Goal: Transaction & Acquisition: Purchase product/service

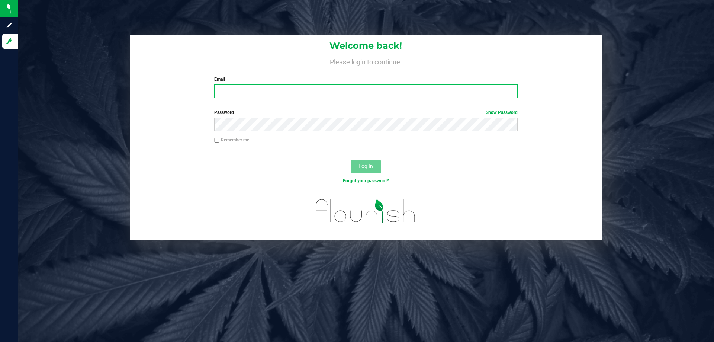
click at [364, 93] on input "Email" at bounding box center [365, 90] width 303 height 13
type input "[EMAIL_ADDRESS][DOMAIN_NAME]"
click at [351, 160] on button "Log In" at bounding box center [366, 166] width 30 height 13
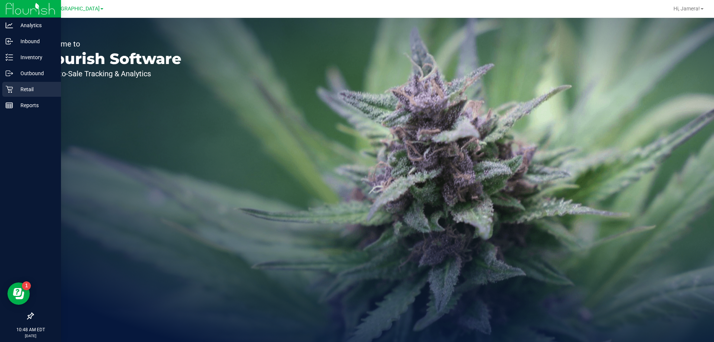
click at [6, 92] on icon at bounding box center [9, 89] width 7 height 7
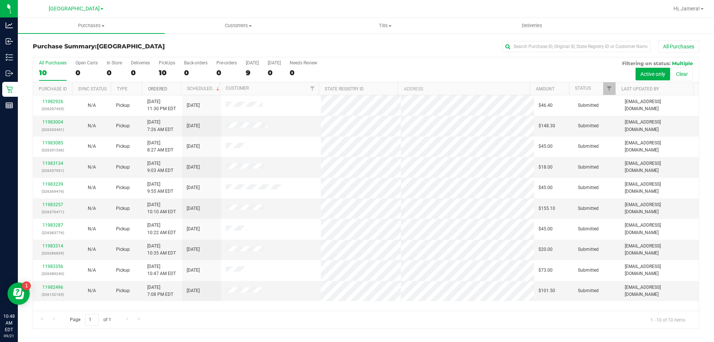
click at [154, 87] on link "Ordered" at bounding box center [157, 88] width 19 height 5
click at [56, 102] on link "11982496" at bounding box center [52, 101] width 21 height 5
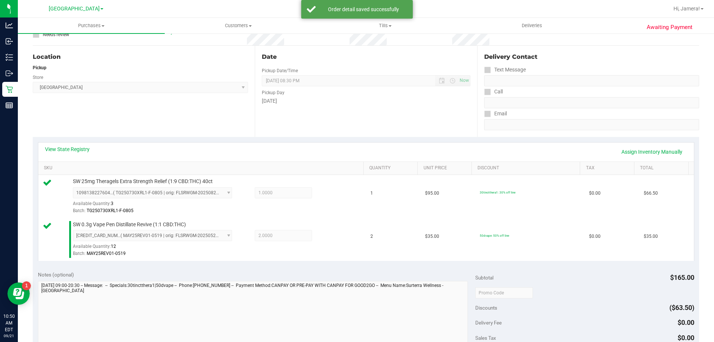
scroll to position [260, 0]
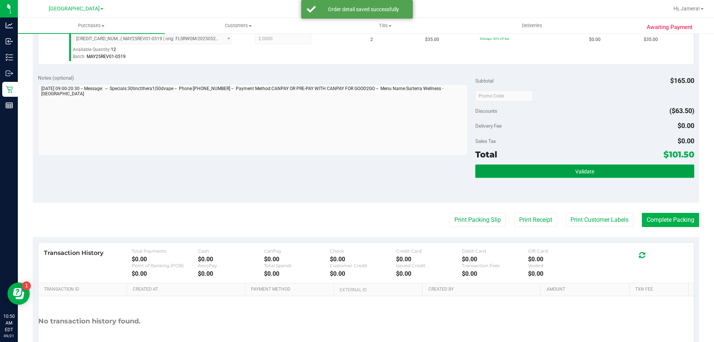
click at [557, 173] on button "Validate" at bounding box center [585, 170] width 219 height 13
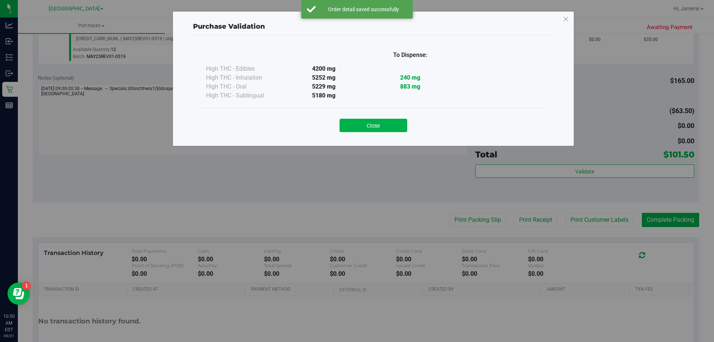
drag, startPoint x: 451, startPoint y: 217, endPoint x: 447, endPoint y: 217, distance: 4.2
click at [450, 217] on div "Purchase Validation To Dispense: High THC - Edibles 4200 mg" at bounding box center [360, 171] width 720 height 342
click at [385, 120] on button "Close" at bounding box center [374, 125] width 68 height 13
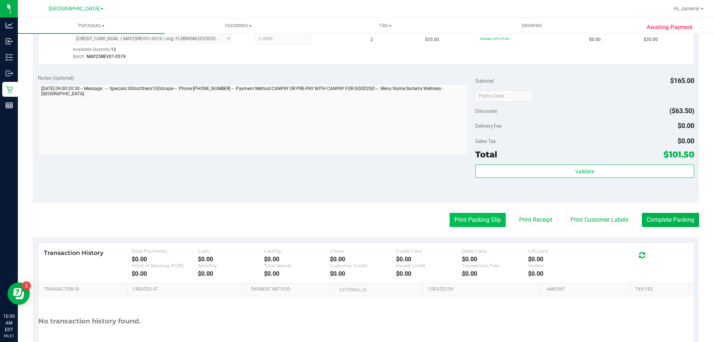
click at [481, 215] on button "Print Packing Slip" at bounding box center [478, 220] width 56 height 14
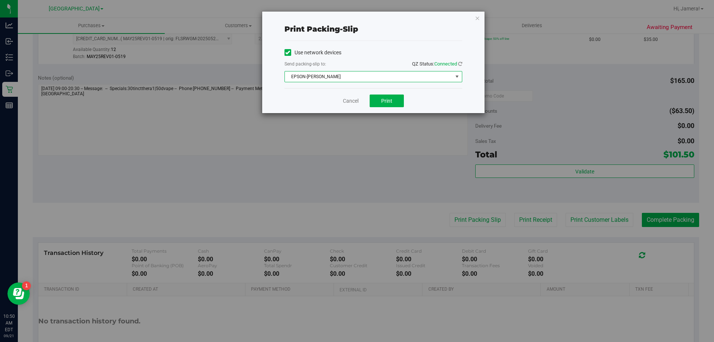
click at [371, 77] on span "EPSON-AUDREY-KITCHING" at bounding box center [369, 76] width 168 height 10
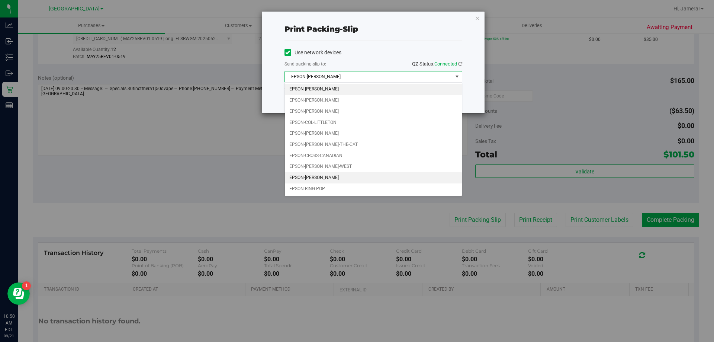
click at [353, 176] on li "EPSON-LIONEL-RICHIE" at bounding box center [373, 177] width 177 height 11
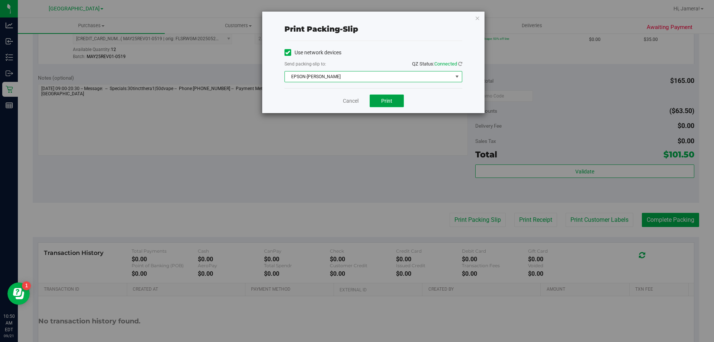
click at [388, 101] on span "Print" at bounding box center [386, 101] width 11 height 6
click at [384, 102] on span "Print" at bounding box center [386, 101] width 11 height 6
click at [352, 103] on link "Cancel" at bounding box center [351, 101] width 16 height 8
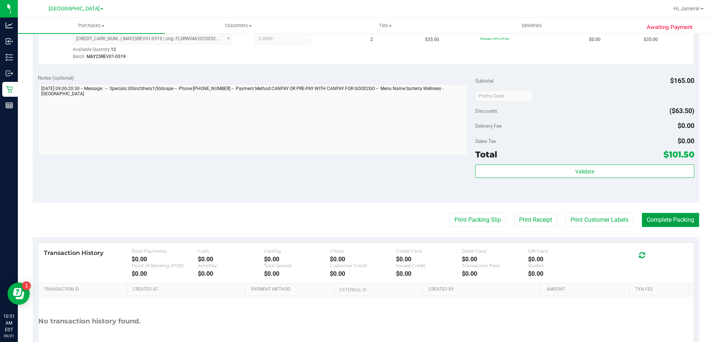
click at [675, 219] on button "Complete Packing" at bounding box center [670, 220] width 57 height 14
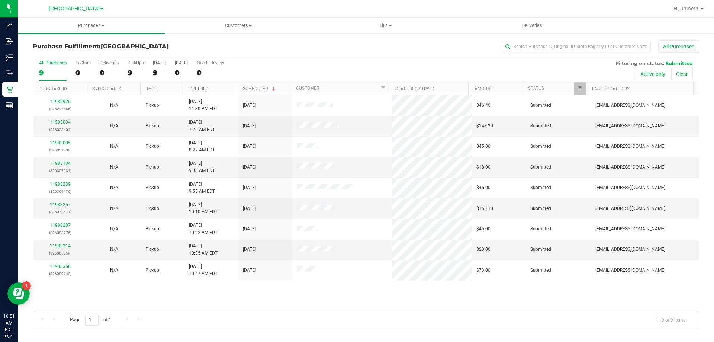
click at [191, 90] on link "Ordered" at bounding box center [198, 88] width 19 height 5
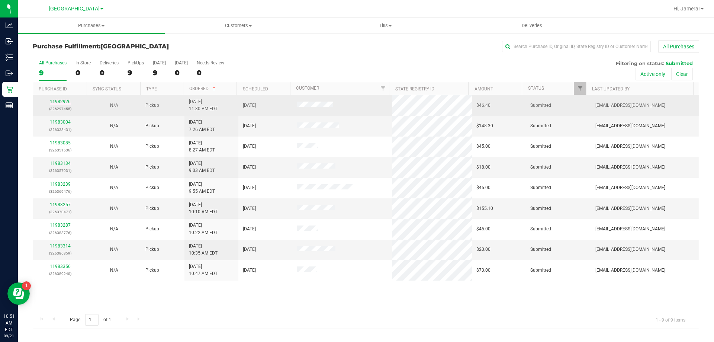
click at [62, 103] on link "11982926" at bounding box center [60, 101] width 21 height 5
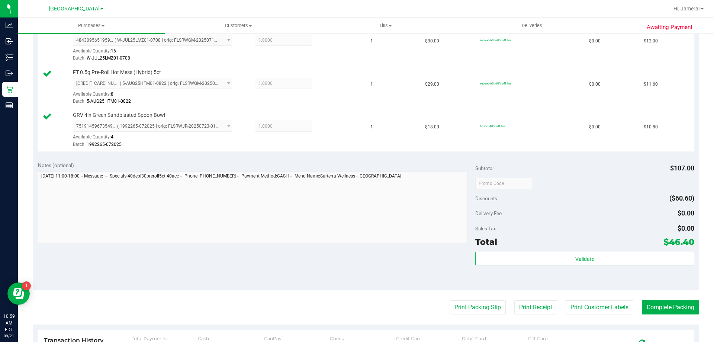
scroll to position [298, 0]
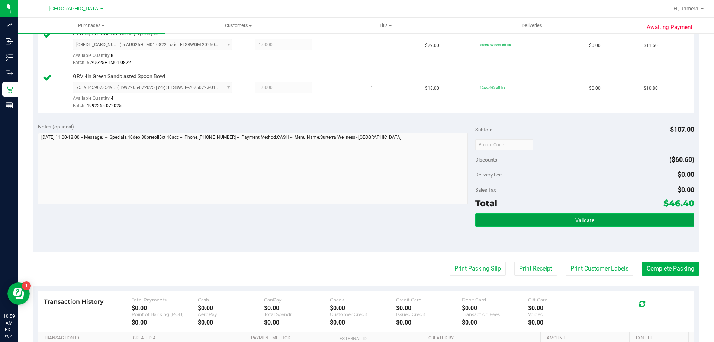
click at [603, 224] on button "Validate" at bounding box center [585, 219] width 219 height 13
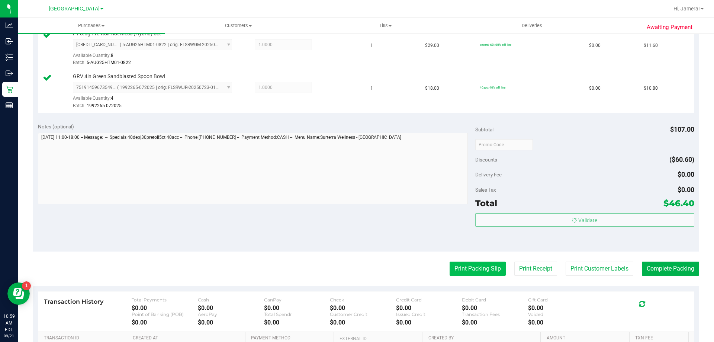
click at [467, 273] on body "Analytics Inbound Inventory Outbound Retail Reports 10:59 AM EDT 09/21/2025 09/…" at bounding box center [357, 171] width 714 height 342
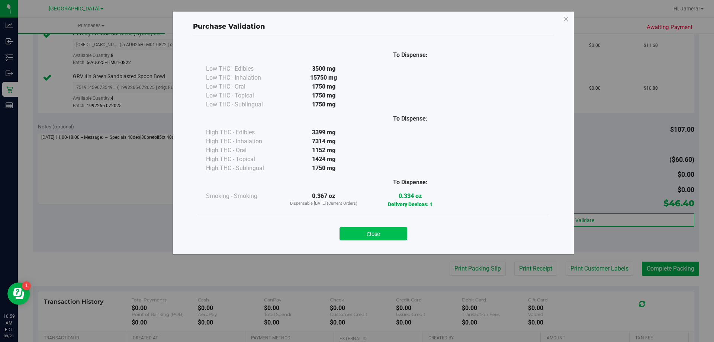
click at [379, 236] on button "Close" at bounding box center [374, 233] width 68 height 13
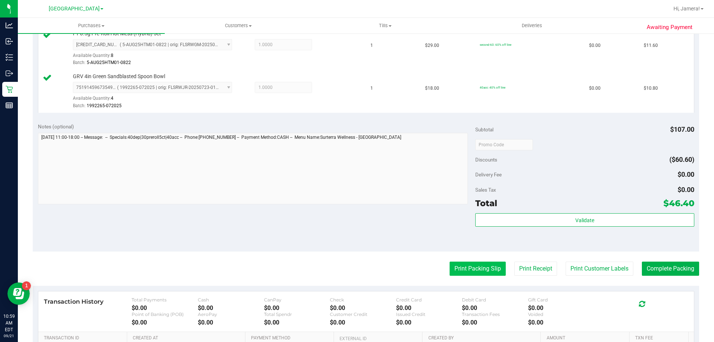
click at [478, 267] on button "Print Packing Slip" at bounding box center [478, 269] width 56 height 14
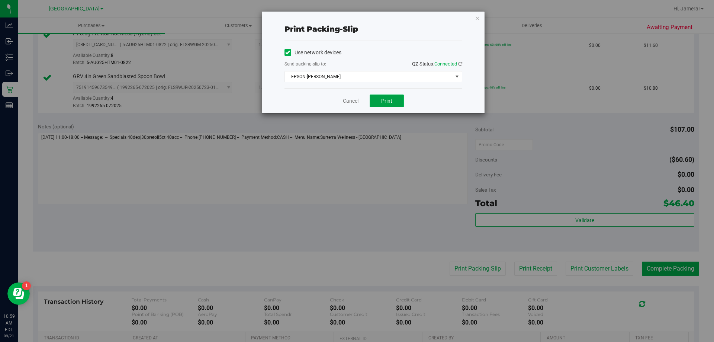
click at [387, 105] on button "Print" at bounding box center [387, 101] width 34 height 13
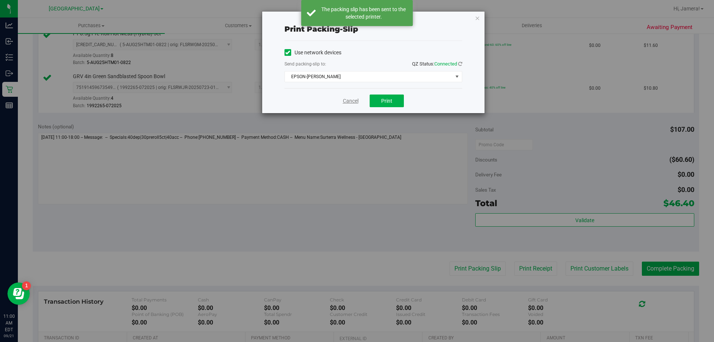
click at [357, 100] on link "Cancel" at bounding box center [351, 101] width 16 height 8
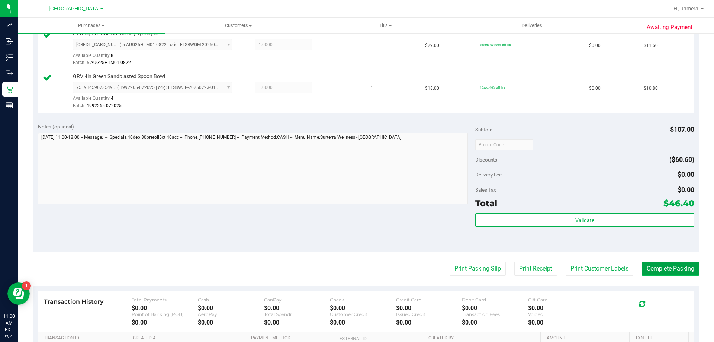
click at [665, 268] on button "Complete Packing" at bounding box center [670, 269] width 57 height 14
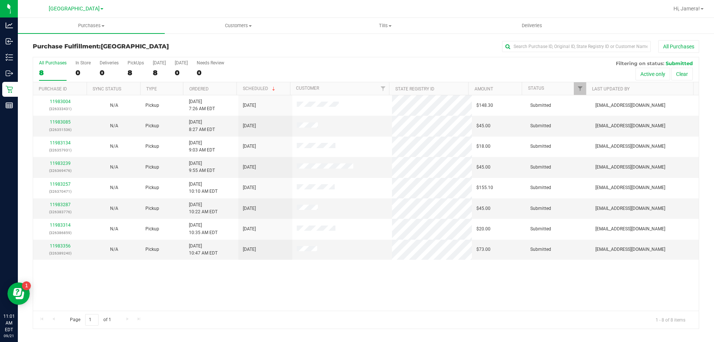
click at [196, 83] on th "Ordered" at bounding box center [210, 88] width 54 height 13
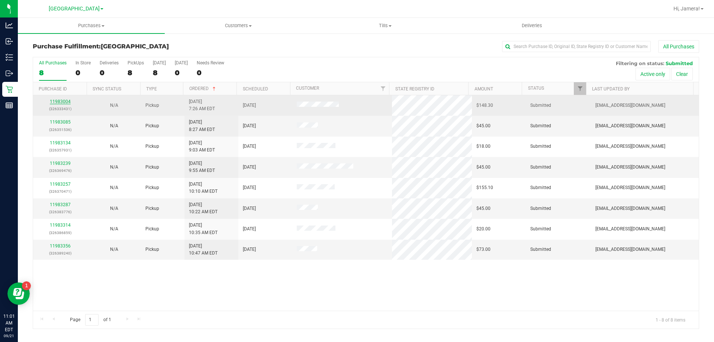
click at [54, 101] on link "11983004" at bounding box center [60, 101] width 21 height 5
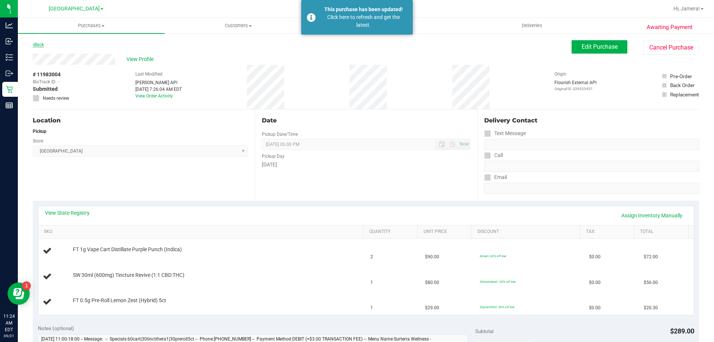
click at [38, 43] on link "Back" at bounding box center [38, 44] width 11 height 5
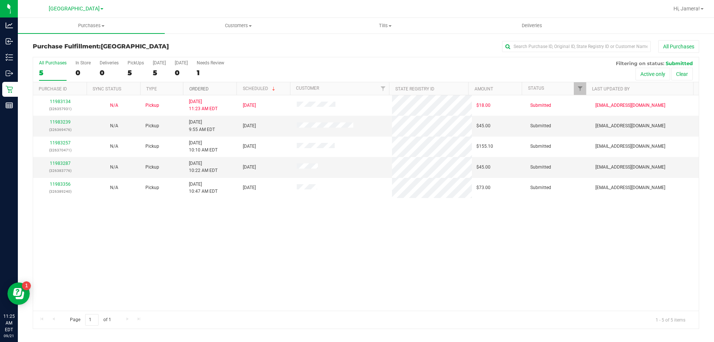
click at [195, 90] on link "Ordered" at bounding box center [198, 88] width 19 height 5
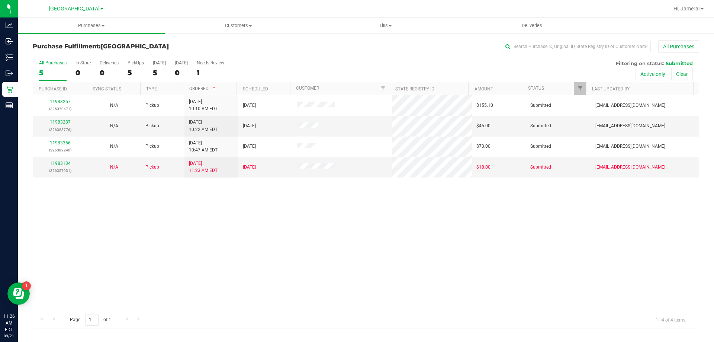
click at [198, 89] on link "Ordered" at bounding box center [203, 88] width 28 height 5
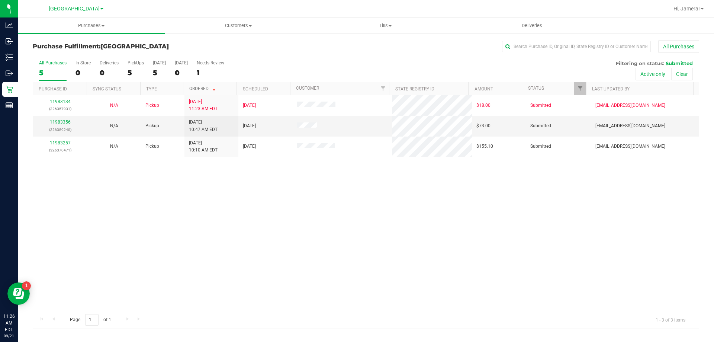
click at [198, 89] on link "Ordered" at bounding box center [203, 88] width 28 height 5
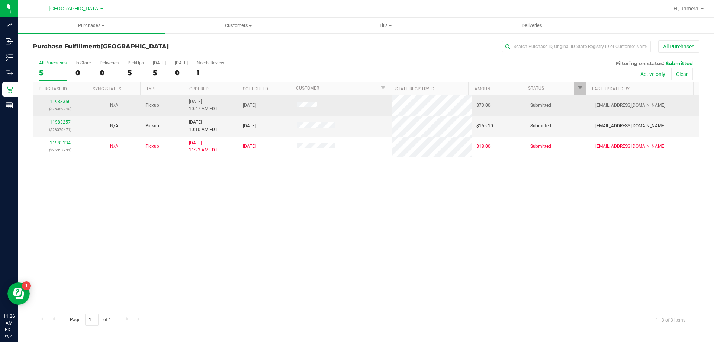
click at [60, 103] on link "11983356" at bounding box center [60, 101] width 21 height 5
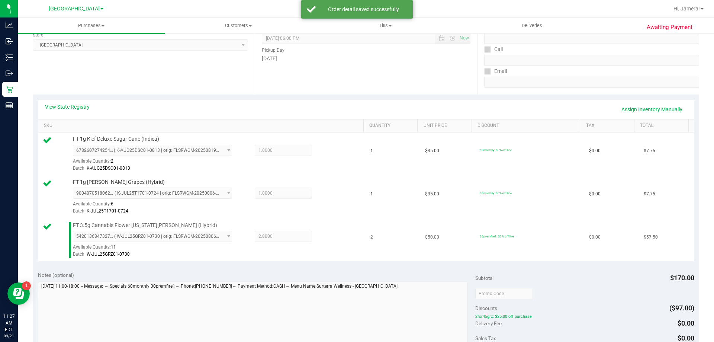
scroll to position [223, 0]
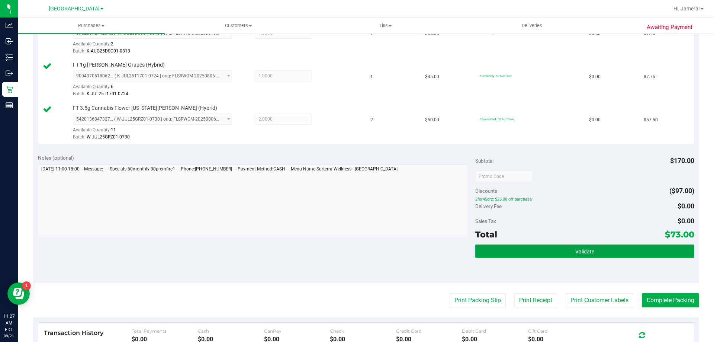
click at [552, 252] on button "Validate" at bounding box center [585, 250] width 219 height 13
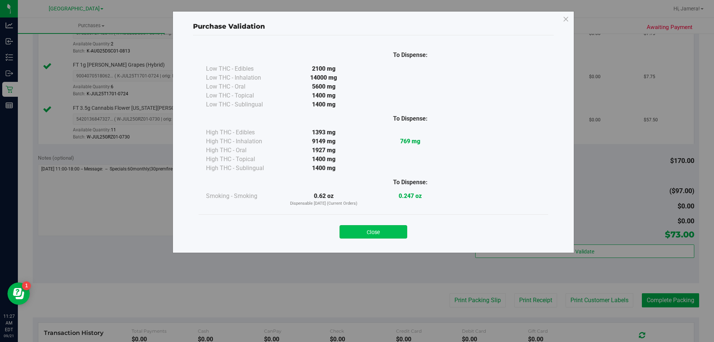
click at [381, 233] on button "Close" at bounding box center [374, 231] width 68 height 13
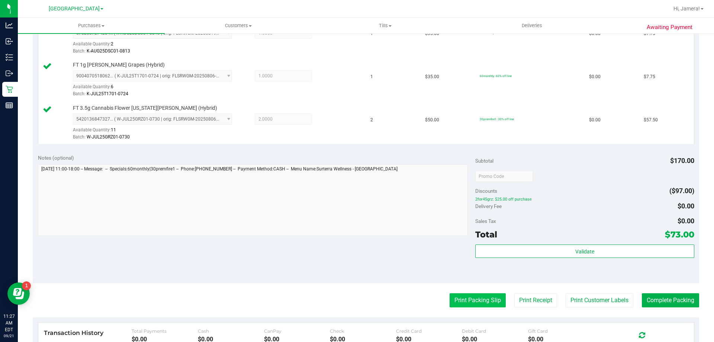
click at [474, 303] on button "Print Packing Slip" at bounding box center [478, 300] width 56 height 14
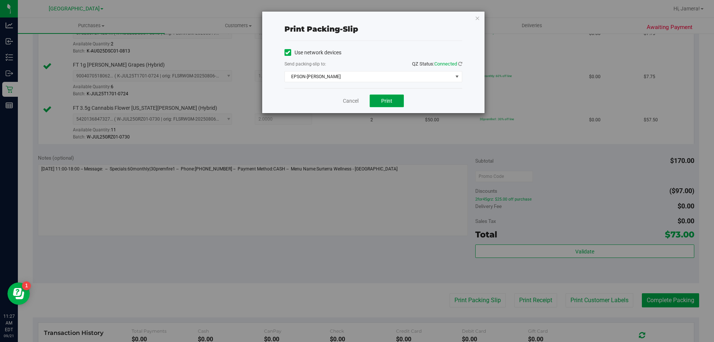
click at [388, 99] on span "Print" at bounding box center [386, 101] width 11 height 6
click at [355, 100] on link "Cancel" at bounding box center [351, 101] width 16 height 8
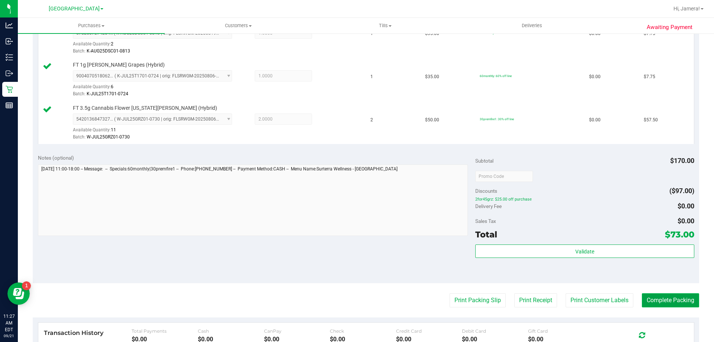
drag, startPoint x: 650, startPoint y: 298, endPoint x: 636, endPoint y: 300, distance: 14.3
click at [642, 300] on button "Complete Packing" at bounding box center [670, 300] width 57 height 14
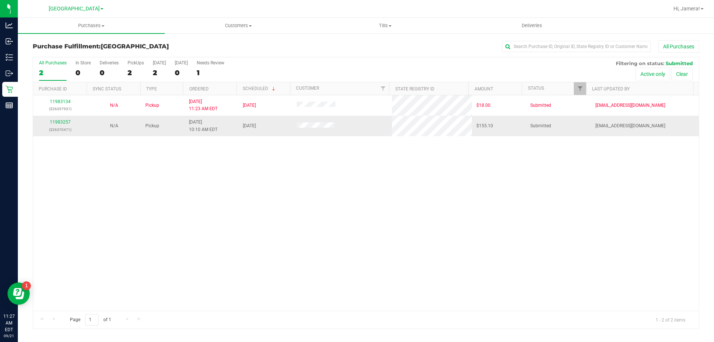
click at [60, 119] on div "11983257 (326370471)" at bounding box center [60, 126] width 45 height 14
click at [71, 124] on div "11983257 (326370471)" at bounding box center [60, 126] width 45 height 14
click at [62, 122] on link "11983257" at bounding box center [60, 121] width 21 height 5
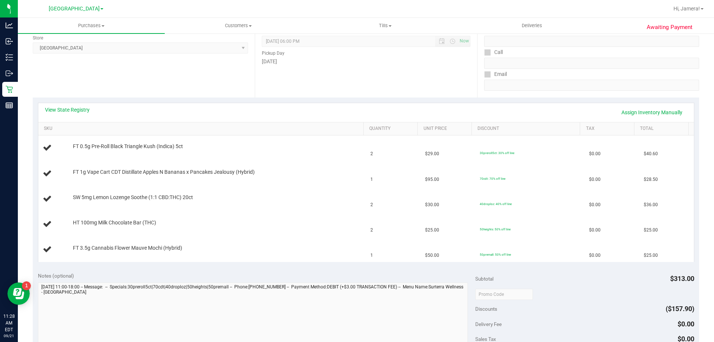
scroll to position [112, 0]
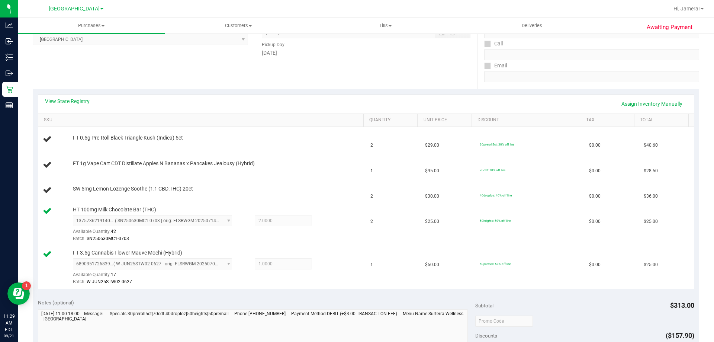
click at [122, 64] on div "Location Pickup Store Orange Park WC Select Store Bonita Springs WC Boynton Bea…" at bounding box center [144, 43] width 222 height 91
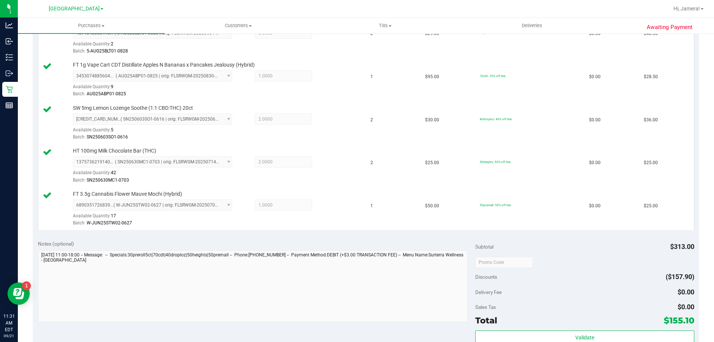
scroll to position [439, 0]
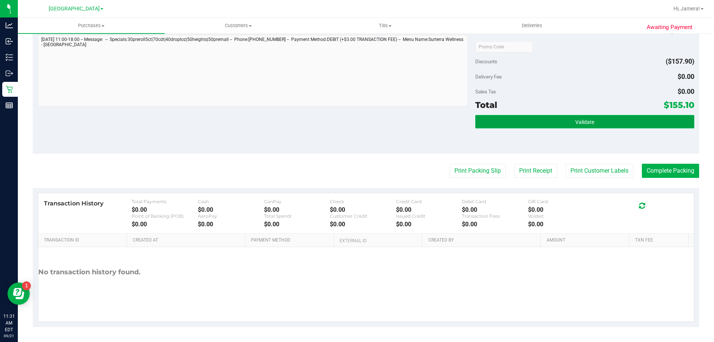
click at [527, 125] on button "Validate" at bounding box center [585, 121] width 219 height 13
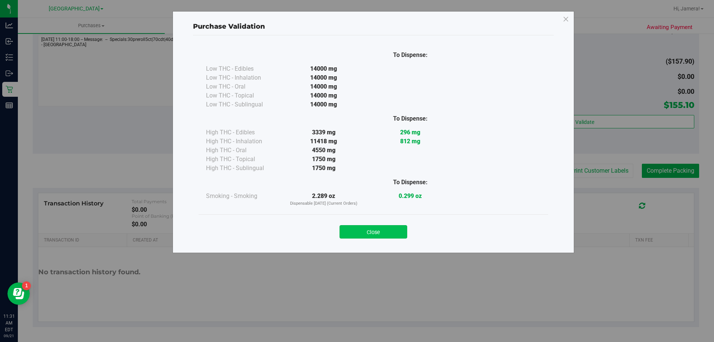
click at [390, 230] on button "Close" at bounding box center [374, 231] width 68 height 13
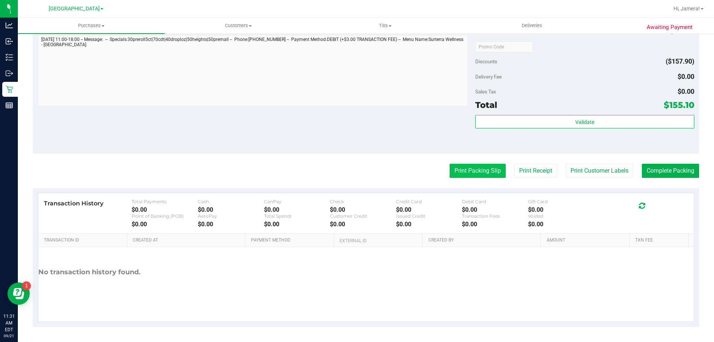
click at [456, 169] on button "Print Packing Slip" at bounding box center [478, 171] width 56 height 14
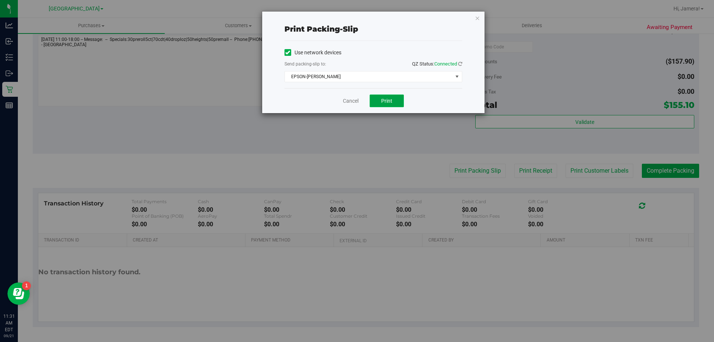
click at [394, 99] on button "Print" at bounding box center [387, 101] width 34 height 13
click at [350, 99] on link "Cancel" at bounding box center [351, 101] width 16 height 8
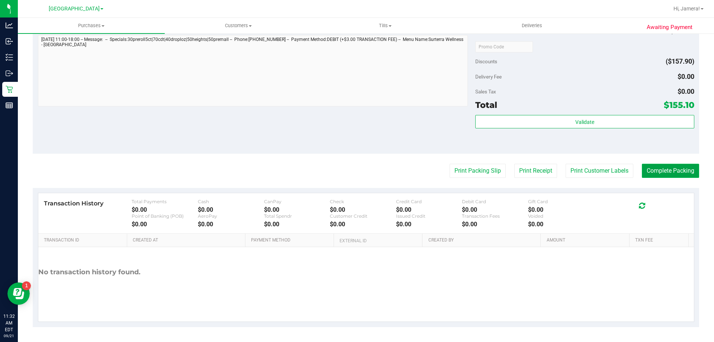
click at [688, 169] on button "Complete Packing" at bounding box center [670, 171] width 57 height 14
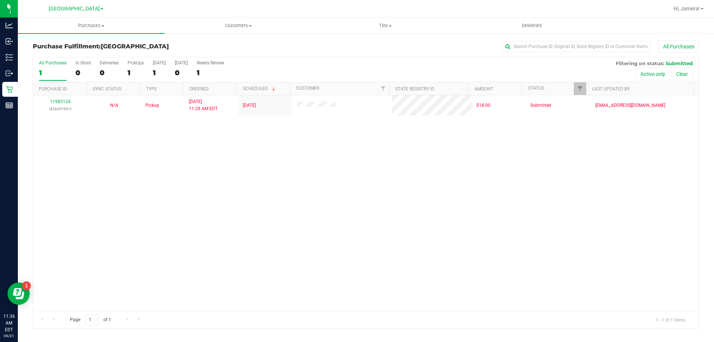
click at [118, 147] on div "11983134 (326357931) N/A Pickup 9/21/2025 11:29 AM EDT 9/21/2025 $18.00 Submitt…" at bounding box center [366, 202] width 666 height 215
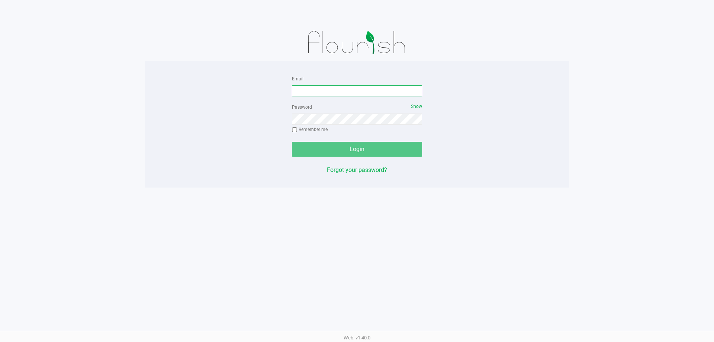
click at [358, 89] on input "Email" at bounding box center [357, 90] width 130 height 11
type input "[EMAIL_ADDRESS][DOMAIN_NAME]"
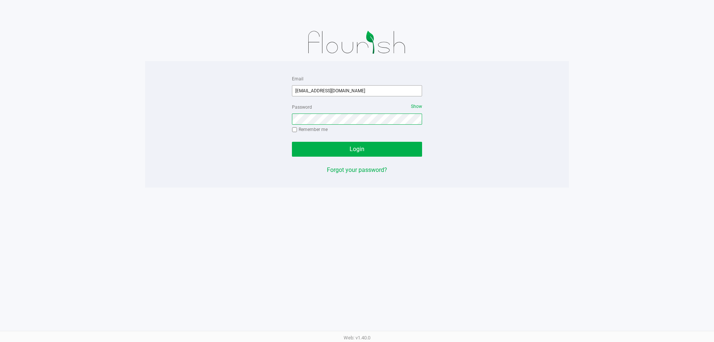
click at [292, 142] on button "Login" at bounding box center [357, 149] width 130 height 15
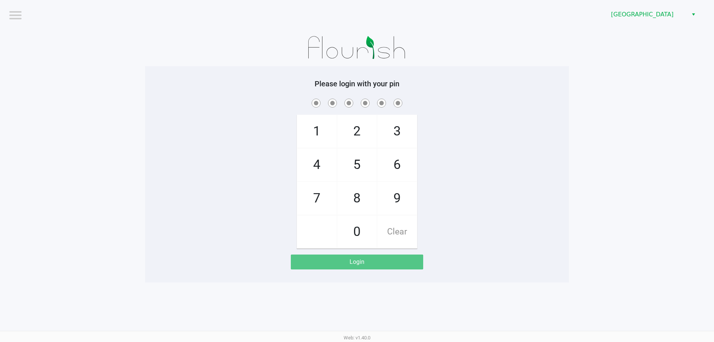
click at [475, 83] on h5 "Please login with your pin" at bounding box center [357, 83] width 413 height 9
checkbox input "true"
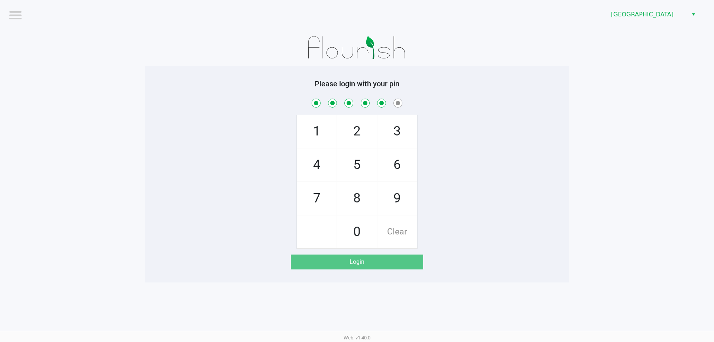
checkbox input "true"
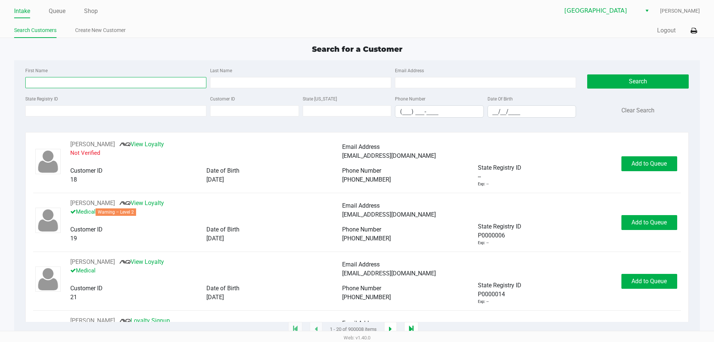
click at [106, 84] on input "First Name" at bounding box center [115, 82] width 181 height 11
type input "jake"
type input "hunter"
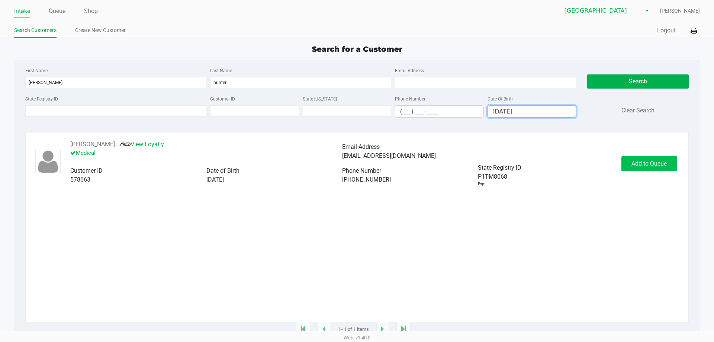
type input "01/29/1990"
click at [653, 162] on span "Add to Queue" at bounding box center [649, 163] width 35 height 7
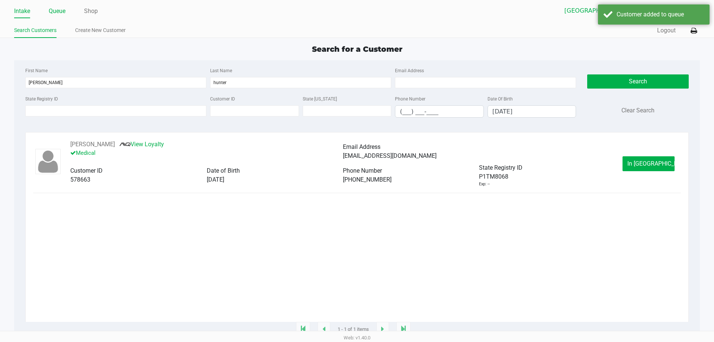
click at [59, 13] on link "Queue" at bounding box center [57, 11] width 17 height 10
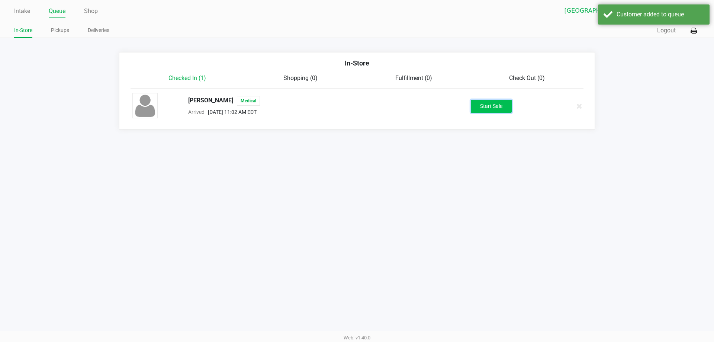
click at [495, 106] on button "Start Sale" at bounding box center [491, 106] width 41 height 13
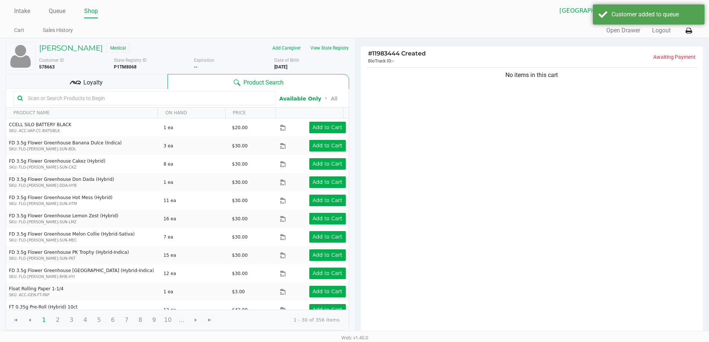
click at [169, 93] on input "text" at bounding box center [148, 98] width 246 height 11
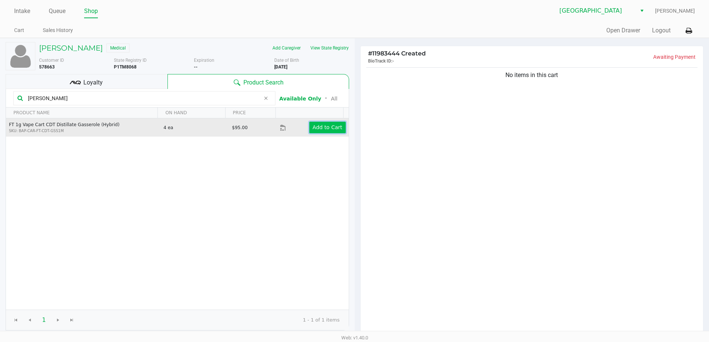
click at [320, 129] on app-button-loader "Add to Cart" at bounding box center [328, 127] width 30 height 6
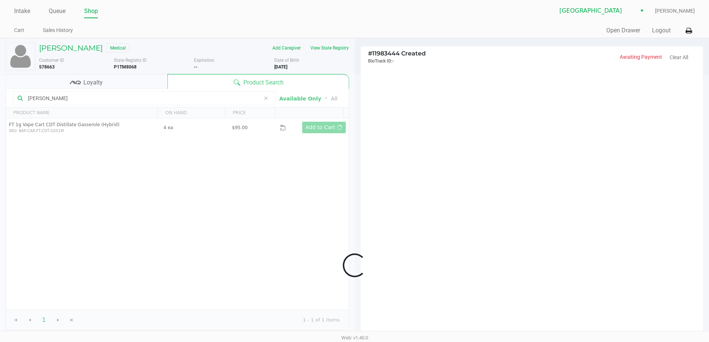
click at [80, 98] on div at bounding box center [354, 265] width 709 height 380
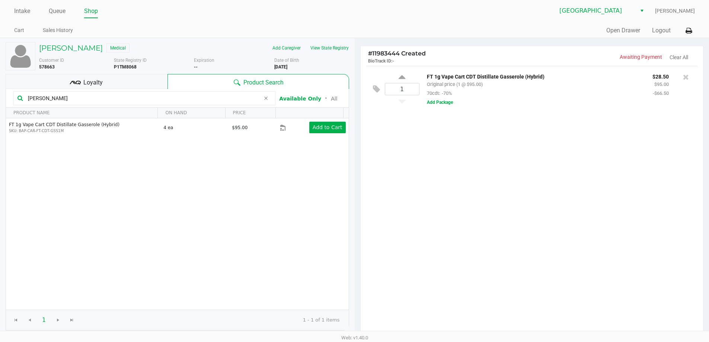
click at [41, 98] on input "gass" at bounding box center [142, 98] width 235 height 11
type input "g"
type input "\"
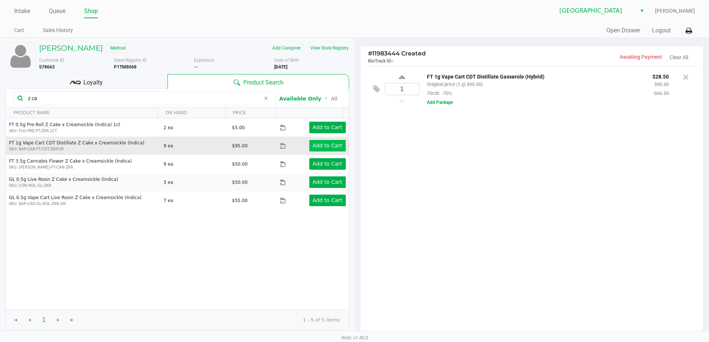
type input "z ca"
click at [333, 145] on app-button-loader "Add to Cart" at bounding box center [328, 146] width 30 height 6
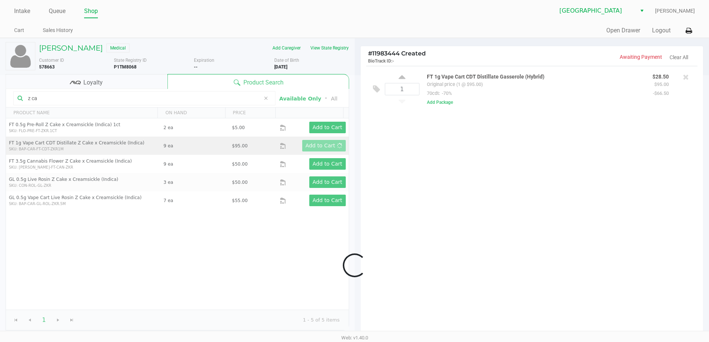
click at [569, 162] on div at bounding box center [354, 265] width 709 height 380
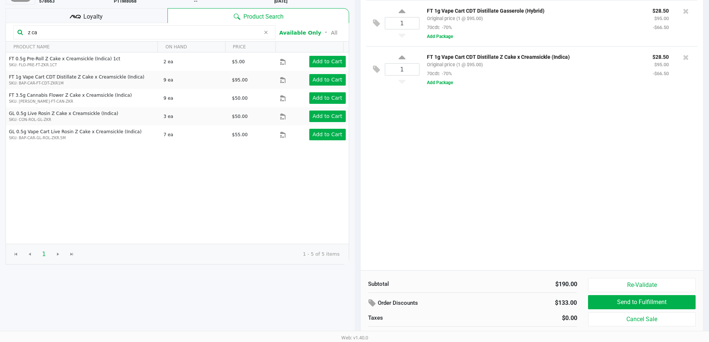
scroll to position [76, 0]
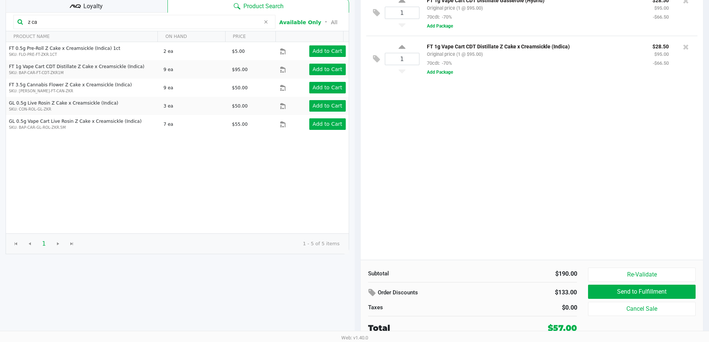
click at [592, 176] on div "1 FT 1g Vape Cart CDT Distillate Gasserole (Hybrid) Original price (1 @ $95.00)…" at bounding box center [532, 125] width 343 height 270
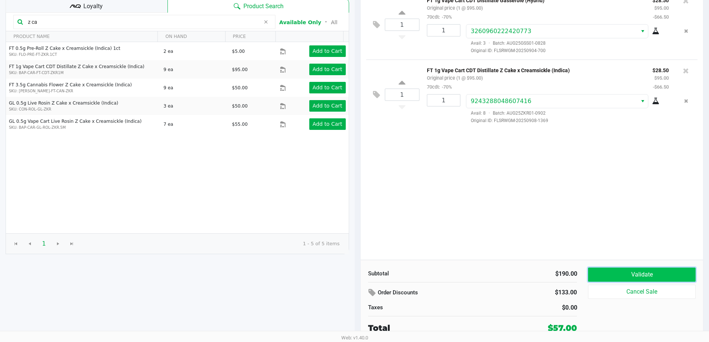
click at [634, 268] on button "Validate" at bounding box center [641, 275] width 107 height 14
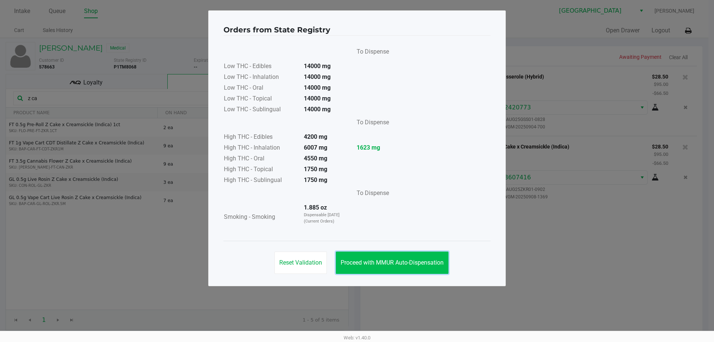
click at [413, 263] on span "Proceed with MMUR Auto-Dispensation" at bounding box center [392, 262] width 103 height 7
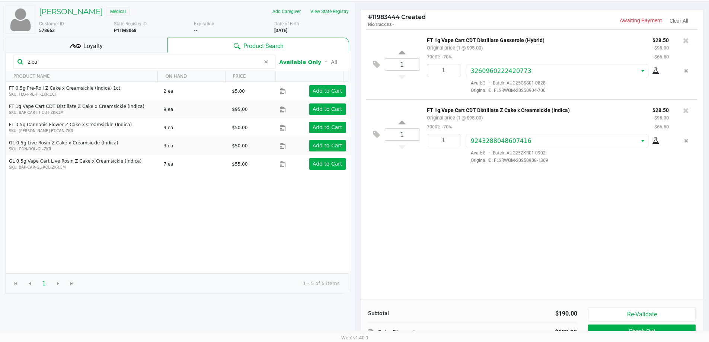
scroll to position [76, 0]
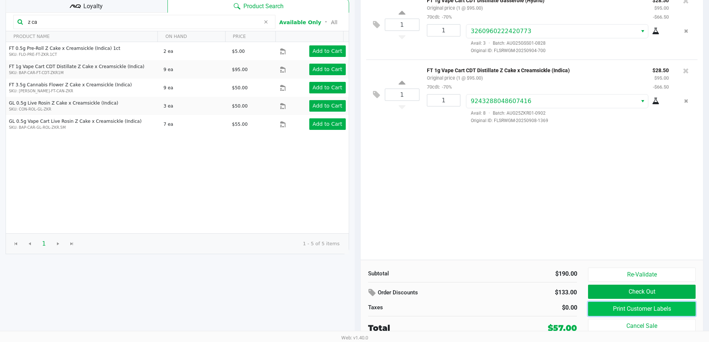
click at [676, 309] on button "Print Customer Labels" at bounding box center [641, 309] width 107 height 14
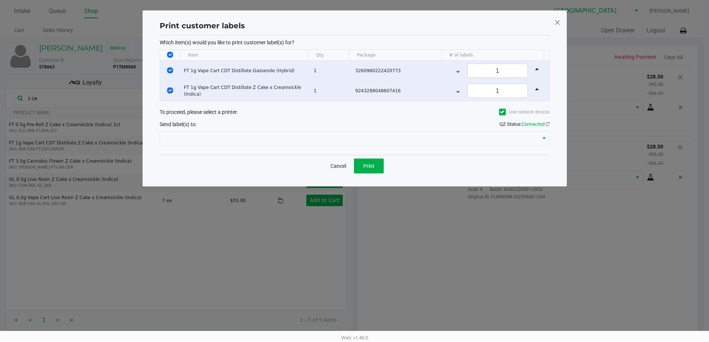
scroll to position [0, 0]
click at [382, 155] on div "Cancel Print" at bounding box center [357, 166] width 390 height 22
click at [382, 166] on button "Print" at bounding box center [371, 166] width 30 height 15
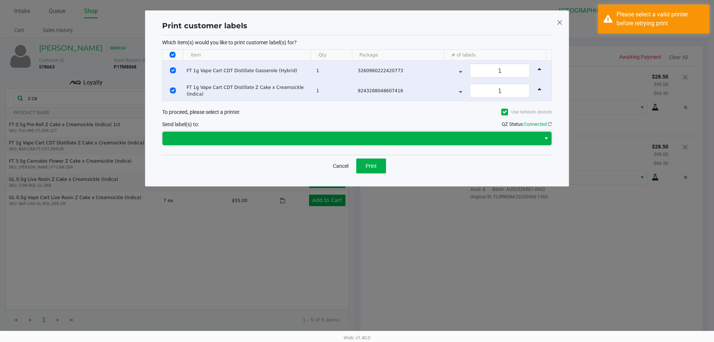
click at [336, 143] on span at bounding box center [352, 138] width 378 height 13
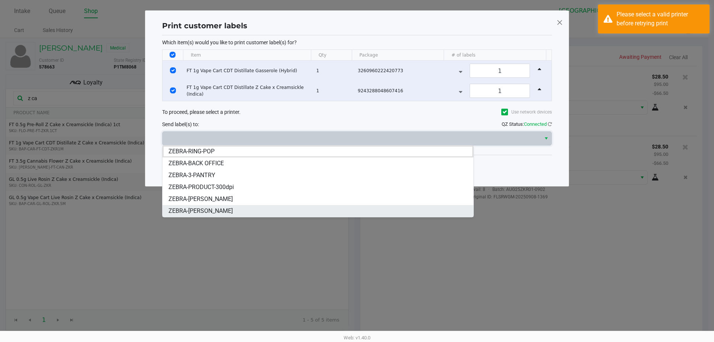
click at [236, 210] on li "ZEBRA-LIONEL-RICHIE" at bounding box center [318, 211] width 311 height 12
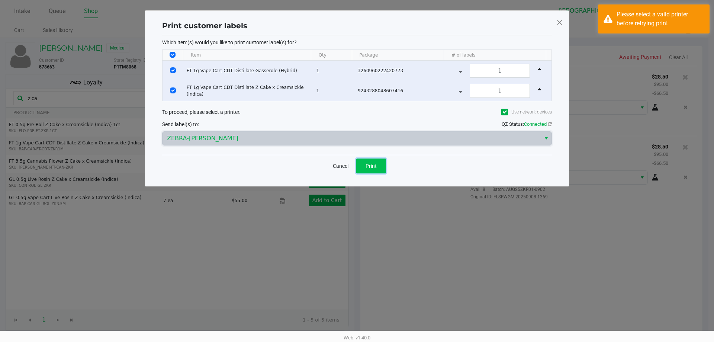
click at [382, 166] on button "Print" at bounding box center [371, 166] width 30 height 15
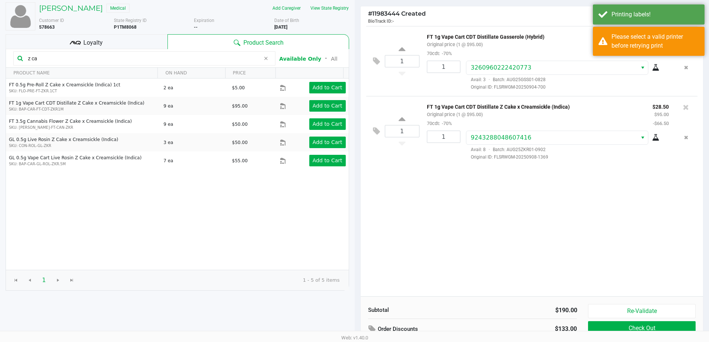
scroll to position [76, 0]
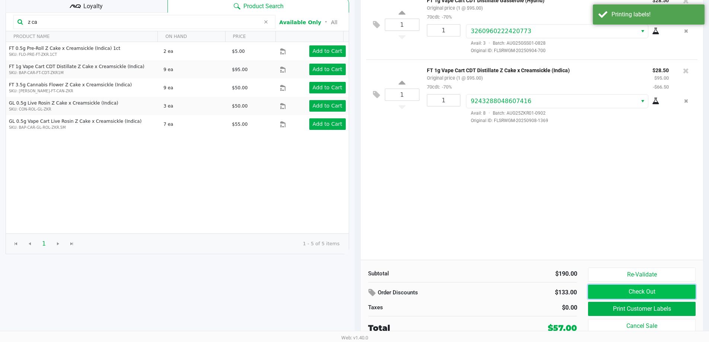
click at [645, 288] on button "Check Out" at bounding box center [641, 292] width 107 height 14
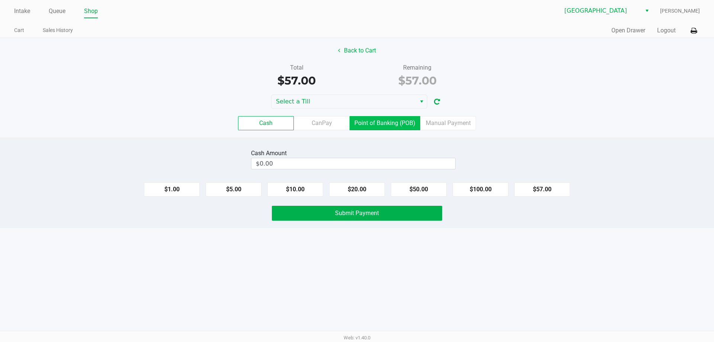
click at [380, 121] on label "Point of Banking (POB)" at bounding box center [385, 123] width 71 height 14
click at [0, 0] on 7 "Point of Banking (POB)" at bounding box center [0, 0] width 0 height 0
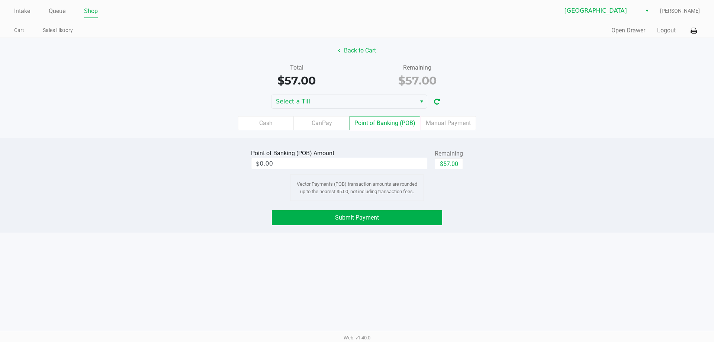
click at [438, 154] on div "Remaining" at bounding box center [449, 153] width 28 height 9
click at [452, 161] on button "$57.00" at bounding box center [449, 163] width 28 height 11
type input "$57.00"
click at [415, 221] on button "Submit Payment" at bounding box center [357, 217] width 170 height 15
click at [361, 50] on button "Back to Cart" at bounding box center [357, 51] width 48 height 14
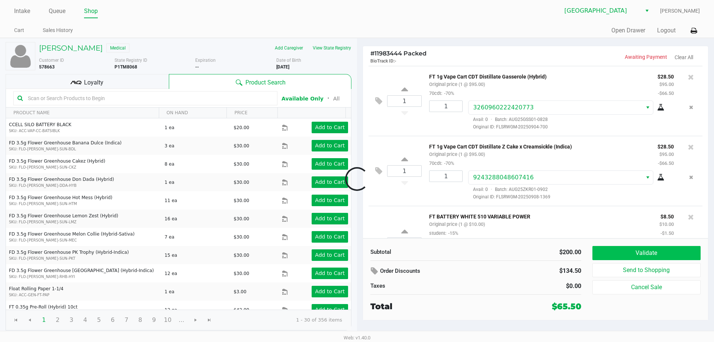
scroll to position [39, 0]
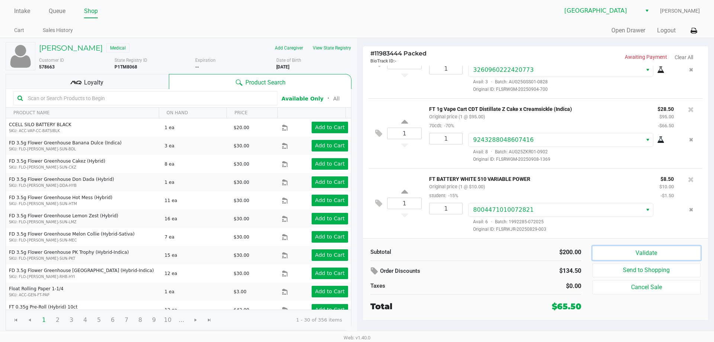
click at [640, 253] on button "Validate" at bounding box center [647, 253] width 108 height 14
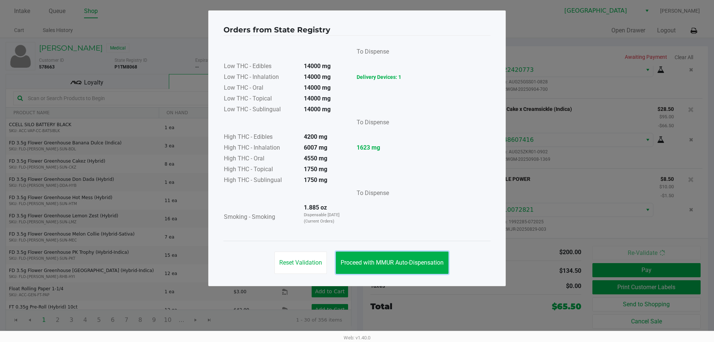
drag, startPoint x: 412, startPoint y: 263, endPoint x: 594, endPoint y: 281, distance: 183.6
click at [411, 263] on span "Proceed with MMUR Auto-Dispensation" at bounding box center [392, 262] width 103 height 7
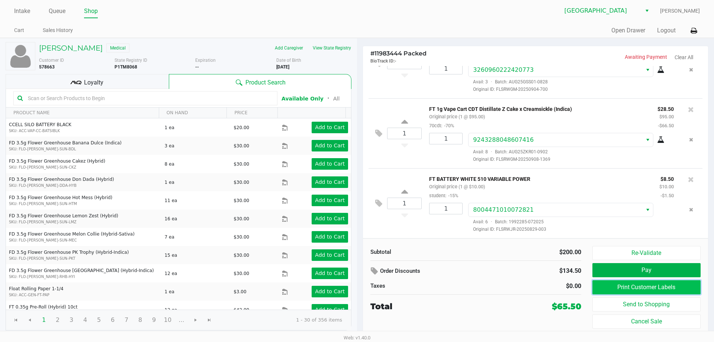
click at [640, 288] on button "Print Customer Labels" at bounding box center [647, 287] width 108 height 14
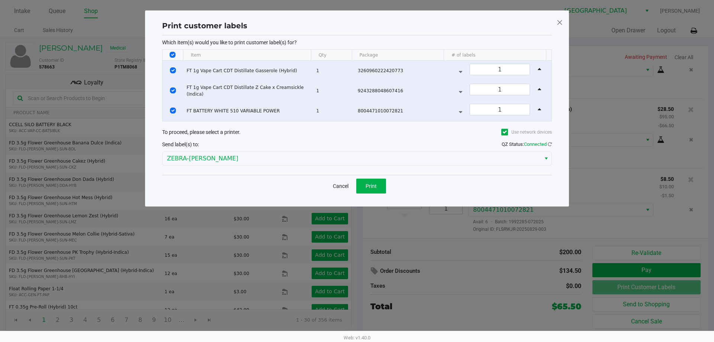
click at [173, 51] on th "Data table" at bounding box center [173, 55] width 20 height 11
click at [172, 53] on input "Select All Rows" at bounding box center [173, 55] width 6 height 6
checkbox input "false"
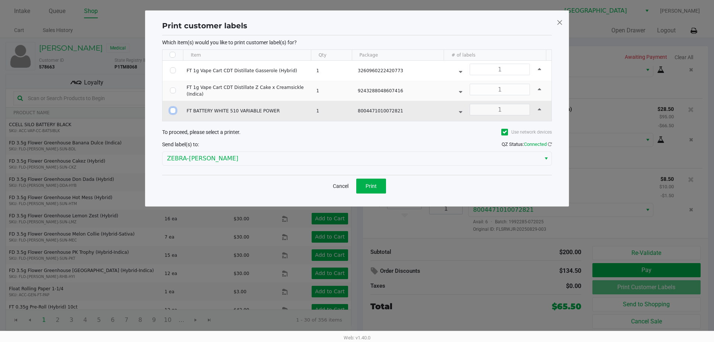
click at [173, 109] on input "Select Row" at bounding box center [173, 111] width 6 height 6
checkbox input "true"
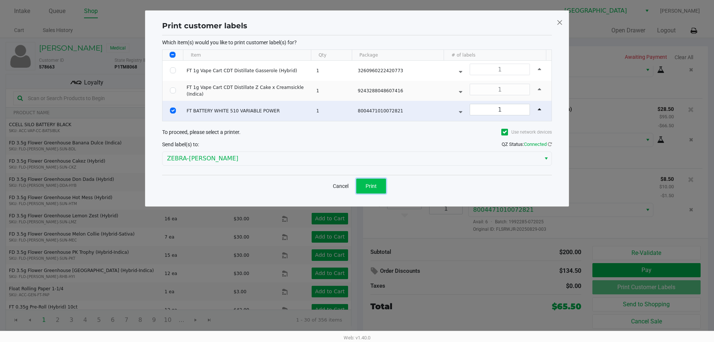
click at [368, 183] on span "Print" at bounding box center [371, 186] width 11 height 6
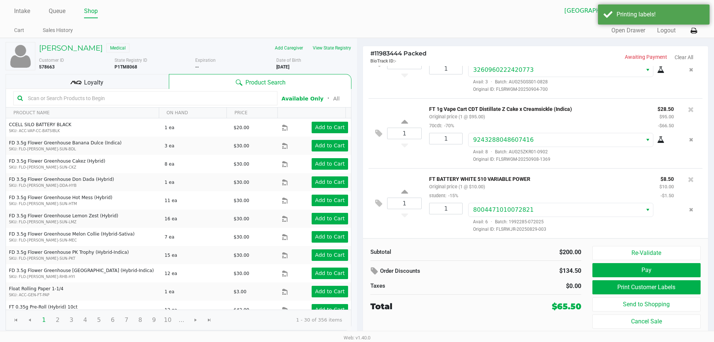
click at [620, 263] on div "Re-Validate Pay Print Customer Labels Send to Shopping Cancel Sale" at bounding box center [650, 287] width 114 height 83
click at [623, 269] on button "Pay" at bounding box center [647, 270] width 108 height 14
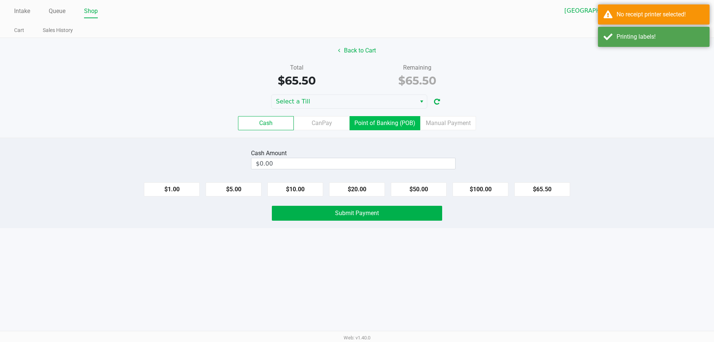
click at [394, 125] on label "Point of Banking (POB)" at bounding box center [385, 123] width 71 height 14
click at [0, 0] on 7 "Point of Banking (POB)" at bounding box center [0, 0] width 0 height 0
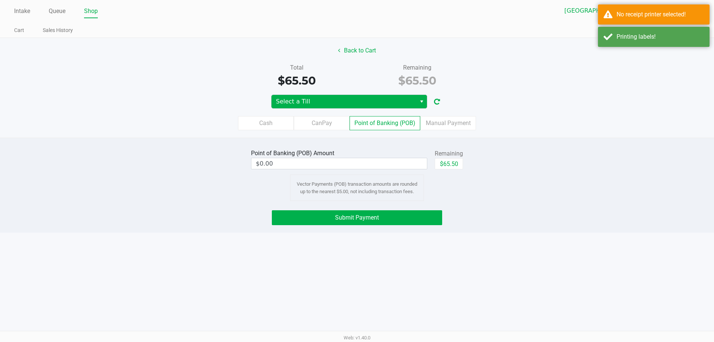
click at [417, 102] on button "Select" at bounding box center [421, 101] width 11 height 13
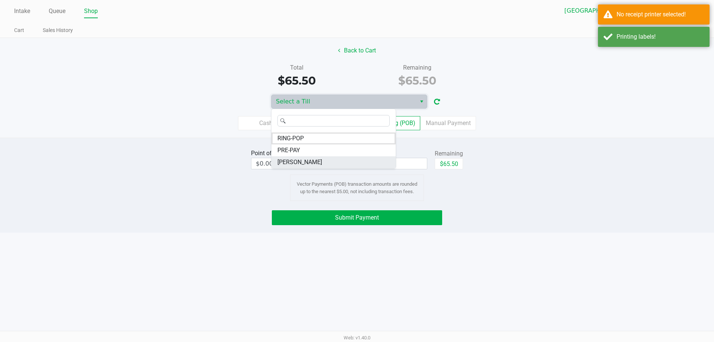
click at [339, 163] on li "LIONEL-RICHIE" at bounding box center [334, 162] width 124 height 12
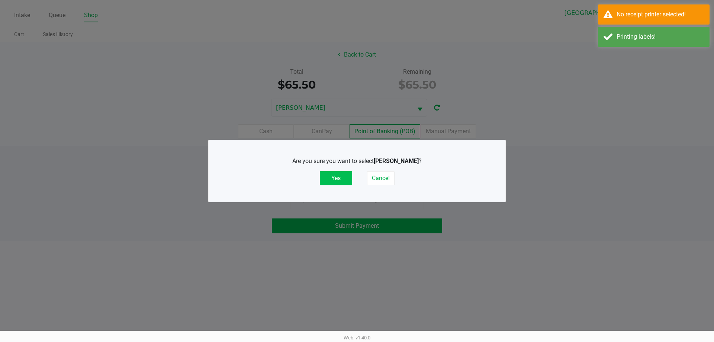
click at [347, 171] on button "Yes" at bounding box center [336, 178] width 32 height 14
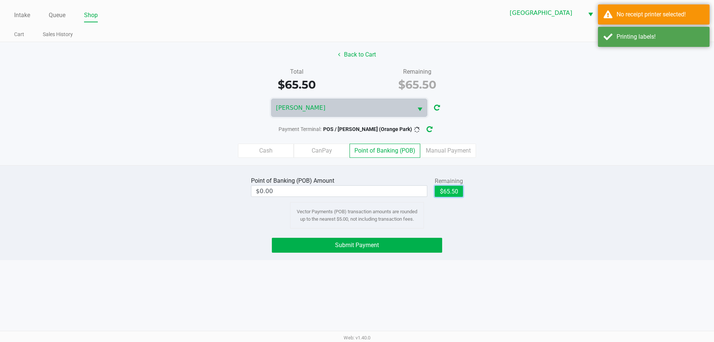
click at [453, 193] on button "$65.50" at bounding box center [449, 191] width 28 height 11
type input "$65.50"
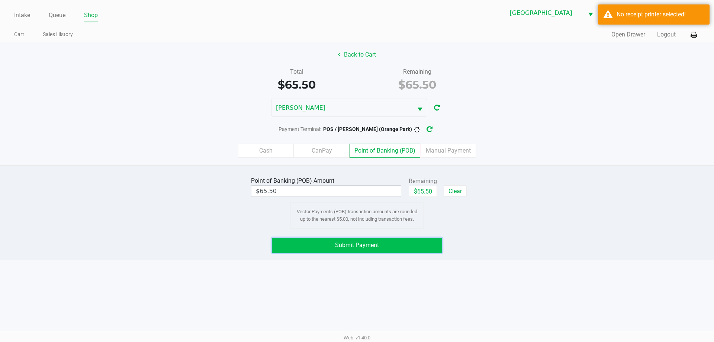
click at [428, 248] on button "Submit Payment" at bounding box center [357, 245] width 170 height 15
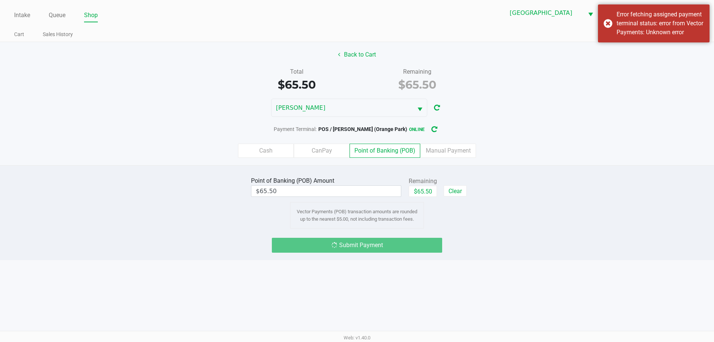
click at [423, 248] on div "Submit Payment" at bounding box center [357, 245] width 170 height 15
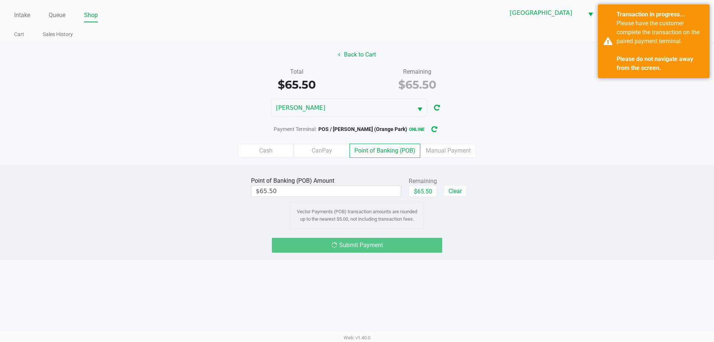
click at [532, 115] on div "LIONEL-RICHIE" at bounding box center [357, 108] width 714 height 18
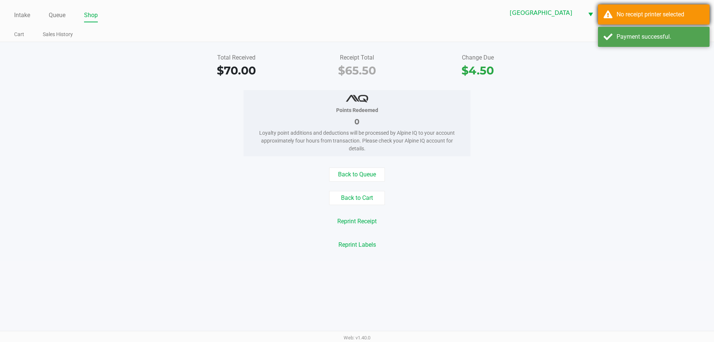
click at [662, 13] on div "No receipt printer selected" at bounding box center [660, 14] width 87 height 9
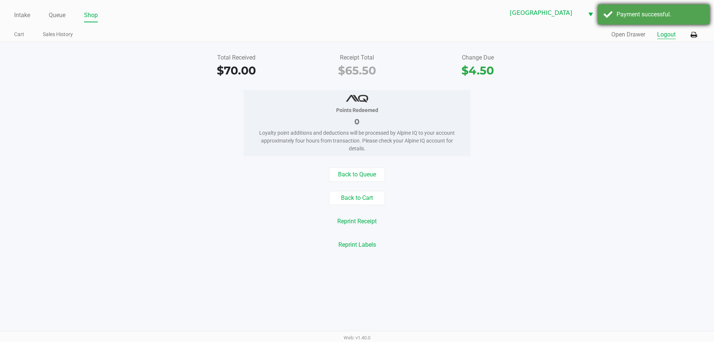
click at [663, 38] on button "Logout" at bounding box center [666, 34] width 19 height 9
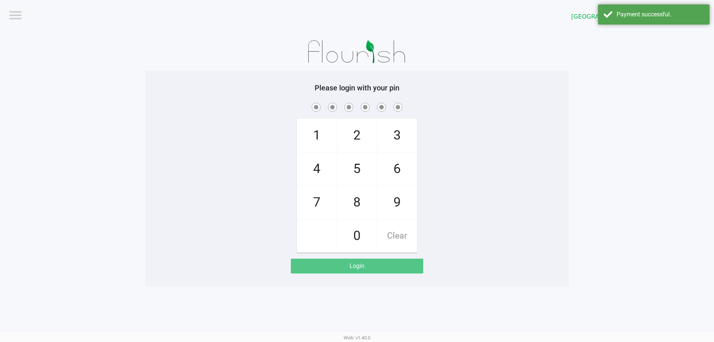
click at [596, 90] on app-pos-login-wrapper "Logout Orange Park WC LIONEL-RICHIE Please login with your pin 1 4 7 2 5 8 0 3 …" at bounding box center [357, 143] width 714 height 287
checkbox input "true"
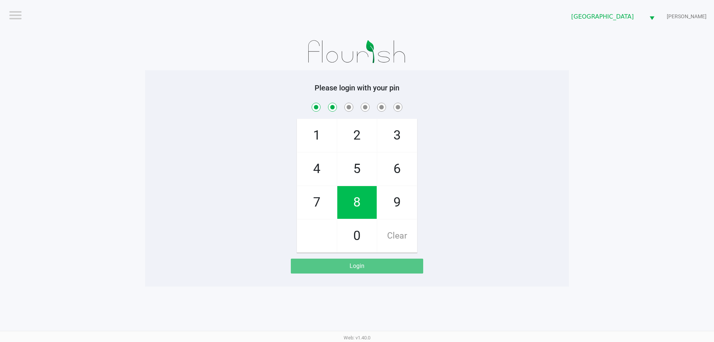
checkbox input "true"
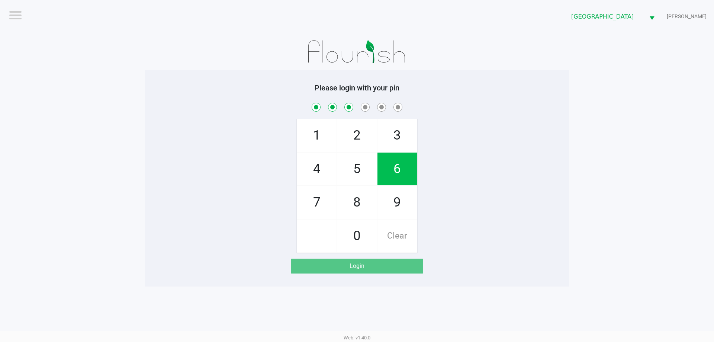
checkbox input "true"
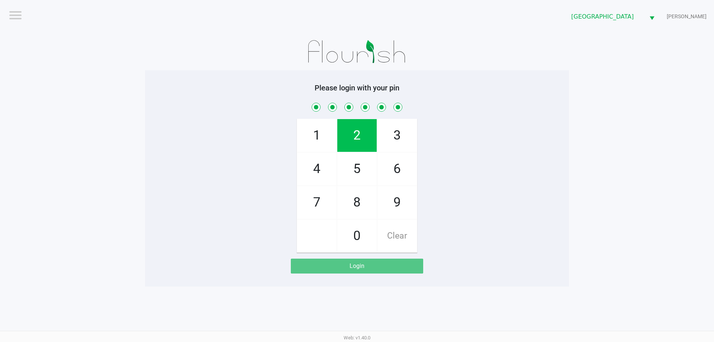
checkbox input "true"
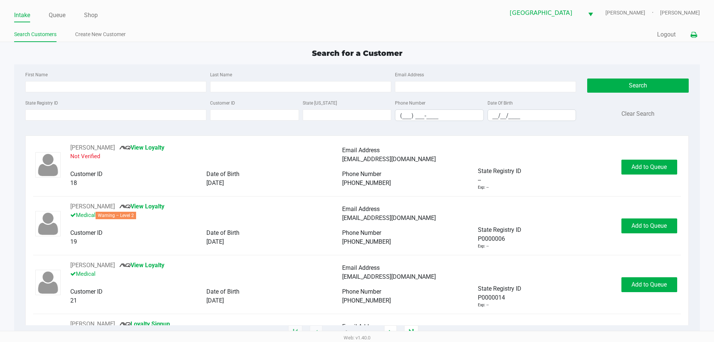
click at [693, 33] on icon at bounding box center [694, 34] width 6 height 5
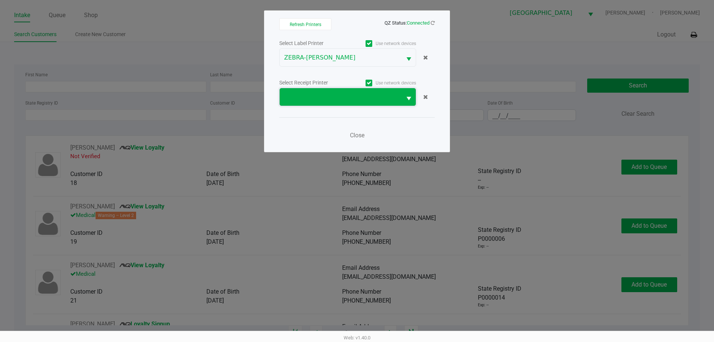
click at [391, 99] on span at bounding box center [340, 97] width 113 height 9
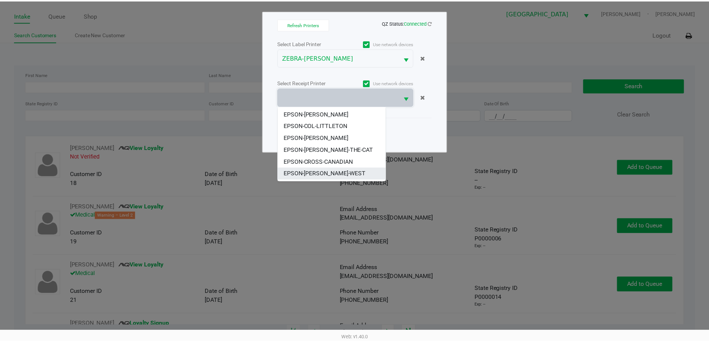
scroll to position [45, 0]
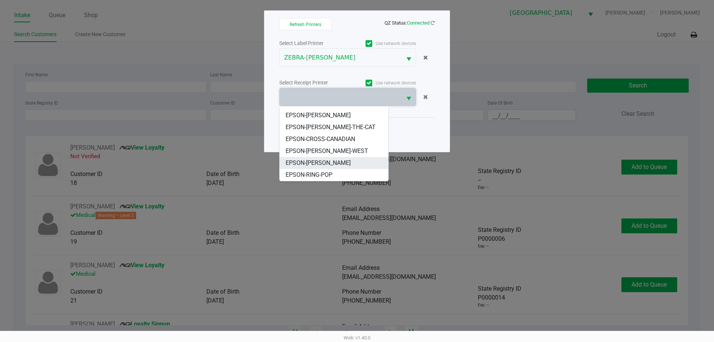
click at [348, 161] on li "EPSON-LIONEL-RICHIE" at bounding box center [334, 163] width 109 height 12
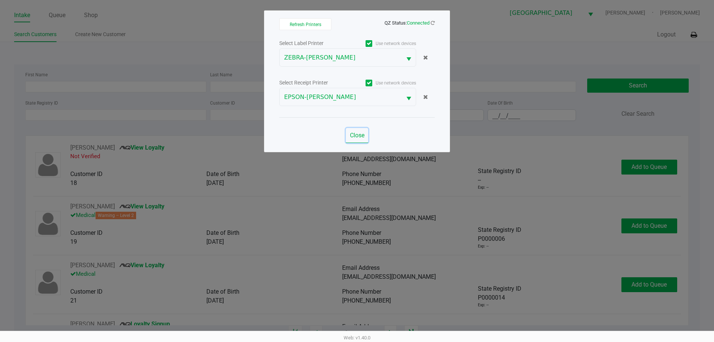
click at [364, 136] on span "Close" at bounding box center [357, 135] width 15 height 7
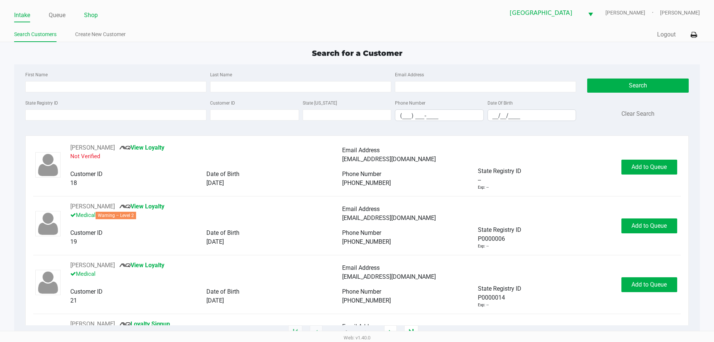
click at [95, 14] on link "Shop" at bounding box center [91, 15] width 14 height 10
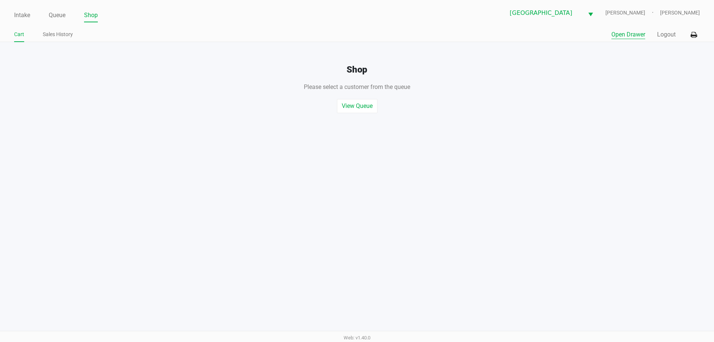
click at [622, 33] on button "Open Drawer" at bounding box center [629, 34] width 34 height 9
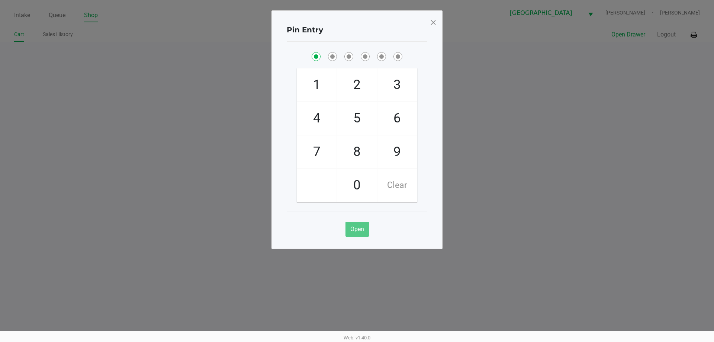
checkbox input "true"
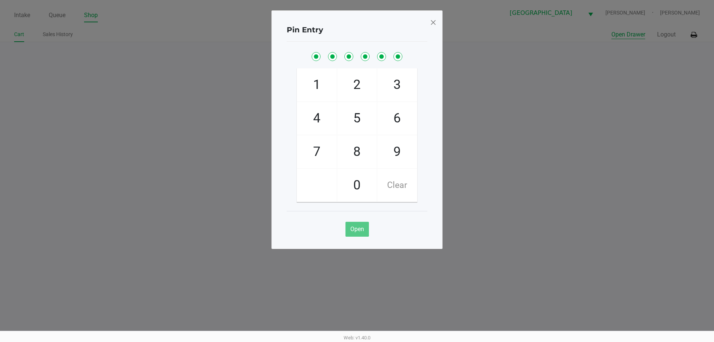
checkbox input "true"
click at [436, 20] on span at bounding box center [433, 22] width 7 height 12
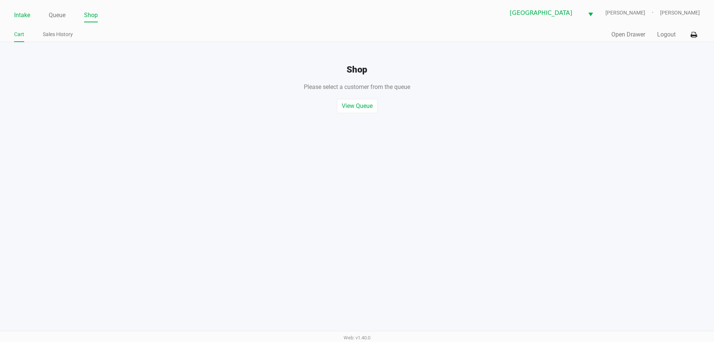
click at [23, 17] on link "Intake" at bounding box center [22, 15] width 16 height 10
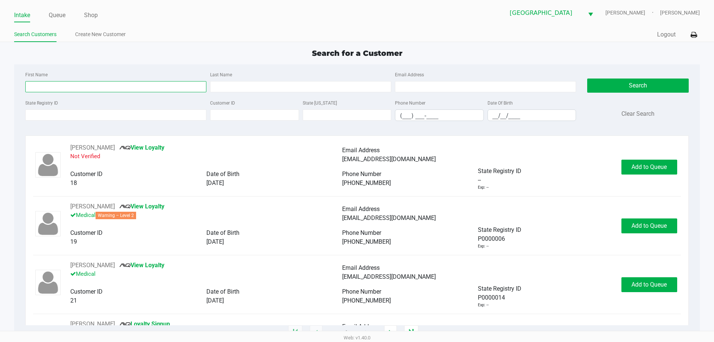
click at [121, 88] on input "First Name" at bounding box center [115, 86] width 181 height 11
click at [88, 65] on div "First Name ty toler Last Name Email Address State Registry ID Customer ID State…" at bounding box center [357, 98] width 675 height 68
click at [71, 87] on input "ty toler" at bounding box center [115, 86] width 181 height 11
type input "ty"
type input "toler"
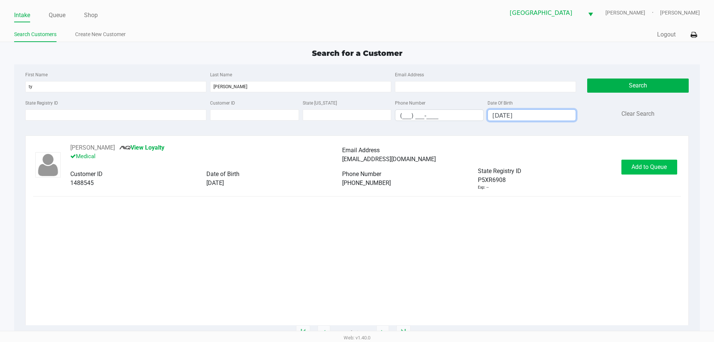
type input "02/25/1999"
click at [643, 174] on button "Add to Queue" at bounding box center [650, 167] width 56 height 15
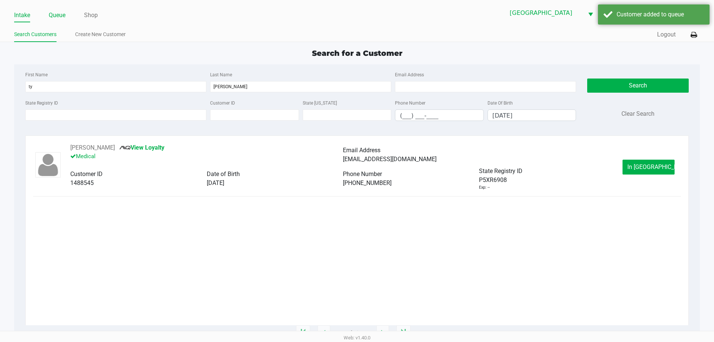
click at [61, 16] on link "Queue" at bounding box center [57, 15] width 17 height 10
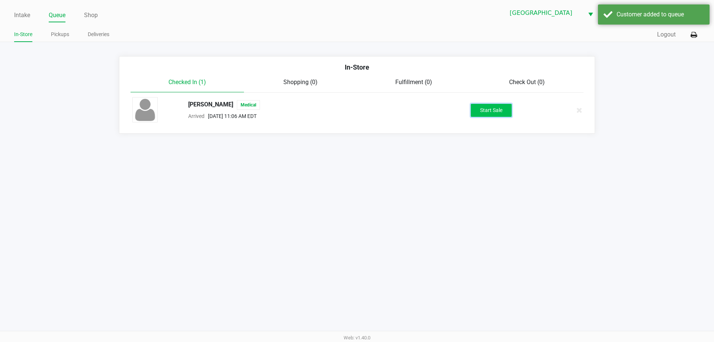
click at [501, 107] on button "Start Sale" at bounding box center [491, 110] width 41 height 13
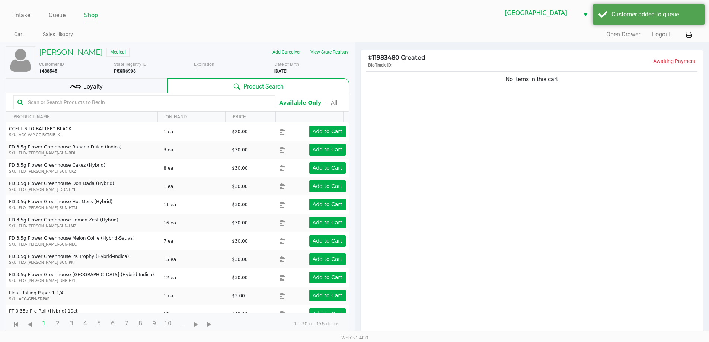
click at [176, 103] on input "text" at bounding box center [148, 102] width 246 height 11
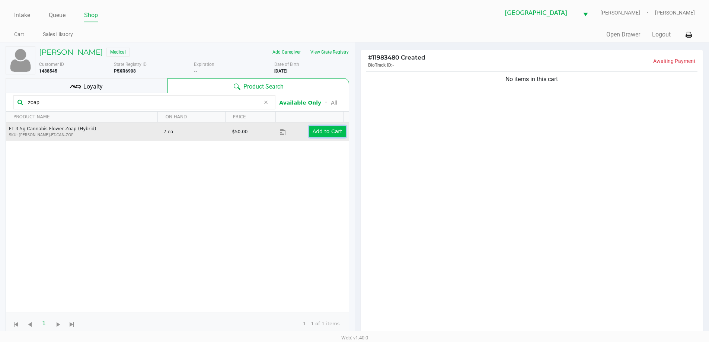
click at [322, 132] on app-button-loader "Add to Cart" at bounding box center [328, 131] width 30 height 6
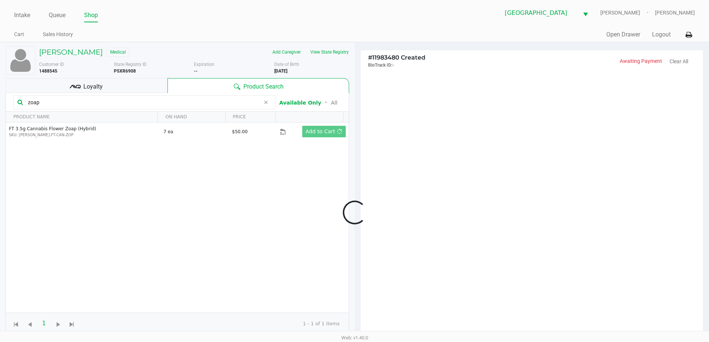
click at [20, 105] on div at bounding box center [354, 212] width 709 height 266
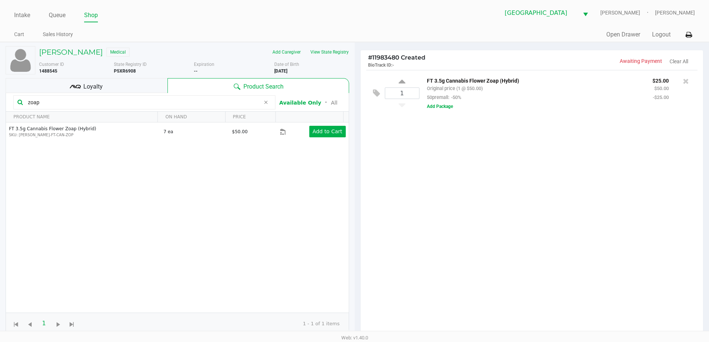
click at [58, 101] on input "zoap" at bounding box center [142, 102] width 235 height 11
drag, startPoint x: 58, startPoint y: 101, endPoint x: 0, endPoint y: 33, distance: 89.0
click at [0, 50] on div "TY TOLER Medical Add Caregiver View State Registry Customer ID 1488545 State Re…" at bounding box center [177, 232] width 355 height 380
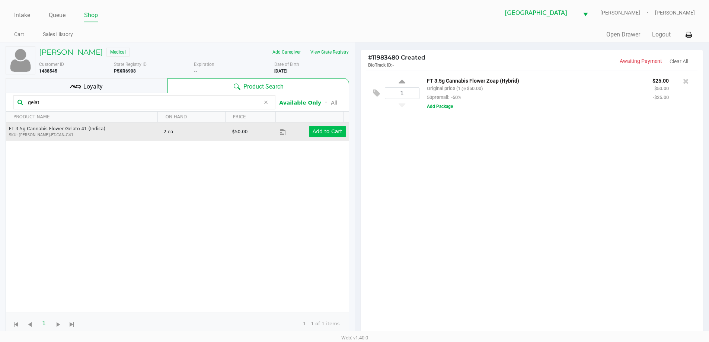
type input "gelat"
click at [330, 132] on app-button-loader "Add to Cart" at bounding box center [328, 131] width 30 height 6
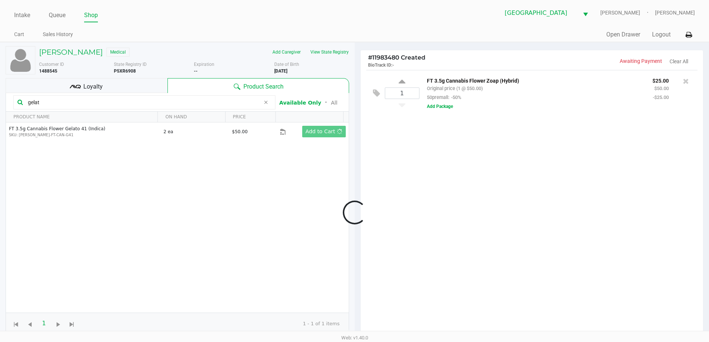
click at [544, 163] on div at bounding box center [354, 212] width 709 height 266
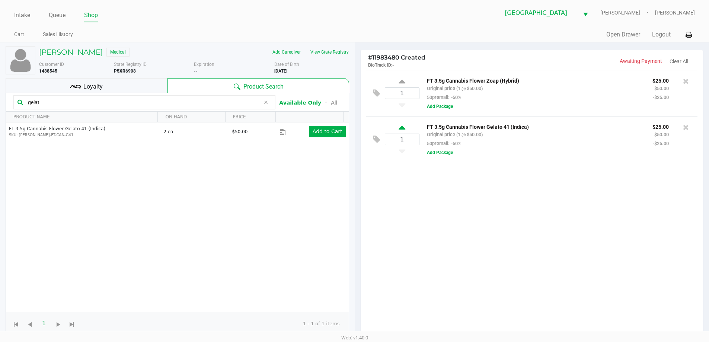
click at [403, 131] on icon at bounding box center [402, 128] width 7 height 9
type input "2"
click at [80, 102] on div at bounding box center [354, 212] width 709 height 266
drag, startPoint x: 84, startPoint y: 102, endPoint x: 0, endPoint y: 102, distance: 84.1
click at [0, 102] on div "TY TOLER Medical Add Caregiver View State Registry Customer ID 1488545 State Re…" at bounding box center [177, 232] width 355 height 380
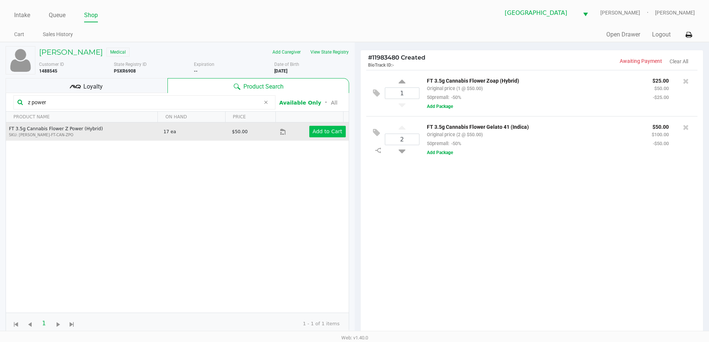
type input "z power"
click at [317, 130] on app-button-loader "Add to Cart" at bounding box center [328, 131] width 30 height 6
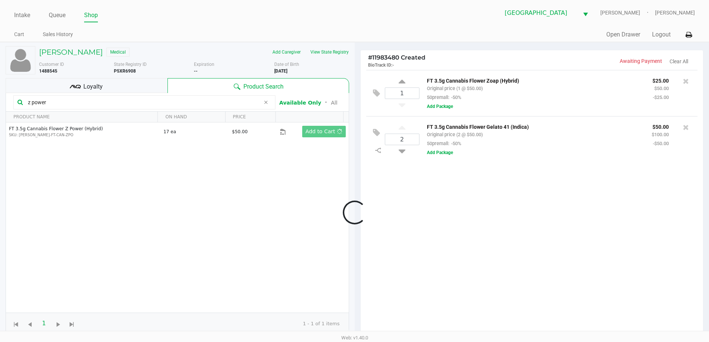
click at [424, 179] on div at bounding box center [354, 212] width 709 height 266
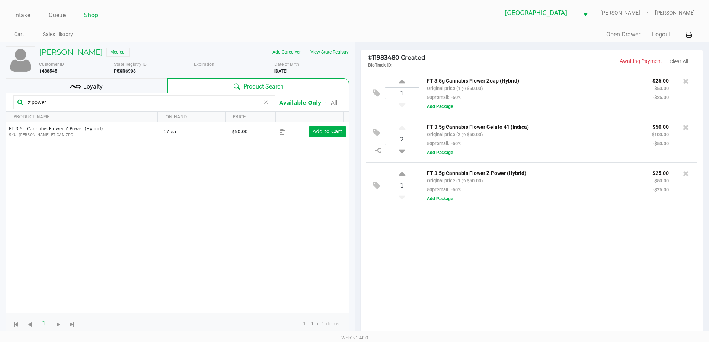
click at [395, 176] on div "1" at bounding box center [402, 185] width 35 height 30
click at [401, 176] on icon at bounding box center [402, 174] width 7 height 9
type input "2"
click at [402, 84] on icon at bounding box center [402, 82] width 7 height 9
type input "2"
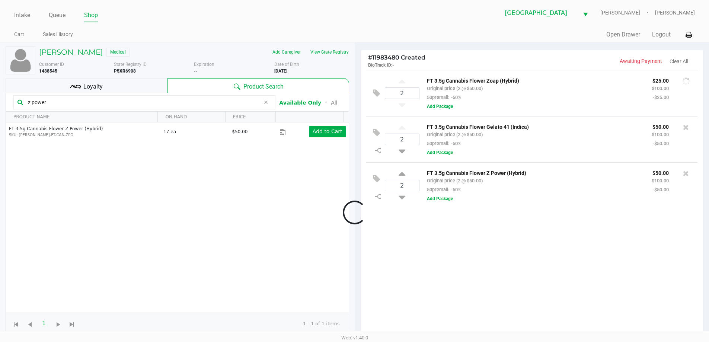
click at [558, 288] on div at bounding box center [354, 212] width 709 height 266
click at [80, 89] on icon at bounding box center [75, 86] width 11 height 11
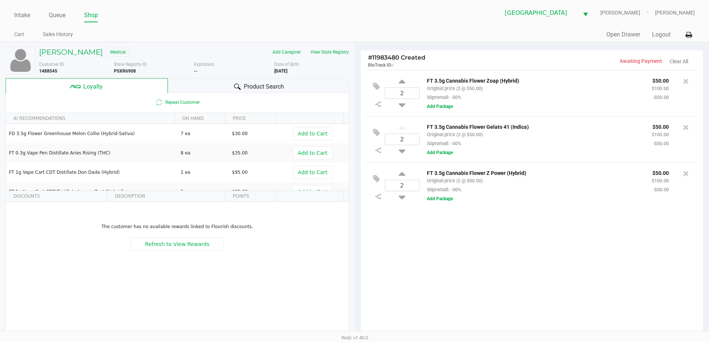
click at [539, 284] on div "2 FT 3.5g Cannabis Flower Zoap (Hybrid) Original price (2 @ $50.00) 50premall: …" at bounding box center [532, 205] width 343 height 270
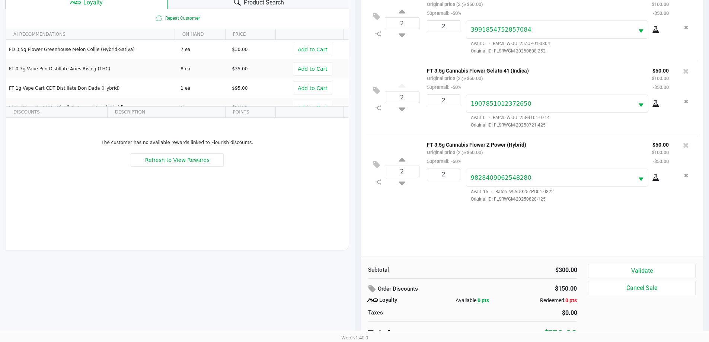
scroll to position [89, 0]
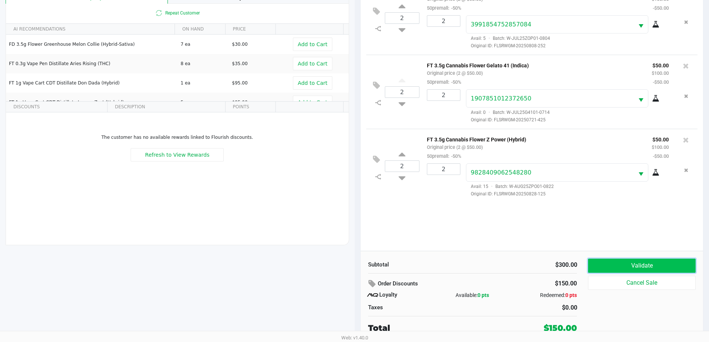
click at [645, 265] on button "Validate" at bounding box center [641, 266] width 107 height 14
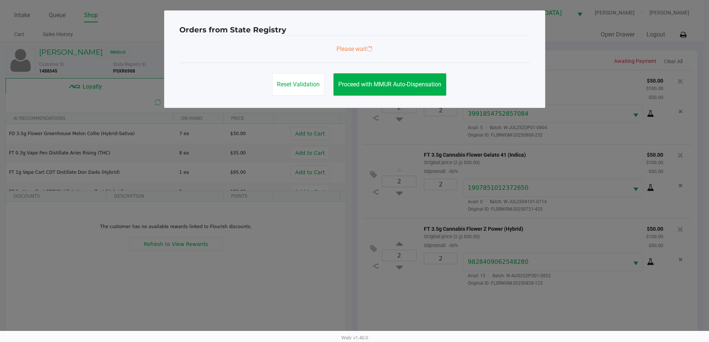
scroll to position [0, 0]
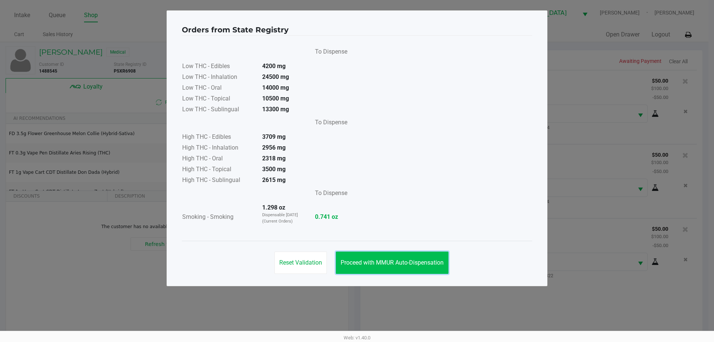
drag, startPoint x: 433, startPoint y: 264, endPoint x: 533, endPoint y: 270, distance: 100.2
click at [433, 264] on span "Proceed with MMUR Auto-Dispensation" at bounding box center [392, 262] width 103 height 7
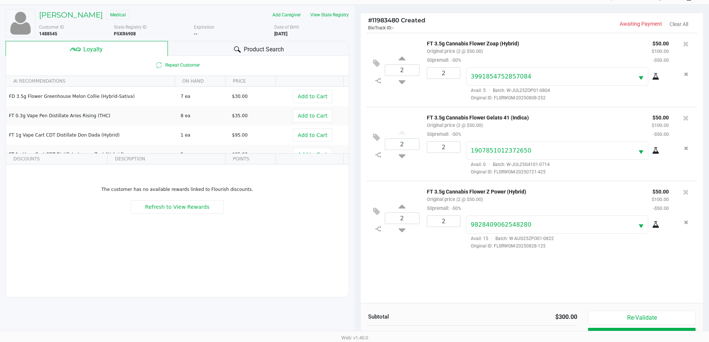
scroll to position [89, 0]
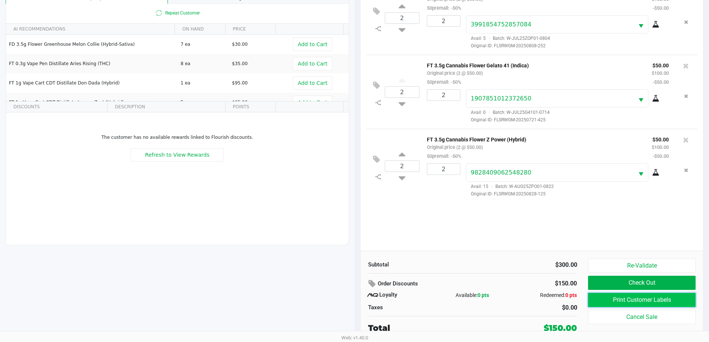
click at [625, 298] on button "Print Customer Labels" at bounding box center [641, 300] width 107 height 14
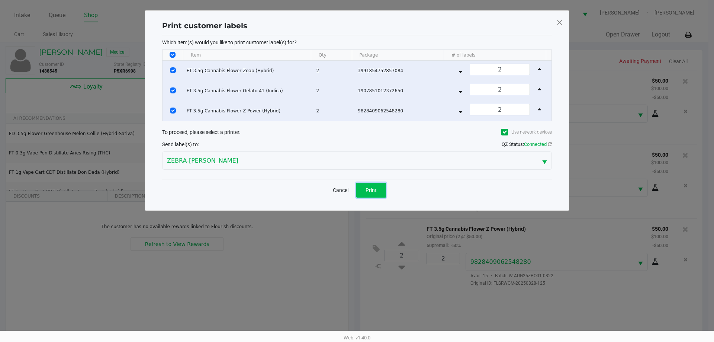
click at [373, 185] on button "Print" at bounding box center [371, 190] width 30 height 15
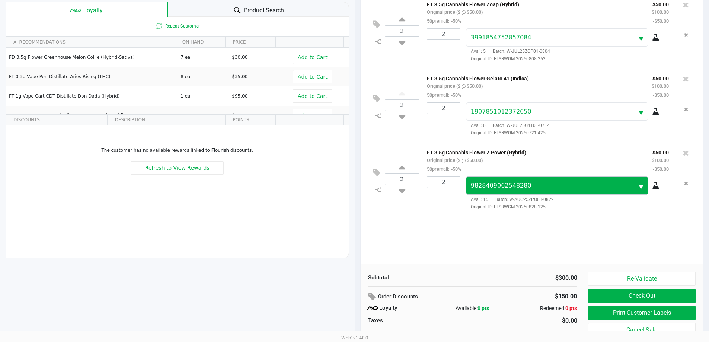
scroll to position [89, 0]
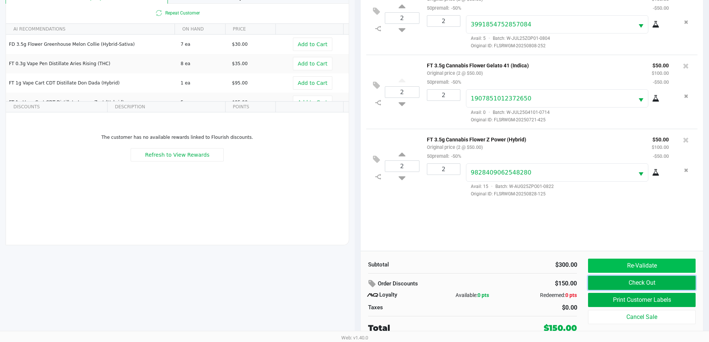
click at [647, 272] on div "Re-Validate Check Out Print Customer Labels Cancel Sale" at bounding box center [644, 297] width 113 height 76
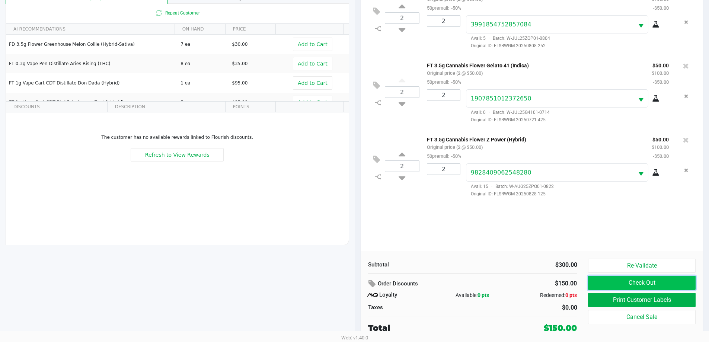
click at [616, 281] on button "Check Out" at bounding box center [641, 283] width 107 height 14
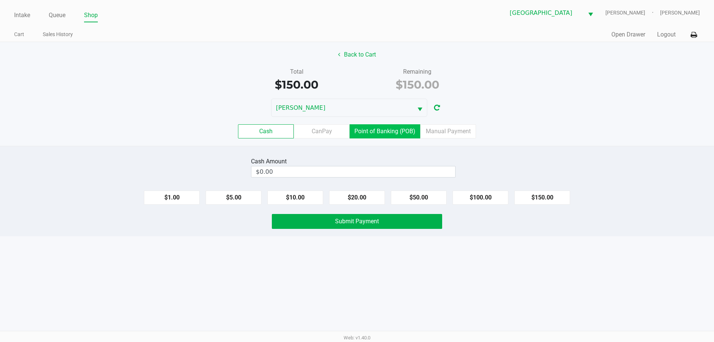
click at [385, 129] on label "Point of Banking (POB)" at bounding box center [385, 131] width 71 height 14
click at [0, 0] on 7 "Point of Banking (POB)" at bounding box center [0, 0] width 0 height 0
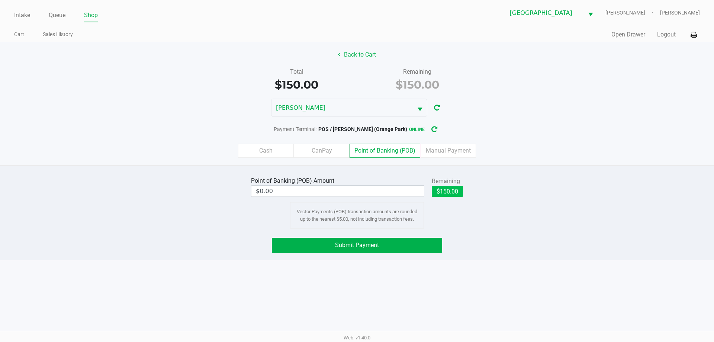
drag, startPoint x: 461, startPoint y: 197, endPoint x: 455, endPoint y: 192, distance: 7.7
click at [460, 197] on div "$150.00" at bounding box center [447, 194] width 31 height 17
click at [455, 192] on button "$150.00" at bounding box center [447, 191] width 31 height 11
type input "$150.00"
click at [427, 243] on button "Submit Payment" at bounding box center [357, 245] width 170 height 15
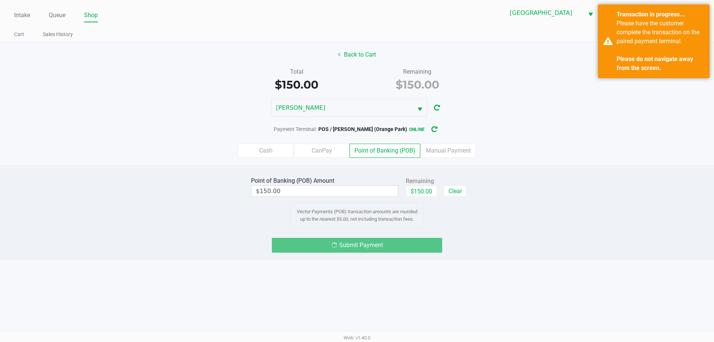
click at [480, 95] on div "Back to Cart Total $150.00 Remaining $150.00 LIONEL-RICHIE Payment Terminal: PO…" at bounding box center [357, 103] width 714 height 123
drag, startPoint x: 498, startPoint y: 236, endPoint x: 507, endPoint y: 215, distance: 22.5
click at [496, 230] on div "Point of Banking (POB) Amount $150.00 Remaining $150.00 Clear Vector Payments (…" at bounding box center [357, 212] width 714 height 95
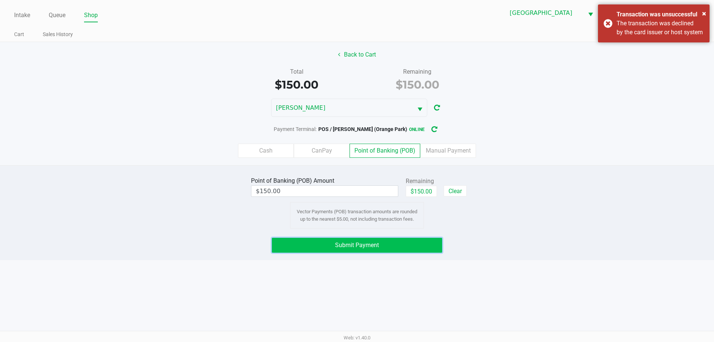
click at [417, 249] on button "Submit Payment" at bounding box center [357, 245] width 170 height 15
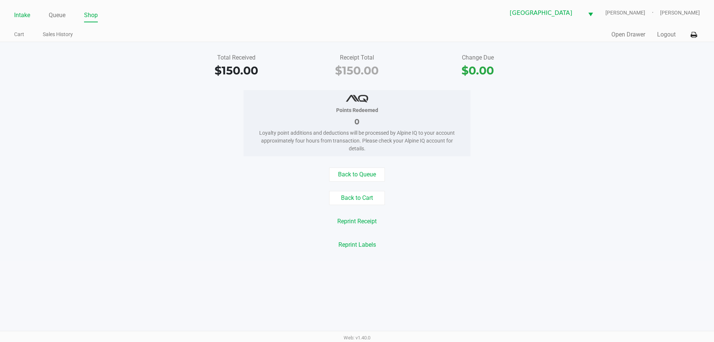
click at [22, 12] on link "Intake" at bounding box center [22, 15] width 16 height 10
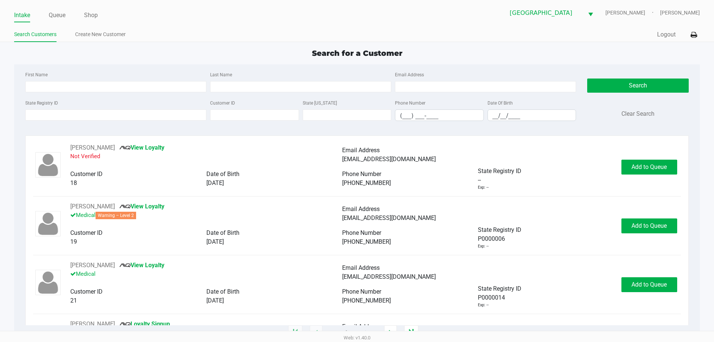
click at [98, 93] on div "First Name Last Name Email Address" at bounding box center [300, 84] width 555 height 28
click at [98, 87] on input "First Name" at bounding box center [115, 86] width 181 height 11
type input "carole"
type input "armstrong"
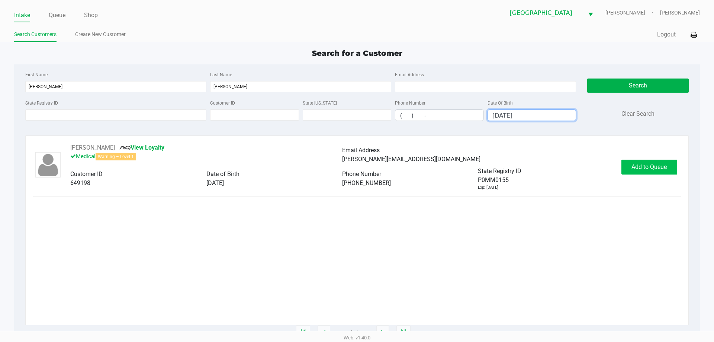
type input "12/05/1968"
click at [665, 164] on span "Add to Queue" at bounding box center [649, 166] width 35 height 7
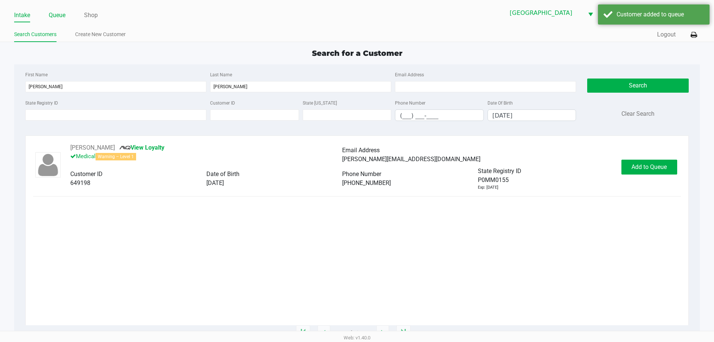
click at [56, 14] on link "Queue" at bounding box center [57, 15] width 17 height 10
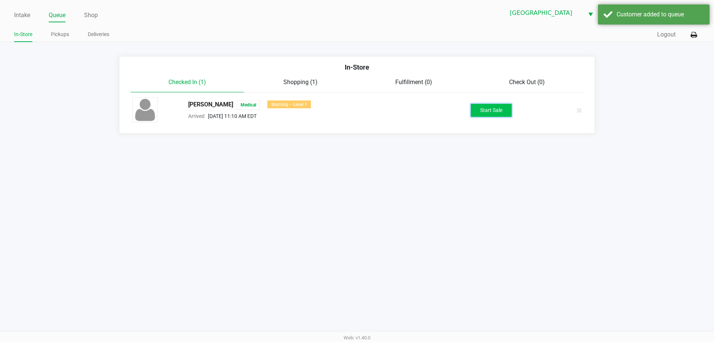
click at [485, 113] on button "Start Sale" at bounding box center [491, 110] width 41 height 13
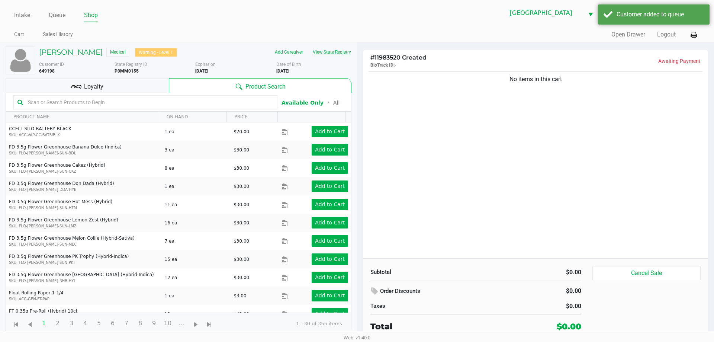
click at [331, 56] on button "View State Registry" at bounding box center [330, 52] width 44 height 12
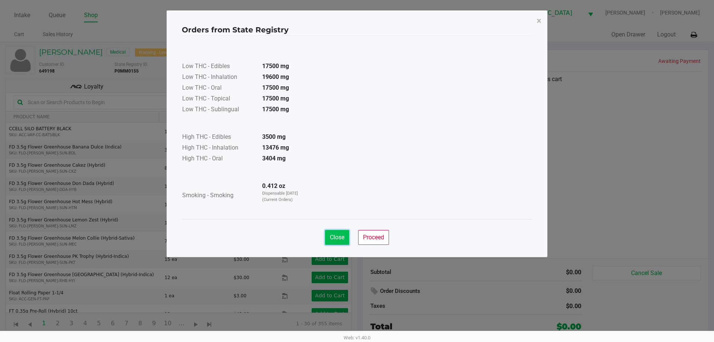
click at [342, 233] on button "Close" at bounding box center [337, 237] width 24 height 15
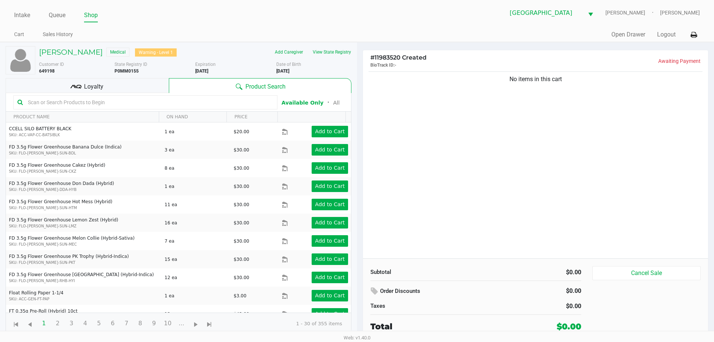
click at [119, 104] on input "text" at bounding box center [149, 102] width 249 height 11
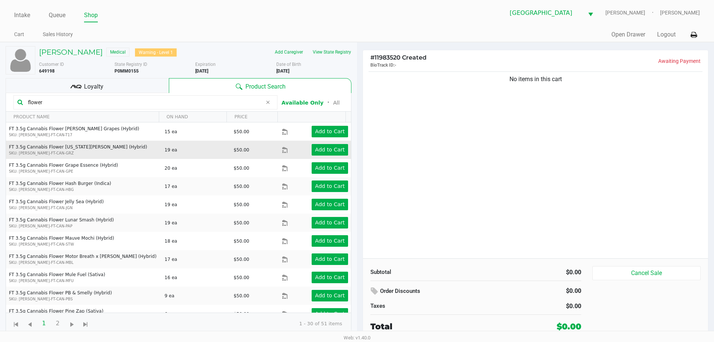
scroll to position [356, 0]
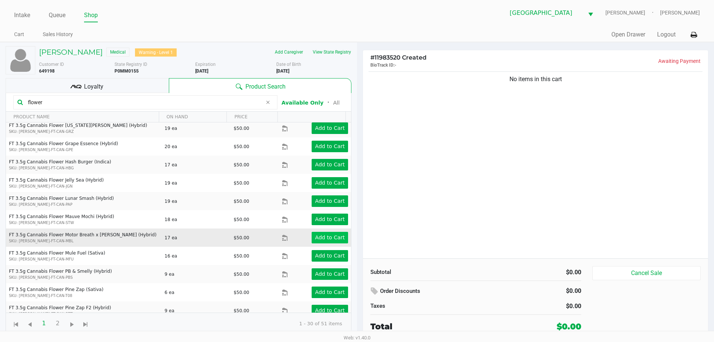
type input "flower"
click at [324, 234] on app-button-loader "Add to Cart" at bounding box center [330, 237] width 30 height 6
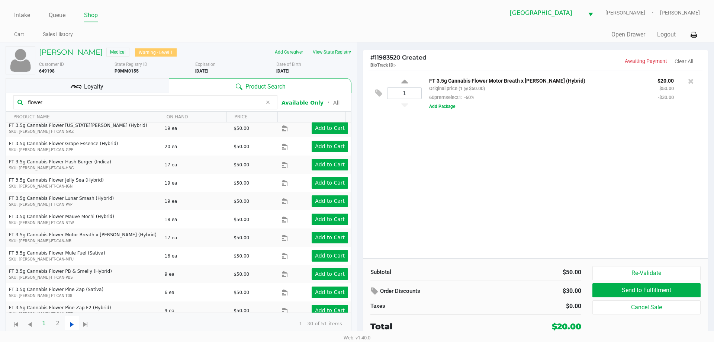
click at [72, 325] on span "Go to the next page" at bounding box center [71, 324] width 9 height 9
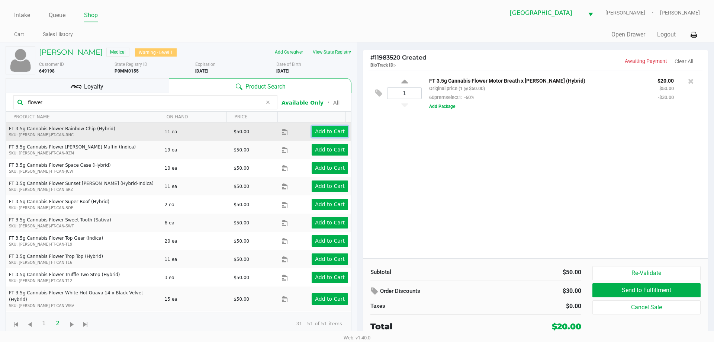
click at [323, 130] on app-button-loader "Add to Cart" at bounding box center [330, 131] width 30 height 6
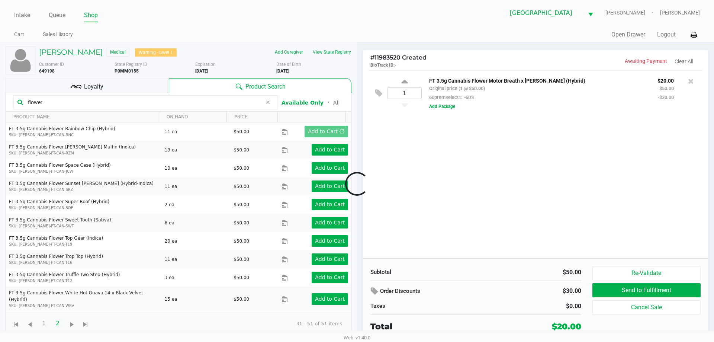
click at [423, 164] on div at bounding box center [357, 183] width 714 height 209
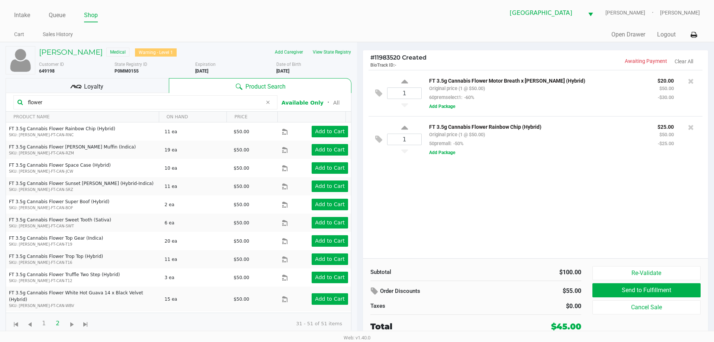
click at [484, 209] on div "1 FT 3.5g Cannabis Flower Motor Breath x Mike Larry (Hybrid) Original price (1 …" at bounding box center [535, 164] width 345 height 188
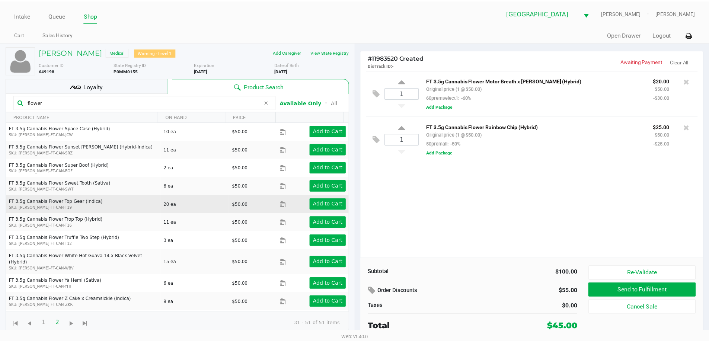
scroll to position [37, 0]
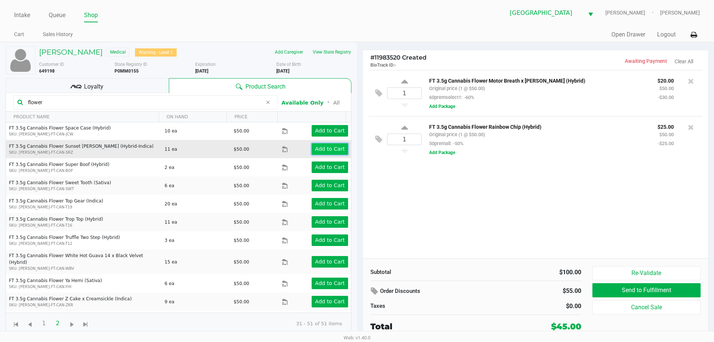
click at [333, 147] on app-button-loader "Add to Cart" at bounding box center [330, 149] width 30 height 6
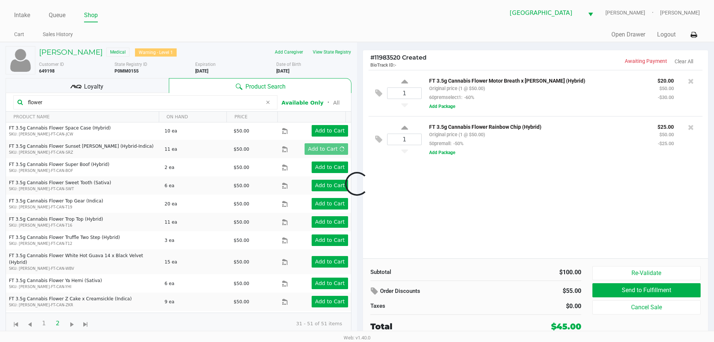
drag, startPoint x: 410, startPoint y: 174, endPoint x: 413, endPoint y: 177, distance: 5.0
click at [412, 175] on div at bounding box center [357, 183] width 714 height 209
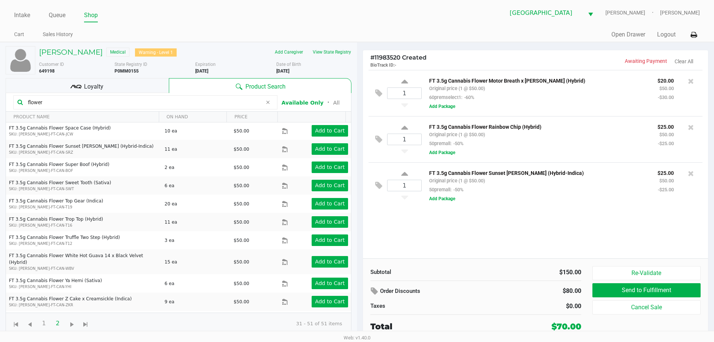
click at [412, 245] on div "1 FT 3.5g Cannabis Flower Motor Breath x Mike Larry (Hybrid) Original price (1 …" at bounding box center [535, 164] width 345 height 188
drag, startPoint x: 87, startPoint y: 99, endPoint x: 0, endPoint y: 105, distance: 87.2
click at [0, 105] on div "CAROLE ARMSTRONG Medical Warning - Level 1 Add Caregiver View State Registry Cu…" at bounding box center [178, 191] width 357 height 298
click at [139, 83] on div "Loyalty" at bounding box center [87, 85] width 163 height 15
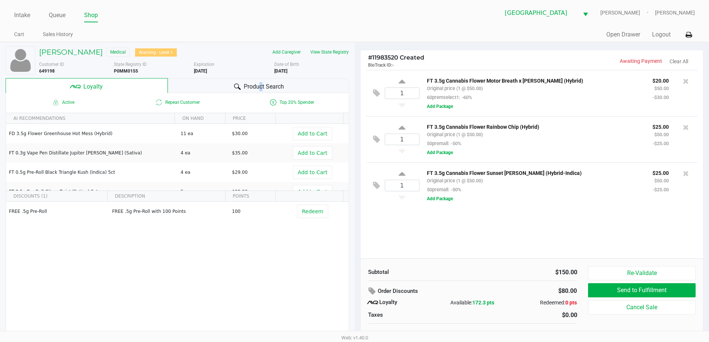
drag, startPoint x: 259, startPoint y: 79, endPoint x: 265, endPoint y: 81, distance: 6.7
click at [260, 79] on div "Product Search" at bounding box center [258, 85] width 181 height 15
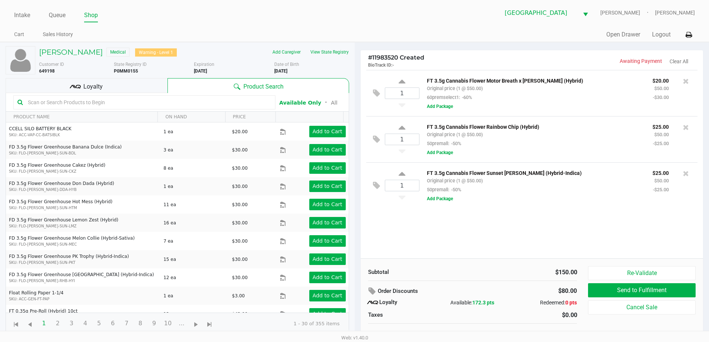
click at [103, 106] on input "text" at bounding box center [148, 102] width 246 height 11
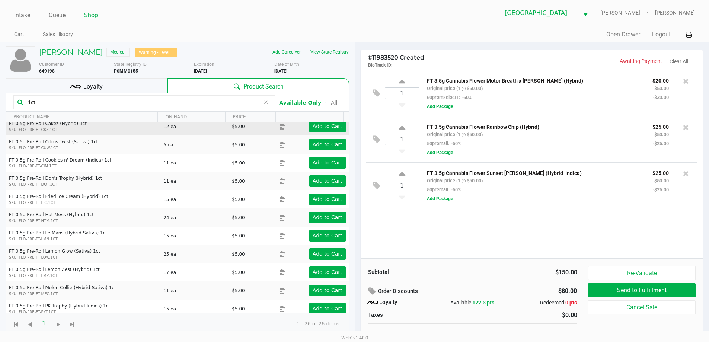
scroll to position [74, 0]
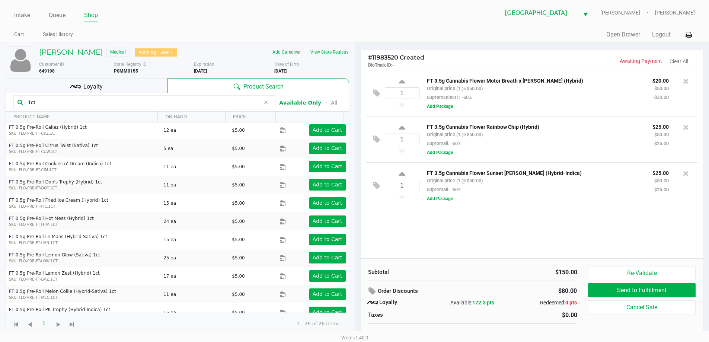
drag, startPoint x: 56, startPoint y: 100, endPoint x: 0, endPoint y: 100, distance: 55.8
click at [0, 100] on div "CAROLE ARMSTRONG Medical Warning - Level 1 Add Caregiver View State Registry Cu…" at bounding box center [177, 195] width 355 height 307
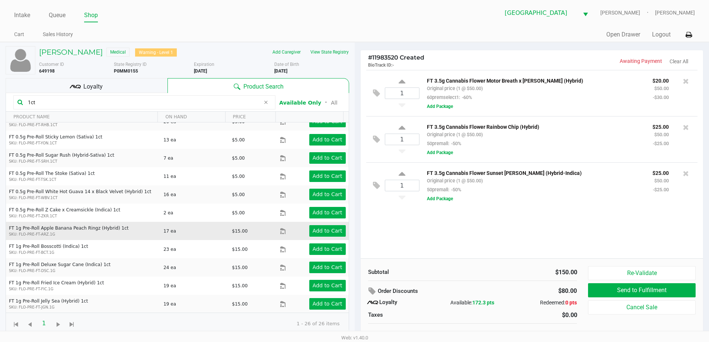
scroll to position [7, 0]
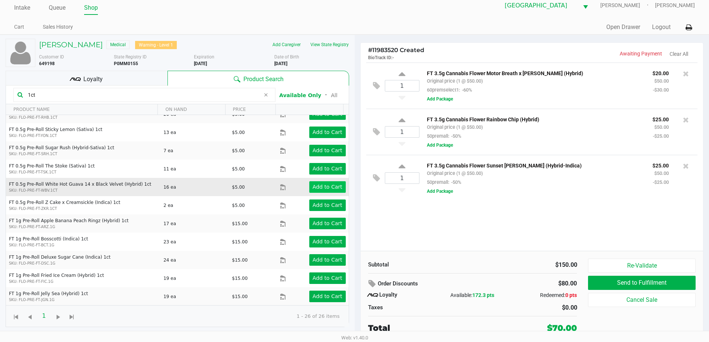
type input "1ct"
click at [315, 184] on app-button-loader "Add to Cart" at bounding box center [328, 187] width 30 height 6
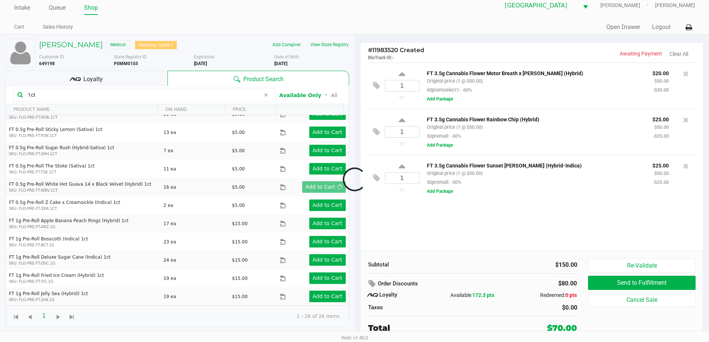
click at [411, 209] on div at bounding box center [354, 179] width 709 height 215
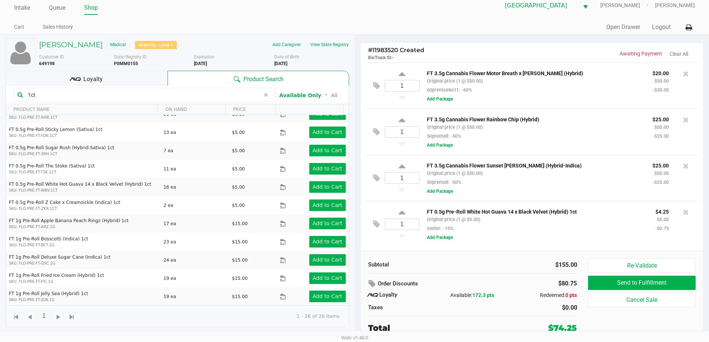
click at [108, 74] on div "Loyalty" at bounding box center [87, 78] width 162 height 15
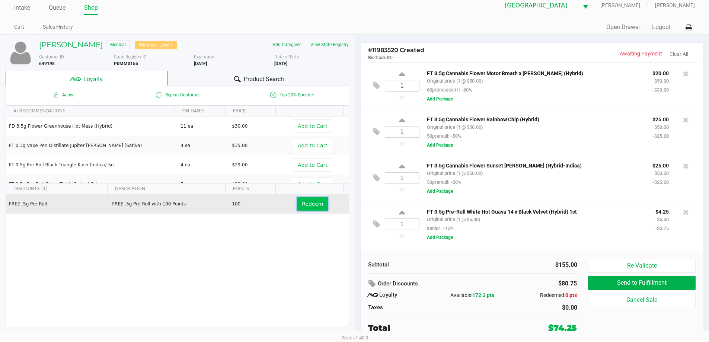
click at [312, 202] on span "Redeem" at bounding box center [312, 204] width 21 height 6
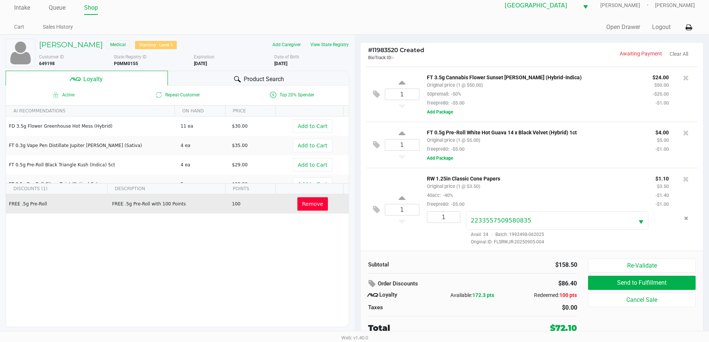
scroll to position [0, 0]
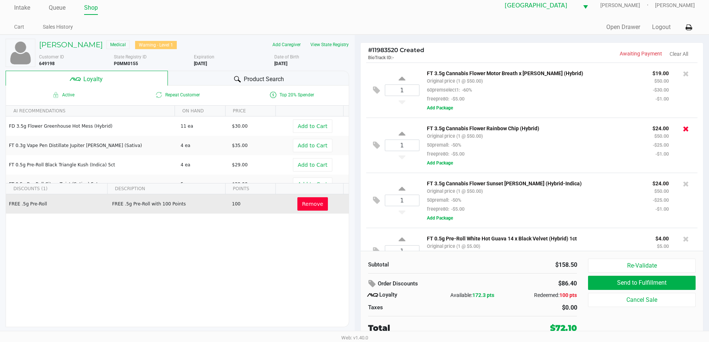
click at [683, 128] on icon at bounding box center [686, 128] width 6 height 7
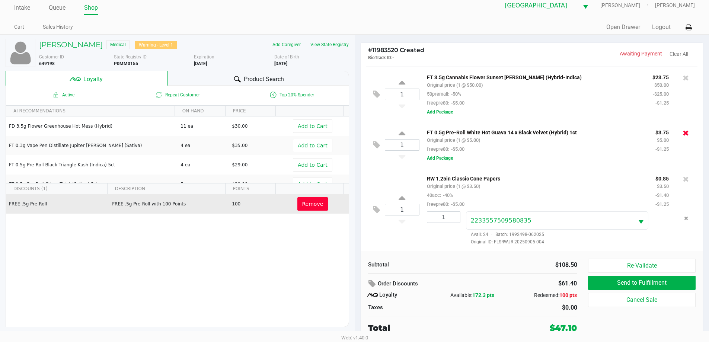
click at [683, 131] on icon at bounding box center [686, 132] width 6 height 7
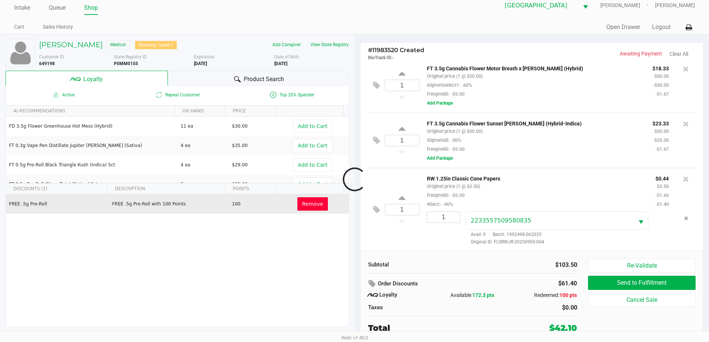
scroll to position [6, 0]
click at [683, 122] on icon at bounding box center [686, 123] width 6 height 7
click at [320, 77] on div at bounding box center [354, 179] width 709 height 215
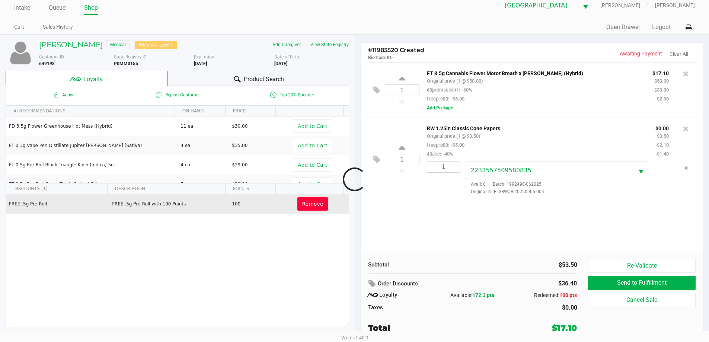
scroll to position [0, 0]
click at [279, 76] on span "Product Search" at bounding box center [264, 79] width 40 height 9
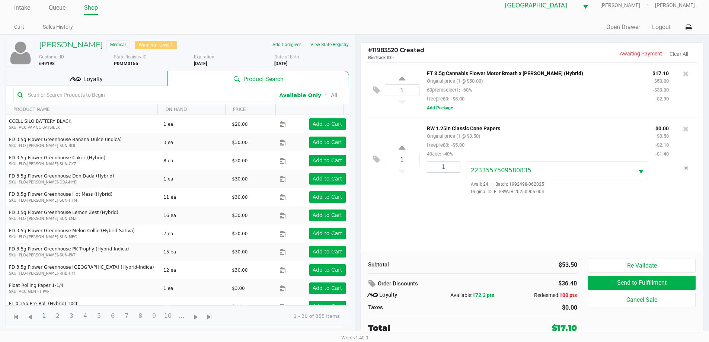
click at [164, 94] on input "text" at bounding box center [148, 94] width 246 height 11
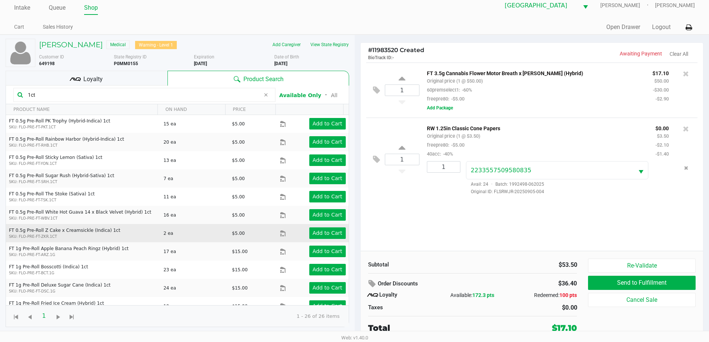
scroll to position [284, 0]
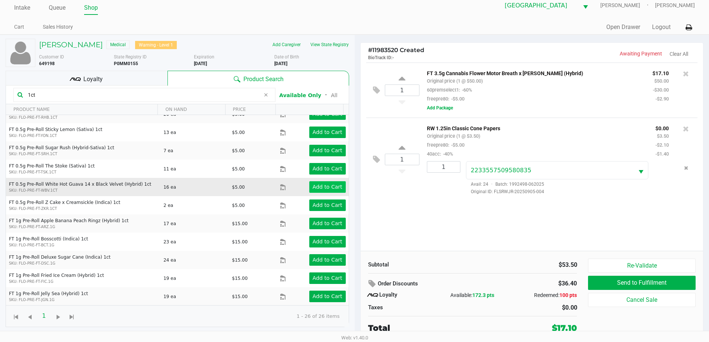
type input "1ct"
click at [318, 187] on app-button-loader "Add to Cart" at bounding box center [328, 187] width 30 height 6
click at [442, 226] on div at bounding box center [354, 179] width 709 height 215
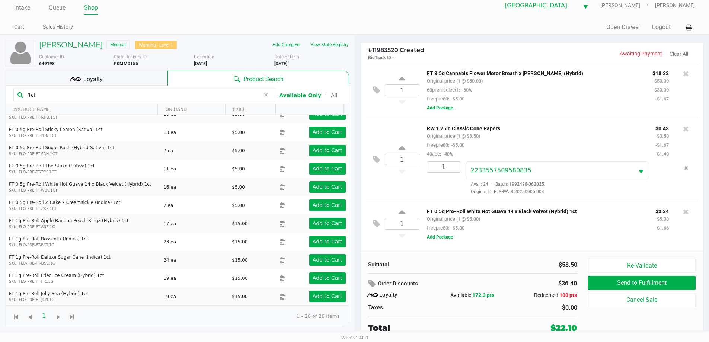
click at [89, 84] on div "Loyalty" at bounding box center [87, 78] width 162 height 15
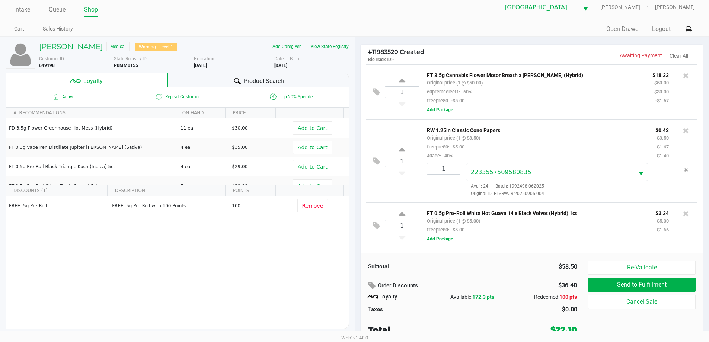
scroll to position [7, 0]
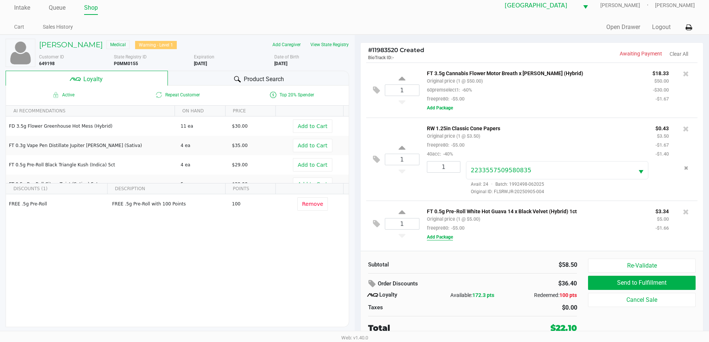
click at [445, 237] on button "Add Package" at bounding box center [440, 237] width 26 height 7
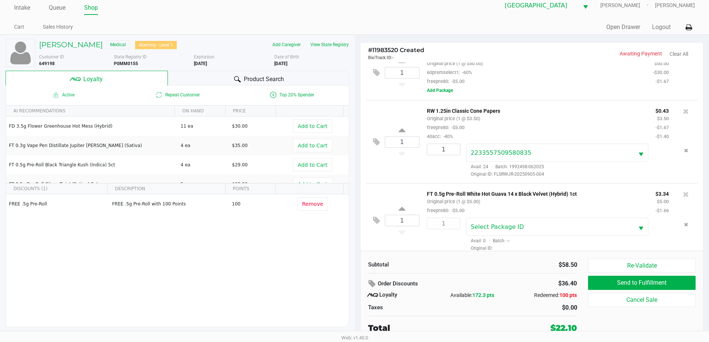
scroll to position [25, 0]
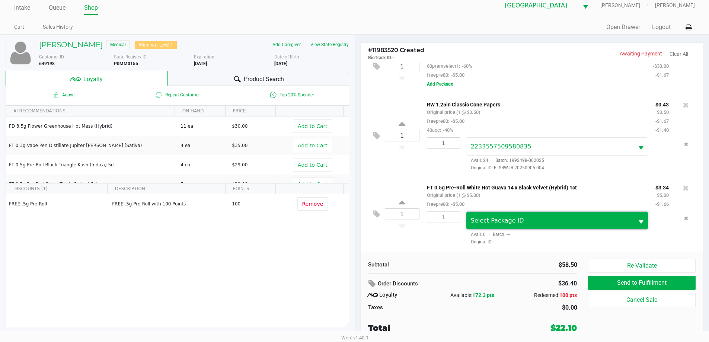
click at [559, 218] on span "Select Package ID" at bounding box center [550, 220] width 159 height 9
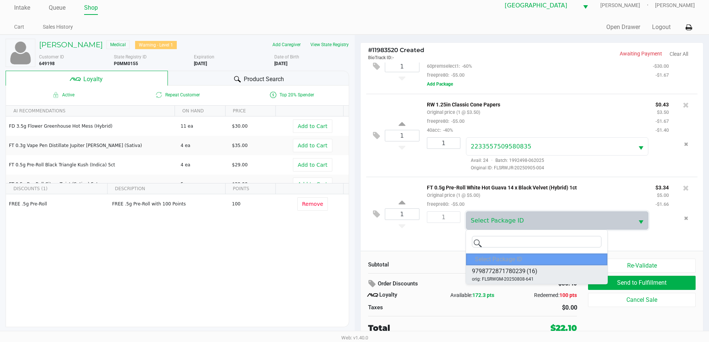
click at [529, 284] on li "9798772871780239 (16) orig: FLSRWGM-20250808-641" at bounding box center [536, 274] width 141 height 19
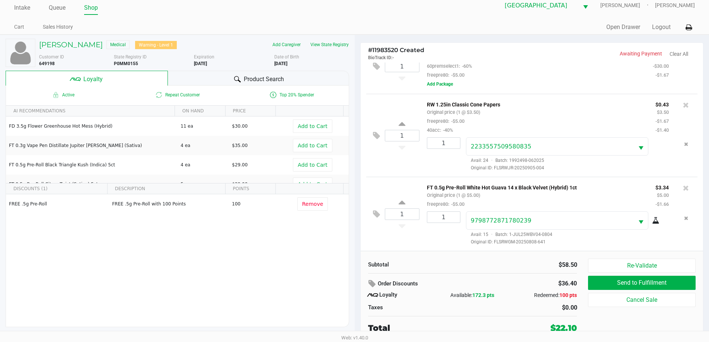
click at [254, 77] on span "Product Search" at bounding box center [264, 79] width 40 height 9
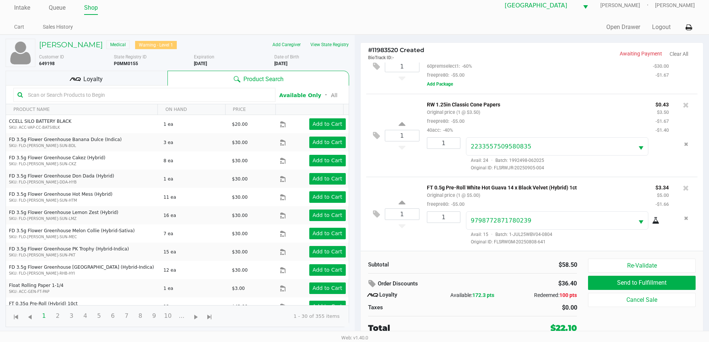
click at [115, 90] on input "text" at bounding box center [148, 94] width 246 height 11
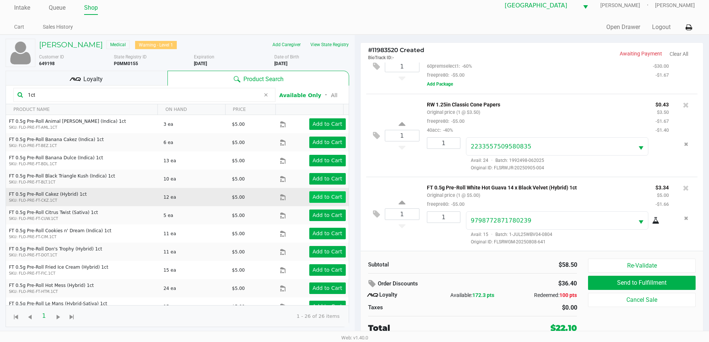
type input "1ct"
click at [336, 202] on button "Add to Cart" at bounding box center [327, 197] width 36 height 12
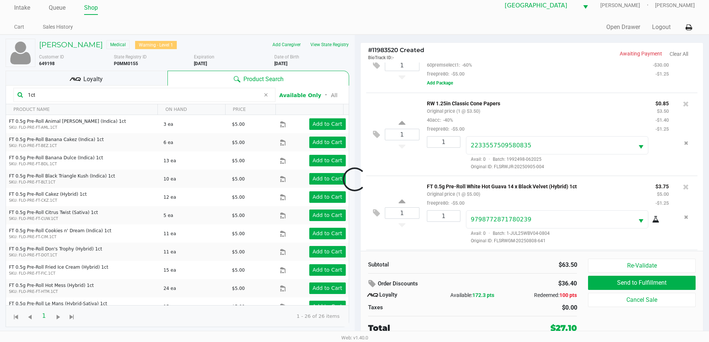
scroll to position [71, 0]
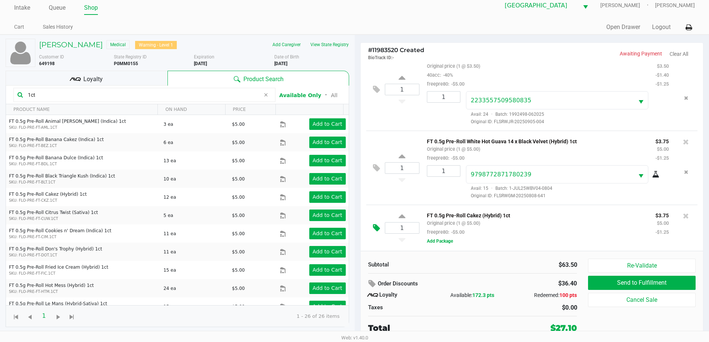
click at [372, 227] on button at bounding box center [378, 228] width 13 height 18
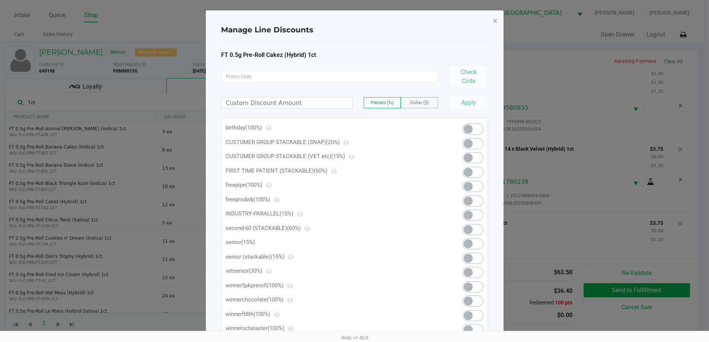
scroll to position [0, 0]
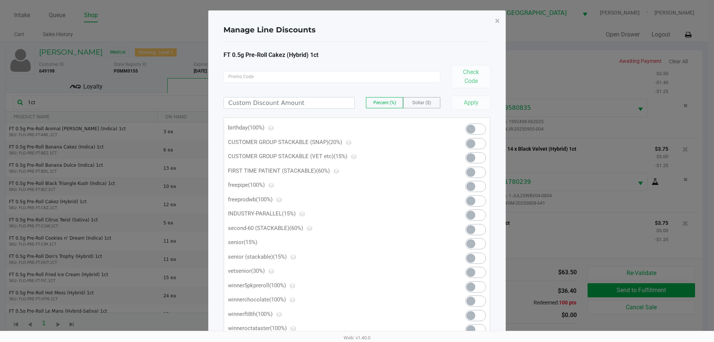
click at [477, 156] on span at bounding box center [475, 157] width 21 height 11
click at [496, 21] on span "×" at bounding box center [497, 21] width 5 height 10
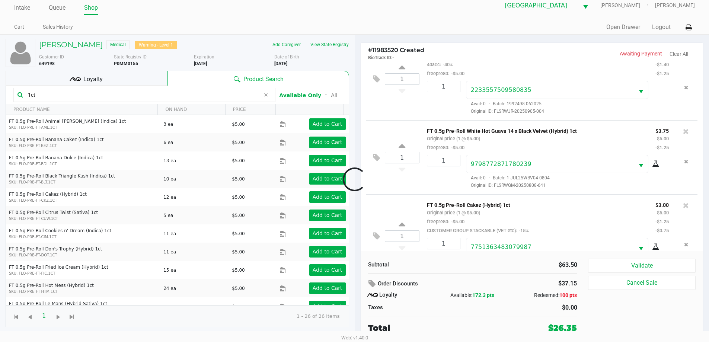
scroll to position [136, 0]
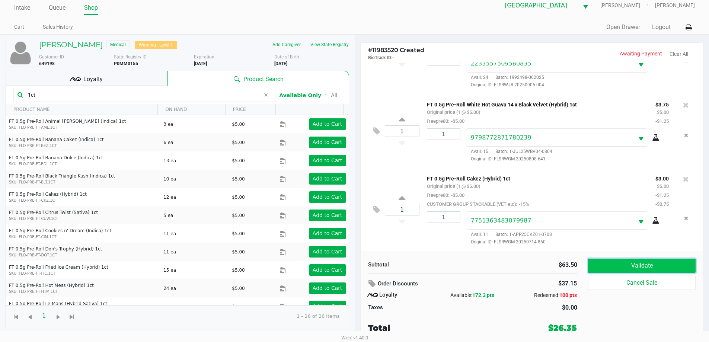
click at [621, 263] on button "Validate" at bounding box center [641, 266] width 107 height 14
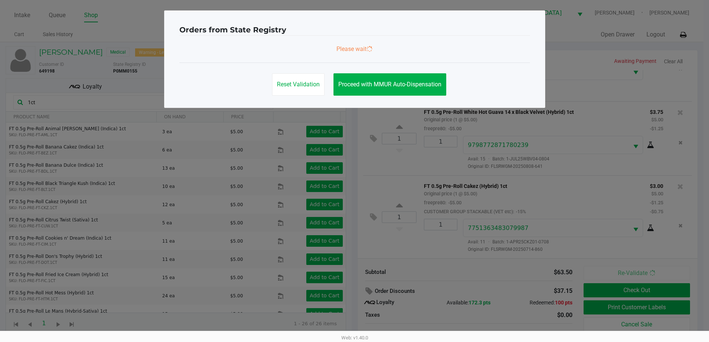
scroll to position [0, 0]
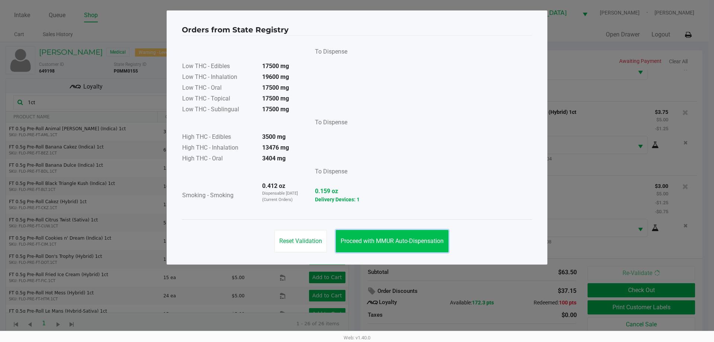
click at [440, 237] on button "Proceed with MMUR Auto-Dispensation" at bounding box center [392, 241] width 113 height 22
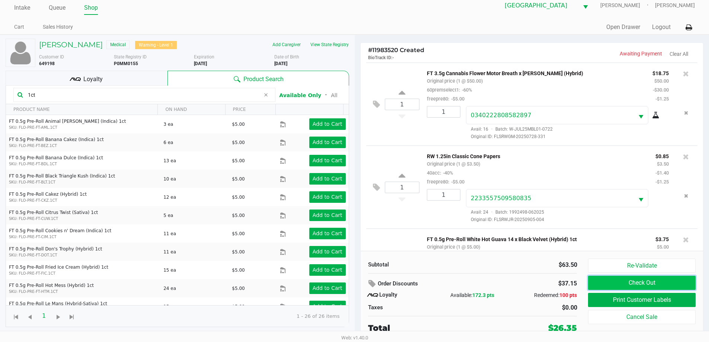
click at [652, 277] on button "Check Out" at bounding box center [641, 283] width 107 height 14
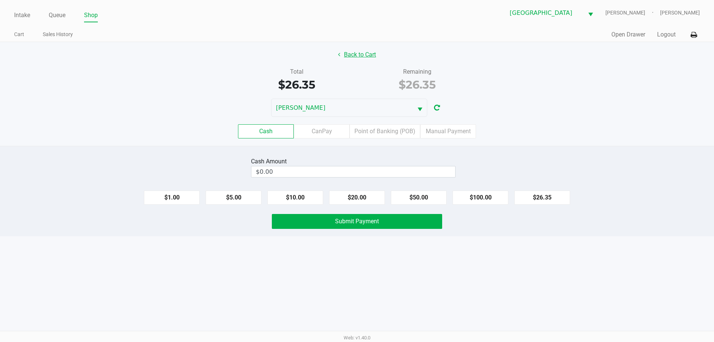
click at [368, 52] on button "Back to Cart" at bounding box center [357, 55] width 48 height 14
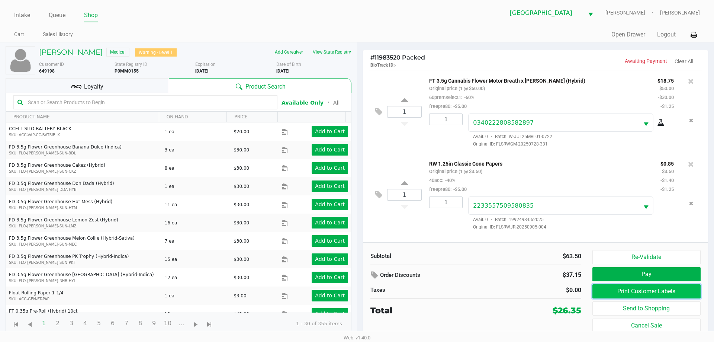
click at [654, 290] on button "Print Customer Labels" at bounding box center [647, 291] width 108 height 14
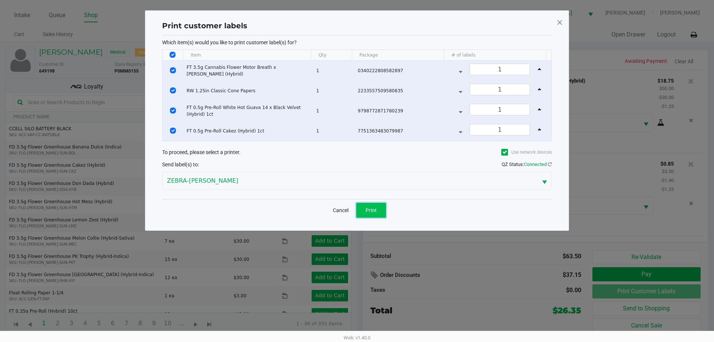
click at [383, 213] on button "Print" at bounding box center [371, 210] width 30 height 15
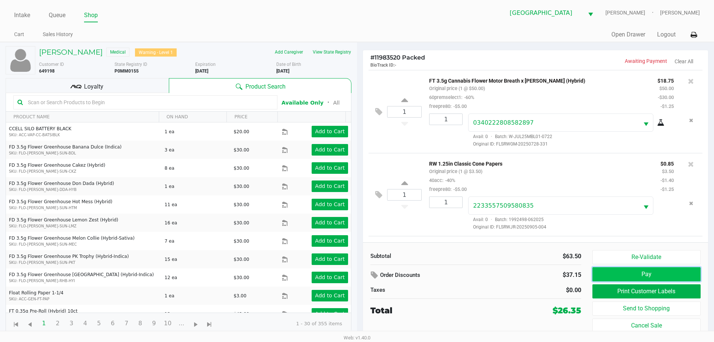
click at [666, 274] on button "Pay" at bounding box center [647, 274] width 108 height 14
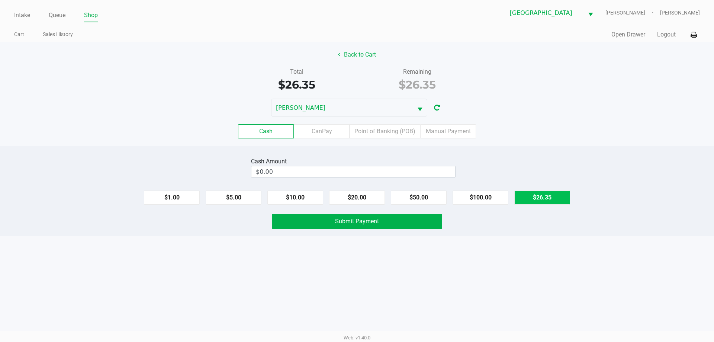
click at [551, 198] on button "$26.35" at bounding box center [543, 198] width 56 height 14
type input "$26.35"
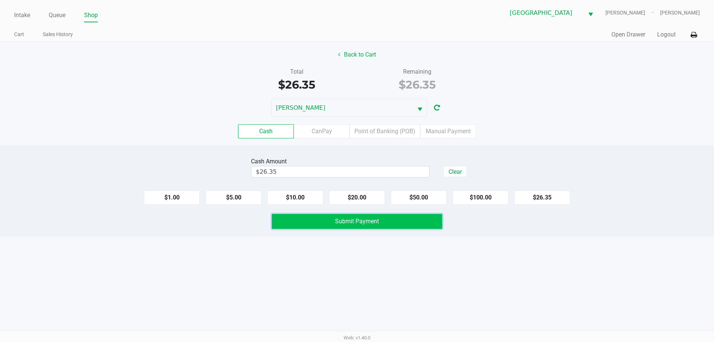
click at [407, 223] on button "Submit Payment" at bounding box center [357, 221] width 170 height 15
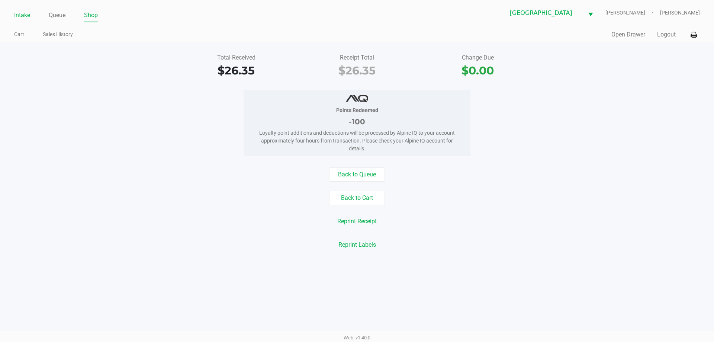
click at [17, 16] on link "Intake" at bounding box center [22, 15] width 16 height 10
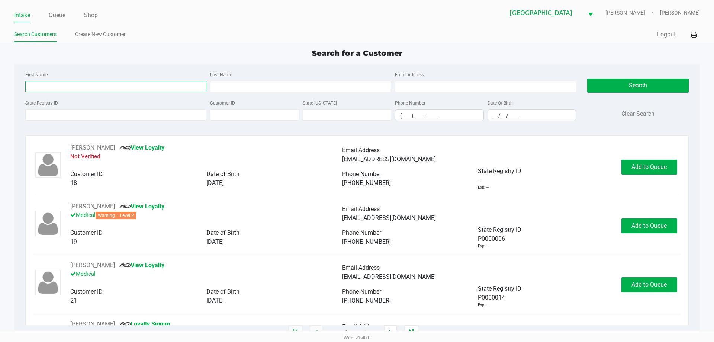
click at [132, 91] on input "First Name" at bounding box center [115, 86] width 181 height 11
type input "phillip"
type input "blansett jr"
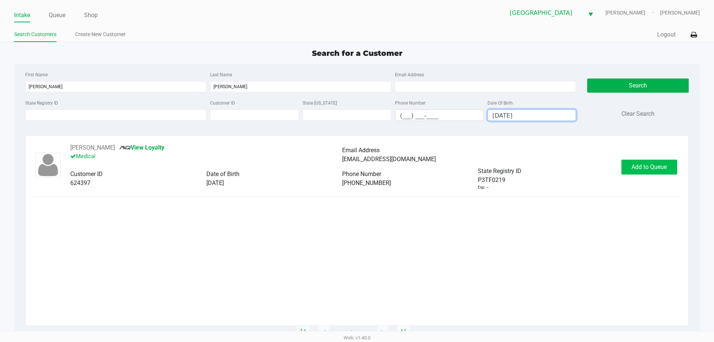
type input "08/19/1975"
click at [659, 168] on span "Add to Queue" at bounding box center [649, 166] width 35 height 7
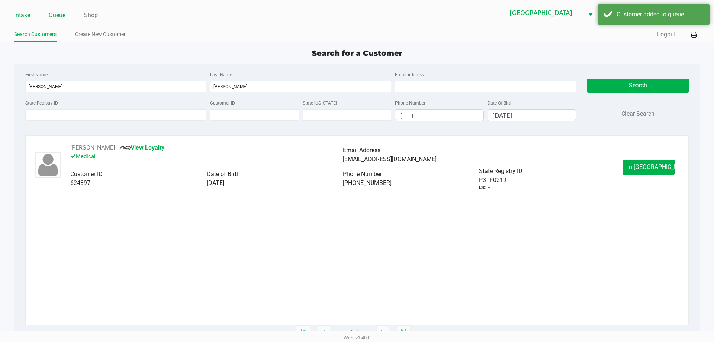
click at [54, 20] on link "Queue" at bounding box center [57, 15] width 17 height 10
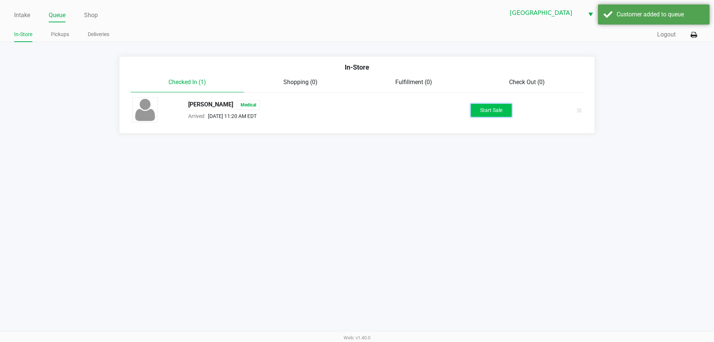
click at [501, 114] on button "Start Sale" at bounding box center [491, 110] width 41 height 13
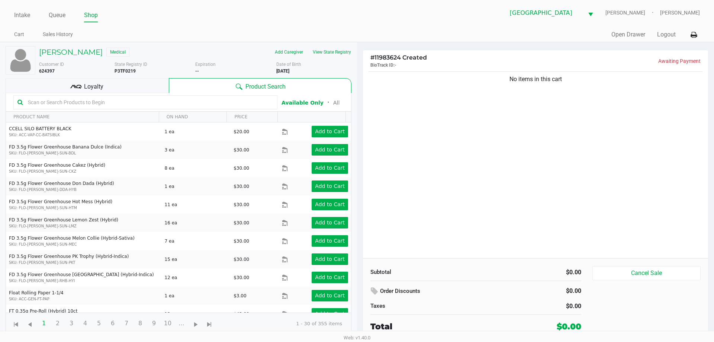
click at [101, 100] on input "text" at bounding box center [149, 102] width 249 height 11
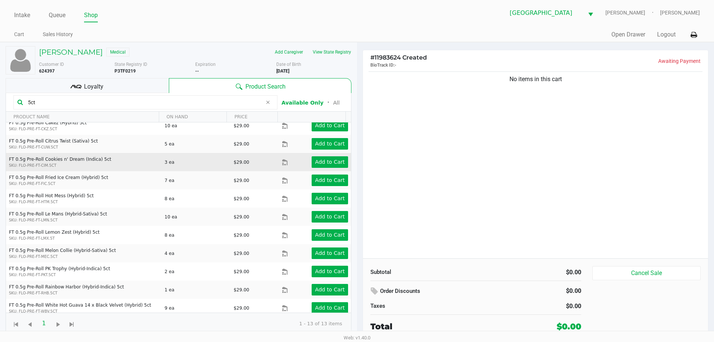
scroll to position [47, 0]
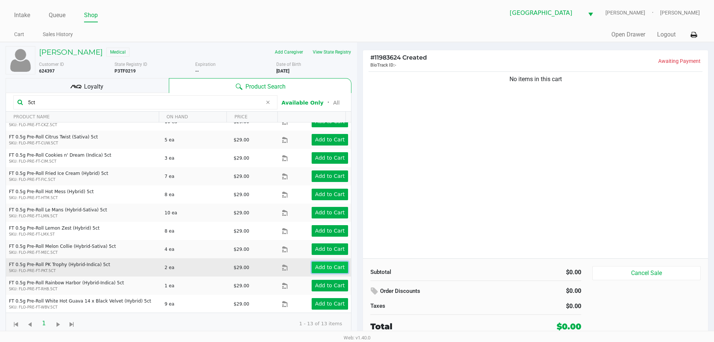
click at [323, 266] on app-button-loader "Add to Cart" at bounding box center [330, 267] width 30 height 6
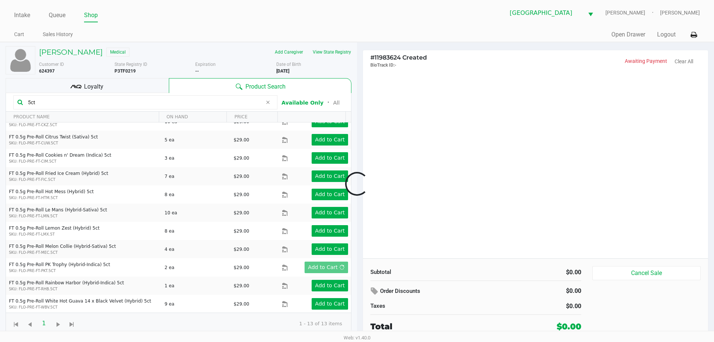
click at [475, 154] on div at bounding box center [357, 183] width 714 height 209
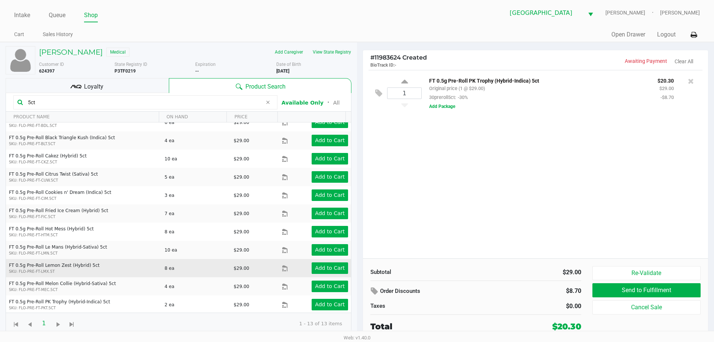
scroll to position [0, 0]
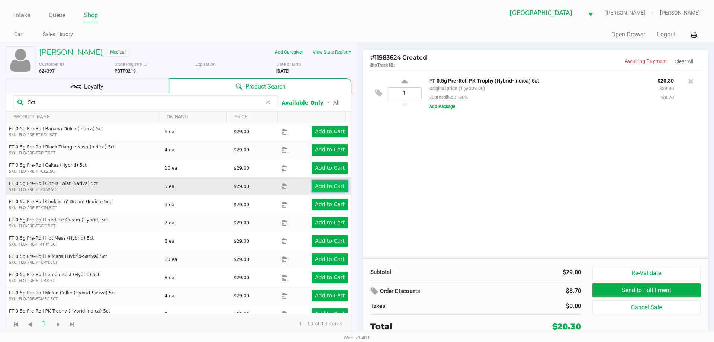
click at [331, 185] on app-button-loader "Add to Cart" at bounding box center [330, 186] width 30 height 6
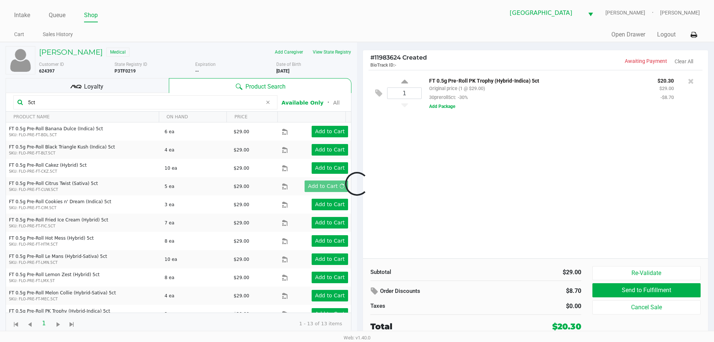
click at [437, 188] on div at bounding box center [357, 183] width 714 height 209
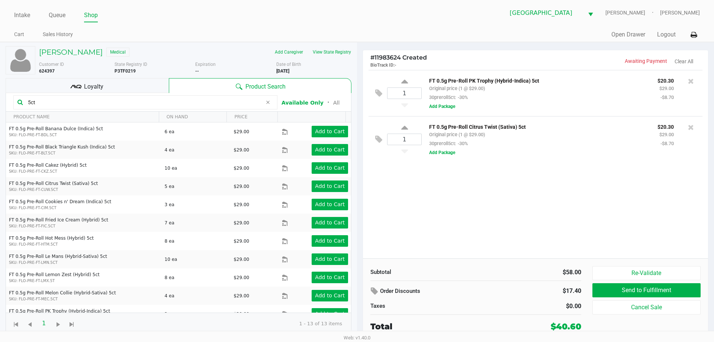
click at [428, 231] on div "1 FT 0.5g Pre-Roll PK Trophy (Hybrid-Indica) 5ct Original price (1 @ $29.00) 30…" at bounding box center [535, 164] width 345 height 188
click at [505, 233] on div "1 FT 0.5g Pre-Roll PK Trophy (Hybrid-Indica) 5ct Original price (1 @ $29.00) 30…" at bounding box center [535, 164] width 345 height 188
click at [0, 105] on div "PHILLIP BLANSETT JR Medical Add Caregiver View State Registry Customer ID 62439…" at bounding box center [178, 191] width 357 height 298
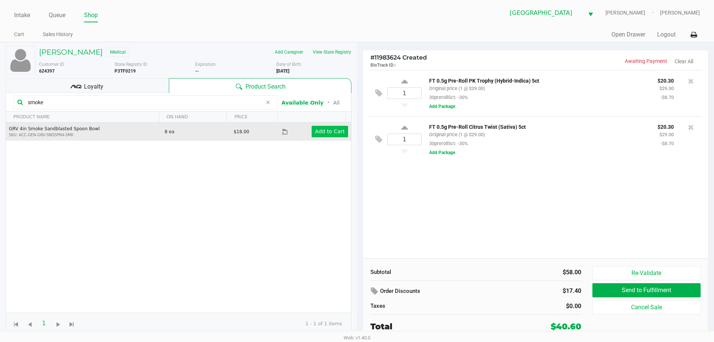
type input "smoke"
click at [337, 128] on app-button-loader "Add to Cart" at bounding box center [330, 131] width 30 height 6
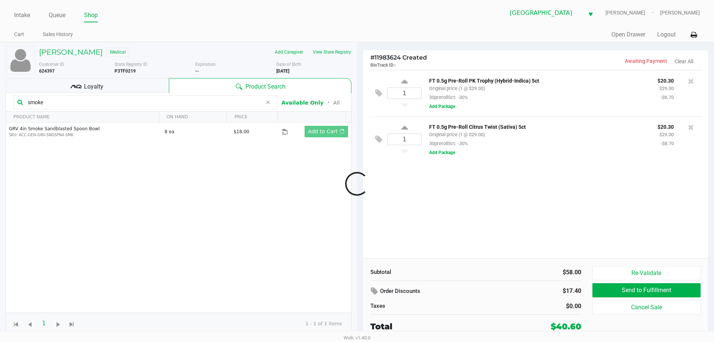
click at [461, 228] on div at bounding box center [357, 183] width 714 height 209
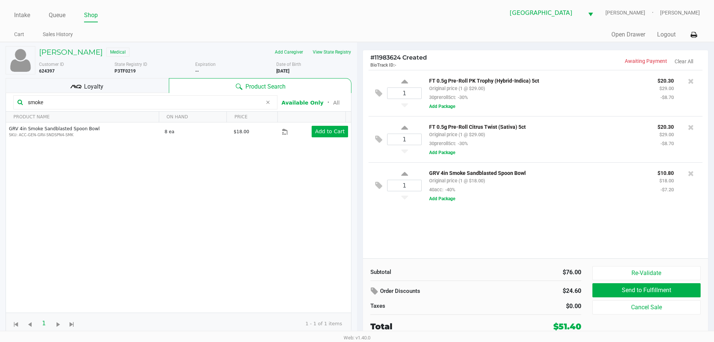
click at [463, 226] on div "1 FT 0.5g Pre-Roll PK Trophy (Hybrid-Indica) 5ct Original price (1 @ $29.00) 30…" at bounding box center [535, 164] width 345 height 188
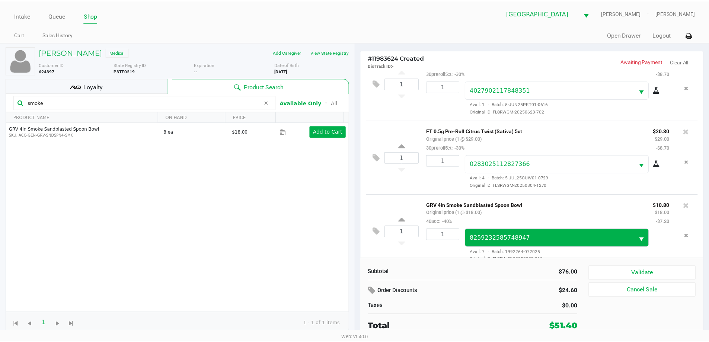
scroll to position [35, 0]
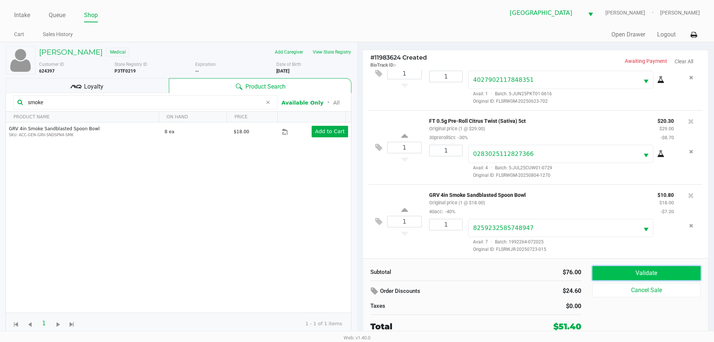
click at [618, 276] on button "Validate" at bounding box center [647, 273] width 108 height 14
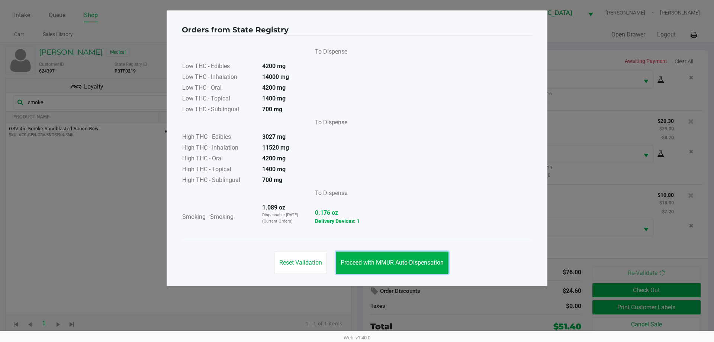
drag, startPoint x: 429, startPoint y: 262, endPoint x: 667, endPoint y: 318, distance: 244.6
click at [431, 264] on span "Proceed with MMUR Auto-Dispensation" at bounding box center [392, 262] width 103 height 7
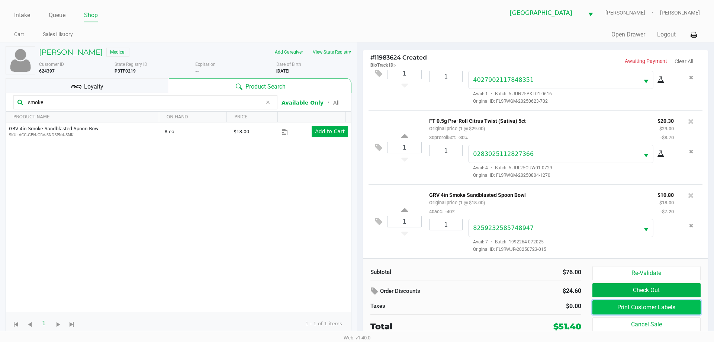
click at [659, 310] on button "Print Customer Labels" at bounding box center [647, 307] width 108 height 14
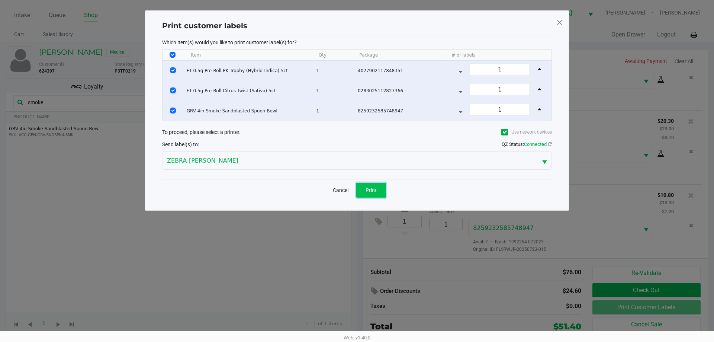
click at [378, 190] on button "Print" at bounding box center [371, 190] width 30 height 15
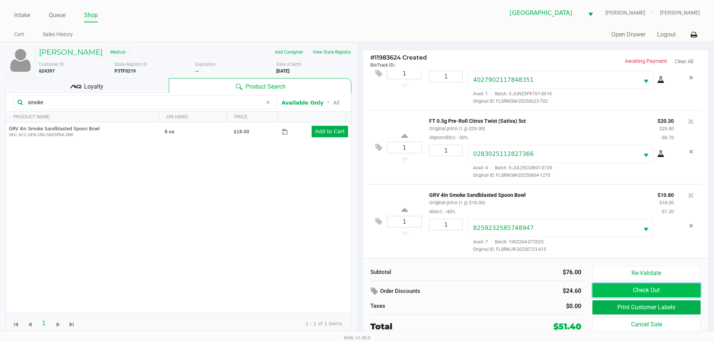
click at [610, 284] on button "Check Out" at bounding box center [647, 290] width 108 height 14
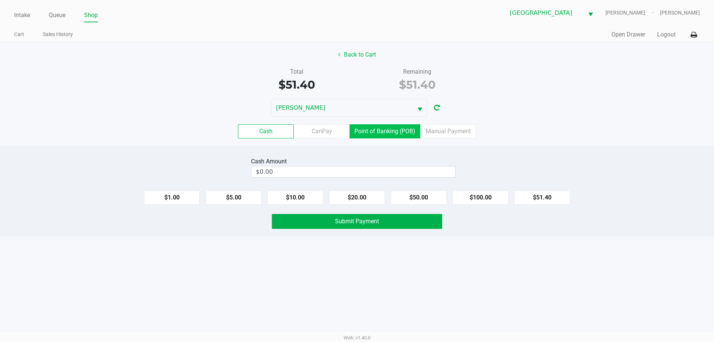
click at [396, 130] on label "Point of Banking (POB)" at bounding box center [385, 131] width 71 height 14
click at [0, 0] on 7 "Point of Banking (POB)" at bounding box center [0, 0] width 0 height 0
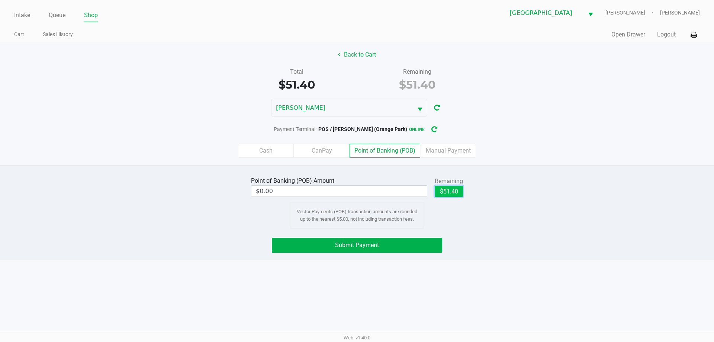
click at [443, 196] on button "$51.40" at bounding box center [449, 191] width 28 height 11
type input "$51.40"
click at [438, 245] on button "Submit Payment" at bounding box center [357, 245] width 170 height 15
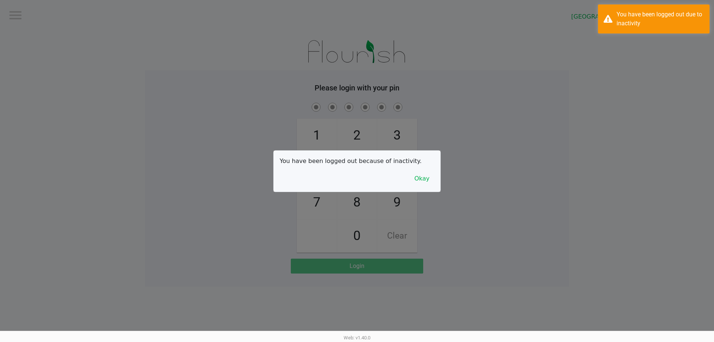
click at [215, 153] on div at bounding box center [357, 171] width 714 height 342
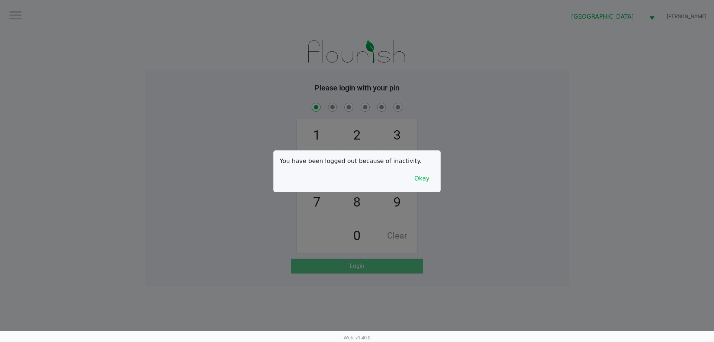
checkbox input "true"
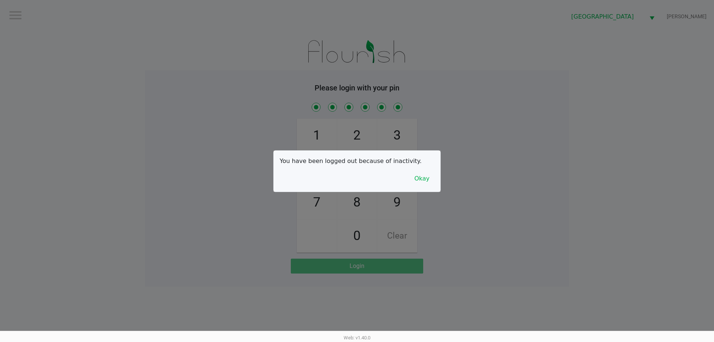
checkbox input "true"
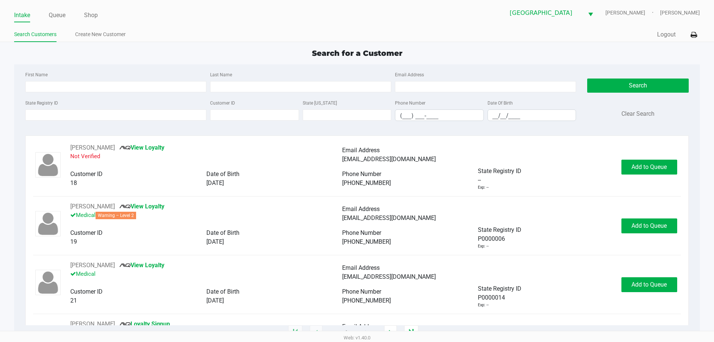
click at [56, 7] on div "Intake Queue Shop Orange Park WC LIONEL-RICHIE Jamera Harrison" at bounding box center [357, 13] width 686 height 18
click at [58, 10] on li "Queue" at bounding box center [57, 15] width 17 height 13
click at [61, 17] on link "Queue" at bounding box center [57, 15] width 17 height 10
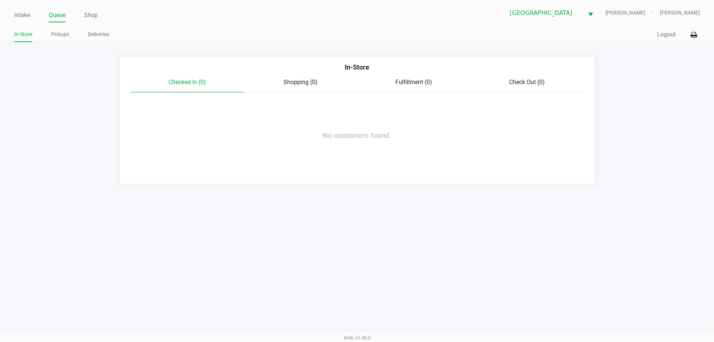
drag, startPoint x: 63, startPoint y: 32, endPoint x: 117, endPoint y: 53, distance: 58.0
click at [62, 32] on link "Pickups" at bounding box center [60, 34] width 18 height 9
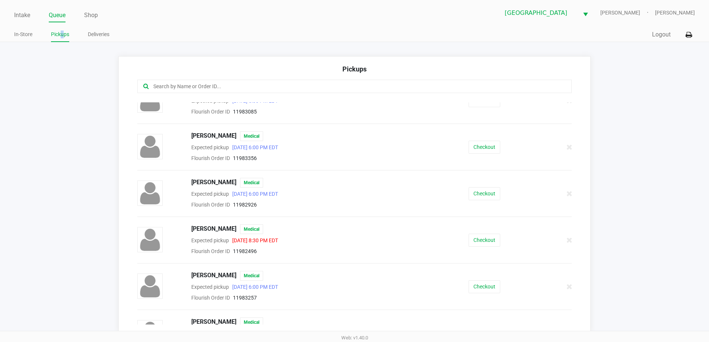
scroll to position [181, 0]
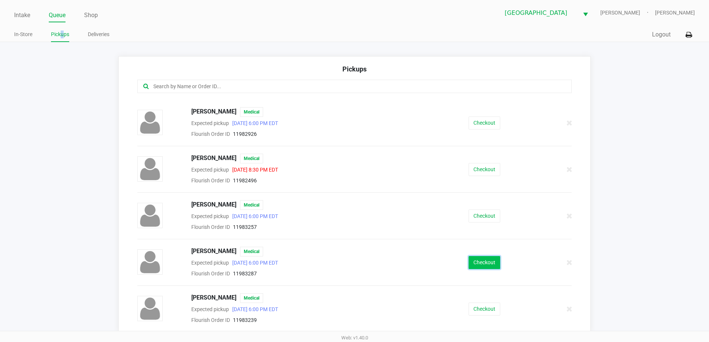
click at [479, 263] on button "Checkout" at bounding box center [484, 262] width 32 height 13
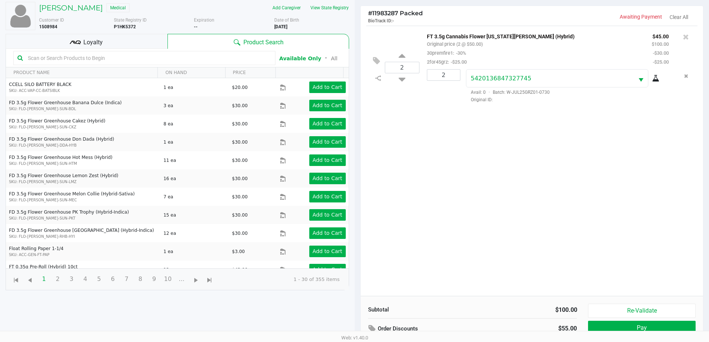
scroll to position [80, 0]
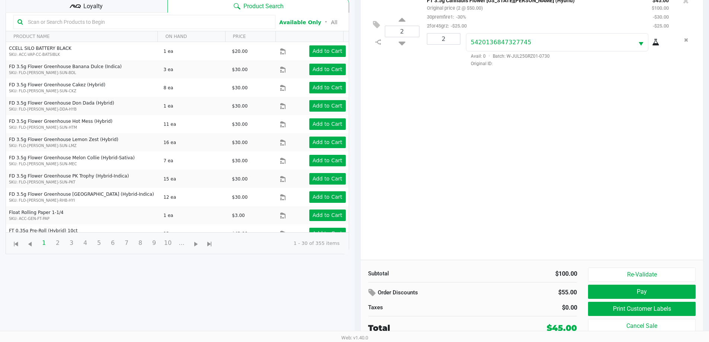
click at [614, 301] on div "Re-Validate Pay Print Customer Labels Cancel Sale" at bounding box center [644, 301] width 113 height 67
click at [618, 308] on button "Print Customer Labels" at bounding box center [641, 309] width 107 height 14
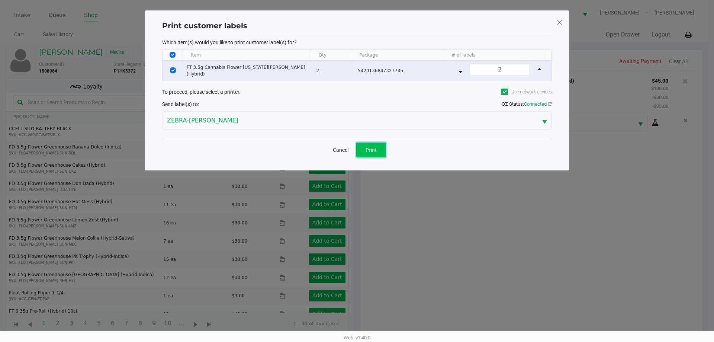
click at [384, 150] on button "Print" at bounding box center [371, 150] width 30 height 15
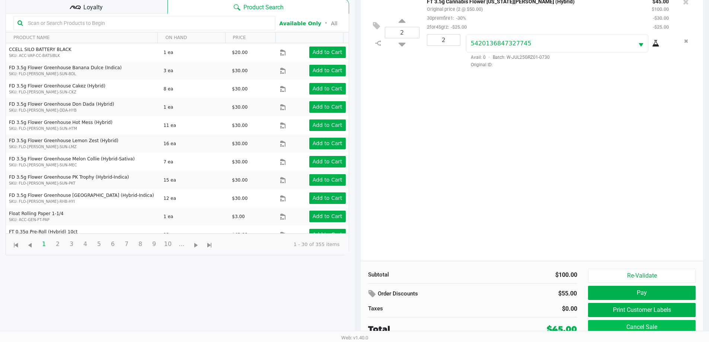
scroll to position [80, 0]
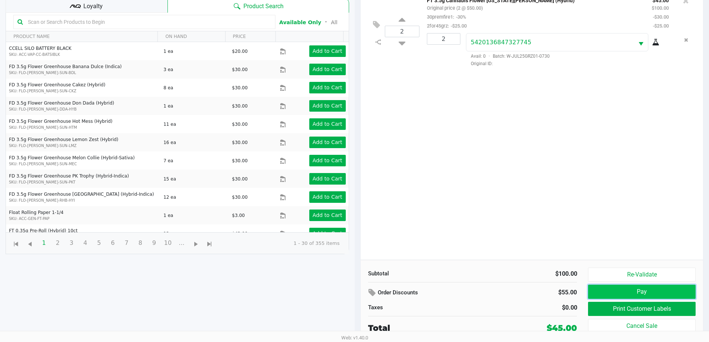
click at [657, 291] on button "Pay" at bounding box center [641, 292] width 107 height 14
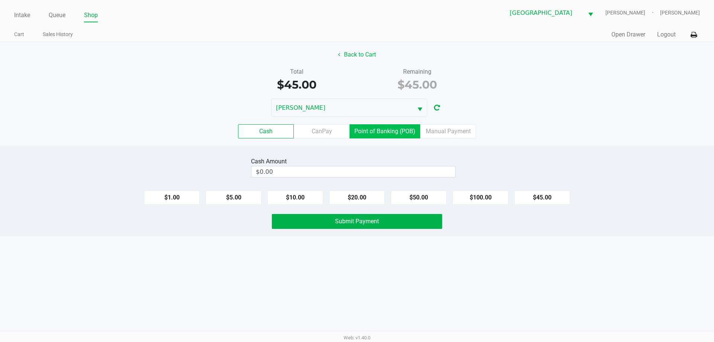
click at [391, 134] on label "Point of Banking (POB)" at bounding box center [385, 131] width 71 height 14
click at [0, 0] on 7 "Point of Banking (POB)" at bounding box center [0, 0] width 0 height 0
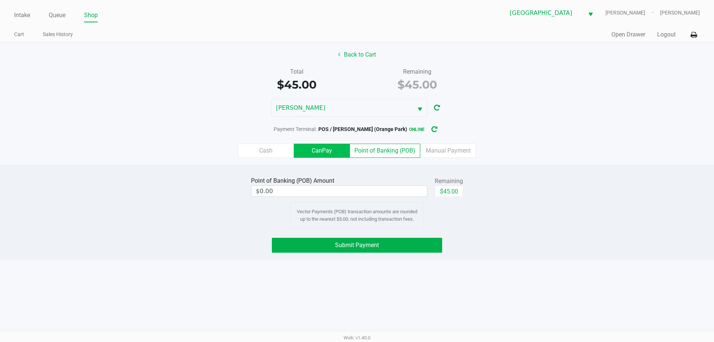
click at [330, 145] on label "CanPay" at bounding box center [322, 151] width 56 height 14
click at [0, 0] on 2 "CanPay" at bounding box center [0, 0] width 0 height 0
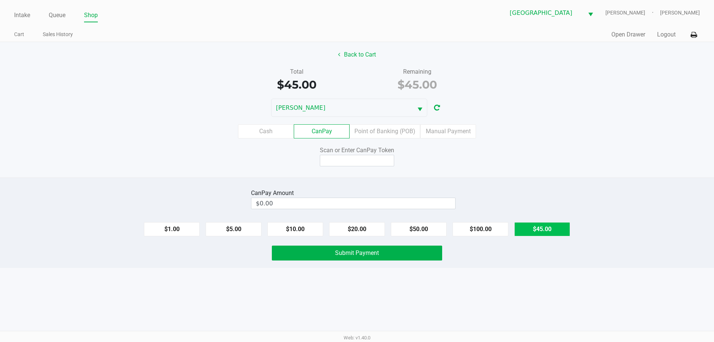
click at [536, 224] on button "$45.00" at bounding box center [543, 229] width 56 height 14
type input "$45.00"
click at [390, 159] on input at bounding box center [357, 161] width 74 height 12
click at [369, 52] on button "Back to Cart" at bounding box center [357, 55] width 48 height 14
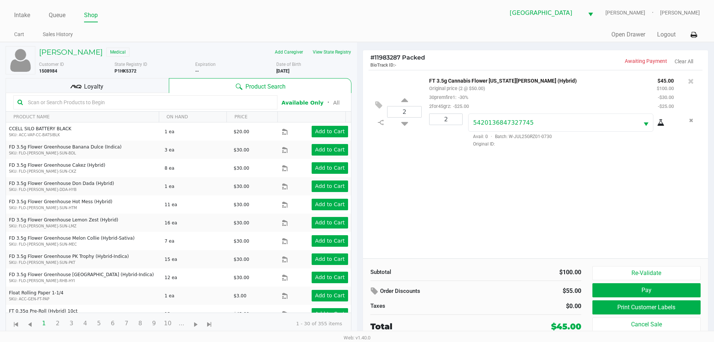
click at [211, 100] on input "text" at bounding box center [149, 102] width 249 height 11
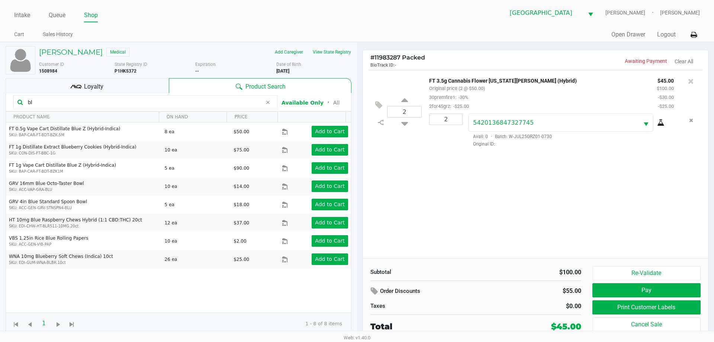
type input "b"
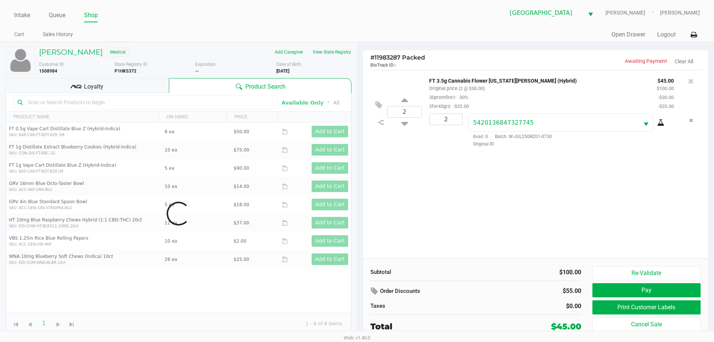
type input "b"
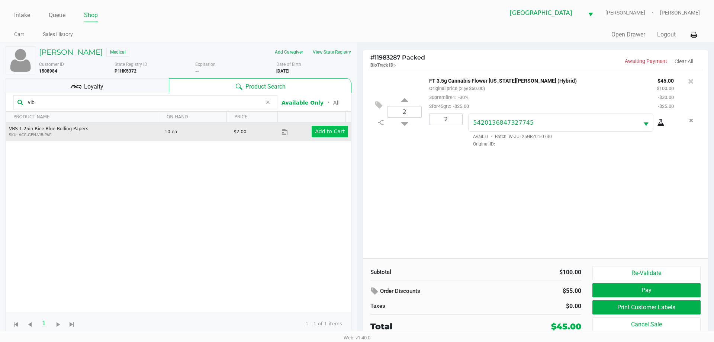
type input "vib"
click at [326, 133] on app-button-loader "Add to Cart" at bounding box center [330, 131] width 30 height 6
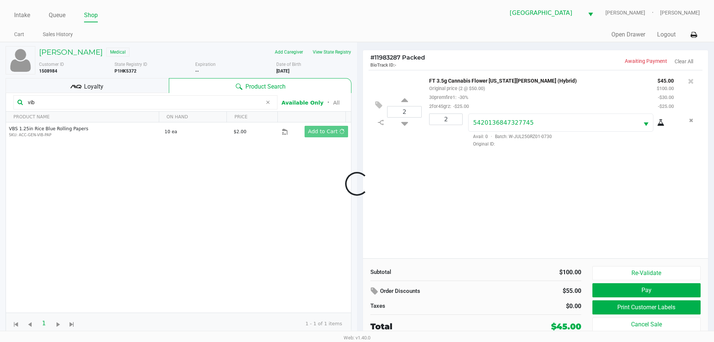
click at [436, 219] on div at bounding box center [357, 183] width 714 height 209
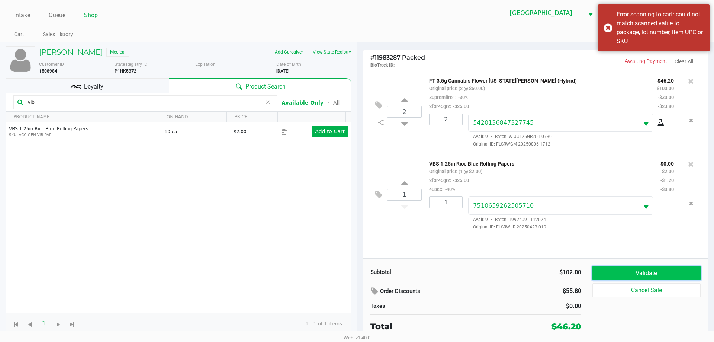
click at [609, 274] on button "Validate" at bounding box center [647, 273] width 108 height 14
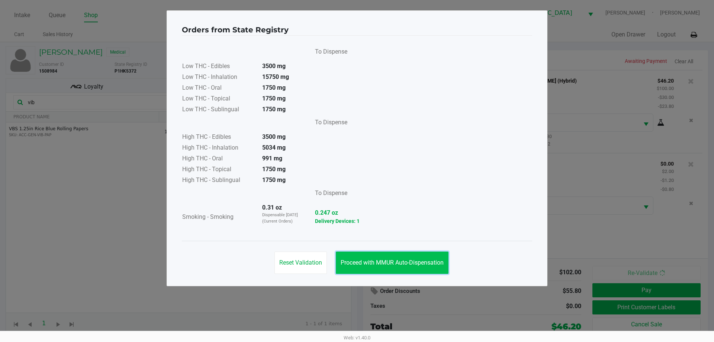
click at [385, 269] on button "Proceed with MMUR Auto-Dispensation" at bounding box center [392, 263] width 113 height 22
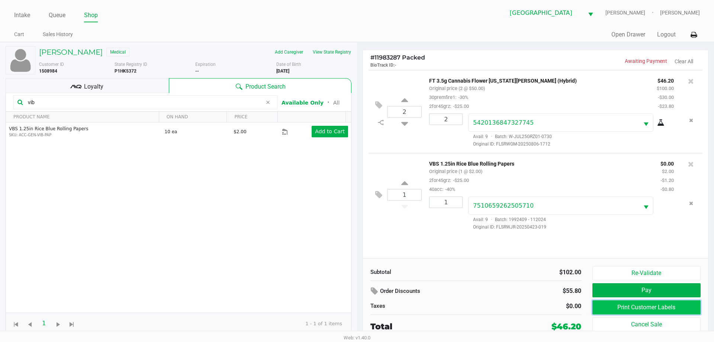
click at [603, 310] on button "Print Customer Labels" at bounding box center [647, 307] width 108 height 14
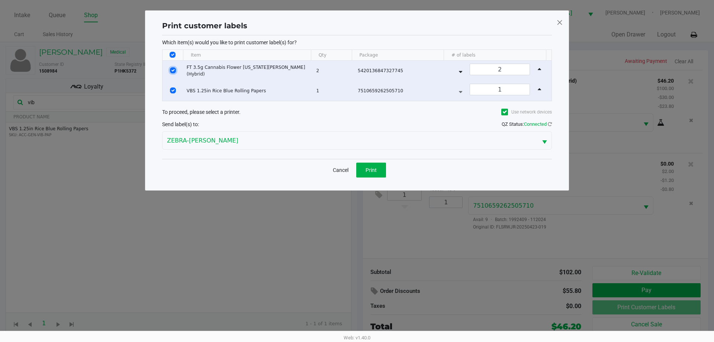
click at [175, 71] on input "Select Row" at bounding box center [173, 70] width 6 height 6
checkbox input "false"
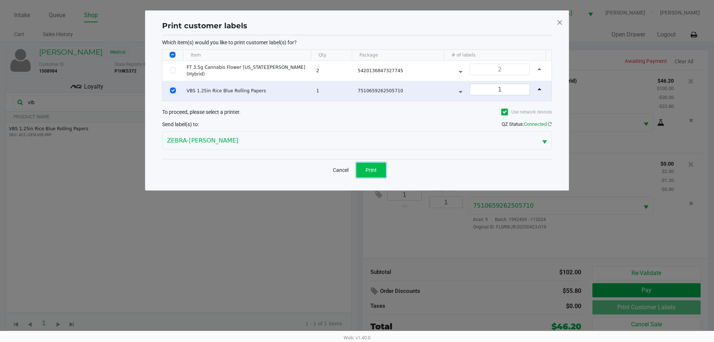
click at [379, 176] on button "Print" at bounding box center [371, 170] width 30 height 15
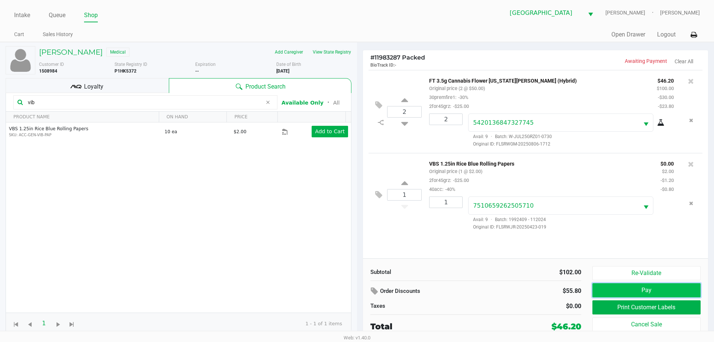
click at [627, 289] on button "Pay" at bounding box center [647, 290] width 108 height 14
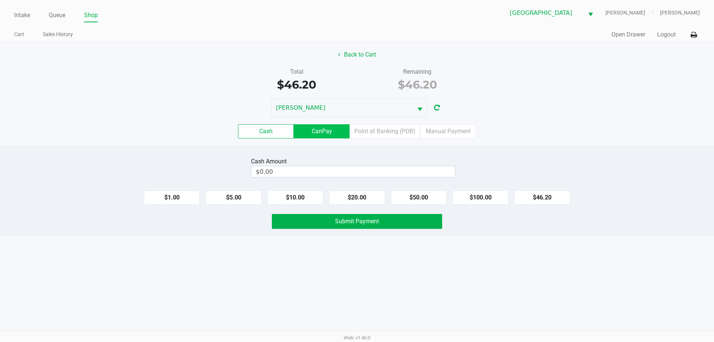
drag, startPoint x: 324, startPoint y: 125, endPoint x: 499, endPoint y: 228, distance: 202.9
click at [324, 126] on label "CanPay" at bounding box center [322, 131] width 56 height 14
click at [0, 0] on 2 "CanPay" at bounding box center [0, 0] width 0 height 0
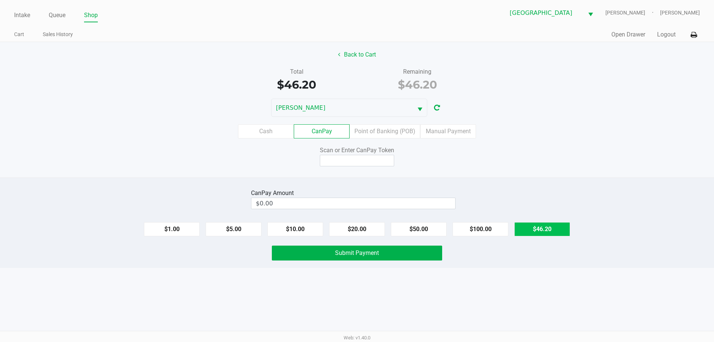
click at [525, 225] on button "$46.20" at bounding box center [543, 229] width 56 height 14
type input "$46.20"
click at [376, 164] on input at bounding box center [357, 161] width 74 height 12
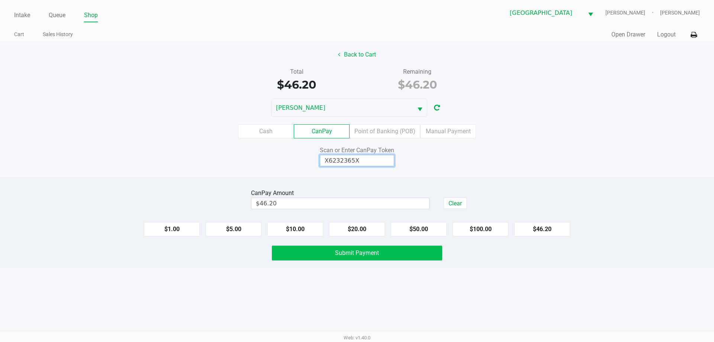
type input "X6232365X"
click at [407, 259] on button "Submit Payment" at bounding box center [357, 253] width 170 height 15
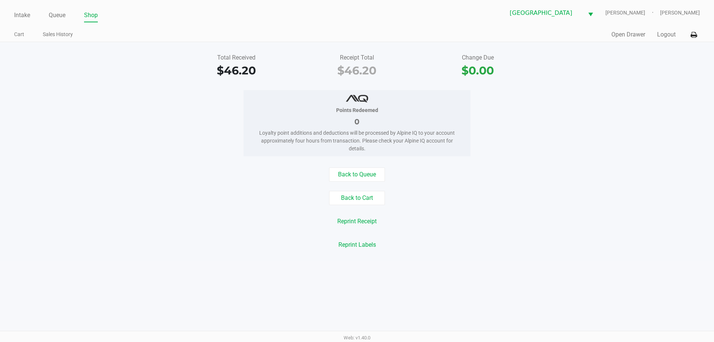
drag, startPoint x: 143, startPoint y: 132, endPoint x: 88, endPoint y: 24, distance: 121.3
click at [115, 84] on div "Total Received $46.20 Receipt Total $46.20 Change Due $0.00 Points Redeemed 0 L…" at bounding box center [357, 151] width 714 height 219
click at [65, 15] on link "Queue" at bounding box center [57, 15] width 17 height 10
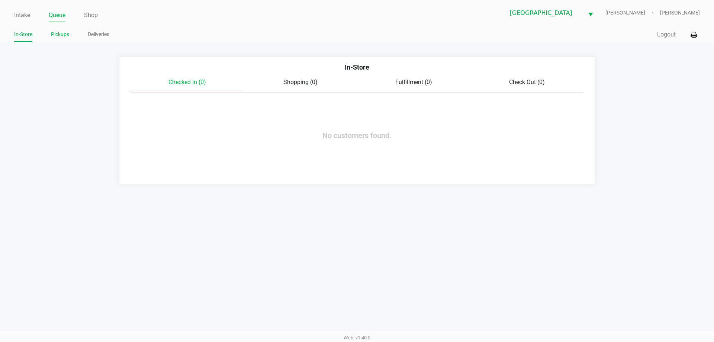
click at [68, 31] on link "Pickups" at bounding box center [60, 34] width 18 height 9
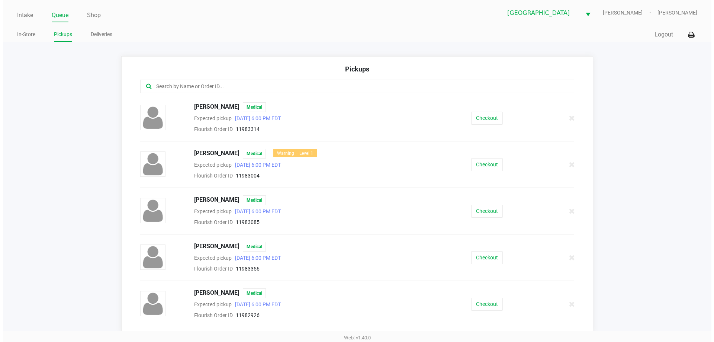
scroll to position [37, 0]
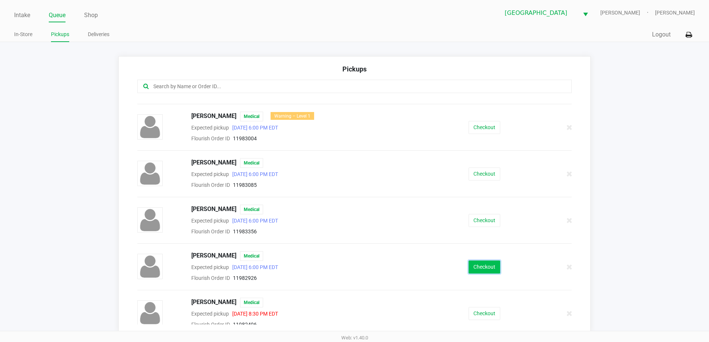
click at [475, 266] on button "Checkout" at bounding box center [484, 266] width 32 height 13
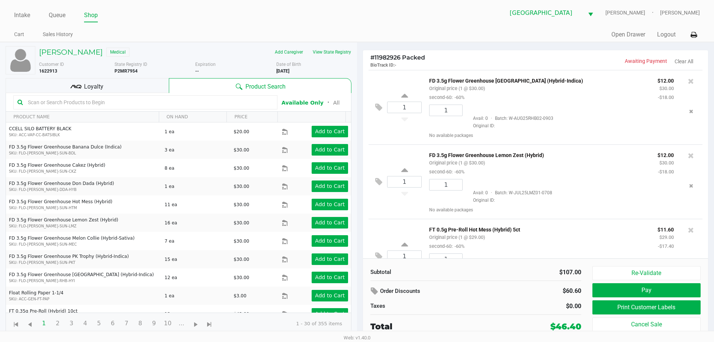
click at [147, 100] on input "text" at bounding box center [149, 102] width 249 height 11
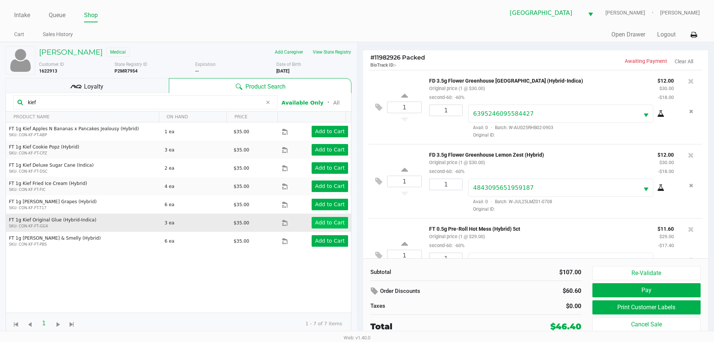
type input "kief"
click at [315, 221] on app-button-loader "Add to Cart" at bounding box center [330, 223] width 30 height 6
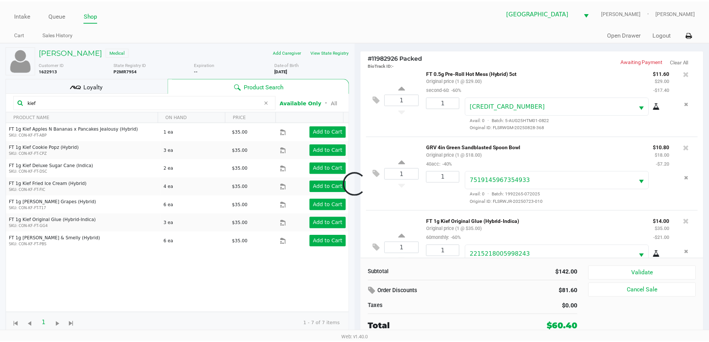
scroll to position [184, 0]
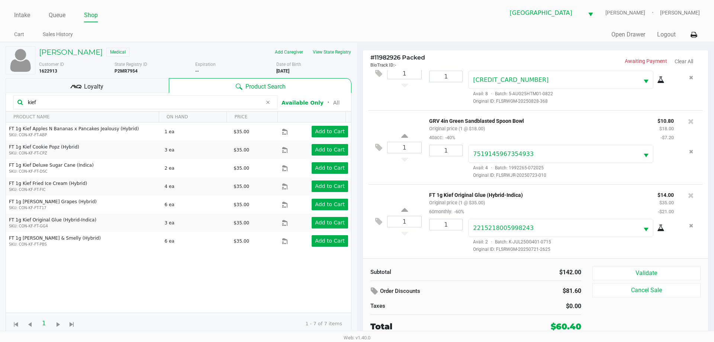
click at [675, 265] on div "Subtotal $142.00 Order Discounts $81.60 Taxes $0.00 Total $60.40 Validate Cance…" at bounding box center [535, 299] width 345 height 82
click at [676, 272] on button "Validate" at bounding box center [647, 273] width 108 height 14
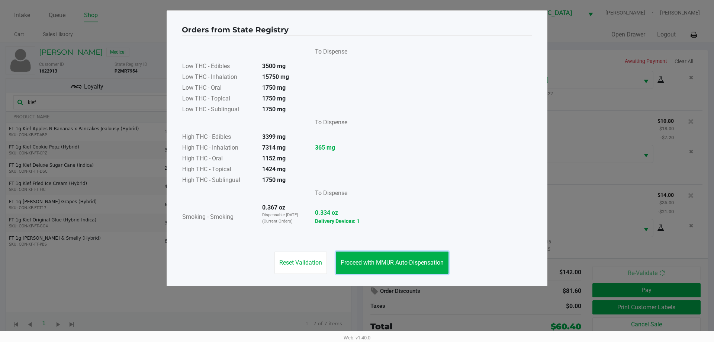
drag, startPoint x: 415, startPoint y: 257, endPoint x: 475, endPoint y: 281, distance: 64.9
click at [415, 257] on button "Proceed with MMUR Auto-Dispensation" at bounding box center [392, 263] width 113 height 22
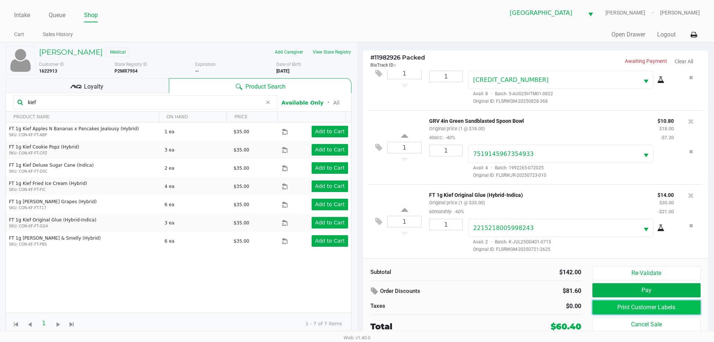
click at [616, 308] on button "Print Customer Labels" at bounding box center [647, 307] width 108 height 14
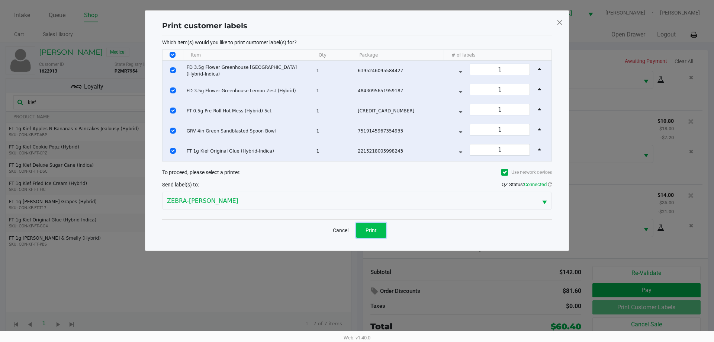
click at [379, 234] on button "Print" at bounding box center [371, 230] width 30 height 15
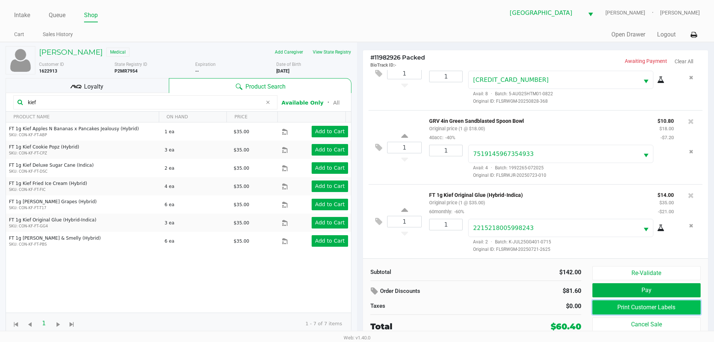
click at [641, 308] on button "Print Customer Labels" at bounding box center [647, 307] width 108 height 14
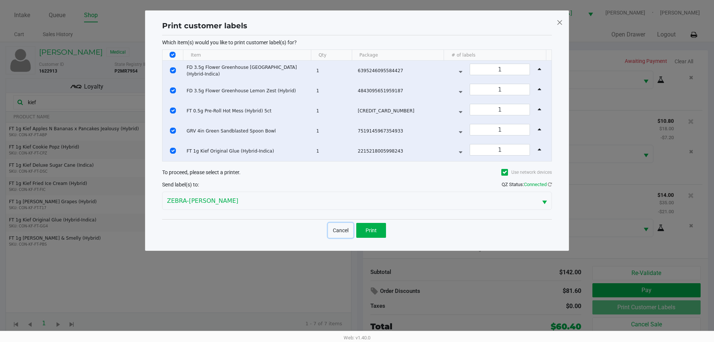
click at [345, 226] on button "Cancel" at bounding box center [340, 230] width 25 height 15
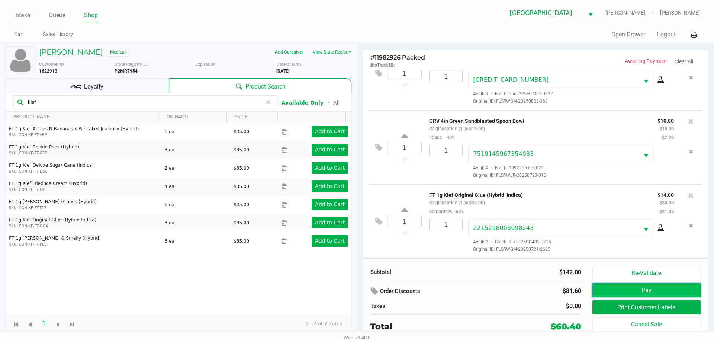
click at [609, 291] on button "Pay" at bounding box center [647, 290] width 108 height 14
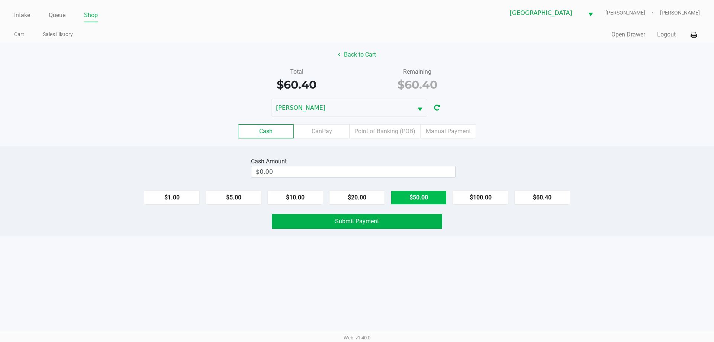
click at [427, 193] on button "$50.00" at bounding box center [419, 198] width 56 height 14
click at [367, 199] on button "$20.00" at bounding box center [357, 198] width 56 height 14
type input "$70.00"
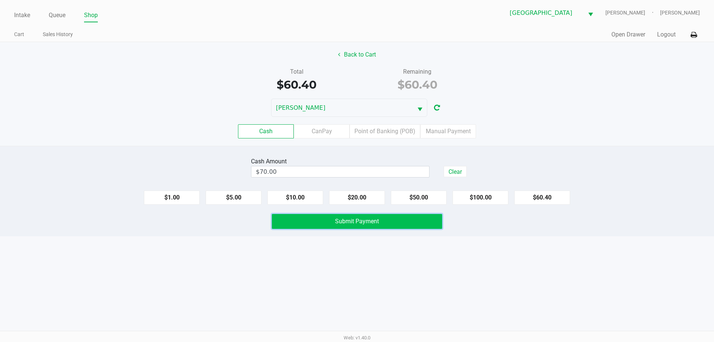
click at [371, 219] on span "Submit Payment" at bounding box center [357, 221] width 44 height 7
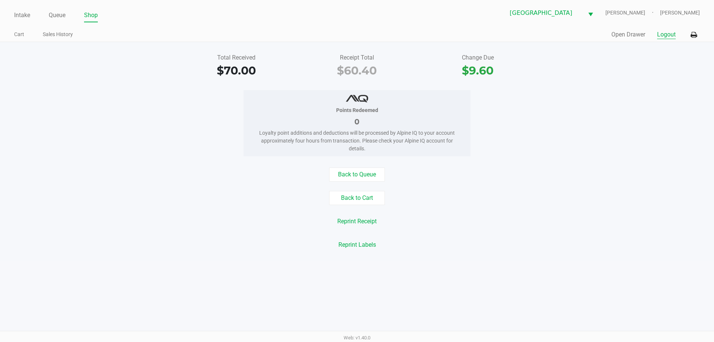
click at [663, 31] on button "Logout" at bounding box center [666, 34] width 19 height 9
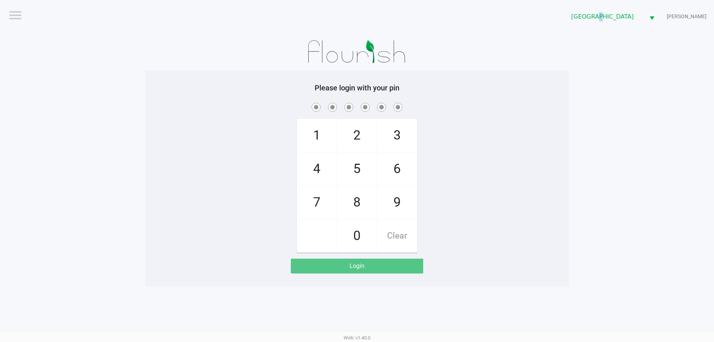
click at [602, 55] on app-pos-login-wrapper "Logout Orange Park WC LIONEL-RICHIE Please login with your pin 1 4 7 2 5 8 0 3 …" at bounding box center [357, 143] width 714 height 287
checkbox input "true"
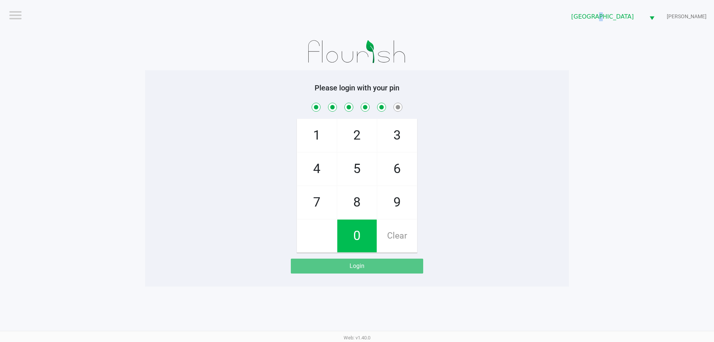
checkbox input "true"
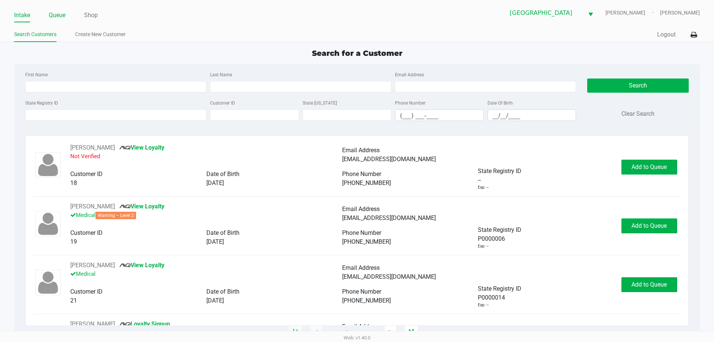
click at [52, 13] on link "Queue" at bounding box center [57, 15] width 17 height 10
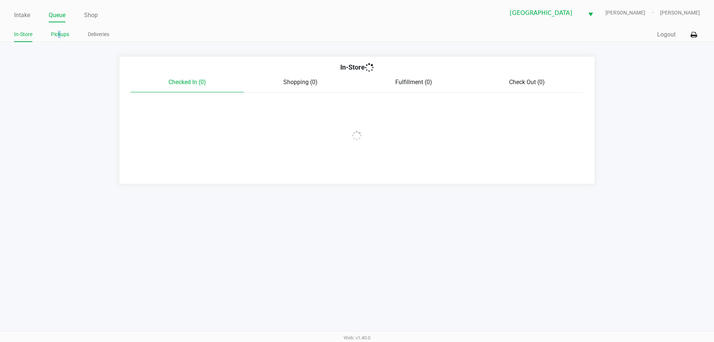
click at [60, 32] on link "Pickups" at bounding box center [60, 34] width 18 height 9
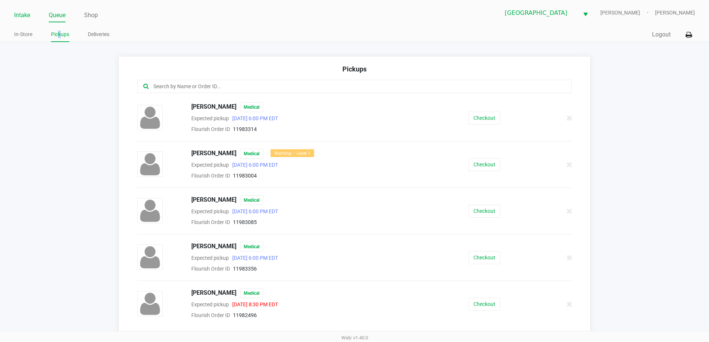
click at [26, 17] on link "Intake" at bounding box center [22, 15] width 16 height 10
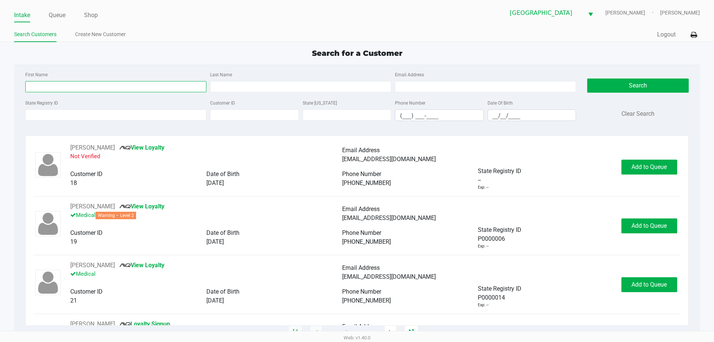
click at [178, 91] on input "First Name" at bounding box center [115, 86] width 181 height 11
type input "arthur"
type input "rutcha"
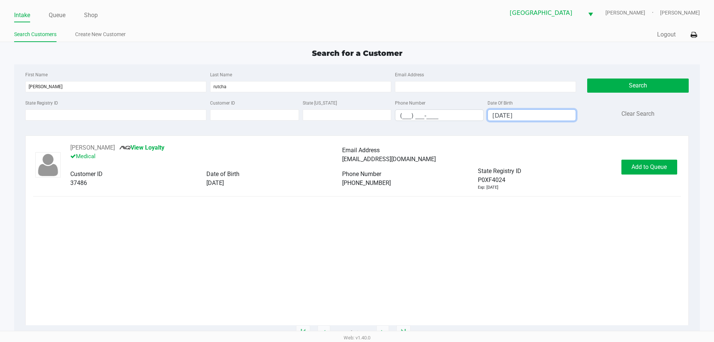
type input "12/25/1958"
drag, startPoint x: 647, startPoint y: 166, endPoint x: 642, endPoint y: 164, distance: 5.5
click at [648, 164] on span "Add to Queue" at bounding box center [649, 166] width 35 height 7
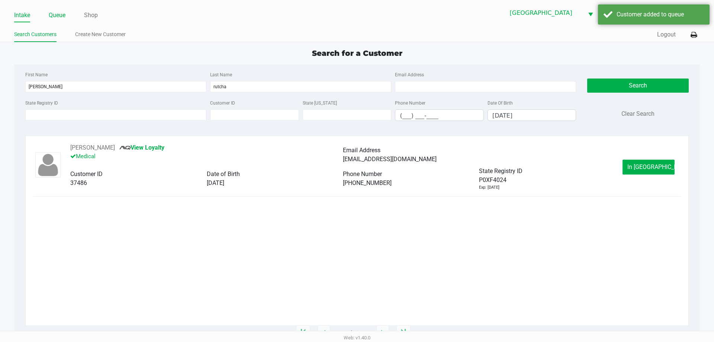
click at [62, 14] on link "Queue" at bounding box center [57, 15] width 17 height 10
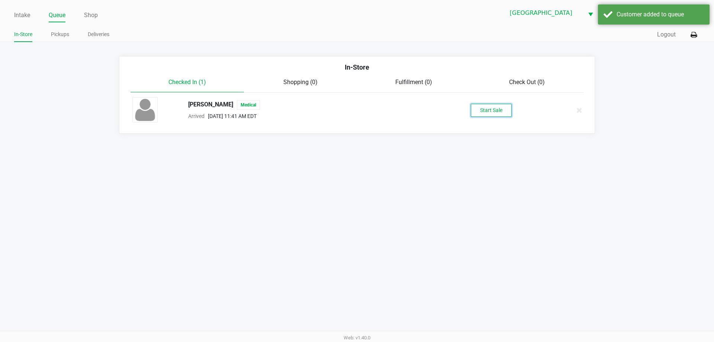
click at [502, 104] on button "Start Sale" at bounding box center [491, 110] width 41 height 13
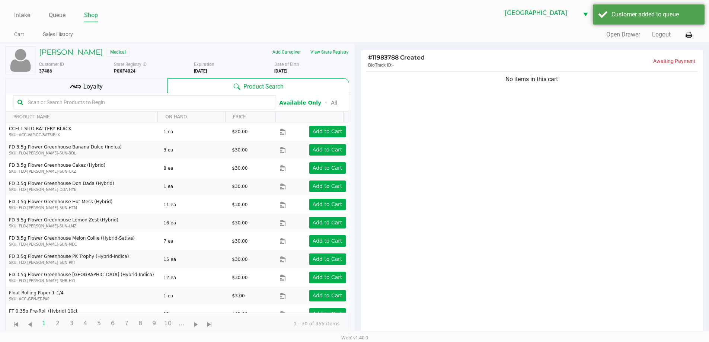
drag, startPoint x: 150, startPoint y: 100, endPoint x: 150, endPoint y: 94, distance: 5.6
click at [150, 98] on input "text" at bounding box center [148, 102] width 246 height 11
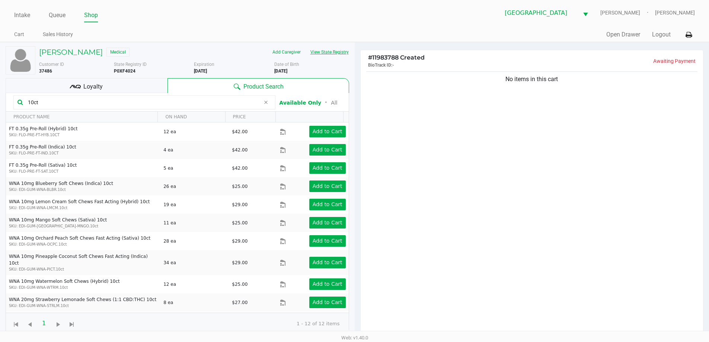
type input "10ct"
click at [331, 54] on button "View State Registry" at bounding box center [327, 52] width 44 height 12
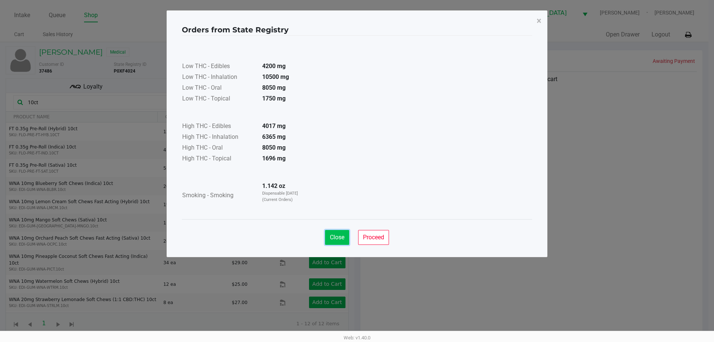
click at [343, 235] on span "Close" at bounding box center [337, 237] width 15 height 7
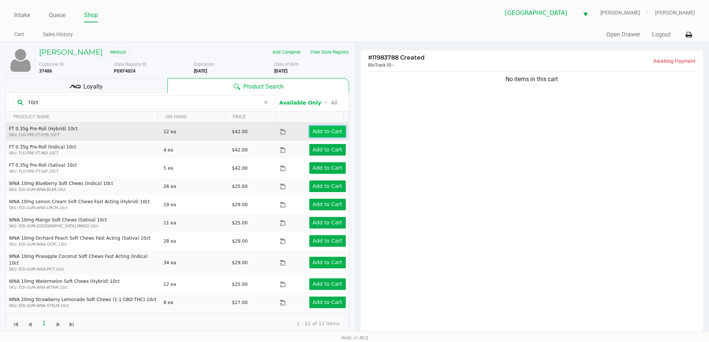
click at [323, 133] on app-button-loader "Add to Cart" at bounding box center [328, 131] width 30 height 6
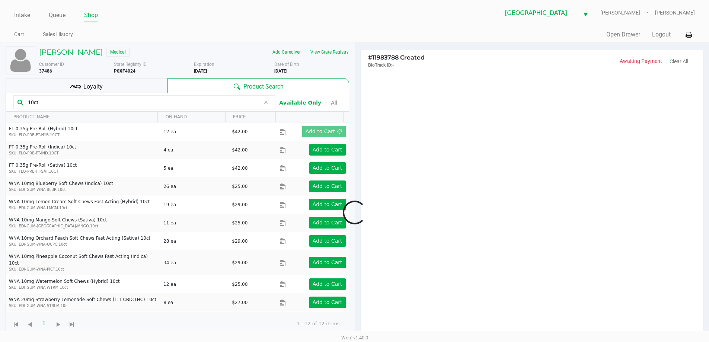
click at [497, 130] on div at bounding box center [354, 212] width 709 height 266
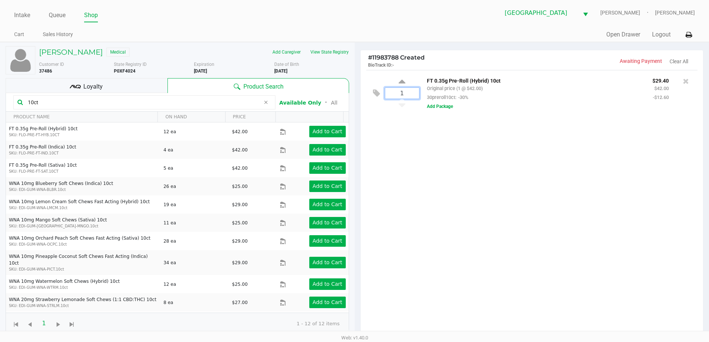
click at [408, 95] on input "1" at bounding box center [402, 93] width 34 height 11
type input "4"
click at [448, 174] on div "ARTHUR RUTCHA Medical Add Caregiver View State Registry Customer ID 37486 State…" at bounding box center [354, 232] width 709 height 380
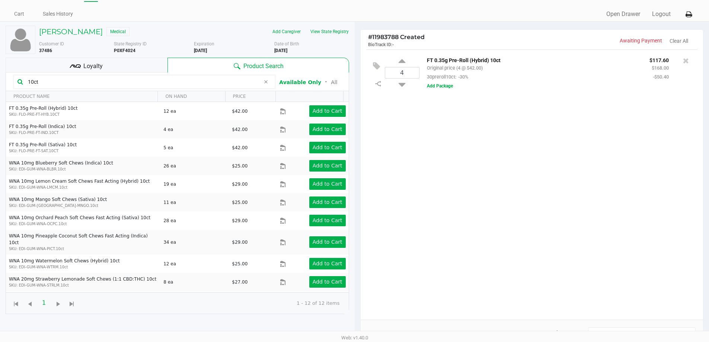
scroll to position [37, 0]
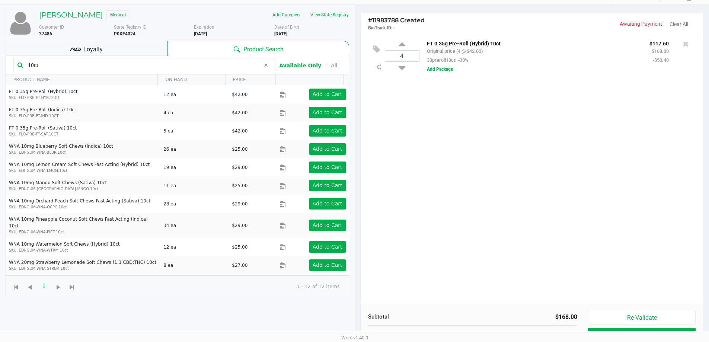
drag, startPoint x: 43, startPoint y: 63, endPoint x: 0, endPoint y: 31, distance: 53.2
click at [0, 41] on div "ARTHUR RUTCHA Medical Add Caregiver View State Registry Customer ID 37486 State…" at bounding box center [177, 195] width 355 height 380
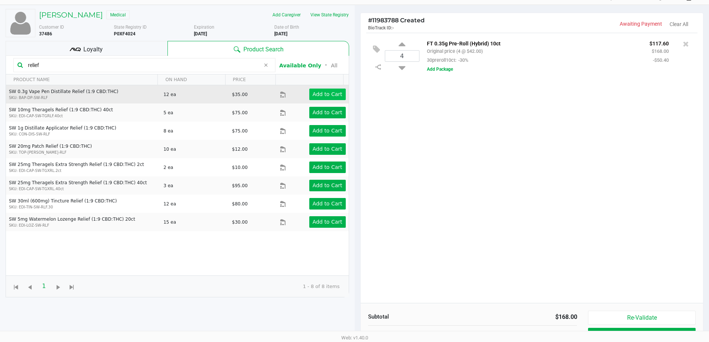
type input "relief"
click at [316, 97] on app-button-loader "Add to Cart" at bounding box center [328, 94] width 30 height 6
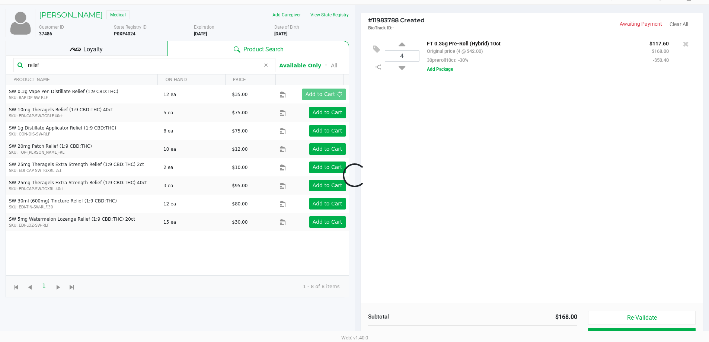
click at [475, 180] on div at bounding box center [354, 175] width 709 height 266
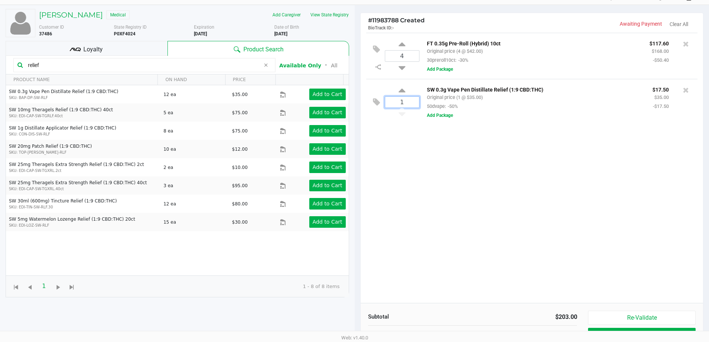
click at [412, 105] on input "1" at bounding box center [402, 102] width 34 height 11
type input "3"
click at [458, 166] on div "ARTHUR RUTCHA Medical Add Caregiver View State Registry Customer ID 37486 State…" at bounding box center [354, 195] width 709 height 380
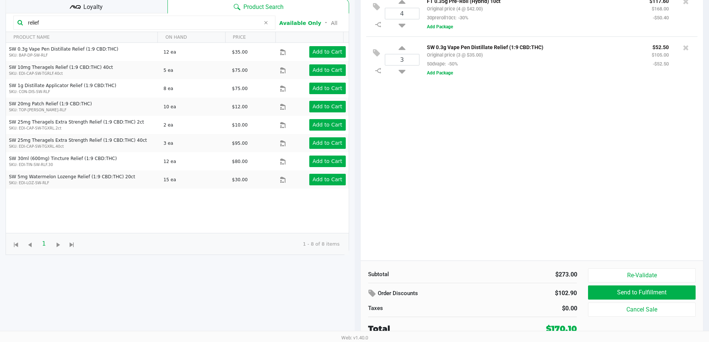
scroll to position [80, 0]
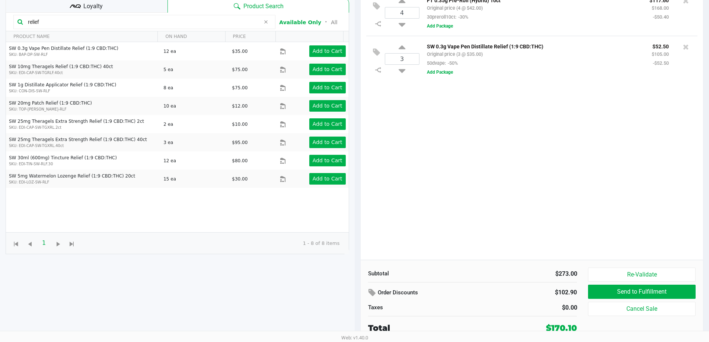
click at [61, 5] on div "Loyalty" at bounding box center [87, 5] width 162 height 15
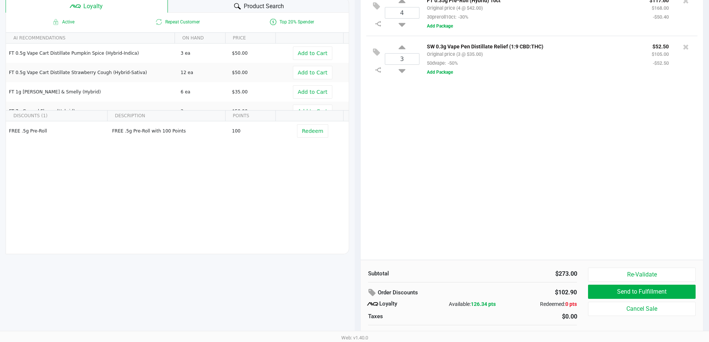
click at [435, 164] on div "4 FT 0.35g Pre-Roll (Hybrid) 10ct Original price (4 @ $42.00) 30preroll10ct: -3…" at bounding box center [532, 125] width 343 height 270
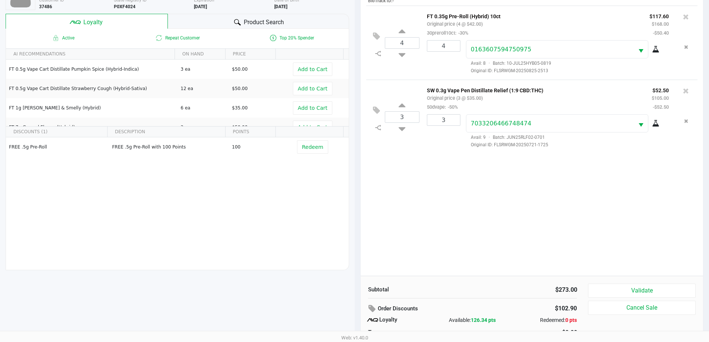
scroll to position [89, 0]
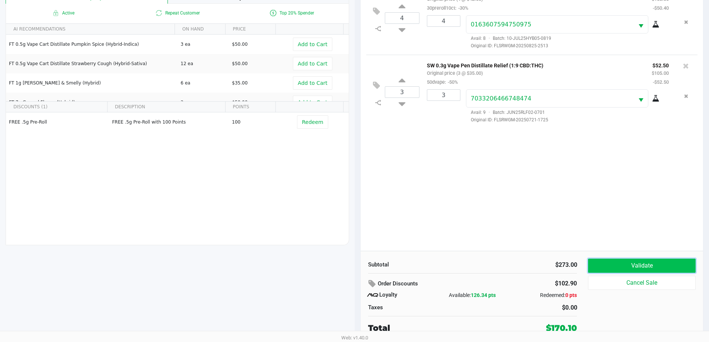
click at [620, 264] on button "Validate" at bounding box center [641, 266] width 107 height 14
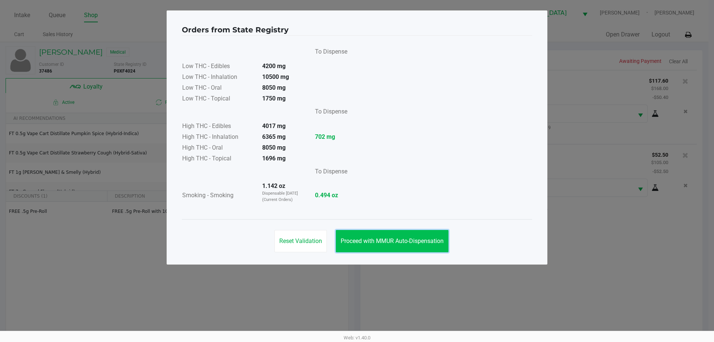
click at [414, 237] on button "Proceed with MMUR Auto-Dispensation" at bounding box center [392, 241] width 113 height 22
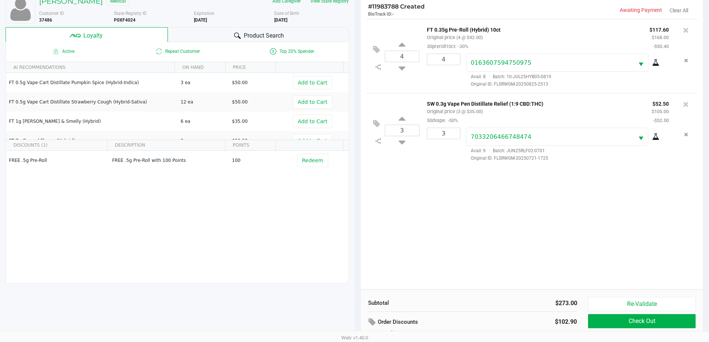
scroll to position [89, 0]
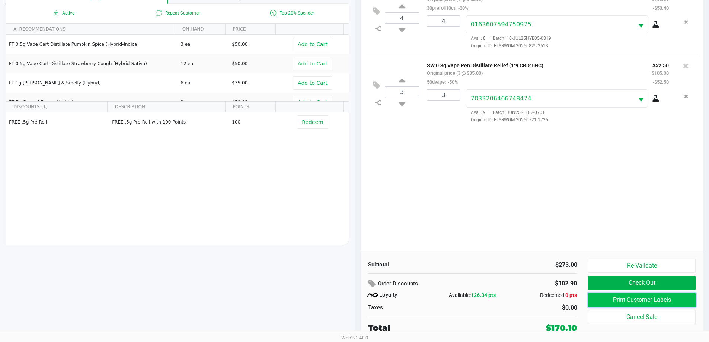
click at [635, 303] on button "Print Customer Labels" at bounding box center [641, 300] width 107 height 14
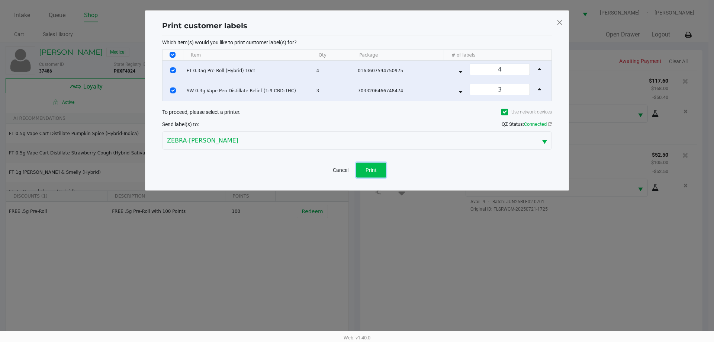
click at [367, 169] on button "Print" at bounding box center [371, 170] width 30 height 15
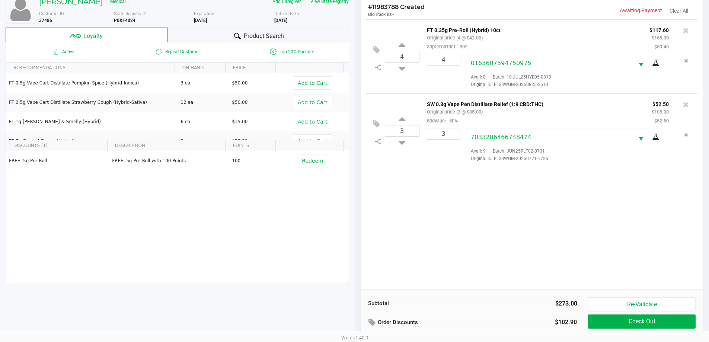
scroll to position [89, 0]
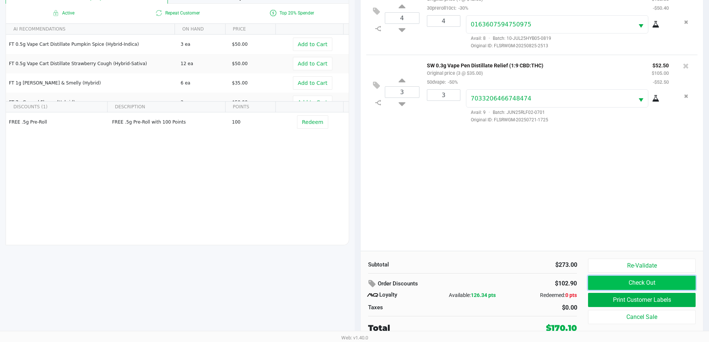
click at [625, 288] on button "Check Out" at bounding box center [641, 283] width 107 height 14
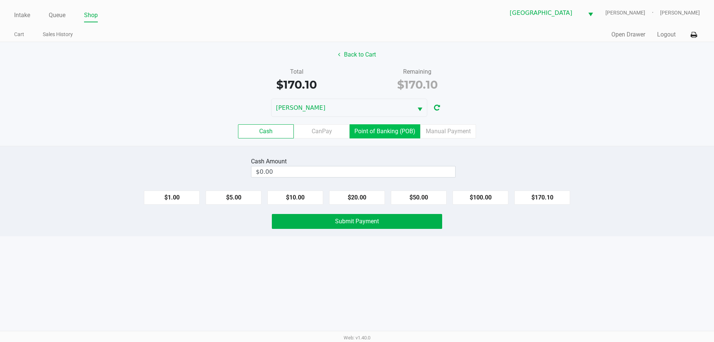
click at [372, 130] on label "Point of Banking (POB)" at bounding box center [385, 131] width 71 height 14
click at [0, 0] on 7 "Point of Banking (POB)" at bounding box center [0, 0] width 0 height 0
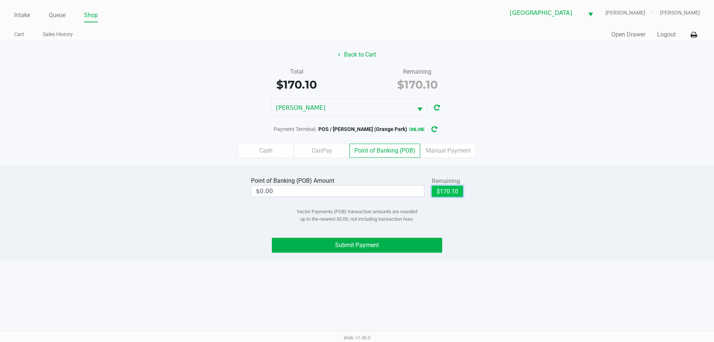
click at [442, 192] on button "$170.10" at bounding box center [447, 191] width 31 height 11
type input "$170.10"
click at [425, 244] on button "Submit Payment" at bounding box center [357, 245] width 170 height 15
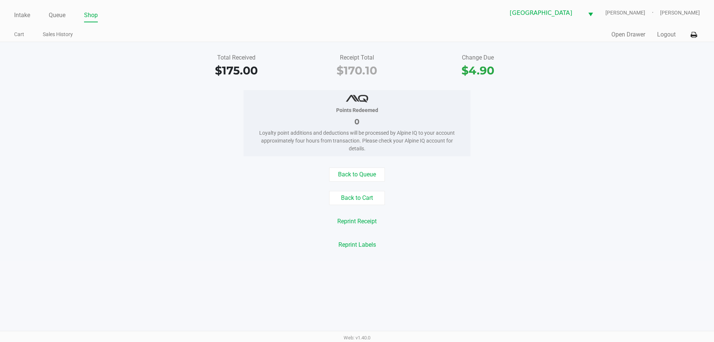
click at [57, 9] on div "Intake Queue Shop" at bounding box center [185, 15] width 343 height 14
click at [58, 16] on link "Queue" at bounding box center [57, 15] width 17 height 10
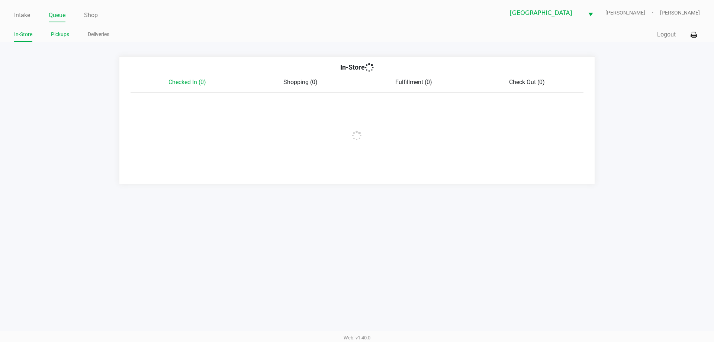
click at [65, 39] on li "Pickups" at bounding box center [60, 35] width 18 height 13
click at [63, 36] on link "Pickups" at bounding box center [60, 34] width 18 height 9
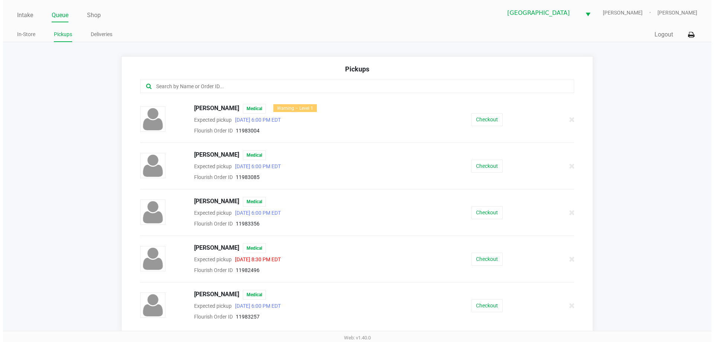
scroll to position [14, 0]
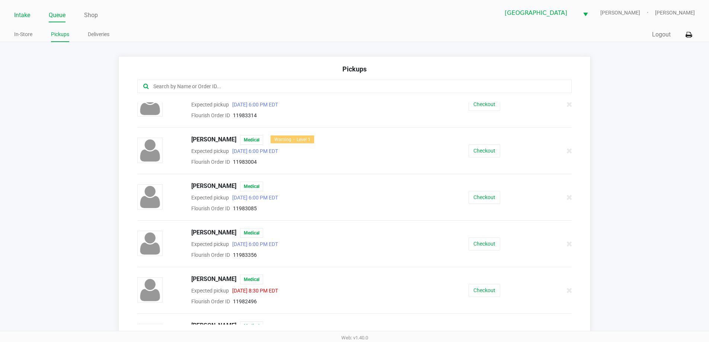
click at [26, 10] on link "Intake" at bounding box center [22, 15] width 16 height 10
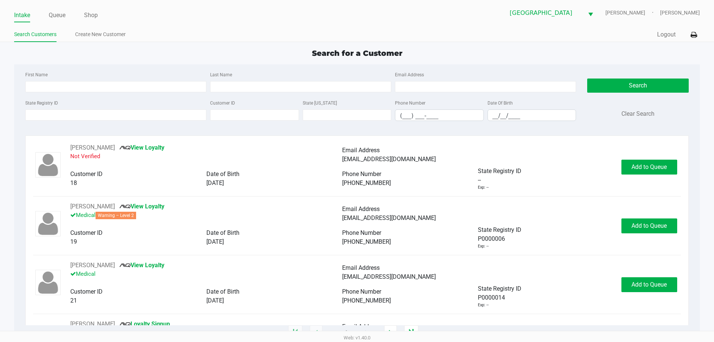
click at [116, 80] on div "First Name" at bounding box center [115, 81] width 185 height 22
click at [116, 87] on input "First Name" at bounding box center [115, 86] width 181 height 11
type input "ruben"
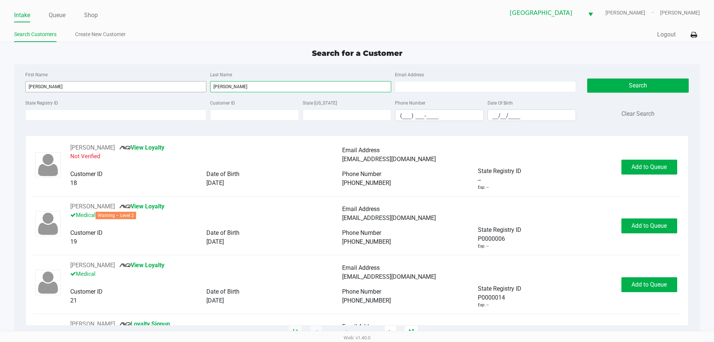
type input "roderiguez"
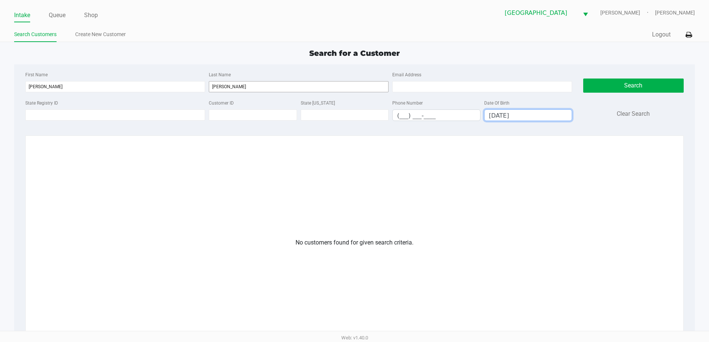
type input "12/26/1975"
drag, startPoint x: 239, startPoint y: 86, endPoint x: 74, endPoint y: 49, distance: 168.5
click at [74, 65] on div "First Name ruben Last Name roderiguez Email Address State Registry ID Customer …" at bounding box center [354, 98] width 669 height 68
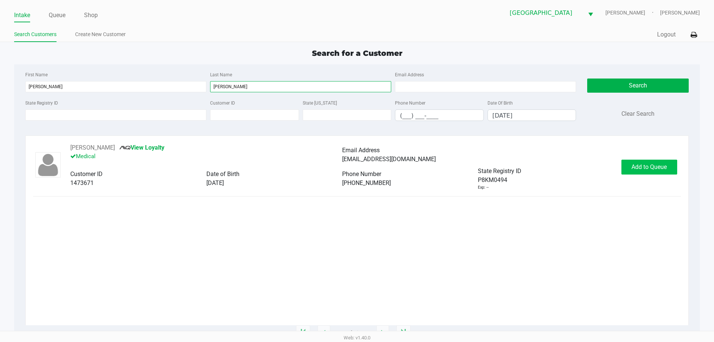
type input "rodriguez"
click at [630, 171] on button "Add to Queue" at bounding box center [650, 167] width 56 height 15
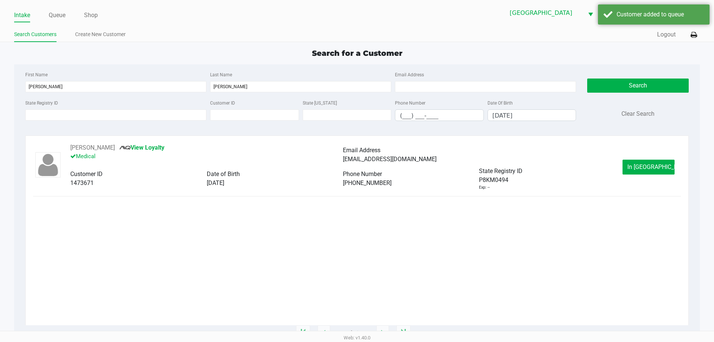
click at [52, 8] on div "Intake Queue Shop" at bounding box center [185, 15] width 343 height 14
click at [56, 13] on link "Queue" at bounding box center [57, 15] width 17 height 10
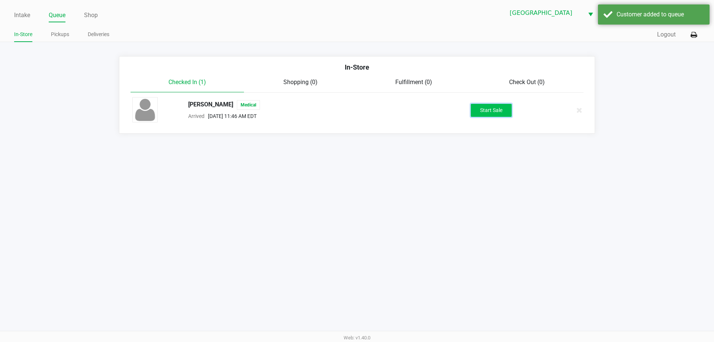
click at [492, 112] on button "Start Sale" at bounding box center [491, 110] width 41 height 13
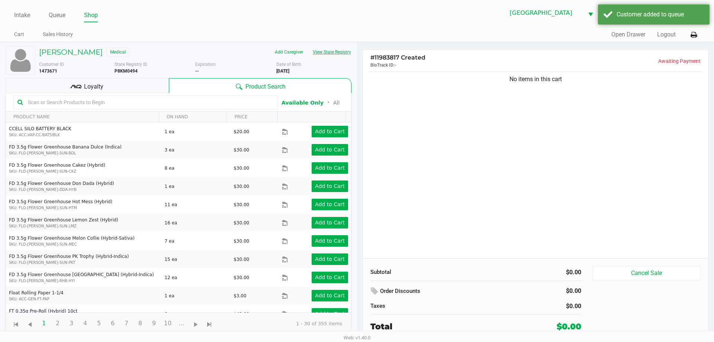
click at [329, 55] on button "View State Registry" at bounding box center [330, 52] width 44 height 12
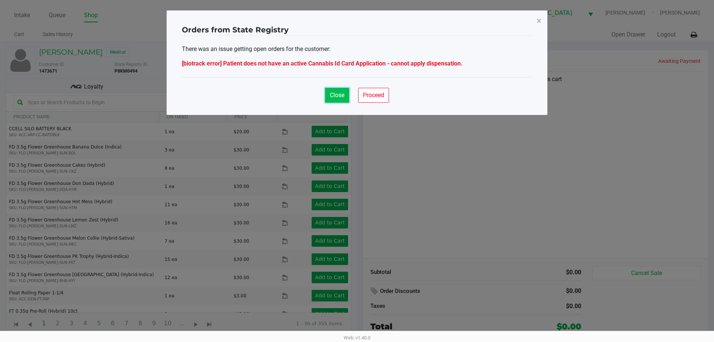
click at [336, 94] on span "Close" at bounding box center [337, 95] width 15 height 7
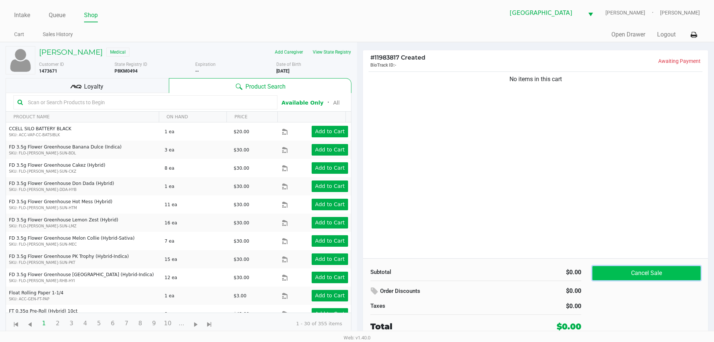
click at [651, 270] on button "Cancel Sale" at bounding box center [647, 273] width 108 height 14
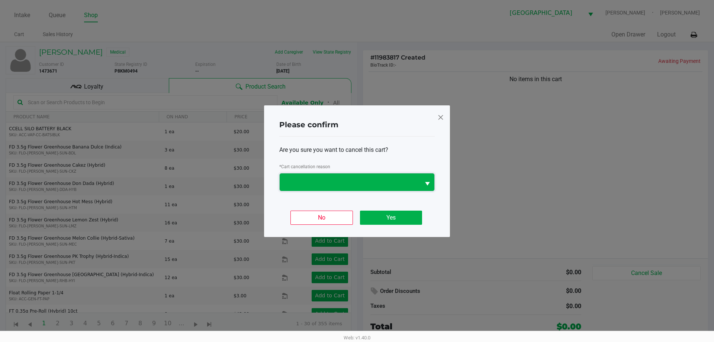
click at [350, 180] on span at bounding box center [350, 181] width 132 height 9
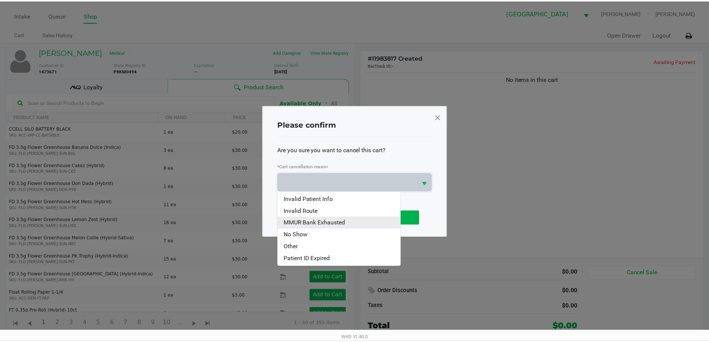
scroll to position [33, 0]
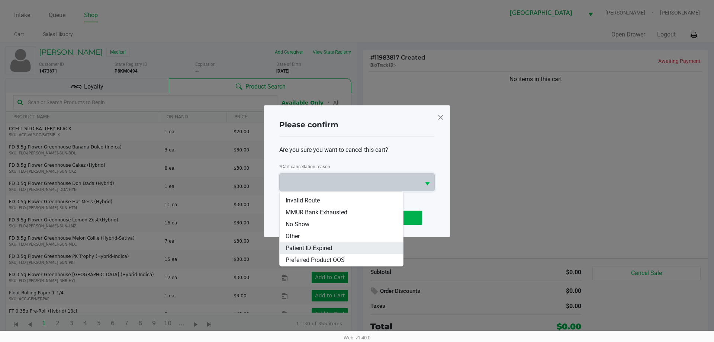
click at [349, 243] on li "Patient ID Expired" at bounding box center [342, 248] width 124 height 12
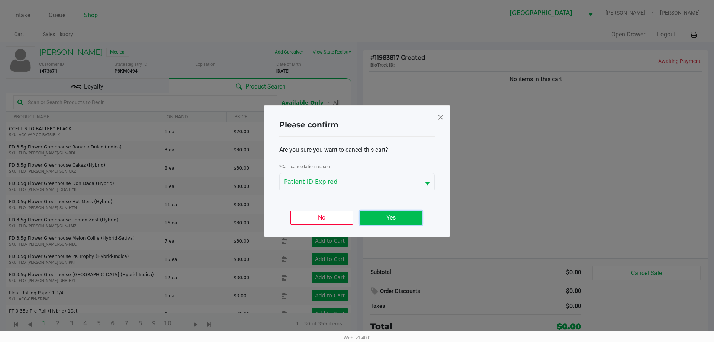
click at [390, 217] on button "Yes" at bounding box center [391, 218] width 62 height 14
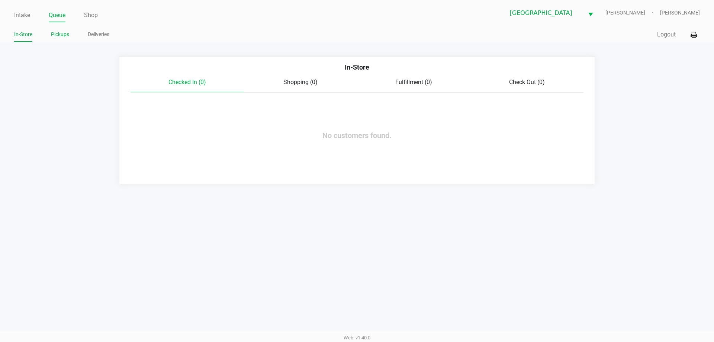
click at [60, 33] on link "Pickups" at bounding box center [60, 34] width 18 height 9
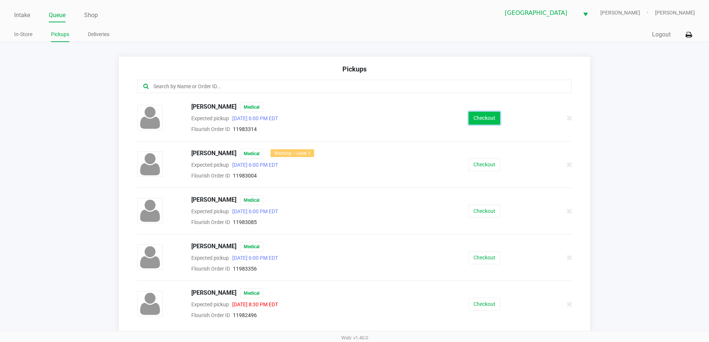
click at [490, 117] on button "Checkout" at bounding box center [484, 118] width 32 height 13
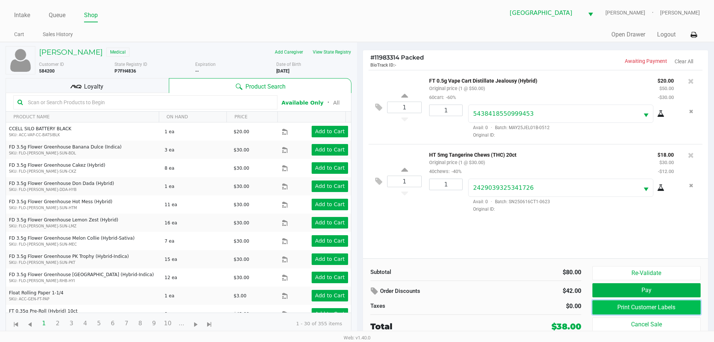
click at [631, 303] on button "Print Customer Labels" at bounding box center [647, 307] width 108 height 14
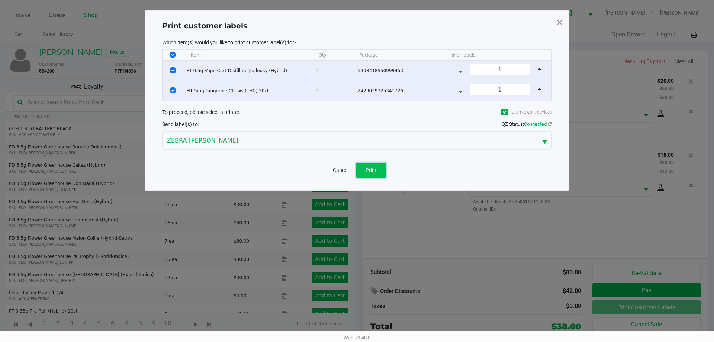
click at [358, 165] on button "Print" at bounding box center [371, 170] width 30 height 15
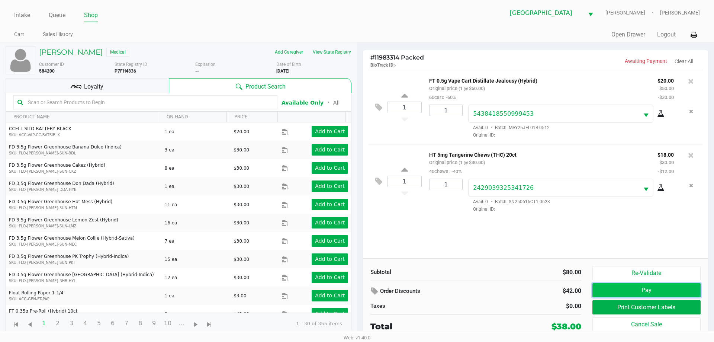
click at [627, 294] on button "Pay" at bounding box center [647, 290] width 108 height 14
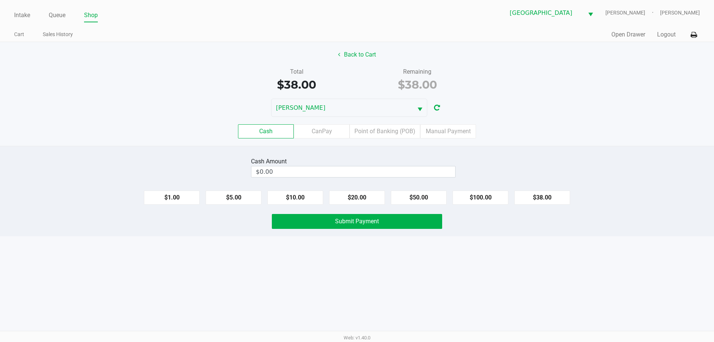
click at [335, 150] on div "Cash Amount $0.00 $1.00 $5.00 $10.00 $20.00 $50.00 $100.00 $38.00 Submit Payment" at bounding box center [357, 191] width 714 height 90
click at [348, 198] on button "$20.00" at bounding box center [357, 198] width 56 height 14
type input "$40.00"
click at [351, 221] on span "Submit Payment" at bounding box center [357, 221] width 44 height 7
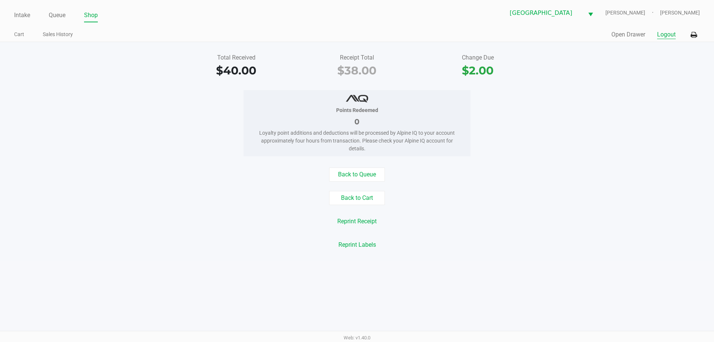
click at [668, 35] on button "Logout" at bounding box center [666, 34] width 19 height 9
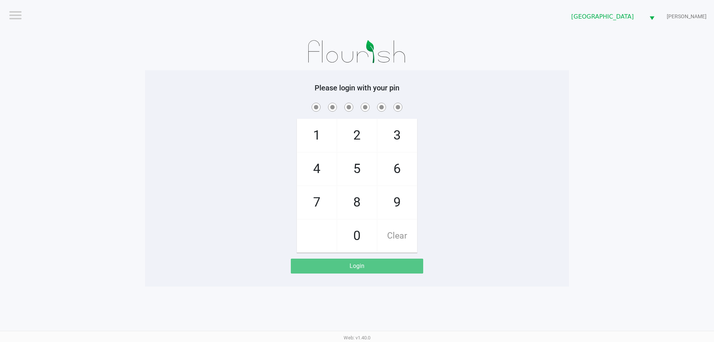
click at [497, 276] on div "Please login with your pin 1 4 7 2 5 8 0 3 6 9 Clear Login" at bounding box center [357, 178] width 424 height 216
checkbox input "true"
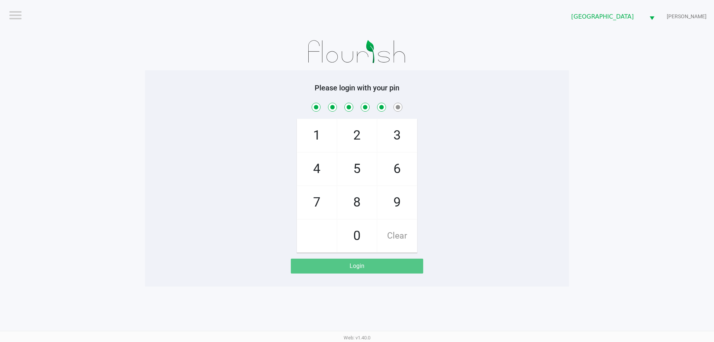
checkbox input "true"
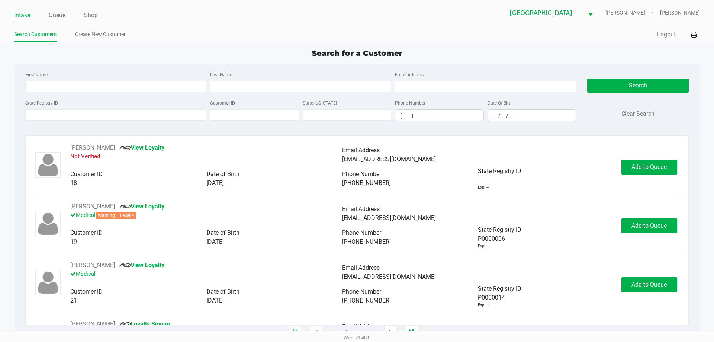
drag, startPoint x: 53, startPoint y: 14, endPoint x: 58, endPoint y: 25, distance: 11.8
click at [53, 15] on link "Queue" at bounding box center [57, 15] width 17 height 10
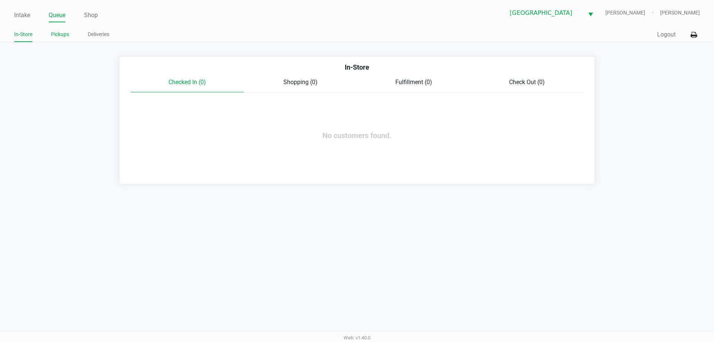
click at [68, 36] on link "Pickups" at bounding box center [60, 34] width 18 height 9
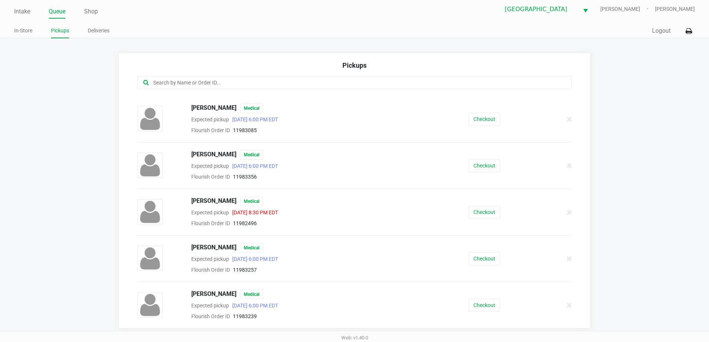
scroll to position [5, 0]
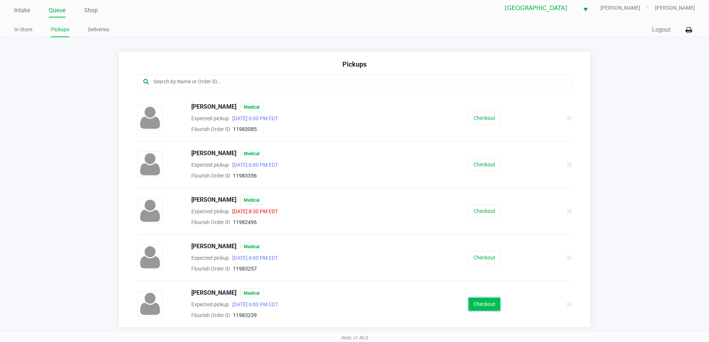
click at [483, 304] on button "Checkout" at bounding box center [484, 304] width 32 height 13
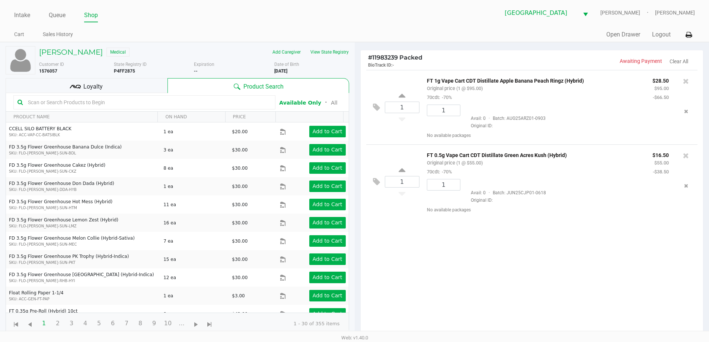
drag, startPoint x: 506, startPoint y: 272, endPoint x: 513, endPoint y: 268, distance: 8.5
click at [507, 271] on div "1 FT 1g Vape Cart CDT Distillate Apple Banana Peach Ringz (Hybrid) Original pri…" at bounding box center [532, 205] width 343 height 270
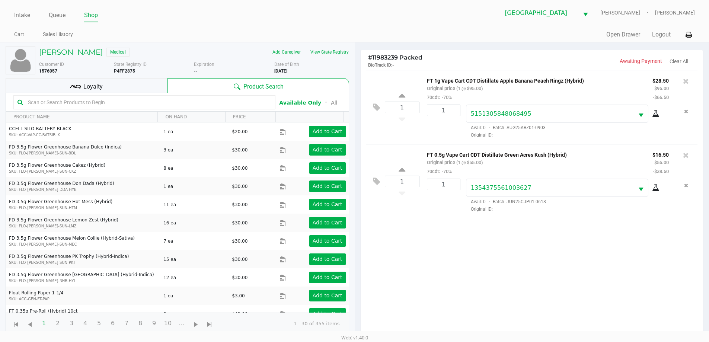
click at [413, 271] on div "1 FT 1g Vape Cart CDT Distillate Apple Banana Peach Ringz (Hybrid) Original pri…" at bounding box center [532, 205] width 343 height 270
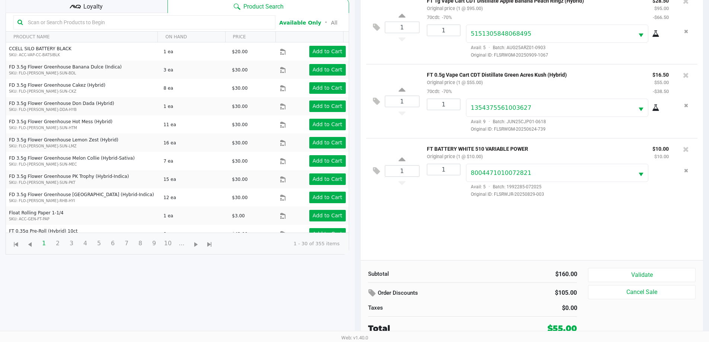
scroll to position [80, 0]
click at [621, 271] on button "Validate" at bounding box center [641, 275] width 107 height 14
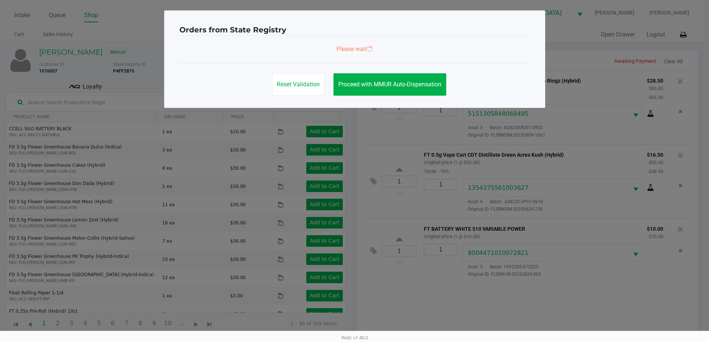
scroll to position [0, 0]
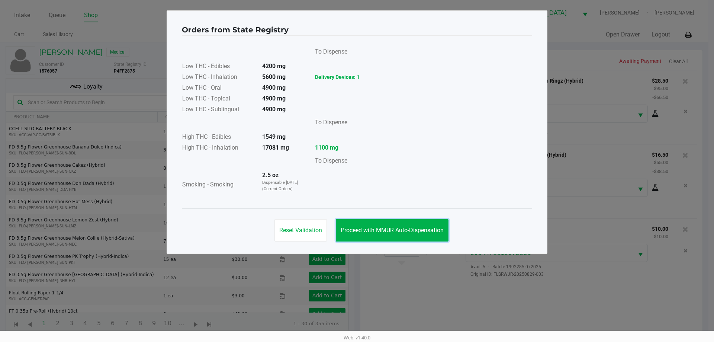
click at [412, 228] on span "Proceed with MMUR Auto-Dispensation" at bounding box center [392, 230] width 103 height 7
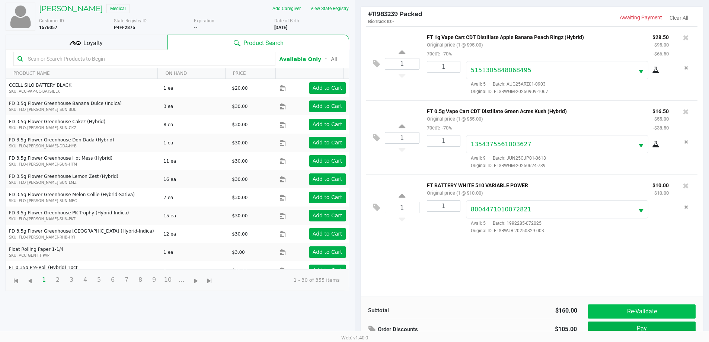
scroll to position [80, 0]
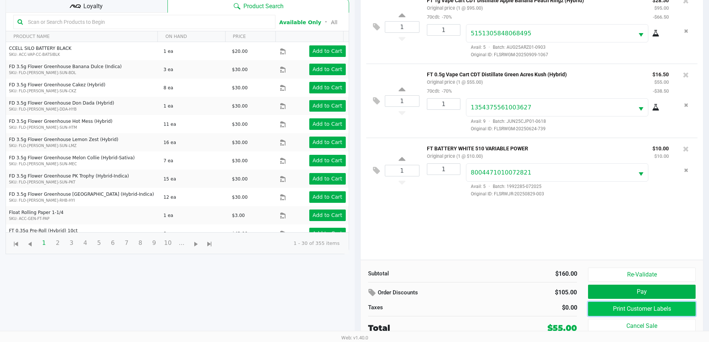
click at [642, 307] on button "Print Customer Labels" at bounding box center [641, 309] width 107 height 14
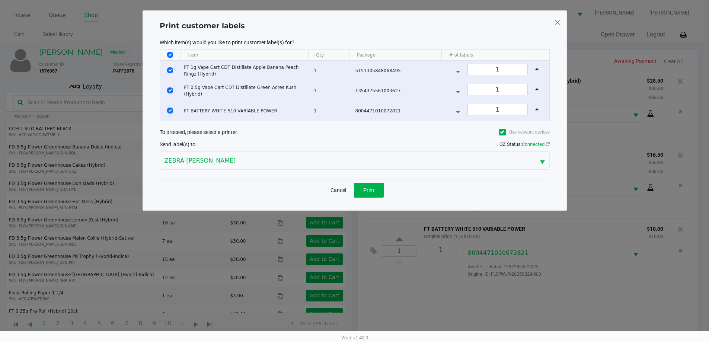
scroll to position [0, 0]
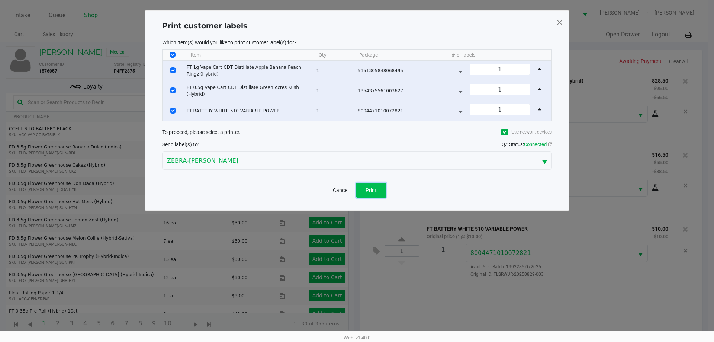
click at [371, 185] on button "Print" at bounding box center [371, 190] width 30 height 15
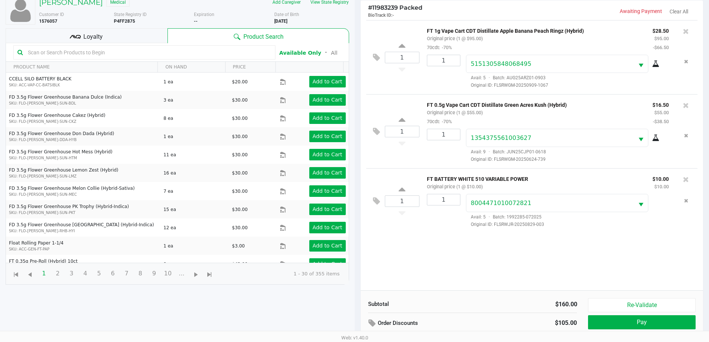
scroll to position [80, 0]
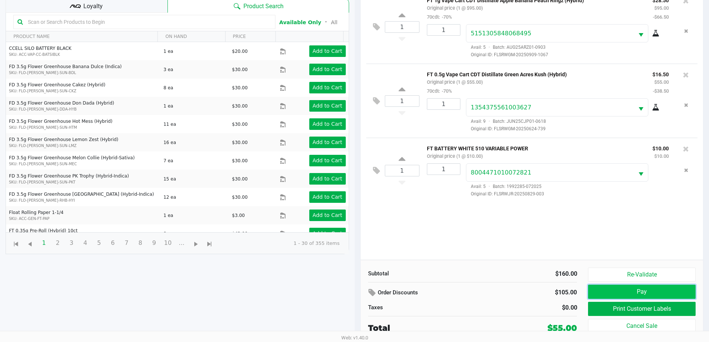
click at [656, 291] on button "Pay" at bounding box center [641, 292] width 107 height 14
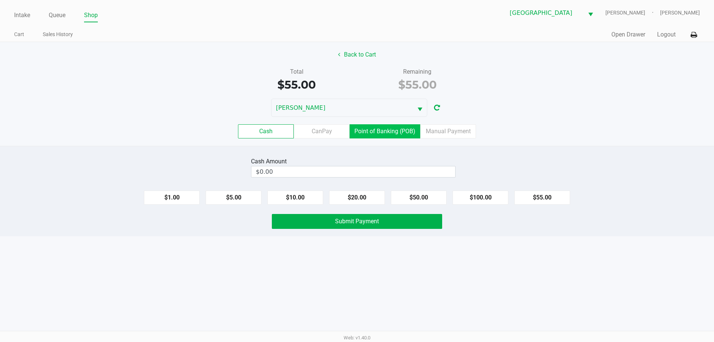
click at [392, 130] on label "Point of Banking (POB)" at bounding box center [385, 131] width 71 height 14
click at [0, 0] on 7 "Point of Banking (POB)" at bounding box center [0, 0] width 0 height 0
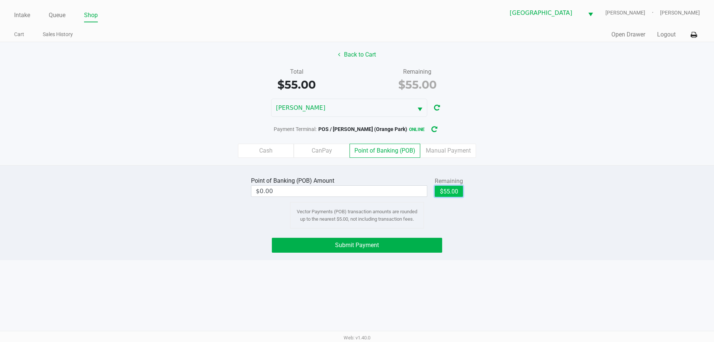
click at [450, 192] on button "$55.00" at bounding box center [449, 191] width 28 height 11
type input "$55.00"
click at [410, 246] on button "Submit Payment" at bounding box center [357, 245] width 170 height 15
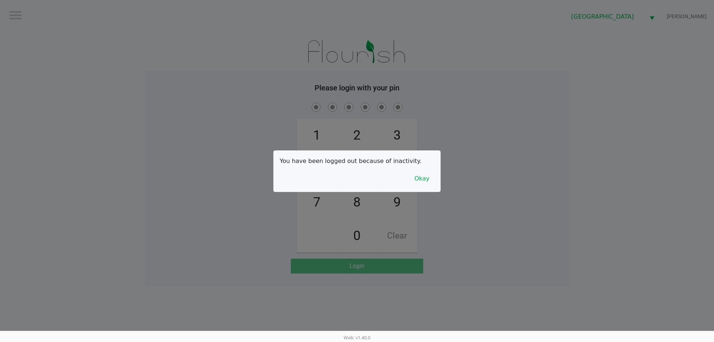
click at [176, 61] on div at bounding box center [357, 171] width 714 height 342
checkbox input "true"
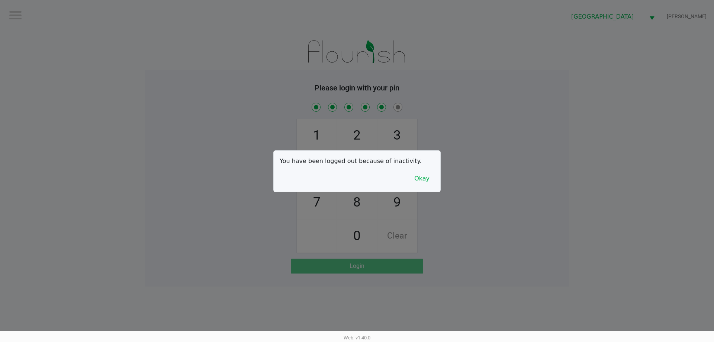
checkbox input "true"
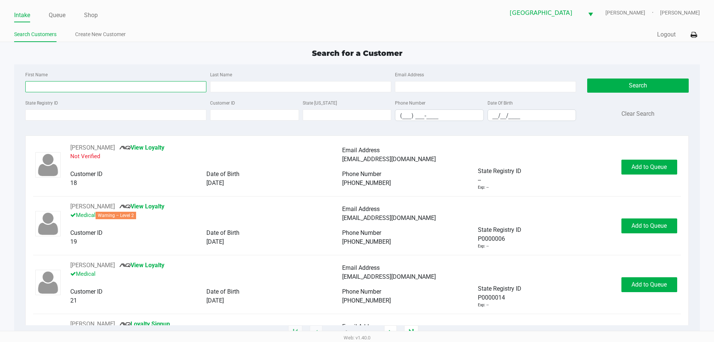
click at [99, 86] on input "First Name" at bounding box center [115, 86] width 181 height 11
type input "hector"
type input "rivera"
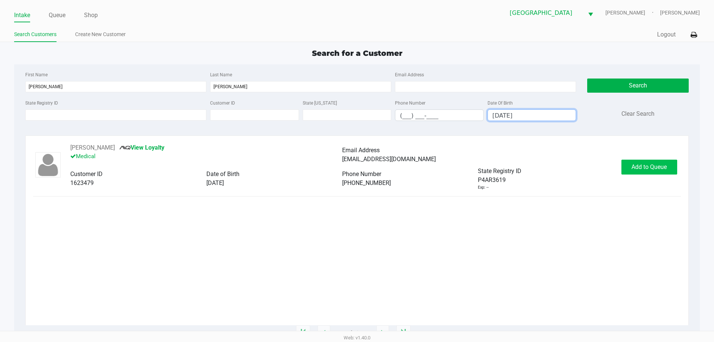
type input "01/04/1963"
drag, startPoint x: 660, startPoint y: 168, endPoint x: 647, endPoint y: 180, distance: 17.4
click at [661, 168] on span "Add to Queue" at bounding box center [649, 166] width 35 height 7
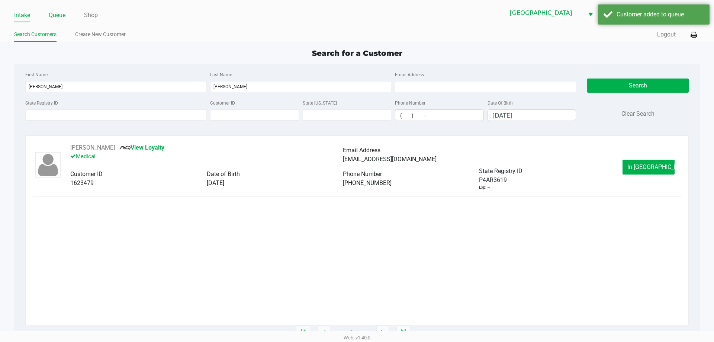
click at [49, 16] on link "Queue" at bounding box center [57, 15] width 17 height 10
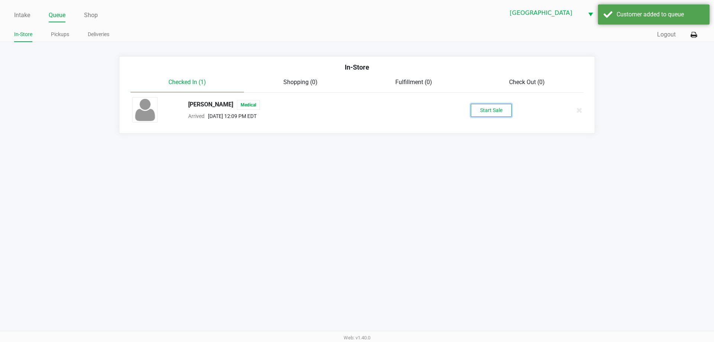
click at [496, 105] on button "Start Sale" at bounding box center [491, 110] width 41 height 13
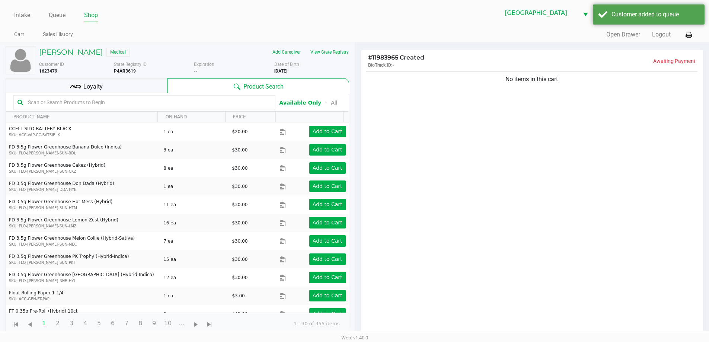
click at [553, 201] on div "No items in this cart" at bounding box center [532, 205] width 343 height 270
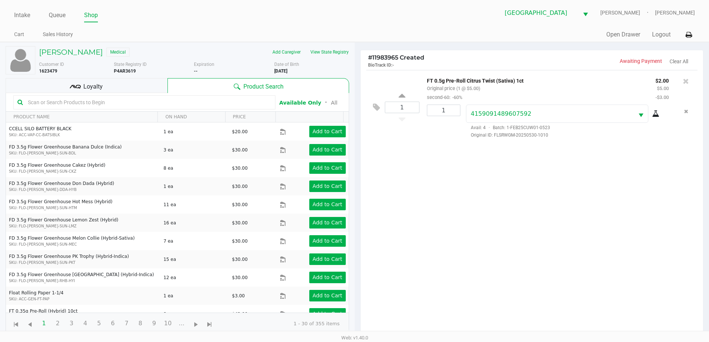
scroll to position [80, 0]
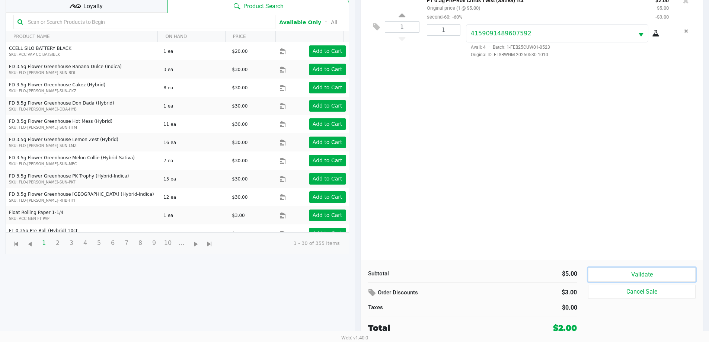
click at [665, 273] on button "Validate" at bounding box center [641, 275] width 107 height 14
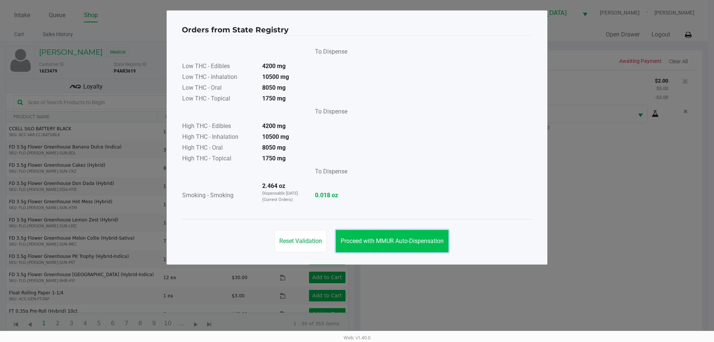
click at [429, 239] on span "Proceed with MMUR Auto-Dispensation" at bounding box center [392, 240] width 103 height 7
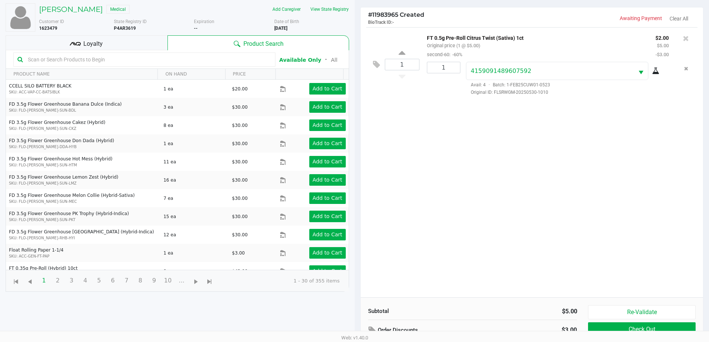
scroll to position [80, 0]
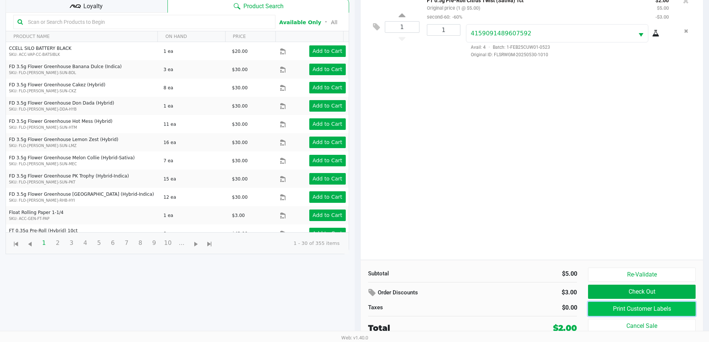
click at [644, 307] on button "Print Customer Labels" at bounding box center [641, 309] width 107 height 14
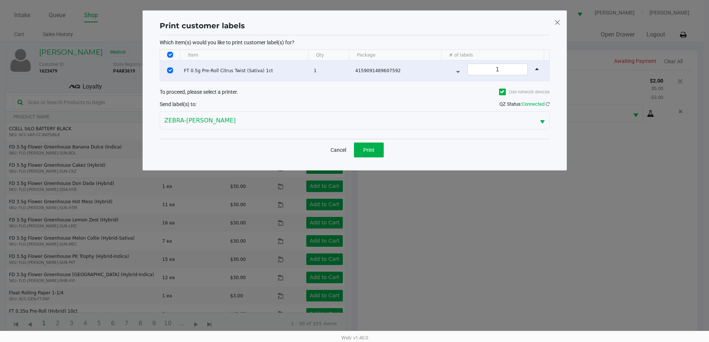
scroll to position [0, 0]
click at [376, 147] on span "Print" at bounding box center [371, 150] width 11 height 6
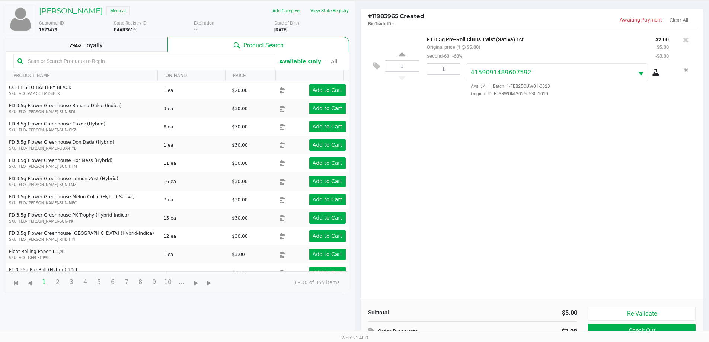
scroll to position [80, 0]
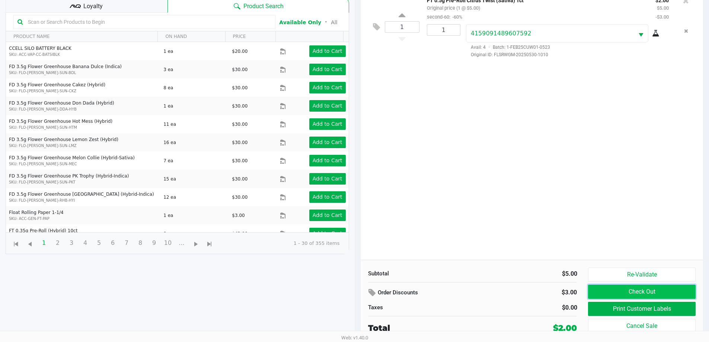
click at [623, 293] on button "Check Out" at bounding box center [641, 292] width 107 height 14
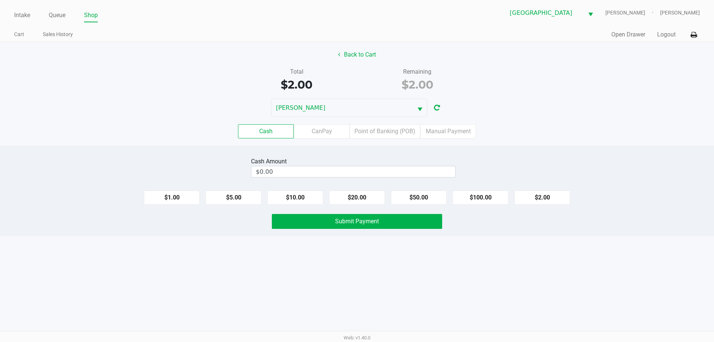
drag, startPoint x: 254, startPoint y: 197, endPoint x: 327, endPoint y: 232, distance: 81.2
click at [255, 197] on button "$5.00" at bounding box center [234, 198] width 56 height 14
type input "$5.00"
click at [330, 222] on button "Submit Payment" at bounding box center [357, 221] width 170 height 15
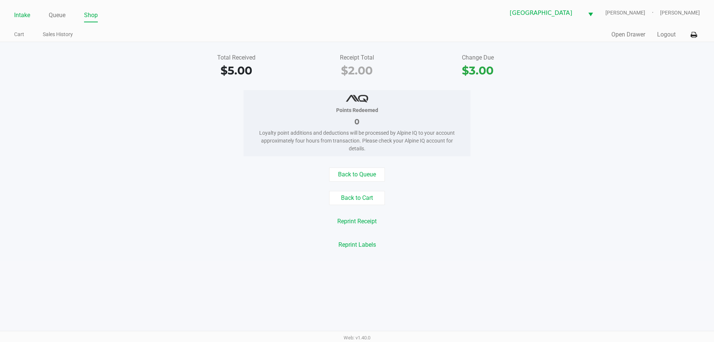
click at [19, 15] on link "Intake" at bounding box center [22, 15] width 16 height 10
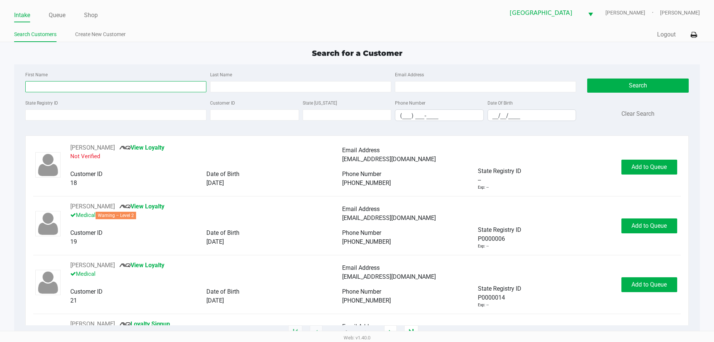
click at [116, 87] on input "First Name" at bounding box center [115, 86] width 181 height 11
type input "do"
click at [39, 17] on ul "Intake Queue Shop" at bounding box center [185, 15] width 343 height 13
click at [58, 15] on link "Queue" at bounding box center [57, 15] width 17 height 10
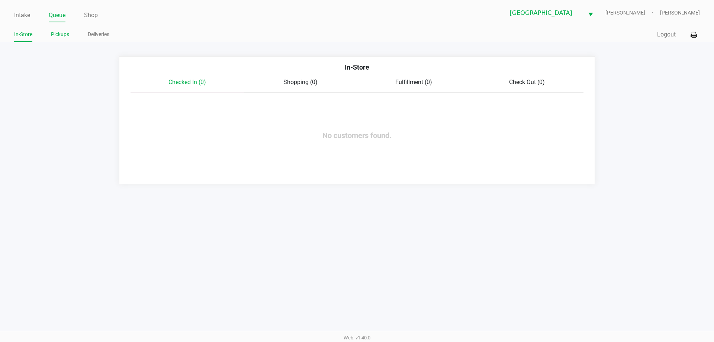
drag, startPoint x: 64, startPoint y: 32, endPoint x: 127, endPoint y: 50, distance: 66.1
click at [64, 32] on link "Pickups" at bounding box center [60, 34] width 18 height 9
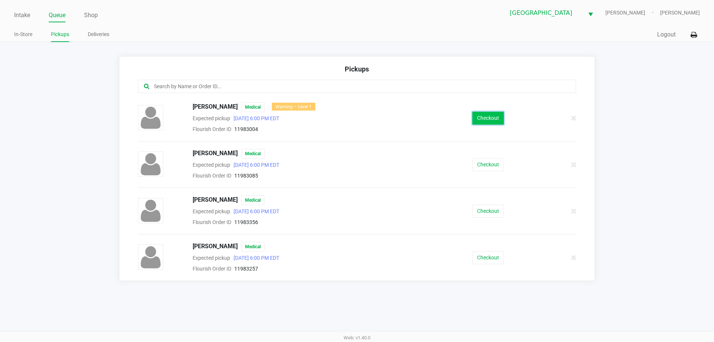
click at [490, 114] on button "Checkout" at bounding box center [489, 118] width 32 height 13
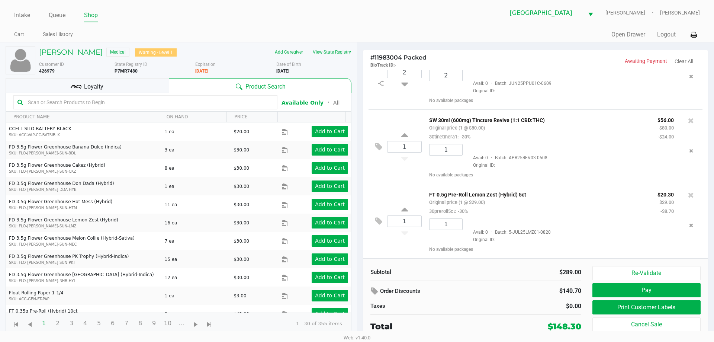
scroll to position [35, 0]
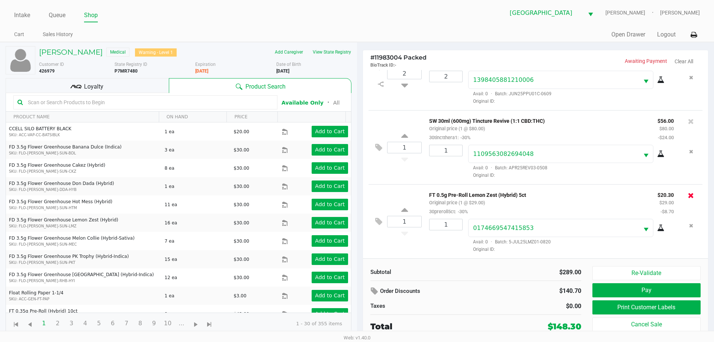
click at [688, 193] on icon at bounding box center [691, 195] width 6 height 7
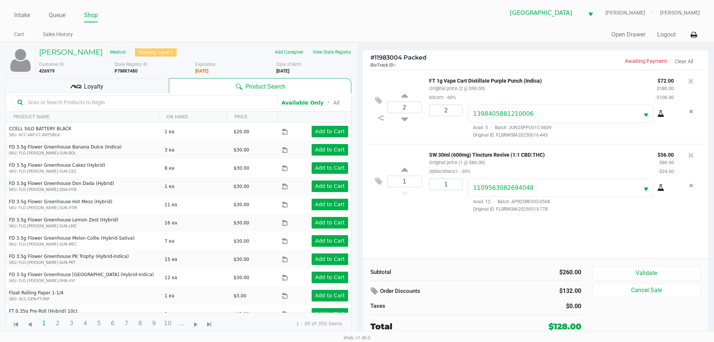
click at [176, 103] on input "text" at bounding box center [149, 102] width 249 height 11
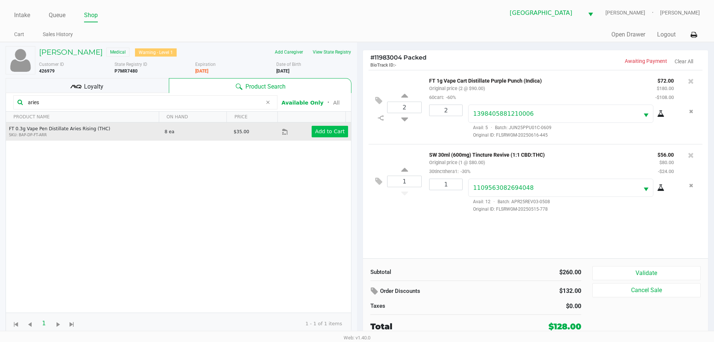
type input "aries"
click at [317, 131] on app-button-loader "Add to Cart" at bounding box center [330, 131] width 30 height 6
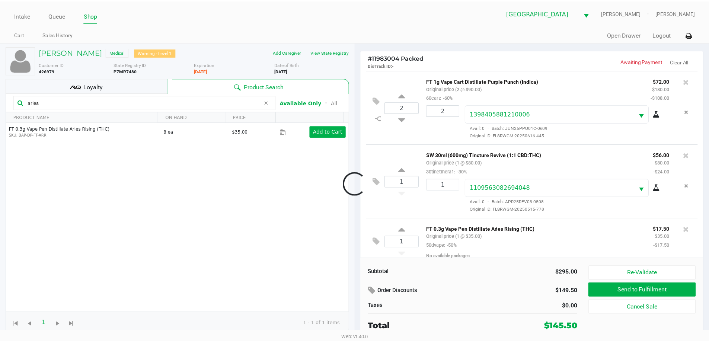
scroll to position [7, 0]
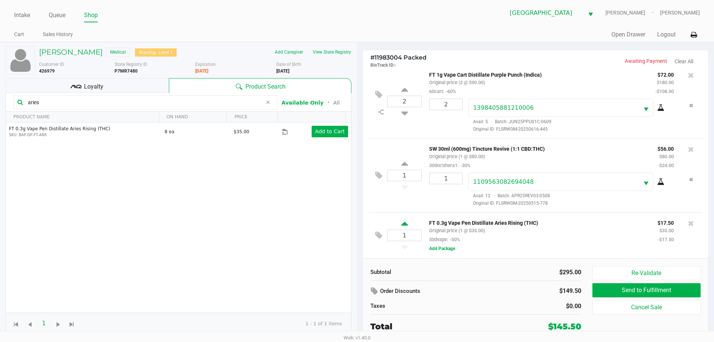
click at [403, 225] on icon at bounding box center [404, 224] width 7 height 9
type input "2"
click at [99, 87] on span "Loyalty" at bounding box center [93, 86] width 19 height 9
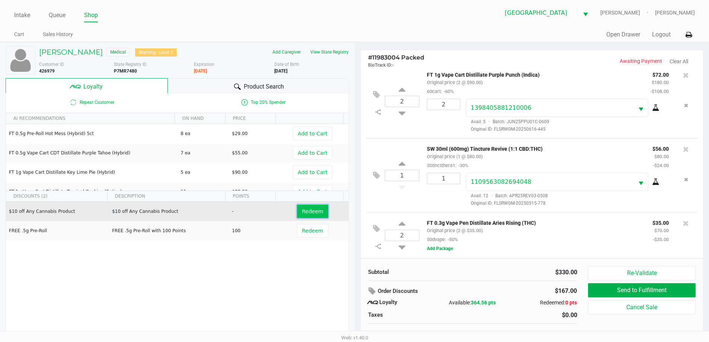
click at [316, 209] on span "Redeem" at bounding box center [312, 211] width 21 height 6
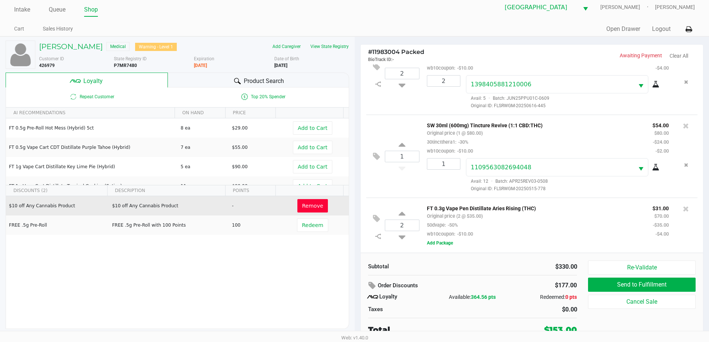
scroll to position [7, 0]
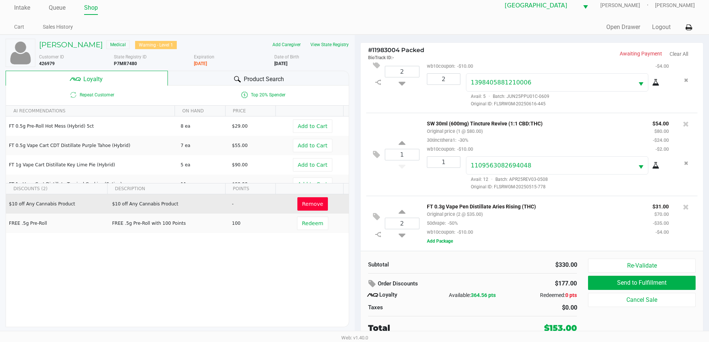
click at [266, 80] on span "Product Search" at bounding box center [264, 79] width 40 height 9
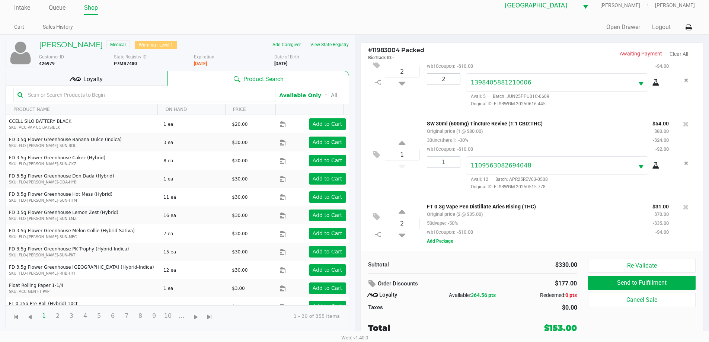
click at [203, 97] on input "text" at bounding box center [148, 94] width 246 height 11
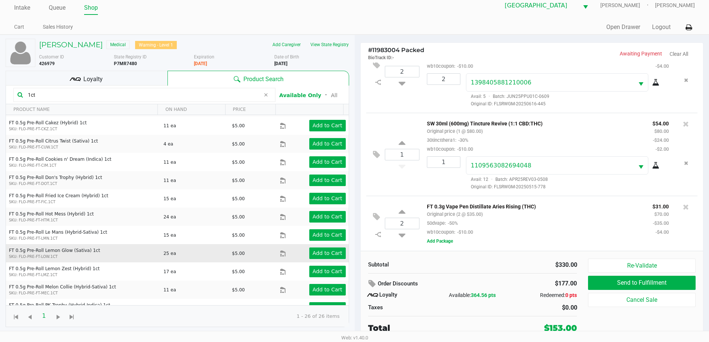
scroll to position [74, 0]
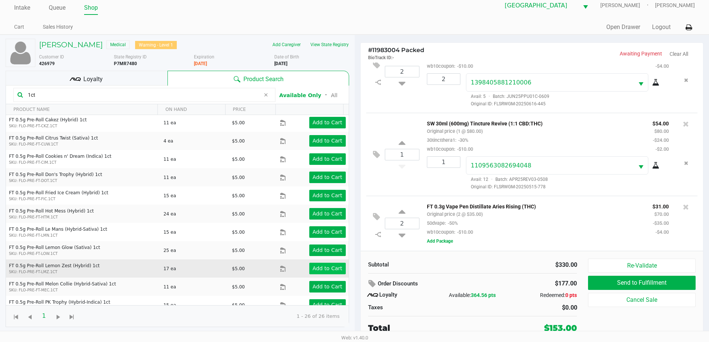
type input "1ct"
click at [321, 267] on app-button-loader "Add to Cart" at bounding box center [328, 268] width 30 height 6
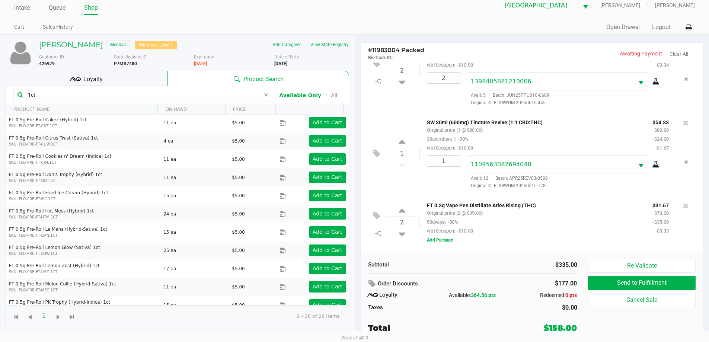
scroll to position [80, 0]
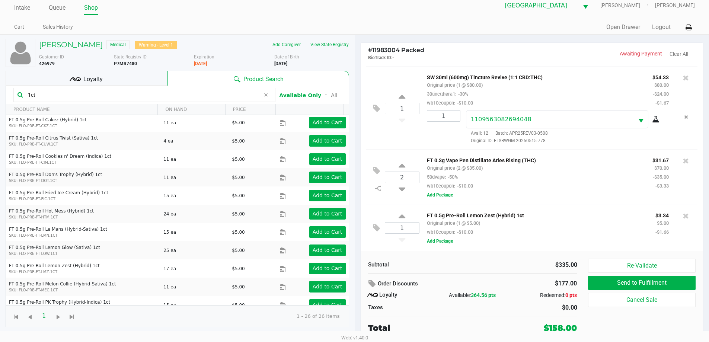
click at [103, 83] on div "Loyalty" at bounding box center [87, 78] width 162 height 15
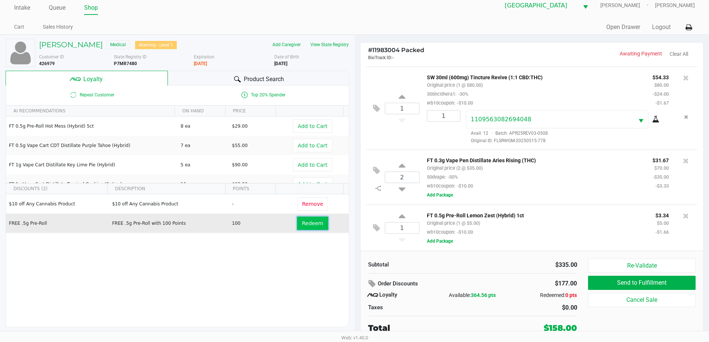
click at [308, 222] on span "Redeem" at bounding box center [312, 223] width 21 height 6
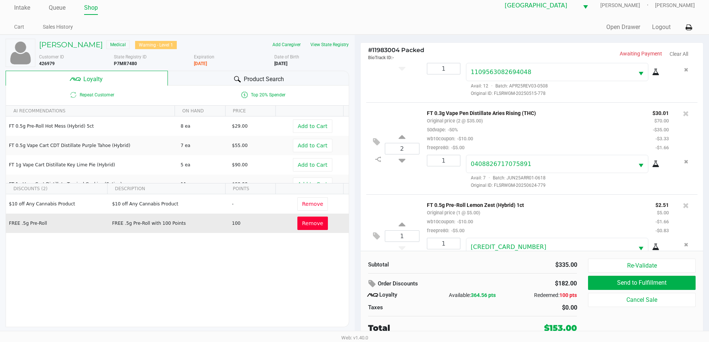
scroll to position [172, 0]
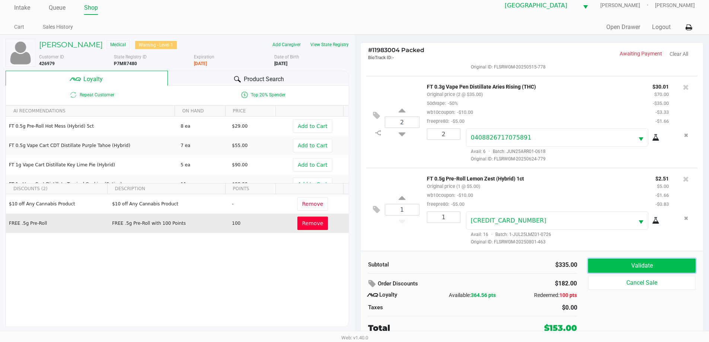
click at [605, 264] on button "Validate" at bounding box center [641, 266] width 107 height 14
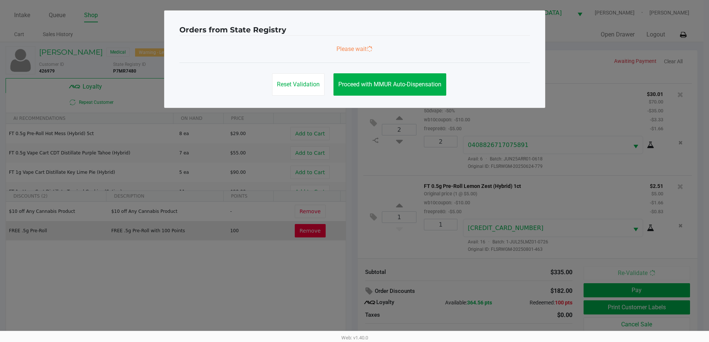
scroll to position [0, 0]
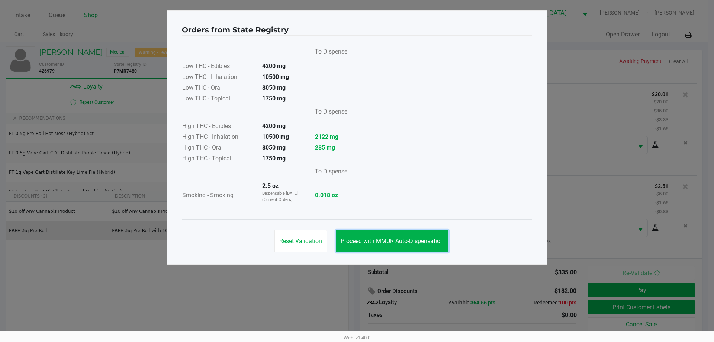
drag, startPoint x: 401, startPoint y: 234, endPoint x: 558, endPoint y: 284, distance: 164.5
click at [401, 234] on button "Proceed with MMUR Auto-Dispensation" at bounding box center [392, 241] width 113 height 22
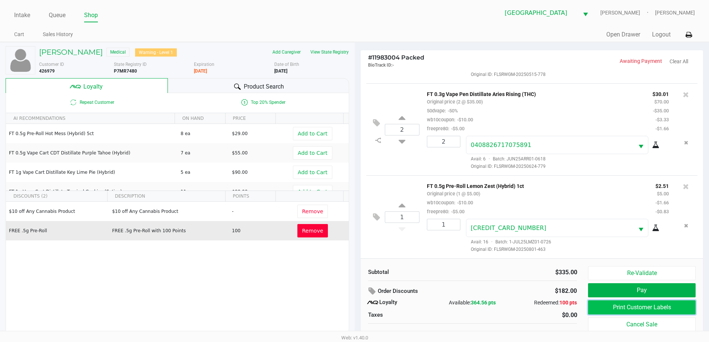
click at [646, 307] on button "Print Customer Labels" at bounding box center [641, 307] width 107 height 14
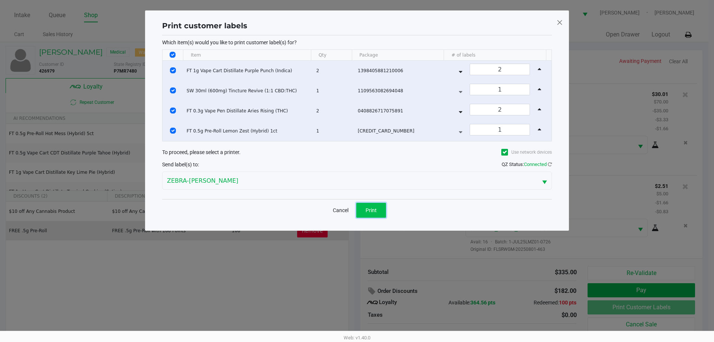
click at [372, 211] on span "Print" at bounding box center [371, 210] width 11 height 6
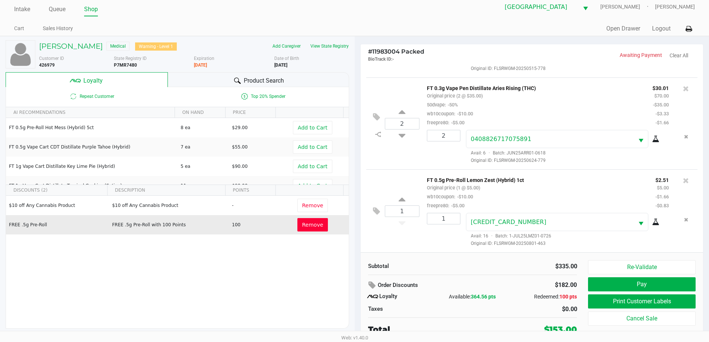
scroll to position [7, 0]
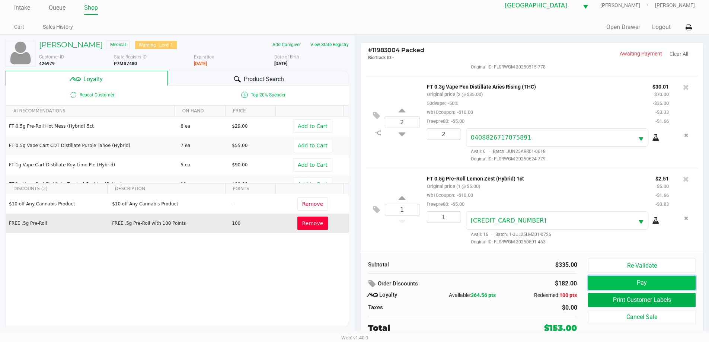
click at [633, 286] on button "Pay" at bounding box center [641, 283] width 107 height 14
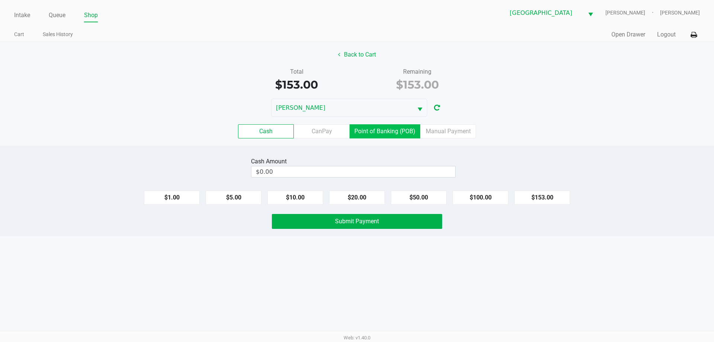
click at [396, 132] on label "Point of Banking (POB)" at bounding box center [385, 131] width 71 height 14
click at [0, 0] on 7 "Point of Banking (POB)" at bounding box center [0, 0] width 0 height 0
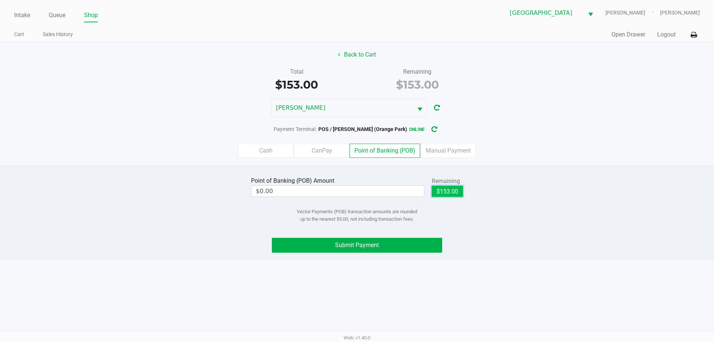
click at [454, 195] on button "$153.00" at bounding box center [447, 191] width 31 height 11
type input "$153.00"
click at [427, 241] on button "Submit Payment" at bounding box center [357, 245] width 170 height 15
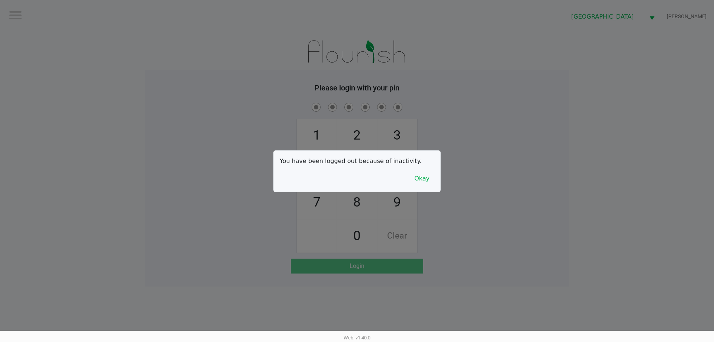
click at [188, 49] on div at bounding box center [357, 171] width 714 height 342
checkbox input "true"
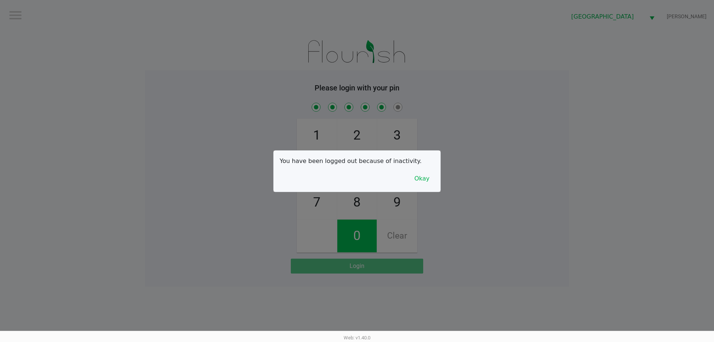
checkbox input "true"
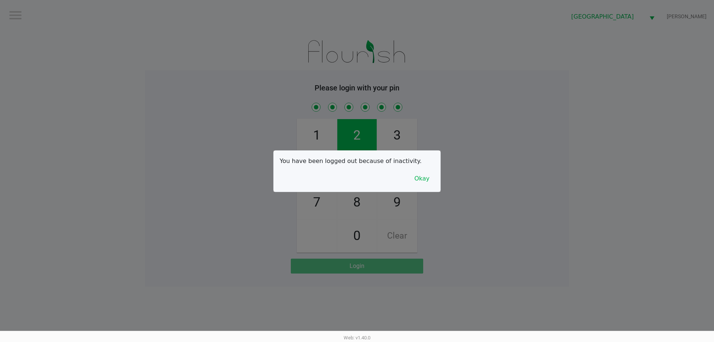
checkbox input "true"
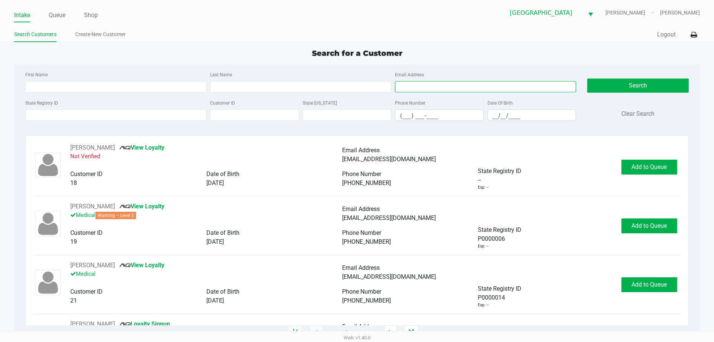
click at [518, 89] on input "Email Address" at bounding box center [485, 86] width 181 height 11
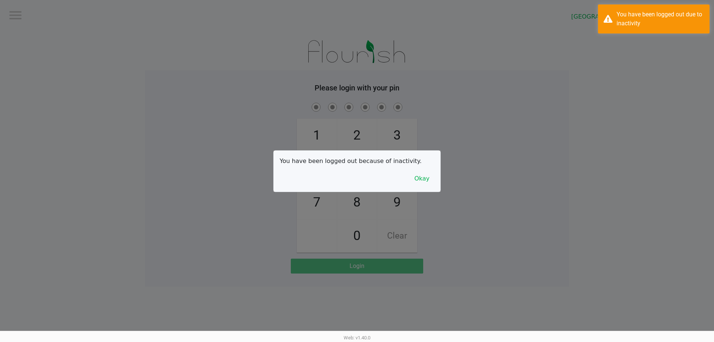
click at [102, 87] on div at bounding box center [357, 171] width 714 height 342
checkbox input "true"
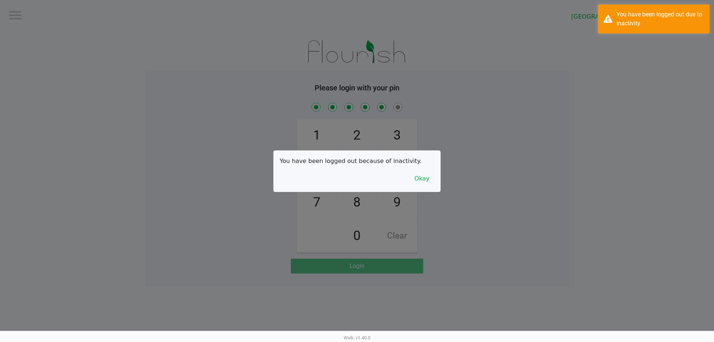
checkbox input "true"
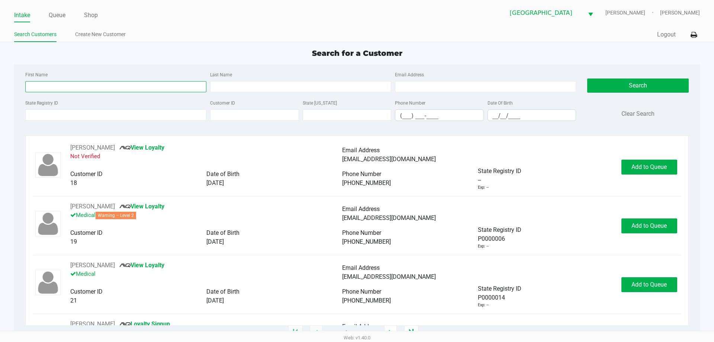
click at [156, 87] on input "First Name" at bounding box center [115, 86] width 181 height 11
type input "orlando"
type input "calhoun"
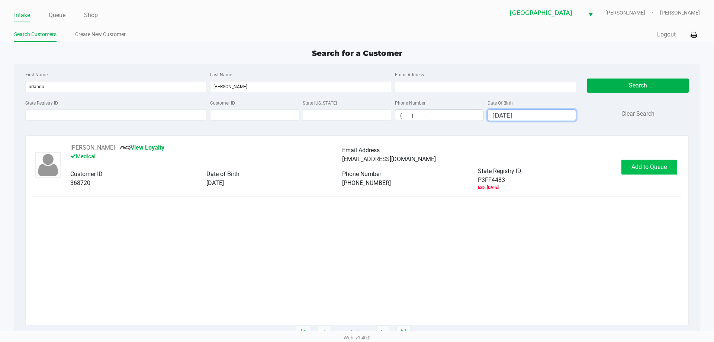
type input "05/02/1986"
click at [647, 166] on span "Add to Queue" at bounding box center [649, 166] width 35 height 7
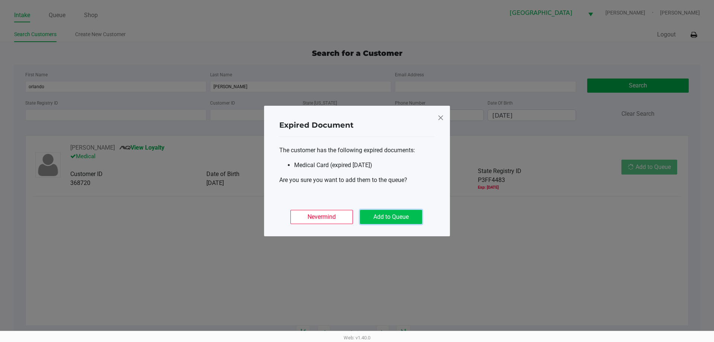
click at [412, 214] on button "Add to Queue" at bounding box center [391, 217] width 62 height 14
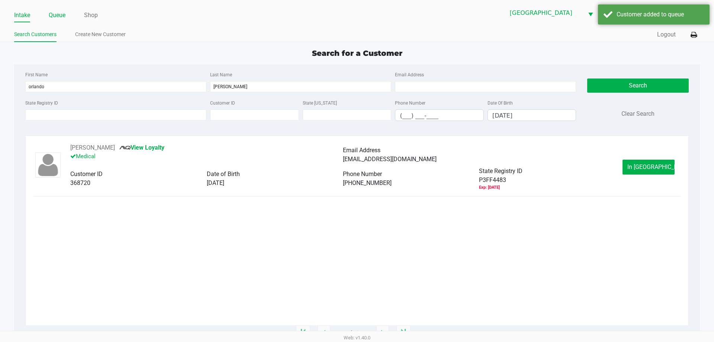
click at [63, 16] on link "Queue" at bounding box center [57, 15] width 17 height 10
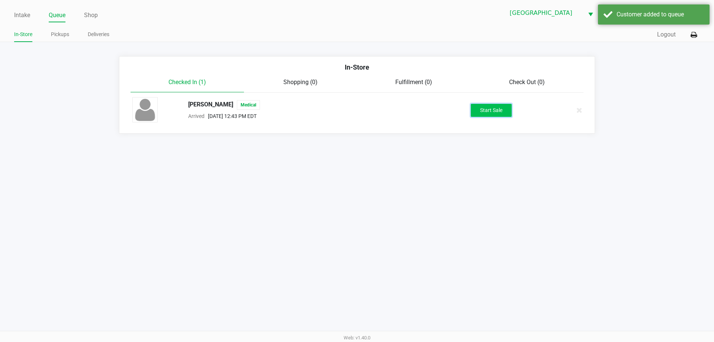
click at [498, 116] on button "Start Sale" at bounding box center [491, 110] width 41 height 13
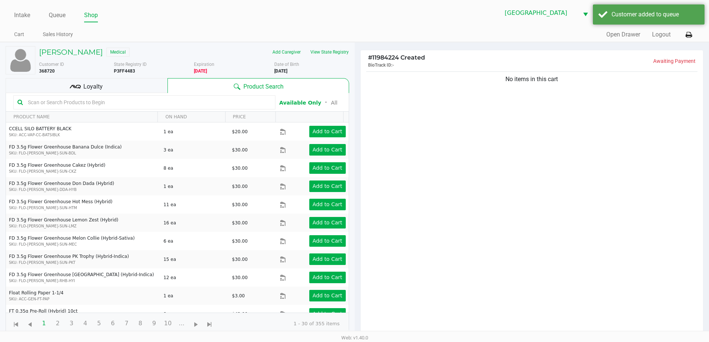
click at [128, 98] on input "text" at bounding box center [148, 102] width 246 height 11
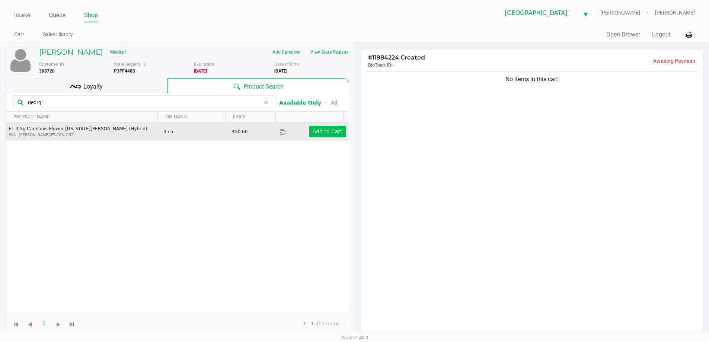
type input "georgi"
click at [320, 128] on app-button-loader "Add to Cart" at bounding box center [328, 131] width 30 height 6
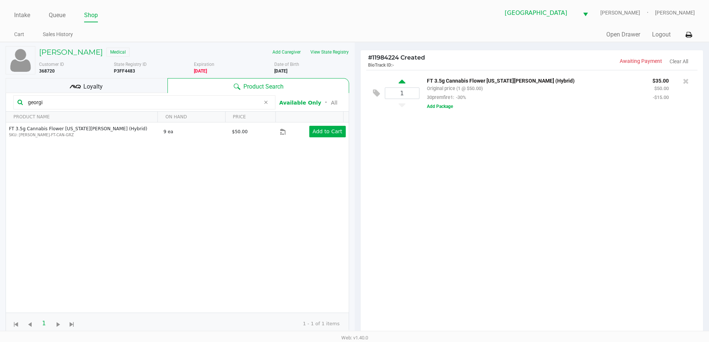
click at [399, 81] on icon at bounding box center [402, 82] width 7 height 9
type input "2"
click at [446, 181] on div at bounding box center [354, 212] width 709 height 266
drag, startPoint x: 499, startPoint y: 167, endPoint x: 485, endPoint y: 167, distance: 13.4
click at [488, 167] on div "2 FT 3.5g Cannabis Flower Georgia Runtz (Hybrid) Original price (2 @ $50.00) 30…" at bounding box center [532, 205] width 343 height 270
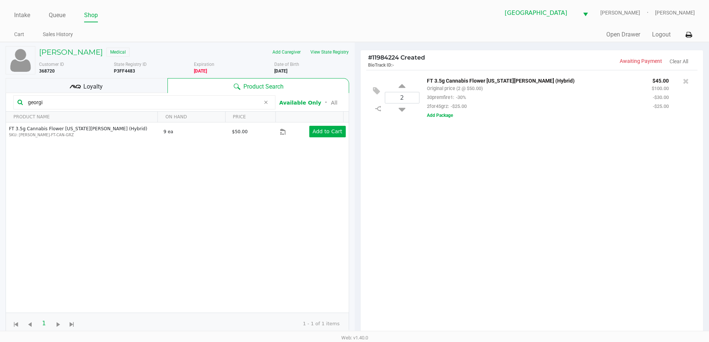
click at [129, 88] on div "Loyalty" at bounding box center [87, 85] width 162 height 15
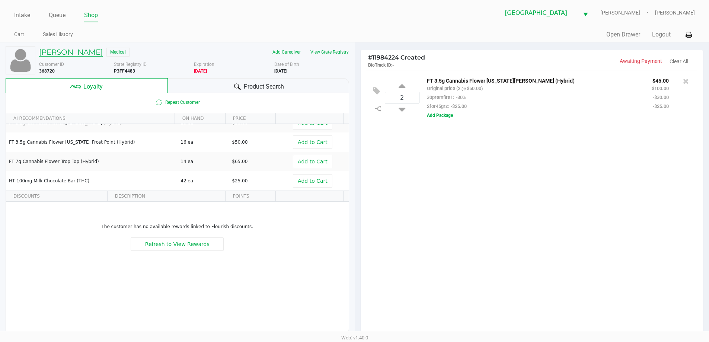
click at [103, 53] on h5 "ORLANDO CALHOUN" at bounding box center [71, 52] width 64 height 9
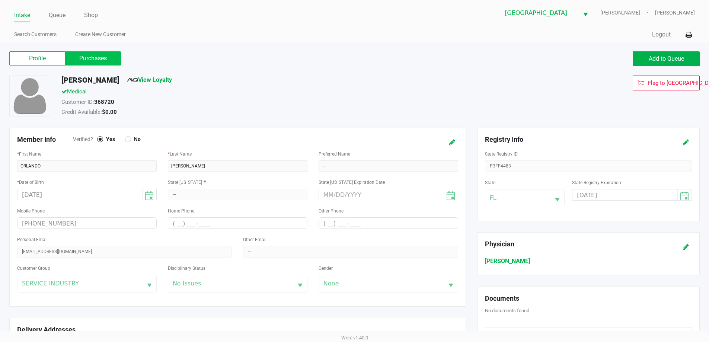
click at [99, 57] on label "Purchases" at bounding box center [93, 58] width 56 height 14
click at [0, 0] on 1 "Purchases" at bounding box center [0, 0] width 0 height 0
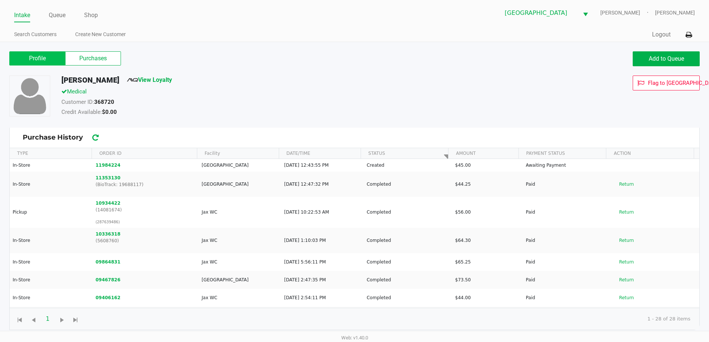
click at [58, 57] on label "Profile" at bounding box center [37, 58] width 56 height 14
click at [0, 0] on 0 "Profile" at bounding box center [0, 0] width 0 height 0
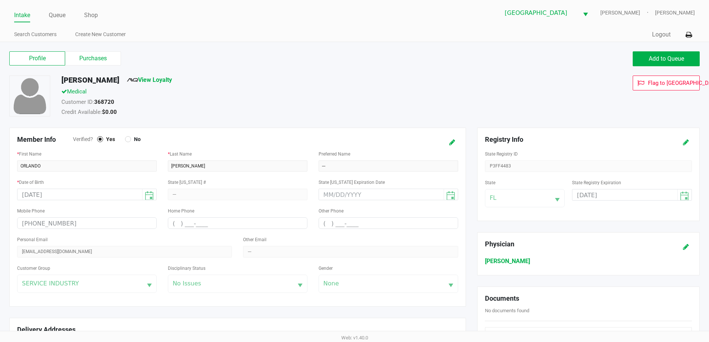
click at [21, 17] on link "Intake" at bounding box center [22, 15] width 16 height 10
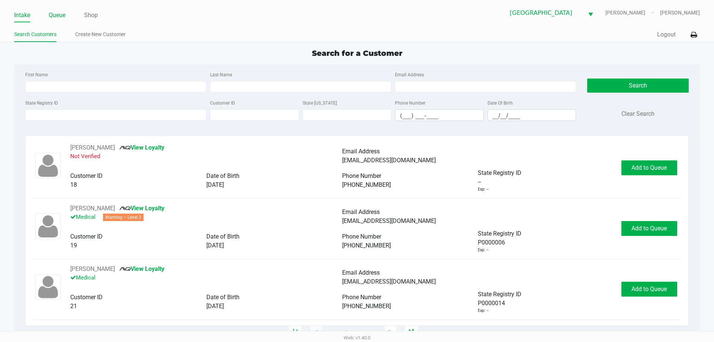
click at [60, 17] on link "Queue" at bounding box center [57, 15] width 17 height 10
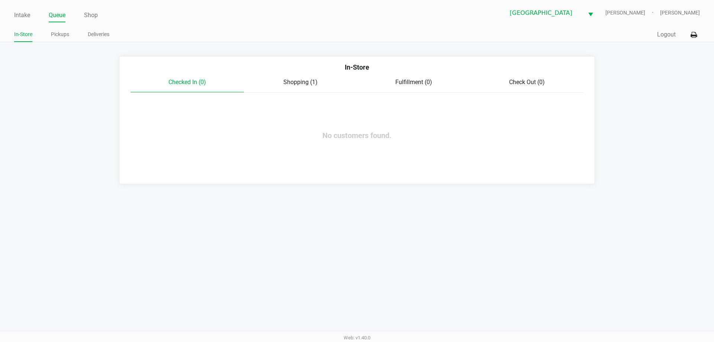
click at [303, 84] on span "Shopping (1)" at bounding box center [301, 82] width 34 height 7
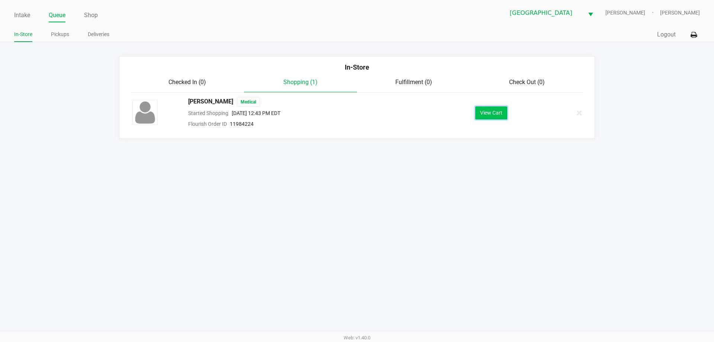
click at [490, 112] on button "View Cart" at bounding box center [492, 112] width 32 height 13
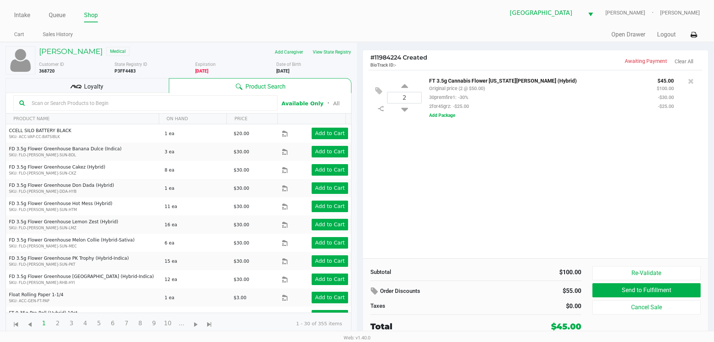
click at [55, 103] on input "text" at bounding box center [150, 102] width 243 height 11
click at [79, 47] on h5 "ORLANDO CALHOUN" at bounding box center [71, 51] width 64 height 9
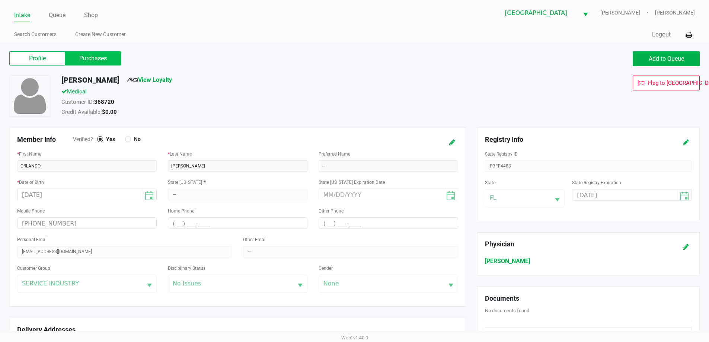
click at [102, 63] on label "Purchases" at bounding box center [93, 58] width 56 height 14
click at [0, 0] on 1 "Purchases" at bounding box center [0, 0] width 0 height 0
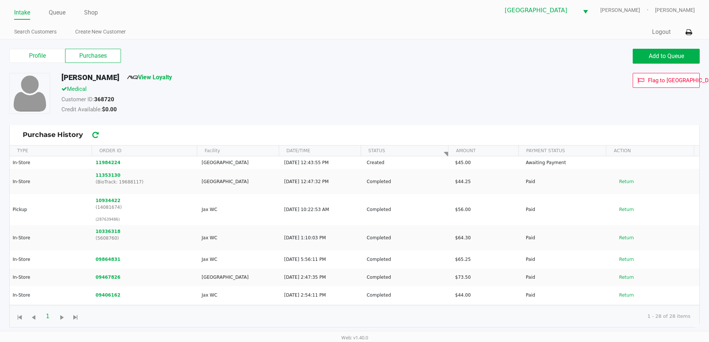
scroll to position [3, 0]
click at [33, 52] on label "Profile" at bounding box center [37, 55] width 56 height 14
click at [0, 0] on 0 "Profile" at bounding box center [0, 0] width 0 height 0
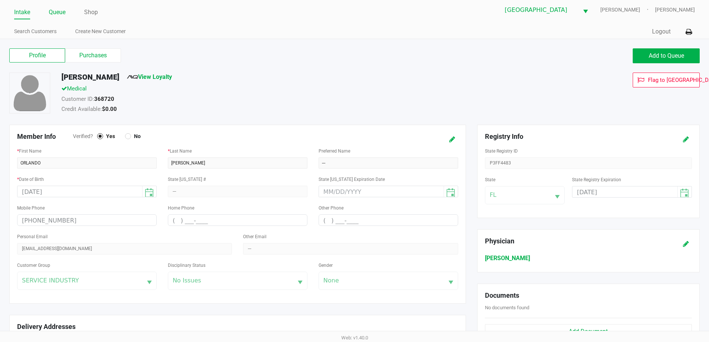
click at [52, 12] on link "Queue" at bounding box center [57, 12] width 17 height 10
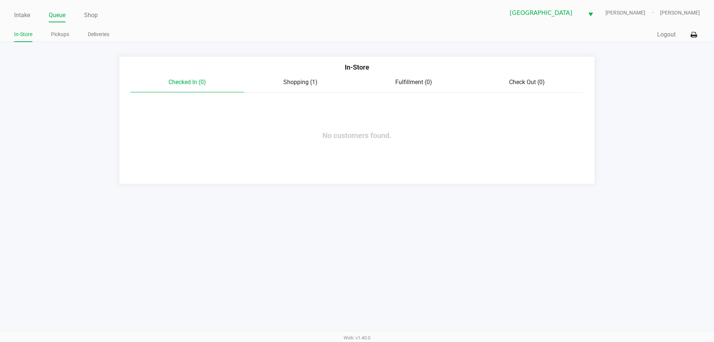
click at [292, 78] on div "Shopping (1)" at bounding box center [300, 82] width 113 height 9
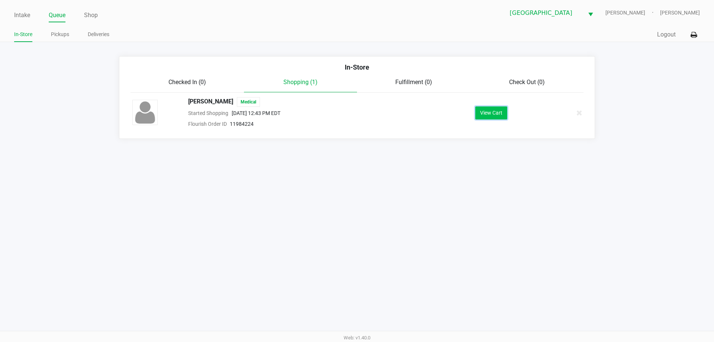
click at [486, 114] on button "View Cart" at bounding box center [492, 112] width 32 height 13
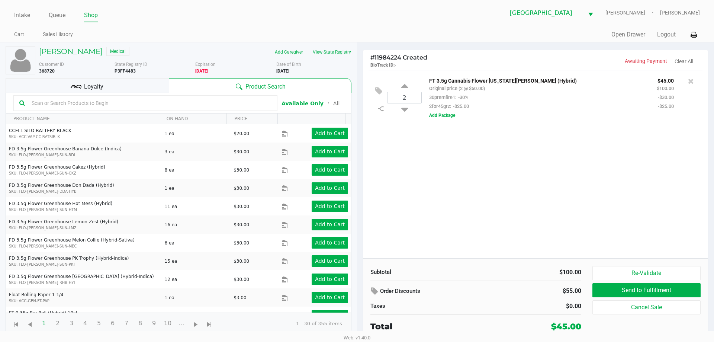
click at [55, 106] on input "text" at bounding box center [150, 102] width 243 height 11
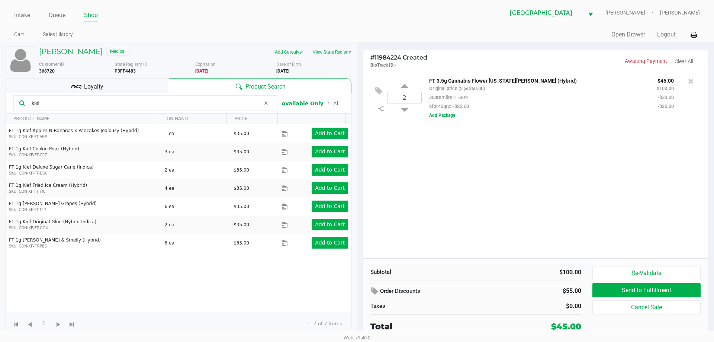
type input "kief"
click at [504, 183] on div "2 FT 3.5g Cannabis Flower Georgia Runtz (Hybrid) Original price (2 @ $50.00) 30…" at bounding box center [535, 164] width 345 height 188
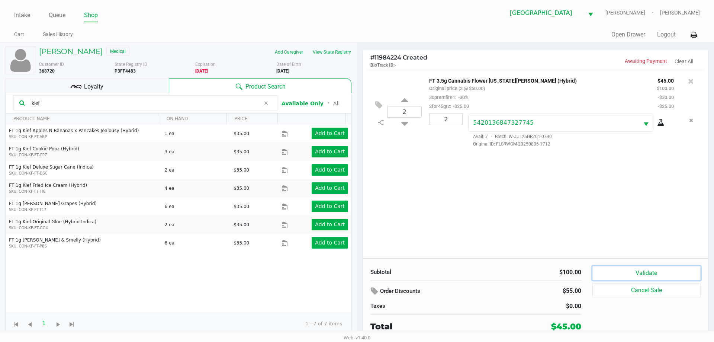
click at [656, 272] on button "Validate" at bounding box center [647, 273] width 108 height 14
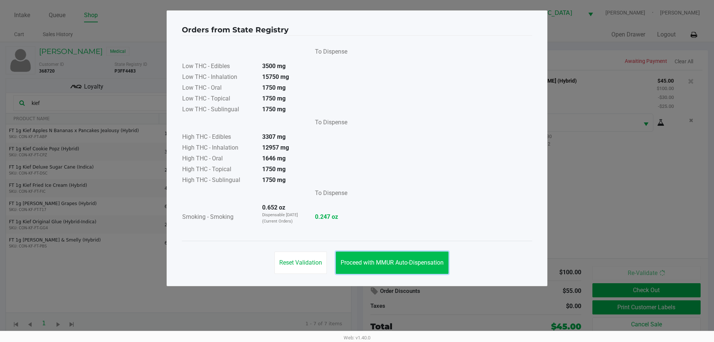
click at [383, 259] on button "Proceed with MMUR Auto-Dispensation" at bounding box center [392, 263] width 113 height 22
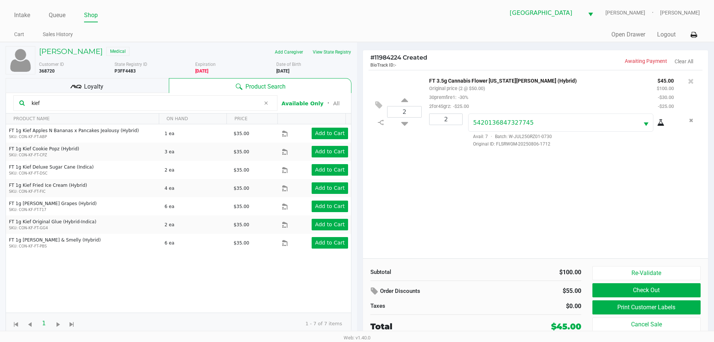
click at [649, 300] on div "Re-Validate Check Out Print Customer Labels Cancel Sale" at bounding box center [650, 299] width 114 height 67
click at [649, 300] on button "Print Customer Labels" at bounding box center [647, 307] width 108 height 14
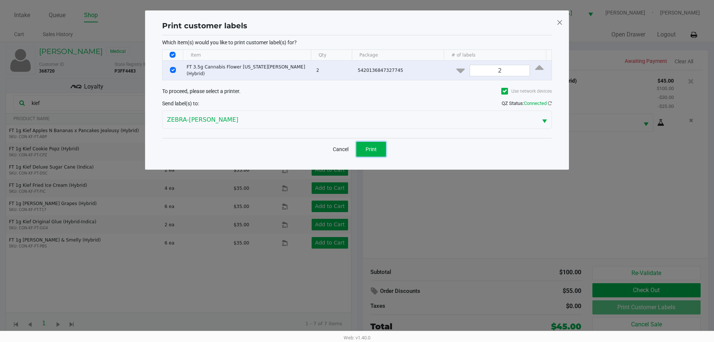
click at [372, 146] on span "Print" at bounding box center [371, 149] width 11 height 6
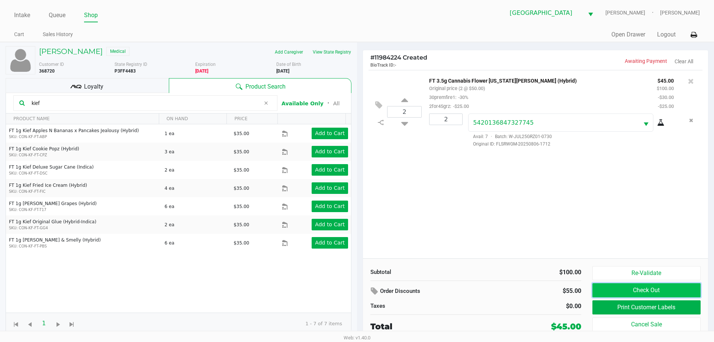
click at [615, 287] on button "Check Out" at bounding box center [647, 290] width 108 height 14
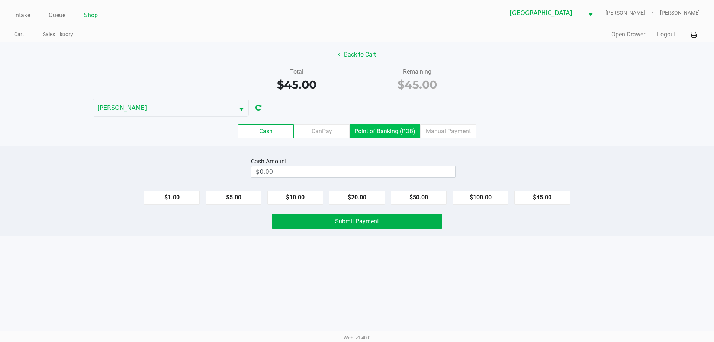
click at [401, 127] on label "Point of Banking (POB)" at bounding box center [385, 131] width 71 height 14
click at [0, 0] on 7 "Point of Banking (POB)" at bounding box center [0, 0] width 0 height 0
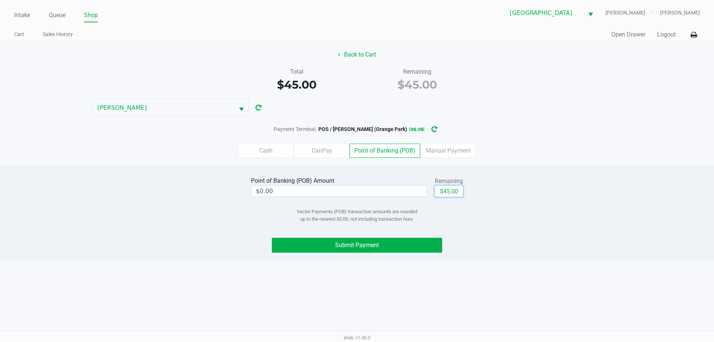
drag, startPoint x: 443, startPoint y: 189, endPoint x: 435, endPoint y: 204, distance: 17.5
click at [443, 189] on button "$45.00" at bounding box center [449, 191] width 28 height 11
type input "$45.00"
click at [406, 243] on button "Submit Payment" at bounding box center [357, 245] width 170 height 15
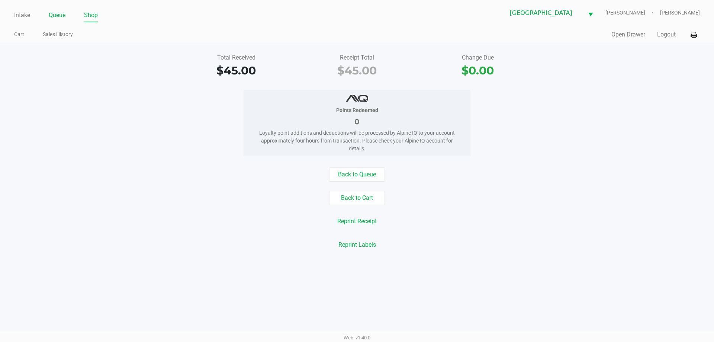
click at [59, 15] on link "Queue" at bounding box center [57, 15] width 17 height 10
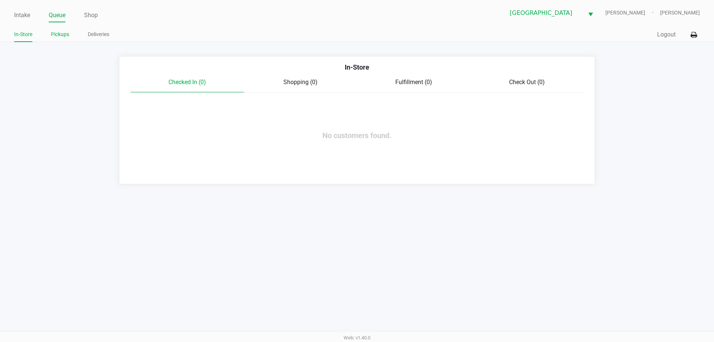
click at [61, 35] on link "Pickups" at bounding box center [60, 34] width 18 height 9
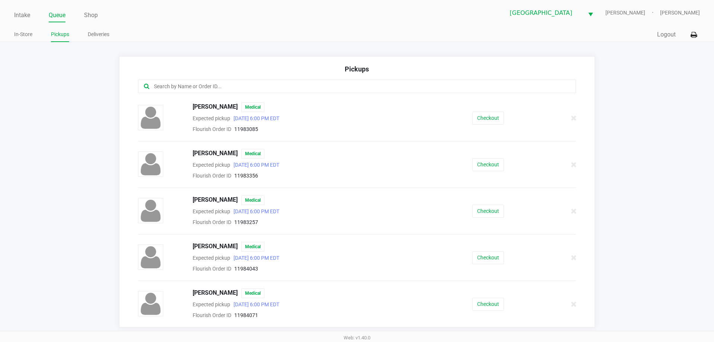
click at [25, 17] on link "Intake" at bounding box center [22, 15] width 16 height 10
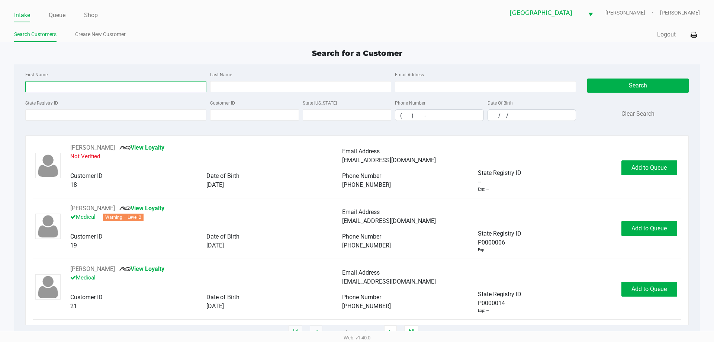
click at [57, 87] on input "First Name" at bounding box center [115, 86] width 181 height 11
type input "esmiralda"
type input "holguin"
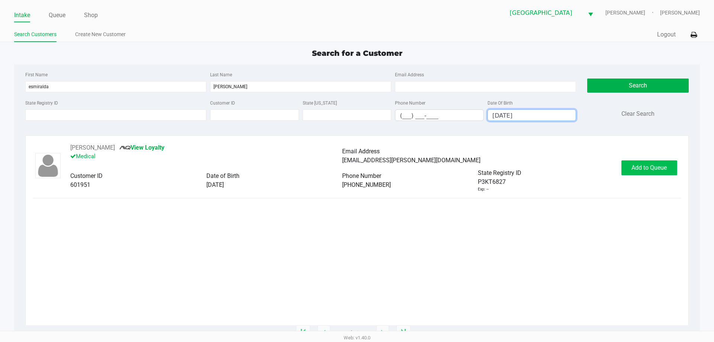
type input "08/15/1973"
click at [645, 169] on span "Add to Queue" at bounding box center [649, 167] width 35 height 7
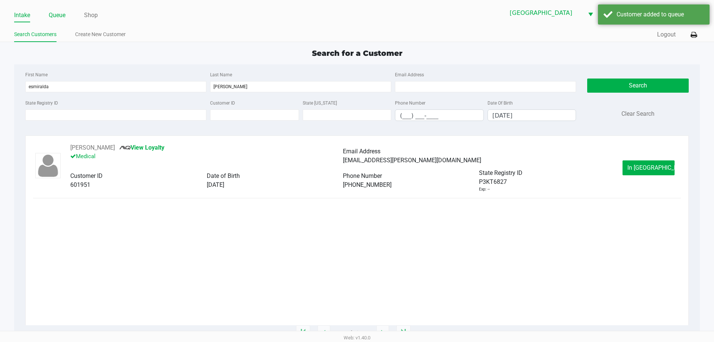
click at [62, 18] on link "Queue" at bounding box center [57, 15] width 17 height 10
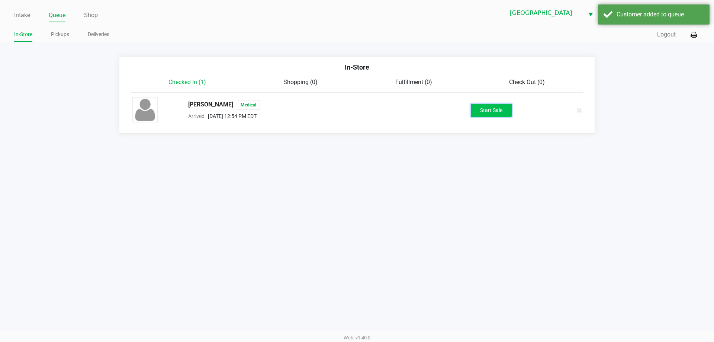
click at [484, 112] on button "Start Sale" at bounding box center [491, 110] width 41 height 13
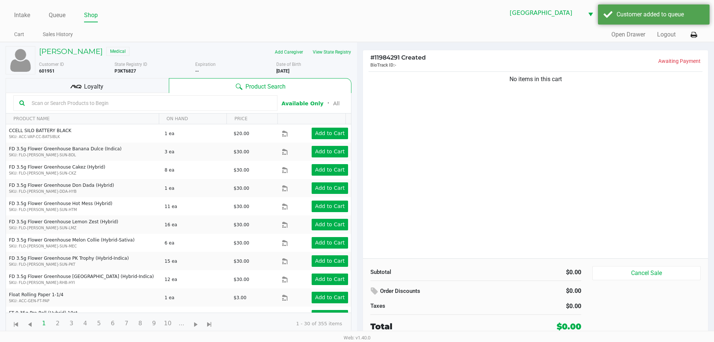
click at [161, 100] on input "text" at bounding box center [150, 102] width 243 height 11
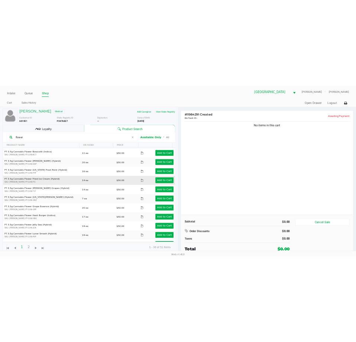
scroll to position [358, 0]
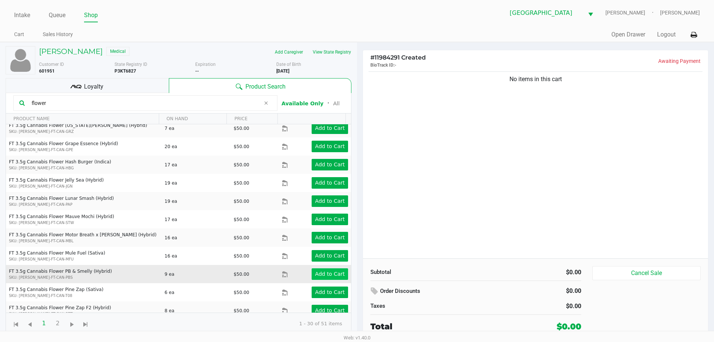
type input "flower"
click at [321, 268] on button "Add to Cart" at bounding box center [330, 274] width 36 height 12
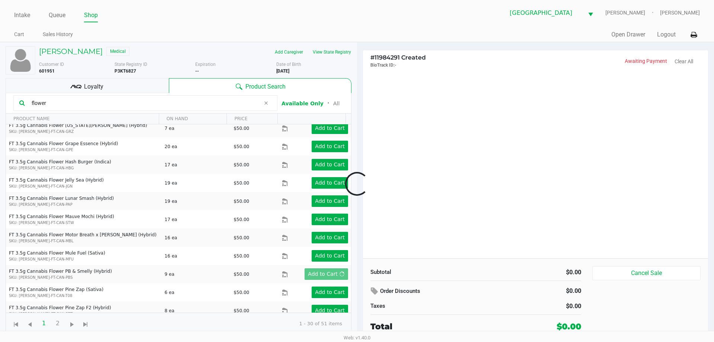
click at [428, 167] on div at bounding box center [357, 183] width 714 height 209
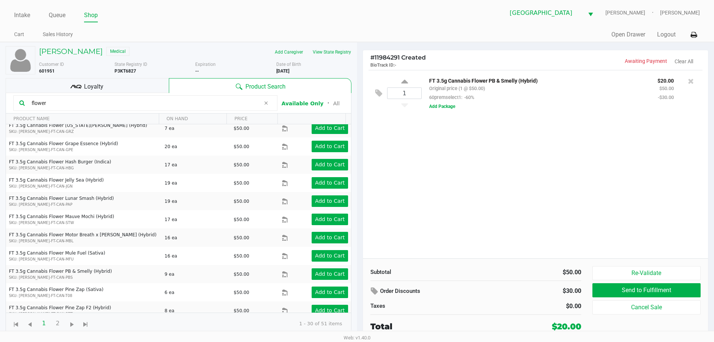
click at [492, 215] on div "1 FT 3.5g Cannabis Flower PB & Smelly (Hybrid) Original price (1 @ $50.00) 60pr…" at bounding box center [535, 164] width 345 height 188
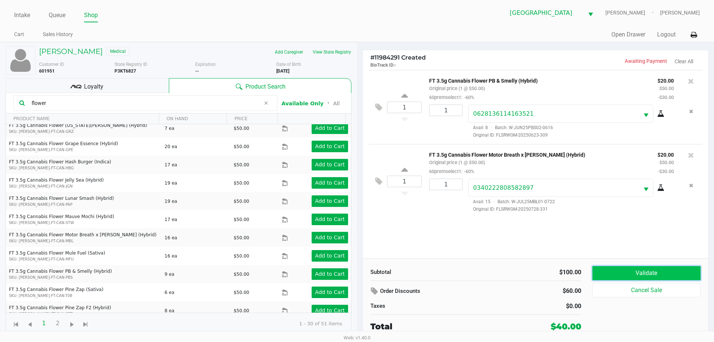
click at [667, 275] on button "Validate" at bounding box center [647, 273] width 108 height 14
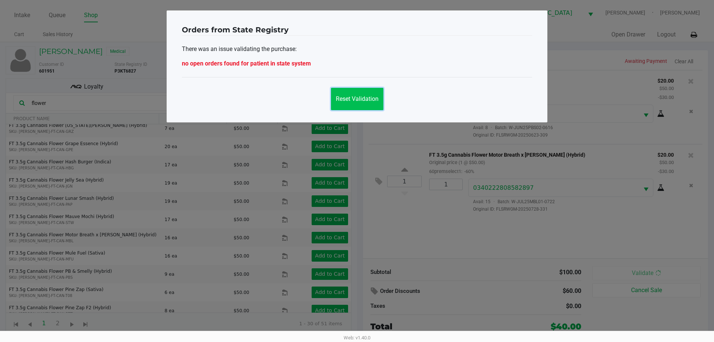
click at [354, 106] on button "Reset Validation" at bounding box center [357, 99] width 52 height 22
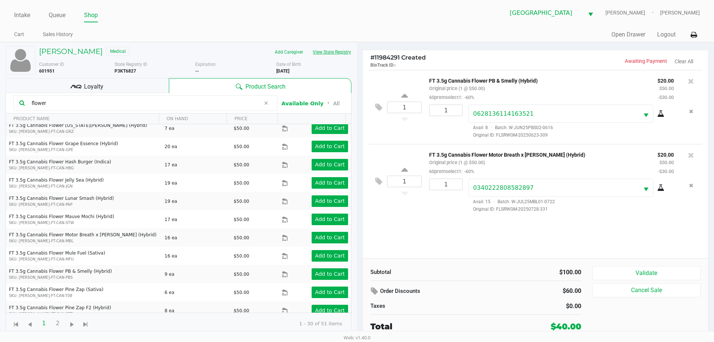
click at [337, 51] on button "View State Registry" at bounding box center [330, 52] width 44 height 12
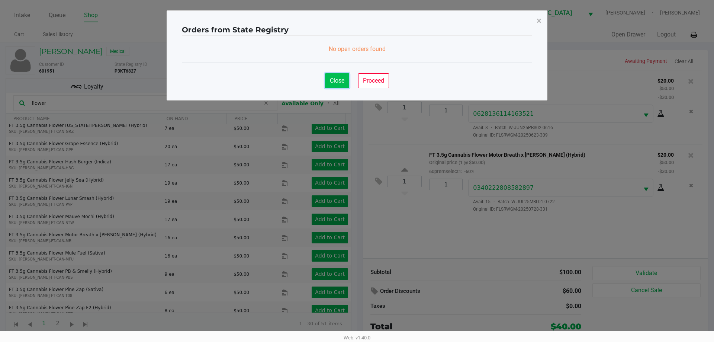
click at [345, 80] on button "Close" at bounding box center [337, 80] width 24 height 15
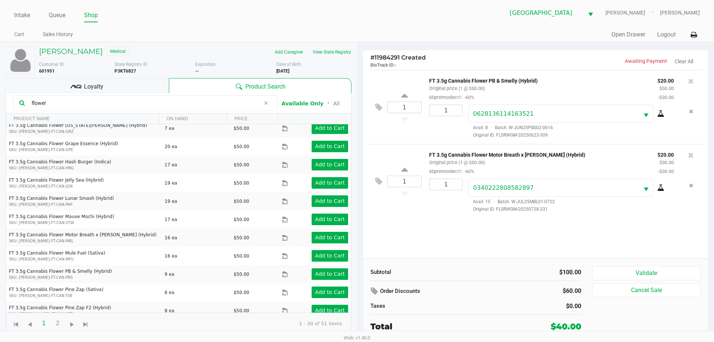
click at [555, 241] on div "1 FT 3.5g Cannabis Flower PB & Smelly (Hybrid) Original price (1 @ $50.00) 60pr…" at bounding box center [535, 164] width 345 height 188
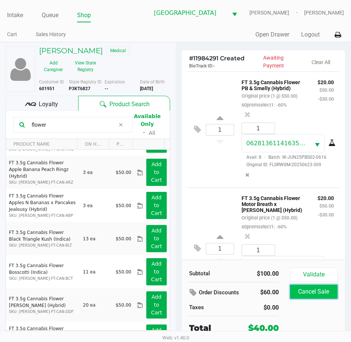
click at [333, 298] on button "Cancel Sale" at bounding box center [314, 291] width 48 height 14
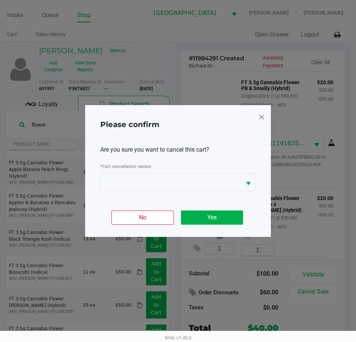
click at [185, 170] on div "* Cart cancellation reason" at bounding box center [178, 166] width 156 height 11
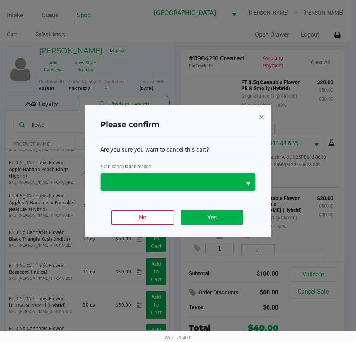
click at [185, 180] on span at bounding box center [171, 181] width 132 height 9
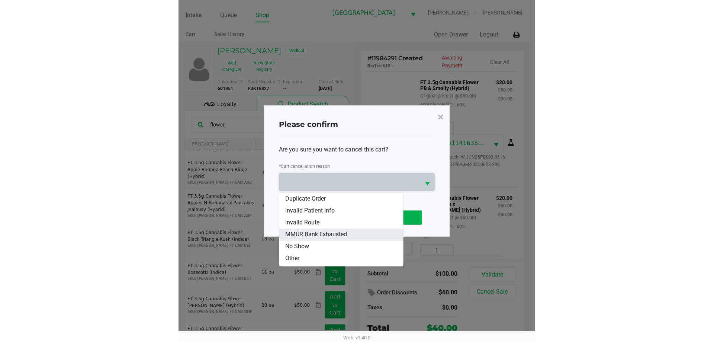
scroll to position [0, 0]
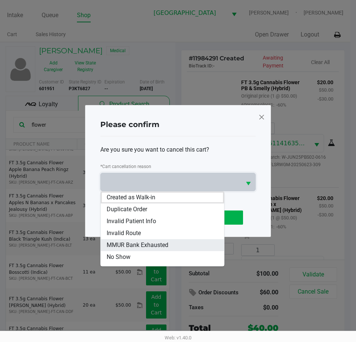
click at [143, 241] on span "MMUR Bank Exhausted" at bounding box center [138, 244] width 62 height 9
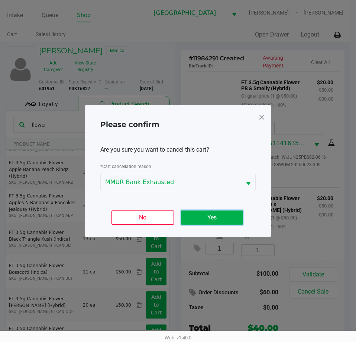
click at [193, 218] on button "Yes" at bounding box center [212, 217] width 62 height 14
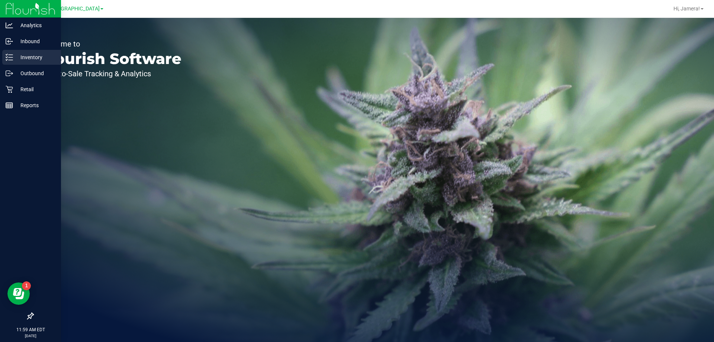
click at [10, 58] on icon at bounding box center [9, 57] width 7 height 7
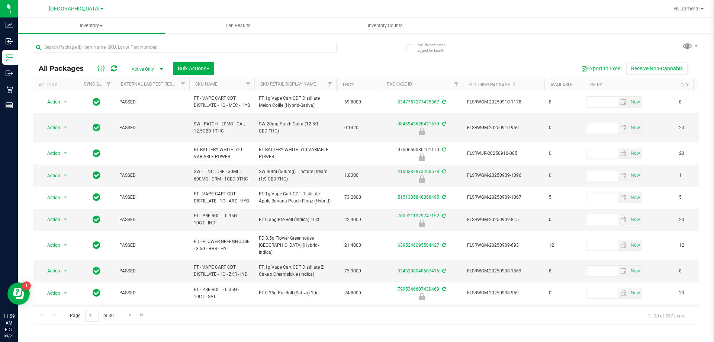
click at [228, 83] on th "SKU Name" at bounding box center [221, 84] width 65 height 13
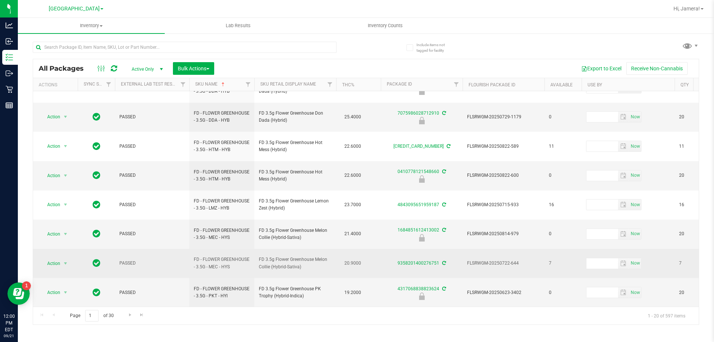
scroll to position [232, 0]
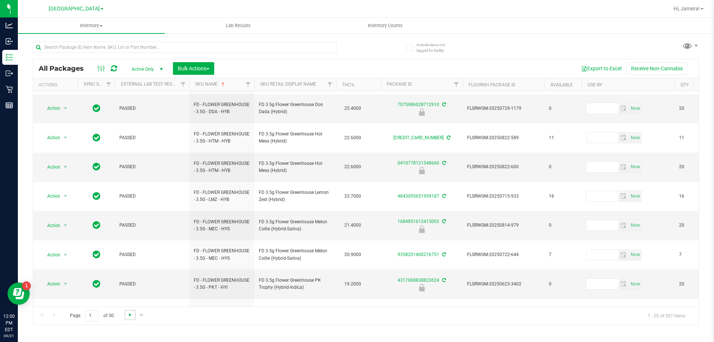
click at [131, 317] on span "Go to the next page" at bounding box center [130, 315] width 6 height 6
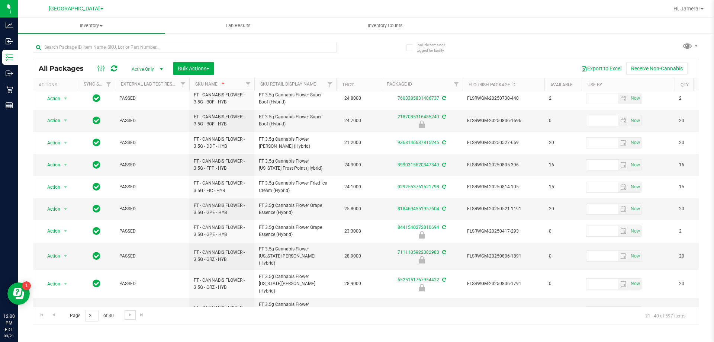
scroll to position [243, 0]
click at [129, 316] on span "Go to the next page" at bounding box center [130, 315] width 6 height 6
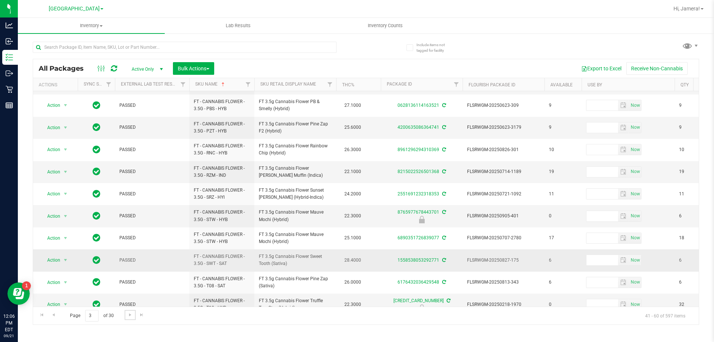
scroll to position [232, 0]
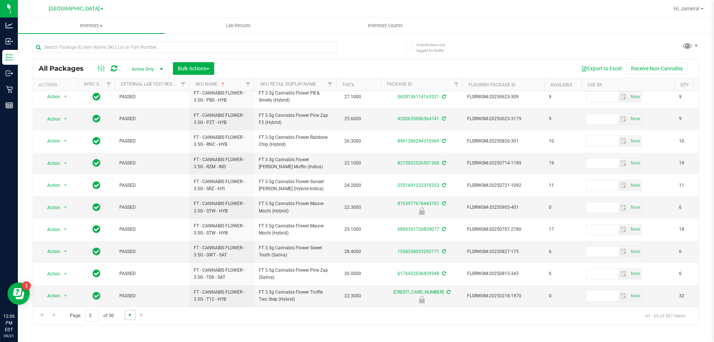
click at [130, 312] on span "Go to the next page" at bounding box center [130, 315] width 6 height 6
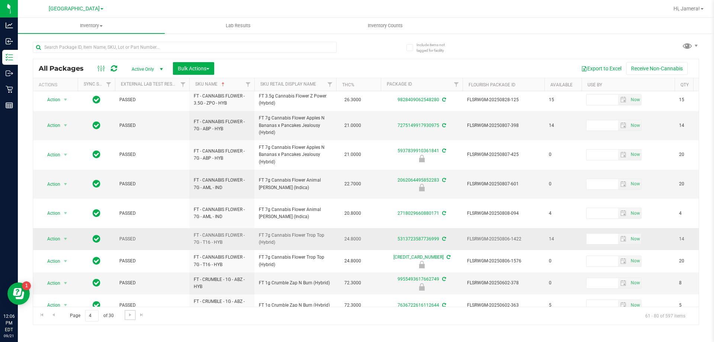
scroll to position [243, 0]
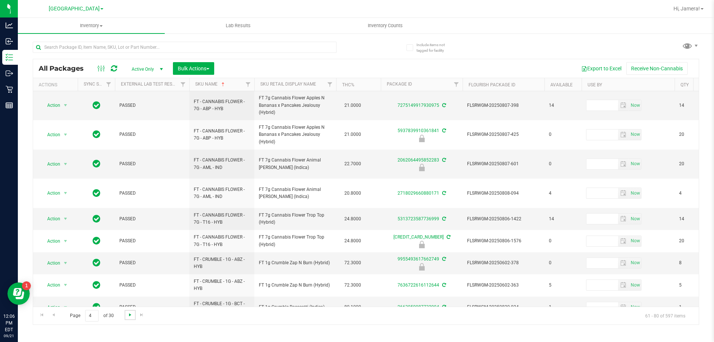
click at [129, 313] on span "Go to the next page" at bounding box center [130, 315] width 6 height 6
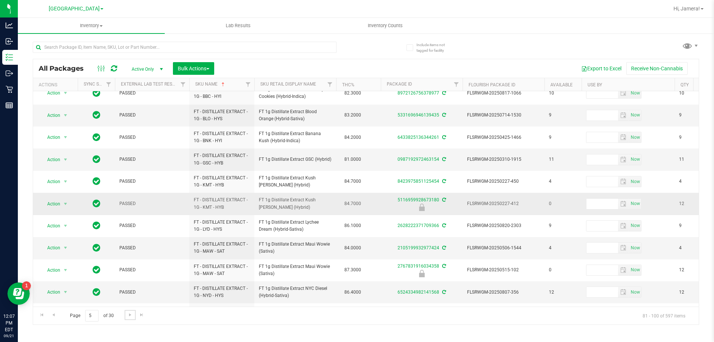
scroll to position [232, 0]
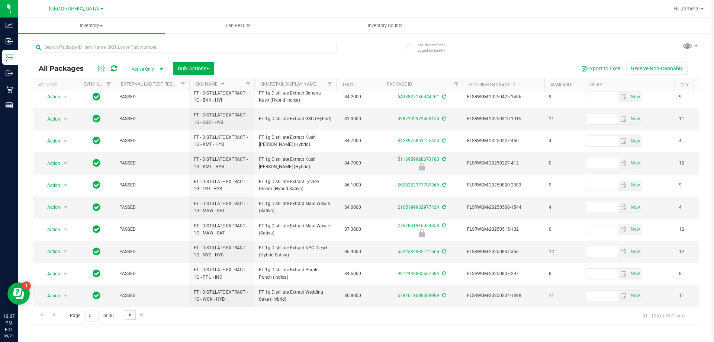
click at [129, 315] on span "Go to the next page" at bounding box center [130, 315] width 6 height 6
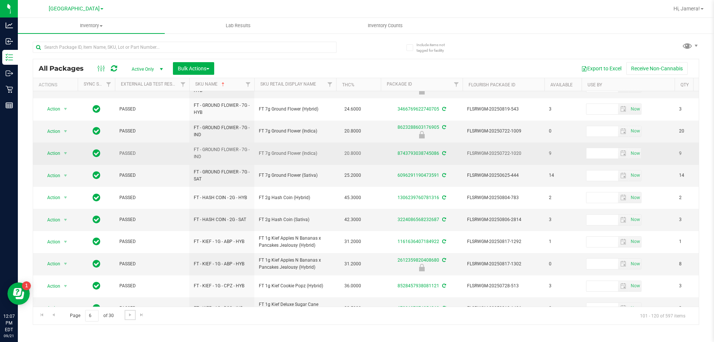
scroll to position [239, 0]
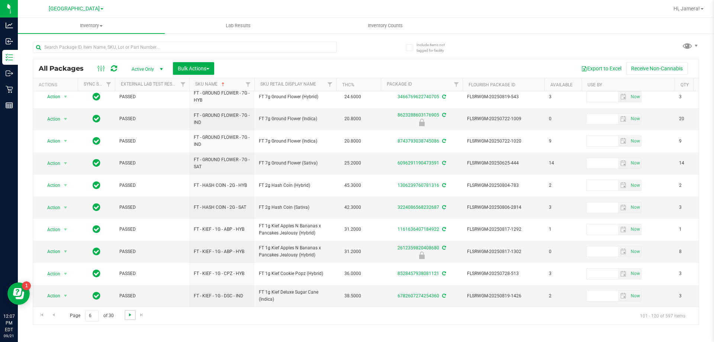
click at [131, 315] on span "Go to the next page" at bounding box center [130, 315] width 6 height 6
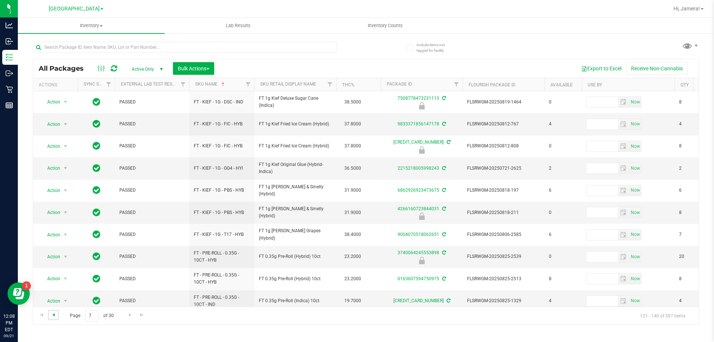
click at [55, 315] on span "Go to the previous page" at bounding box center [54, 315] width 6 height 6
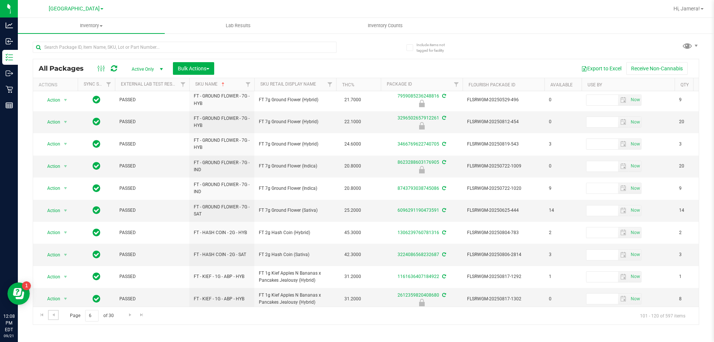
scroll to position [239, 0]
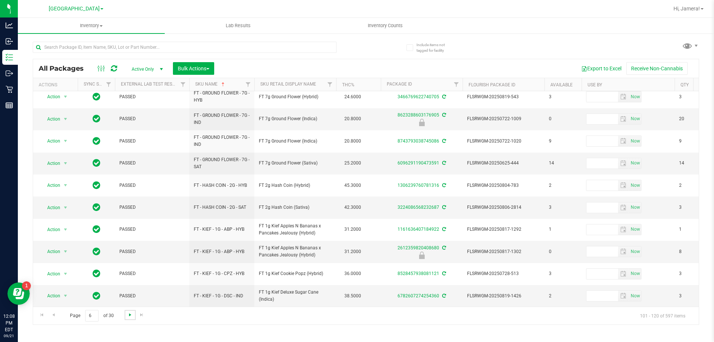
click at [129, 317] on span "Go to the next page" at bounding box center [130, 315] width 6 height 6
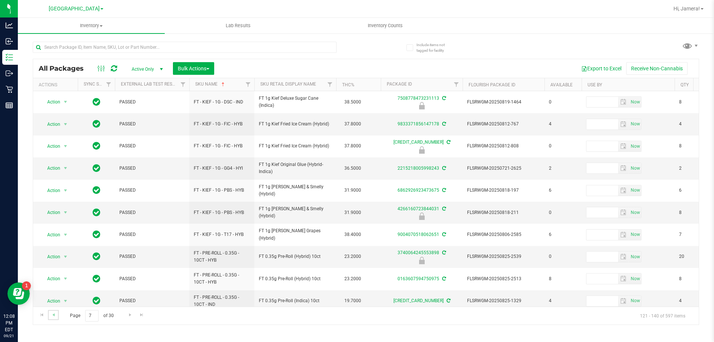
click at [57, 316] on link "Go to the previous page" at bounding box center [53, 315] width 11 height 10
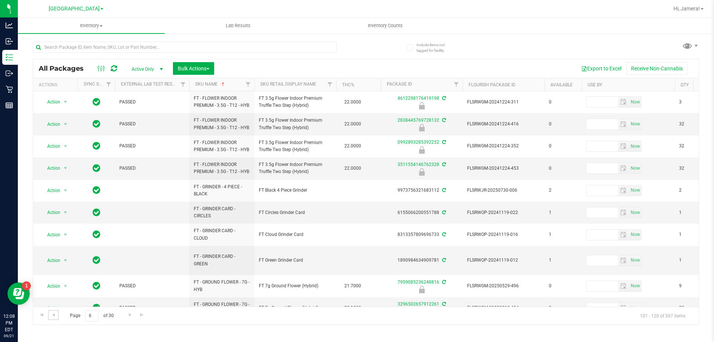
scroll to position [239, 0]
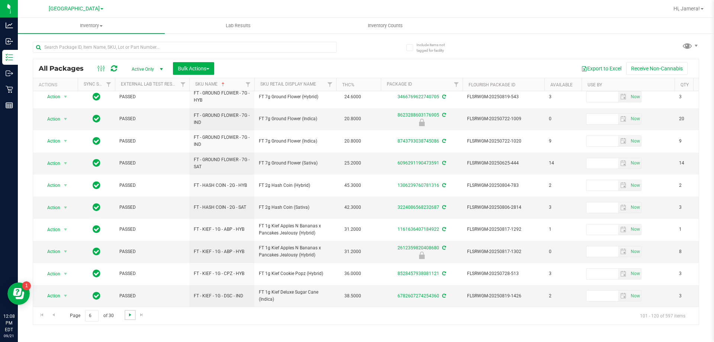
click at [131, 314] on span "Go to the next page" at bounding box center [130, 315] width 6 height 6
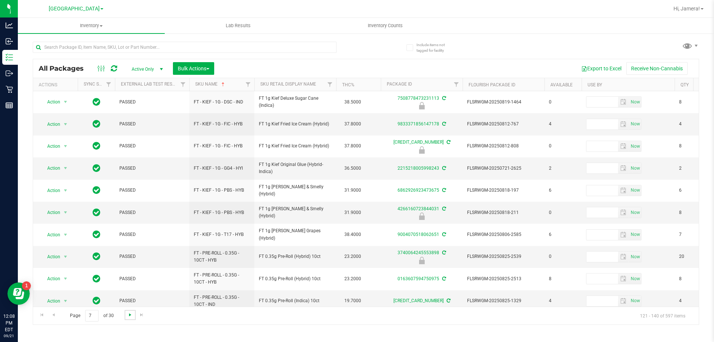
click at [128, 314] on span "Go to the next page" at bounding box center [130, 315] width 6 height 6
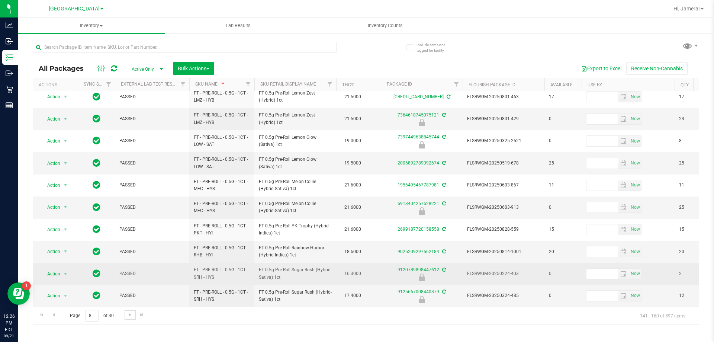
scroll to position [232, 0]
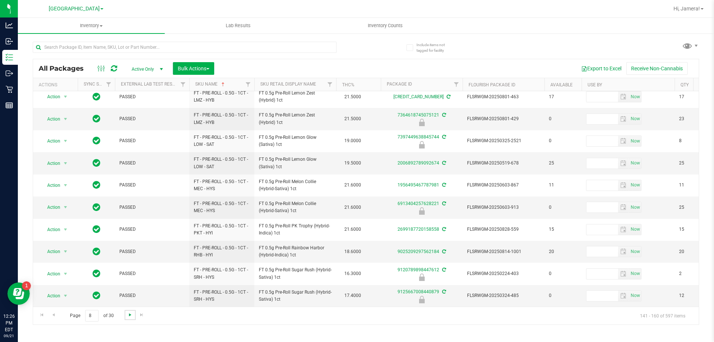
click at [129, 312] on span "Go to the next page" at bounding box center [130, 315] width 6 height 6
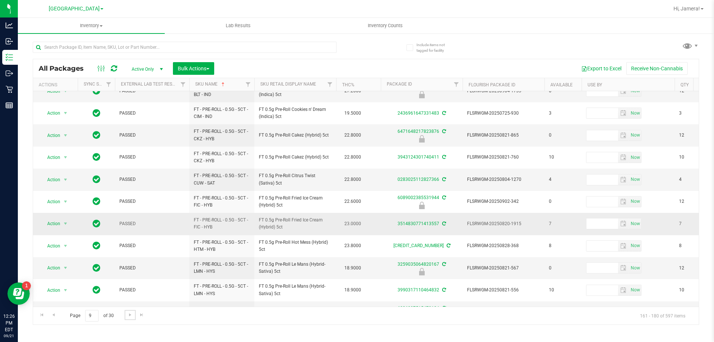
scroll to position [232, 0]
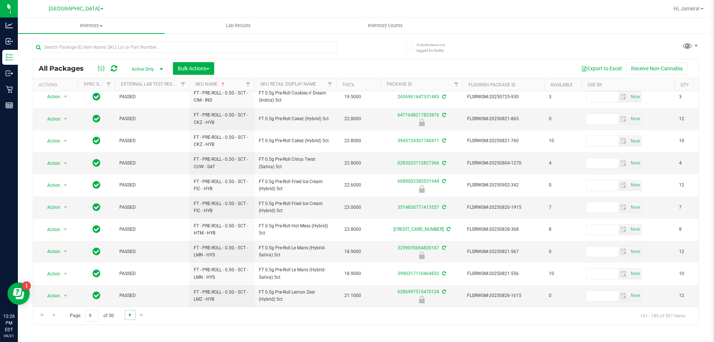
click at [128, 313] on span "Go to the next page" at bounding box center [130, 315] width 6 height 6
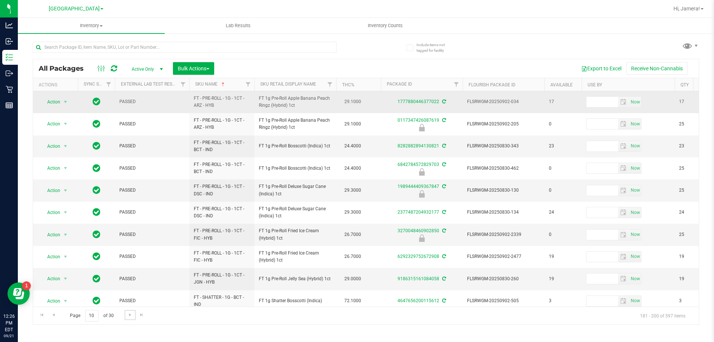
scroll to position [232, 0]
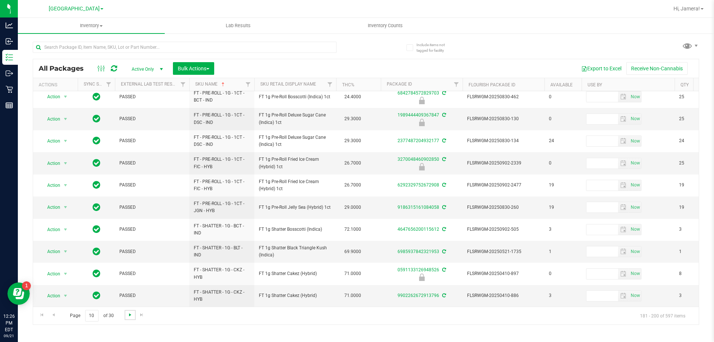
click at [128, 317] on span "Go to the next page" at bounding box center [130, 315] width 6 height 6
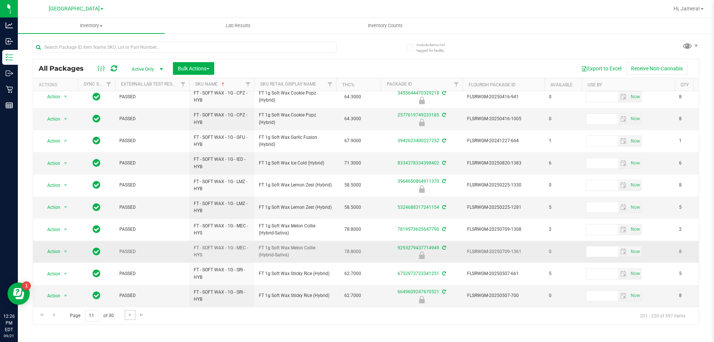
scroll to position [232, 0]
click at [129, 316] on span "Go to the next page" at bounding box center [130, 315] width 6 height 6
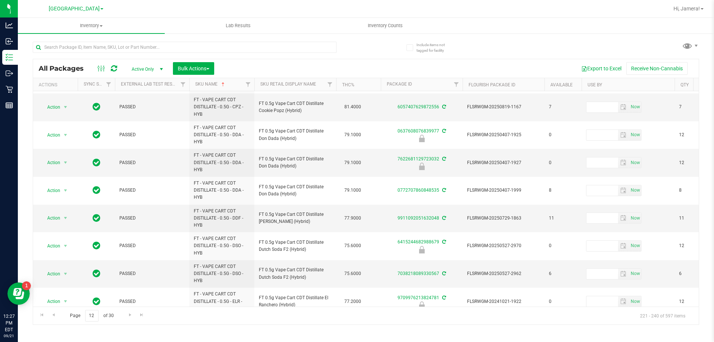
scroll to position [223, 0]
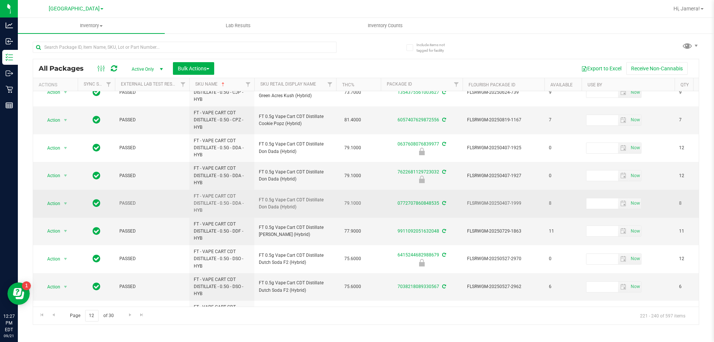
drag, startPoint x: 316, startPoint y: 211, endPoint x: 230, endPoint y: 206, distance: 85.7
click at [230, 206] on span "FT - VAPE CART CDT DISTILLATE - 0.5G - DDA - HYB" at bounding box center [222, 204] width 56 height 22
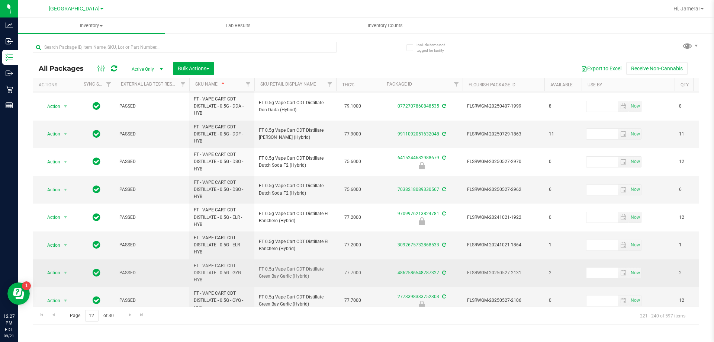
scroll to position [334, 0]
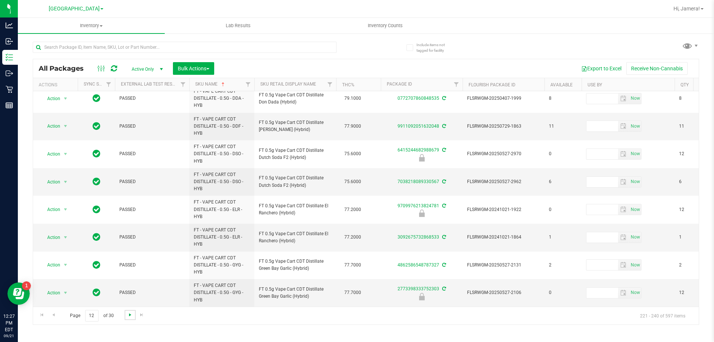
click at [129, 314] on span "Go to the next page" at bounding box center [130, 315] width 6 height 6
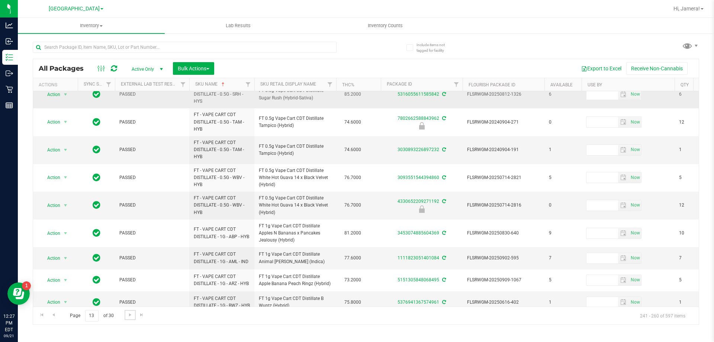
scroll to position [334, 0]
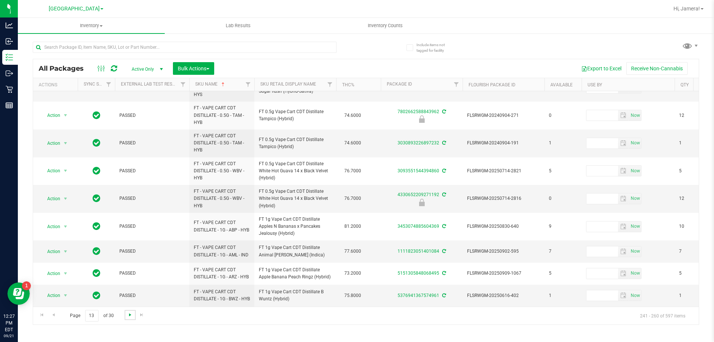
click at [127, 316] on span "Go to the next page" at bounding box center [130, 315] width 6 height 6
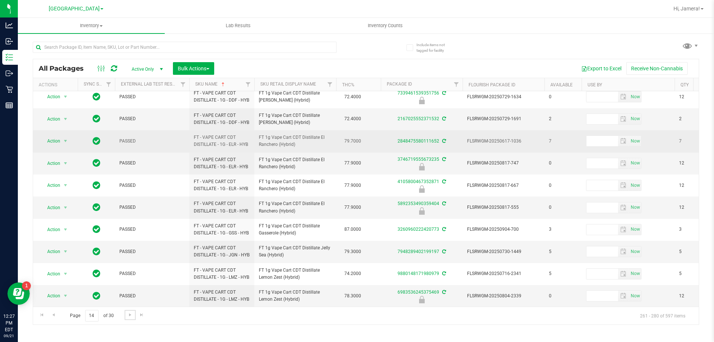
scroll to position [272, 0]
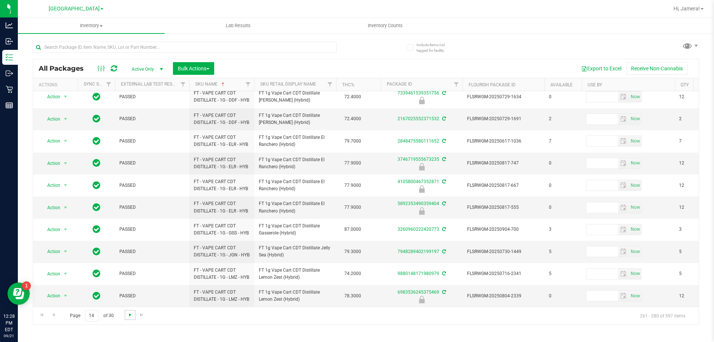
click at [128, 317] on span "Go to the next page" at bounding box center [130, 315] width 6 height 6
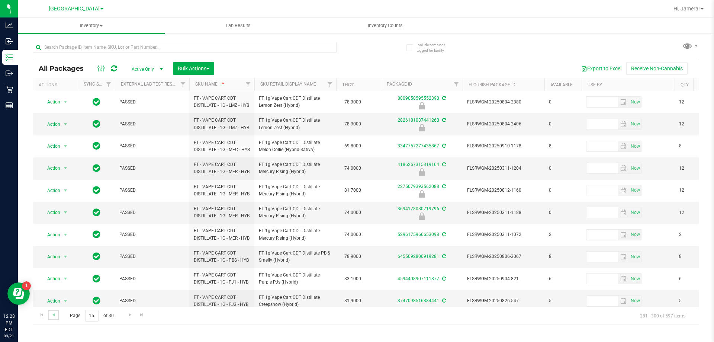
click at [57, 314] on link "Go to the previous page" at bounding box center [53, 315] width 11 height 10
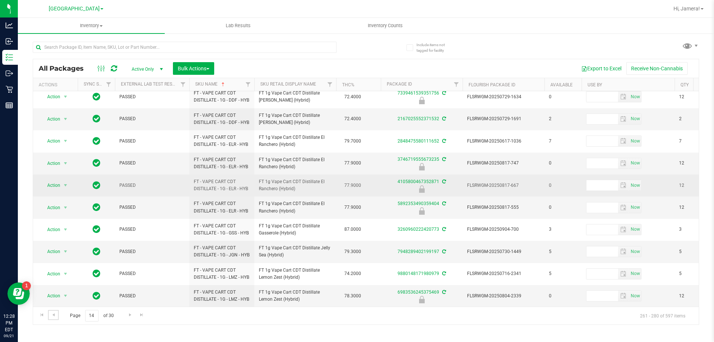
scroll to position [272, 0]
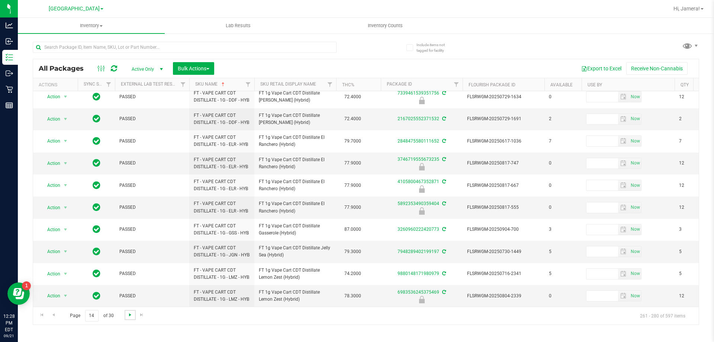
click at [128, 317] on span "Go to the next page" at bounding box center [130, 315] width 6 height 6
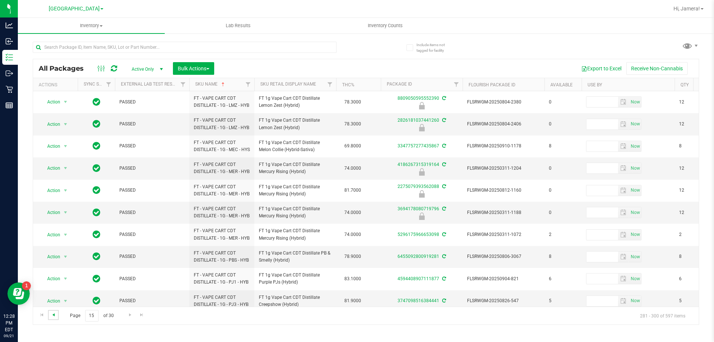
click at [54, 313] on span "Go to the previous page" at bounding box center [54, 315] width 6 height 6
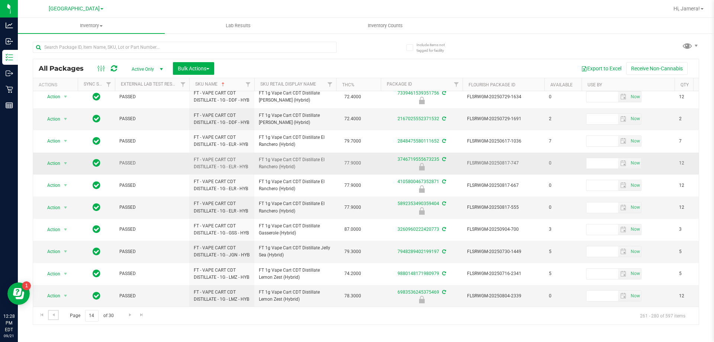
scroll to position [272, 0]
click at [130, 316] on span "Go to the next page" at bounding box center [130, 315] width 6 height 6
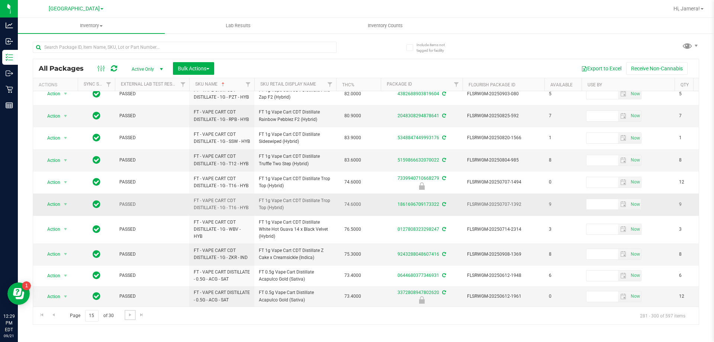
scroll to position [286, 0]
click at [129, 315] on span "Go to the next page" at bounding box center [130, 315] width 6 height 6
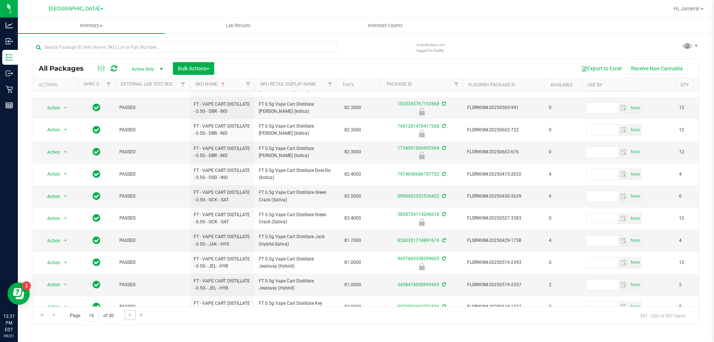
scroll to position [232, 0]
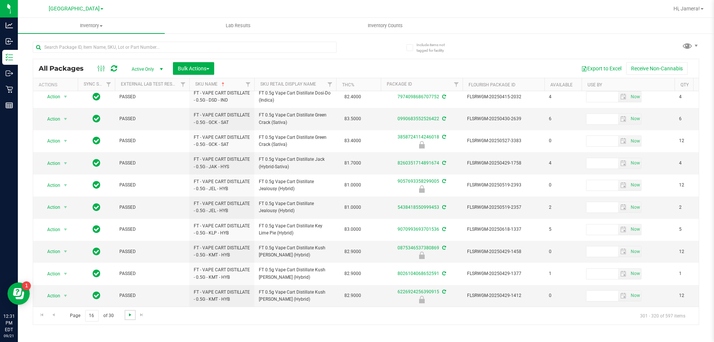
click at [132, 315] on span "Go to the next page" at bounding box center [130, 315] width 6 height 6
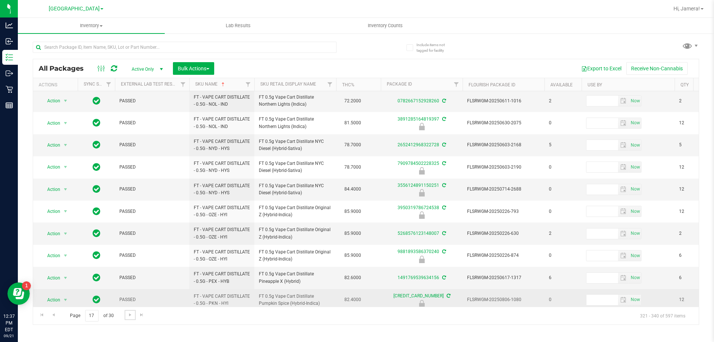
scroll to position [149, 0]
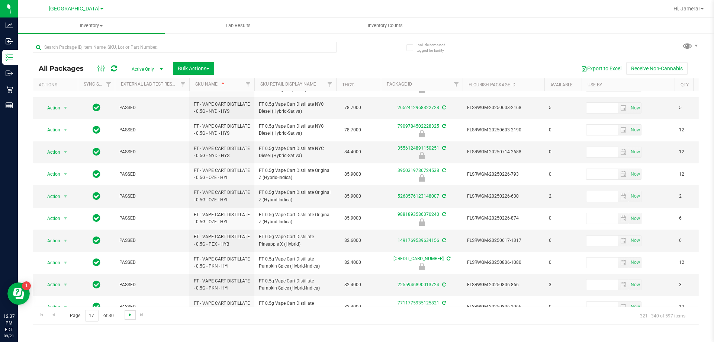
click at [128, 316] on span "Go to the next page" at bounding box center [130, 315] width 6 height 6
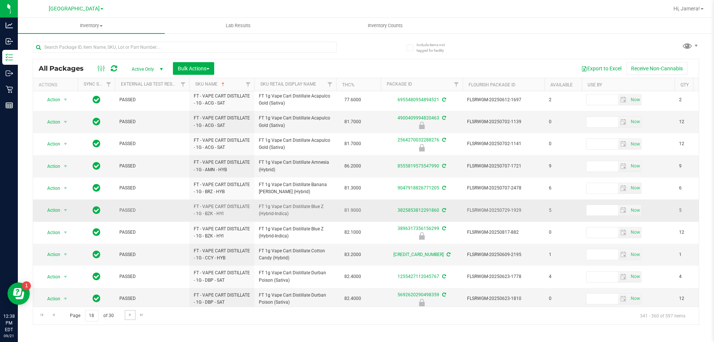
scroll to position [246, 0]
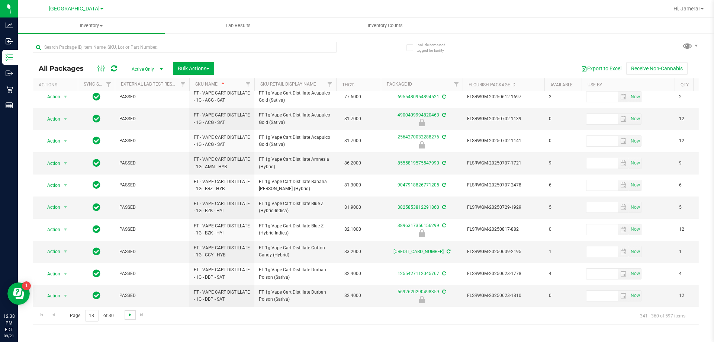
click at [131, 316] on span "Go to the next page" at bounding box center [130, 315] width 6 height 6
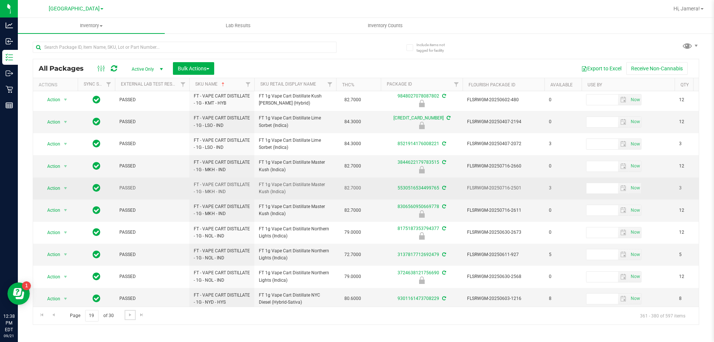
scroll to position [232, 0]
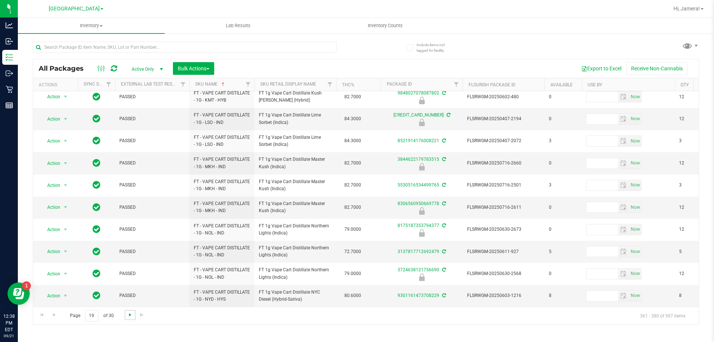
click at [130, 316] on span "Go to the next page" at bounding box center [130, 315] width 6 height 6
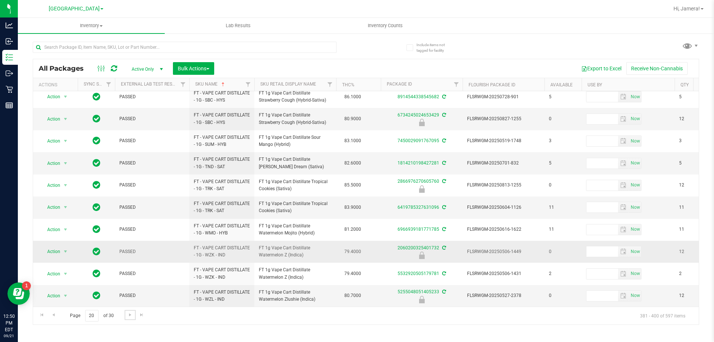
scroll to position [232, 0]
click at [127, 316] on span "Go to the next page" at bounding box center [130, 315] width 6 height 6
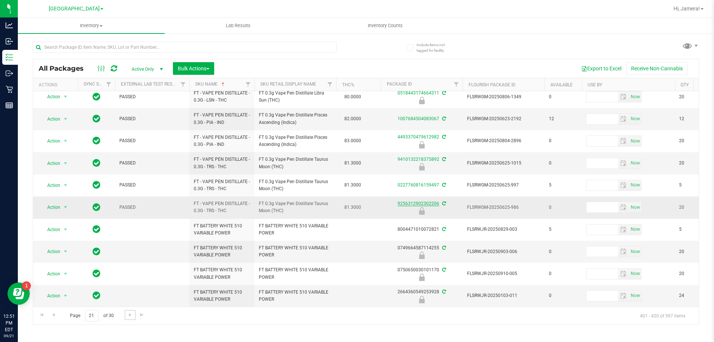
scroll to position [232, 0]
click at [130, 317] on span "Go to the next page" at bounding box center [130, 315] width 6 height 6
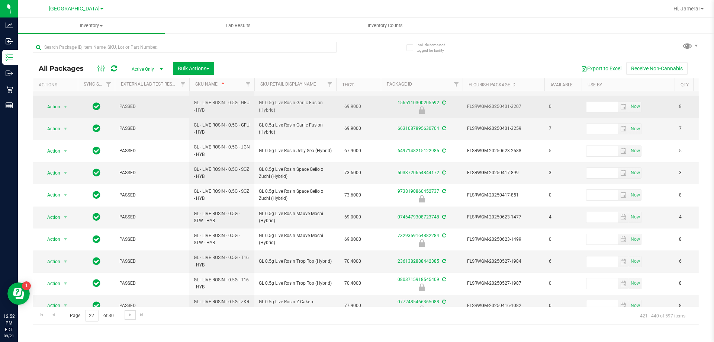
scroll to position [232, 0]
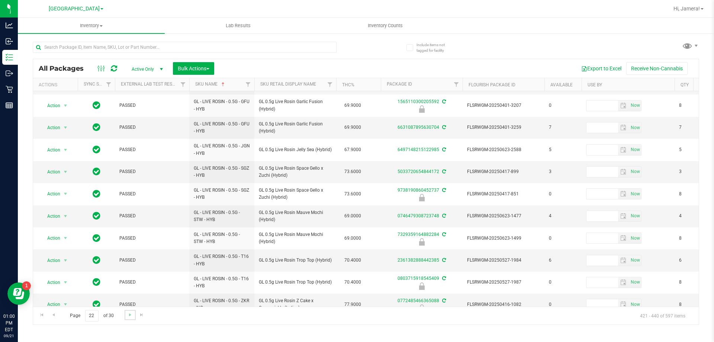
click at [128, 318] on link "Go to the next page" at bounding box center [130, 315] width 11 height 10
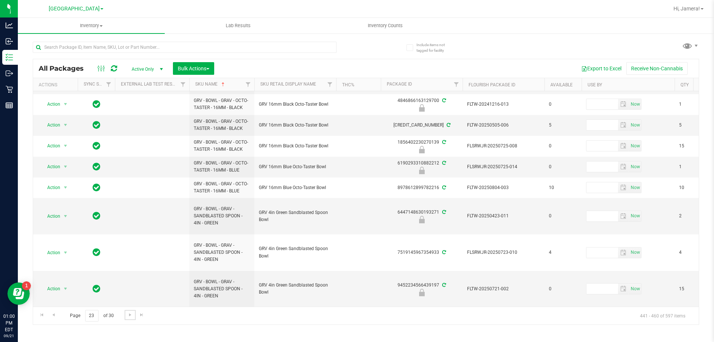
scroll to position [268, 0]
click at [131, 317] on span "Go to the next page" at bounding box center [130, 315] width 6 height 6
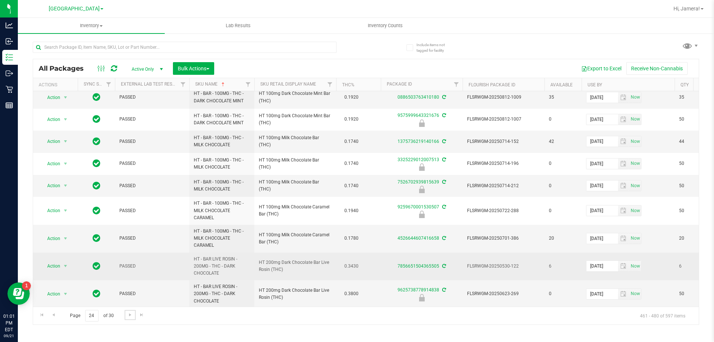
scroll to position [355, 0]
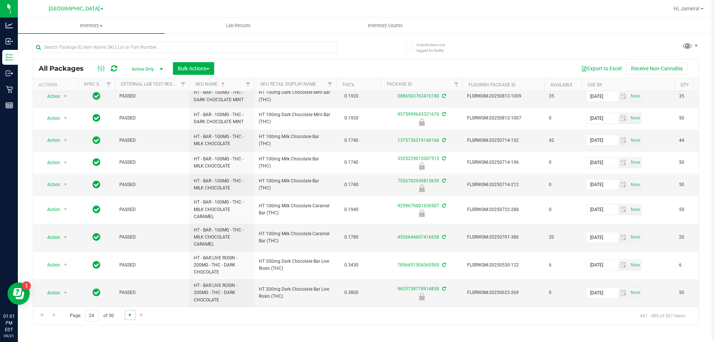
click at [130, 316] on span "Go to the next page" at bounding box center [130, 315] width 6 height 6
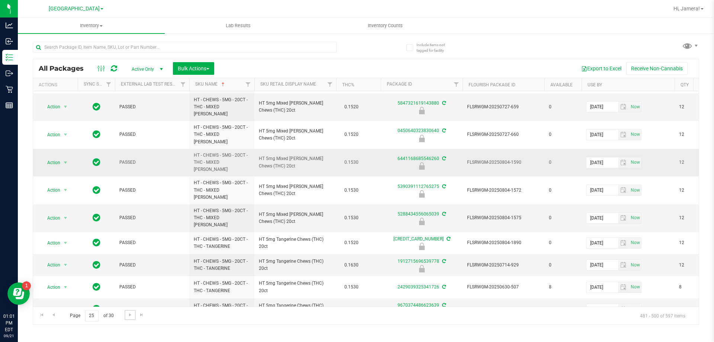
scroll to position [282, 0]
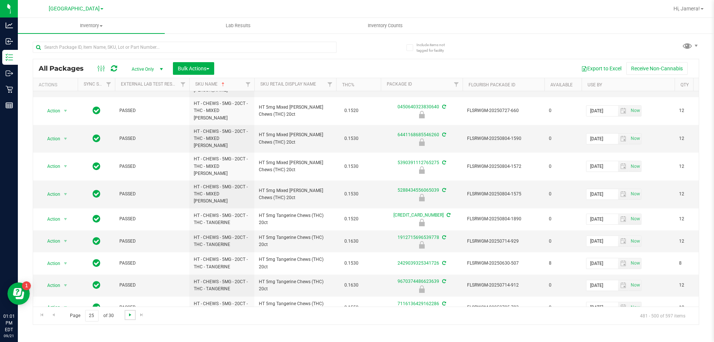
click at [128, 317] on span "Go to the next page" at bounding box center [130, 315] width 6 height 6
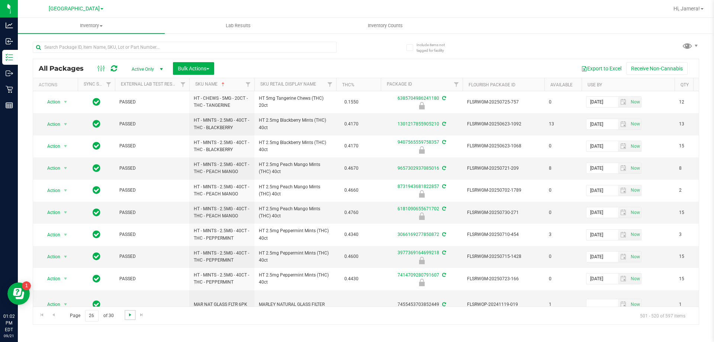
click at [129, 315] on span "Go to the next page" at bounding box center [130, 315] width 6 height 6
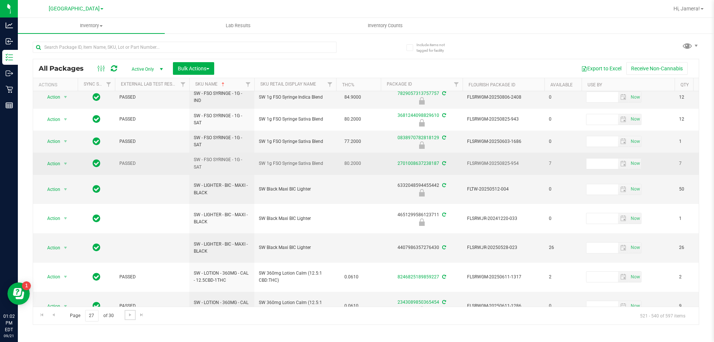
scroll to position [303, 0]
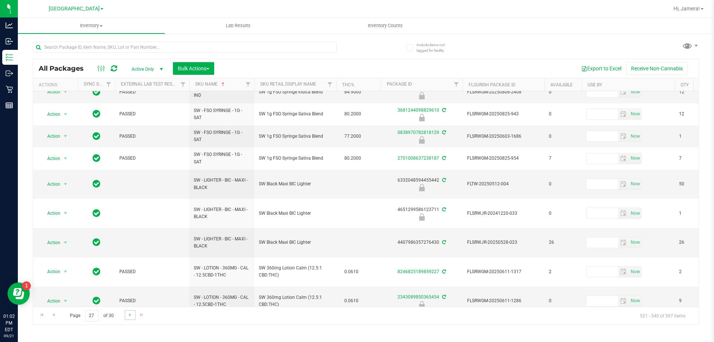
click at [126, 317] on link "Go to the next page" at bounding box center [130, 315] width 11 height 10
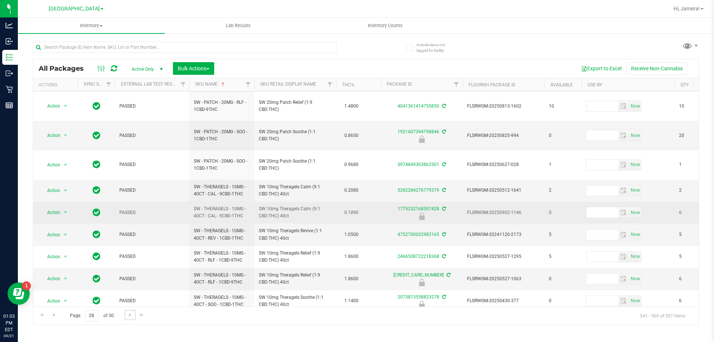
scroll to position [249, 0]
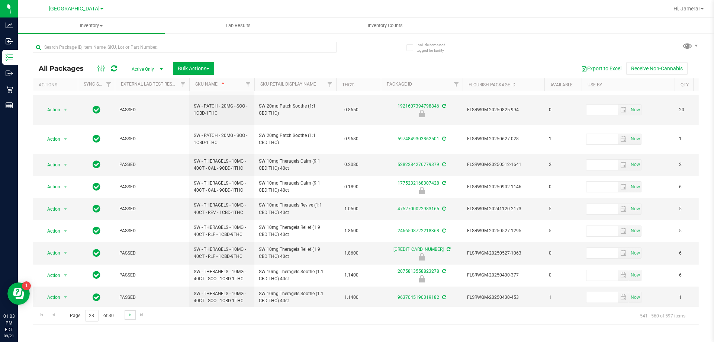
click at [132, 320] on link "Go to the next page" at bounding box center [130, 315] width 11 height 10
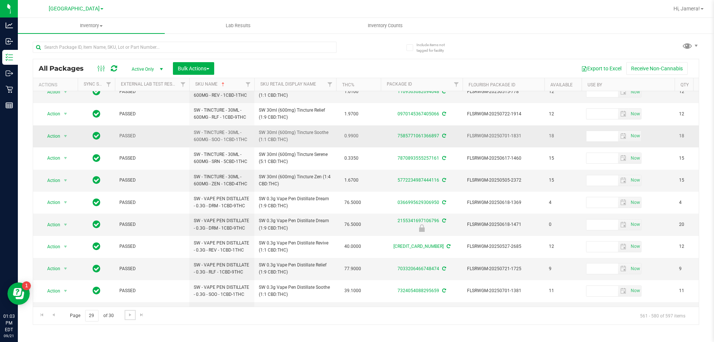
scroll to position [237, 0]
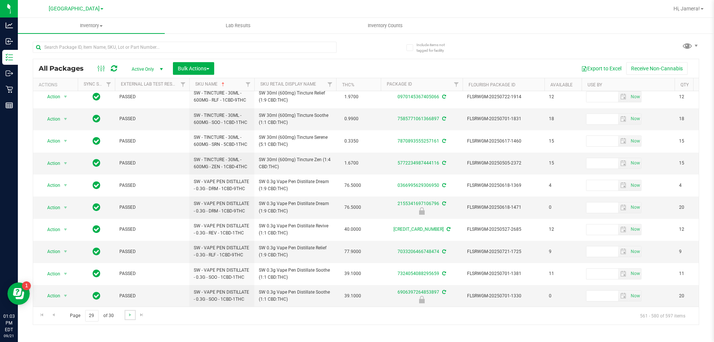
click at [133, 317] on link "Go to the next page" at bounding box center [130, 315] width 11 height 10
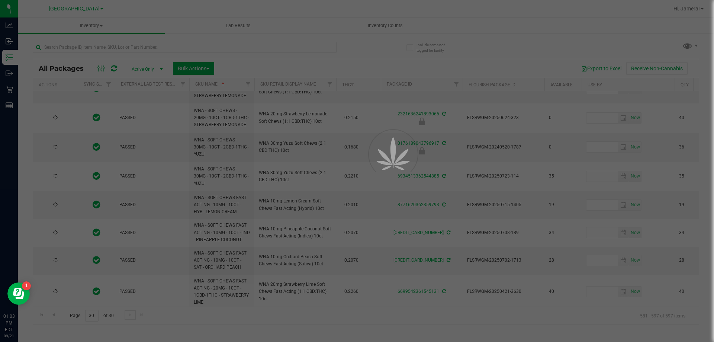
type input "[DATE]"
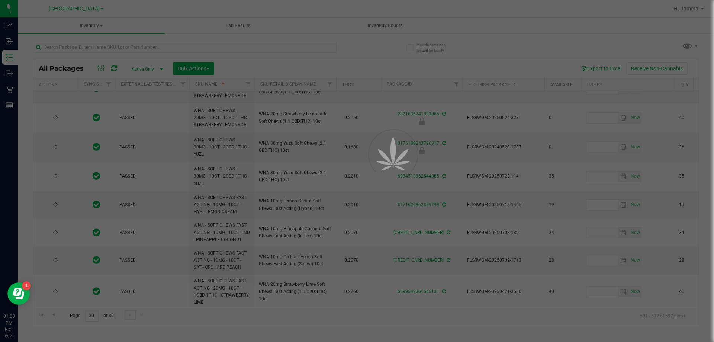
type input "[DATE]"
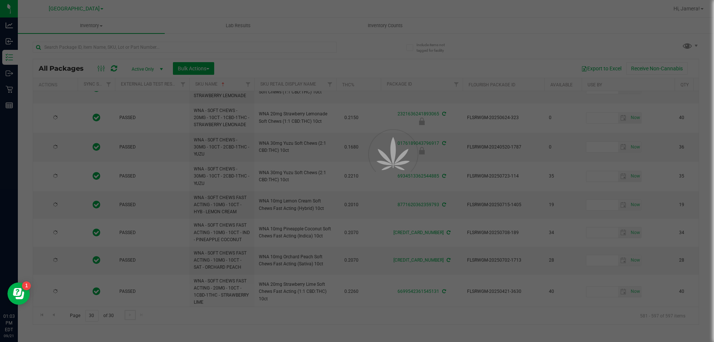
type input "[DATE]"
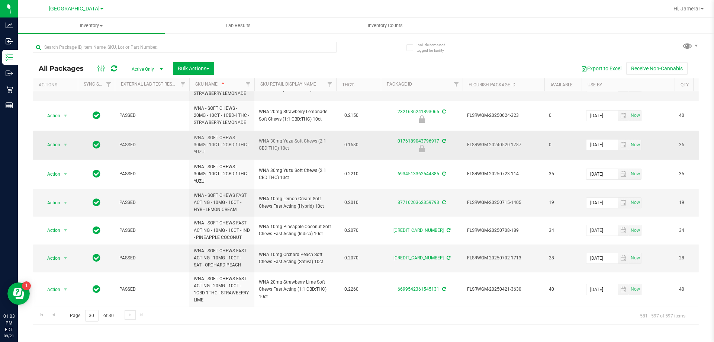
scroll to position [171, 0]
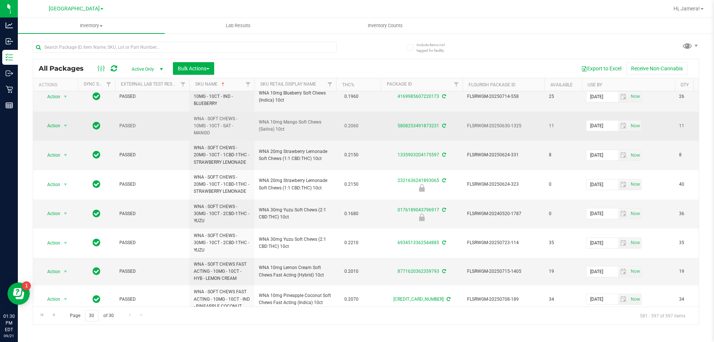
click at [377, 135] on td "0.2060" at bounding box center [358, 126] width 45 height 29
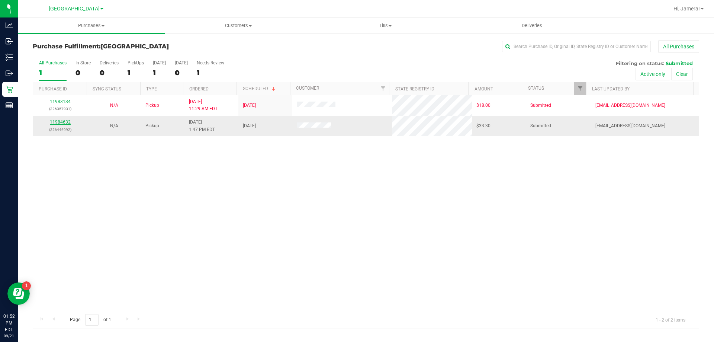
click at [55, 122] on link "11984632" at bounding box center [60, 121] width 21 height 5
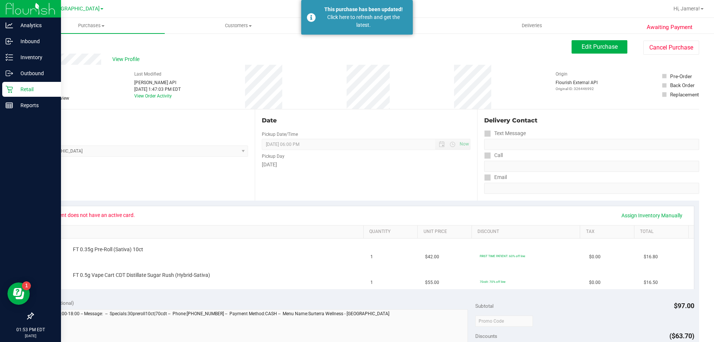
click at [16, 84] on div "Retail" at bounding box center [31, 89] width 59 height 15
